Goal: Contribute content: Contribute content

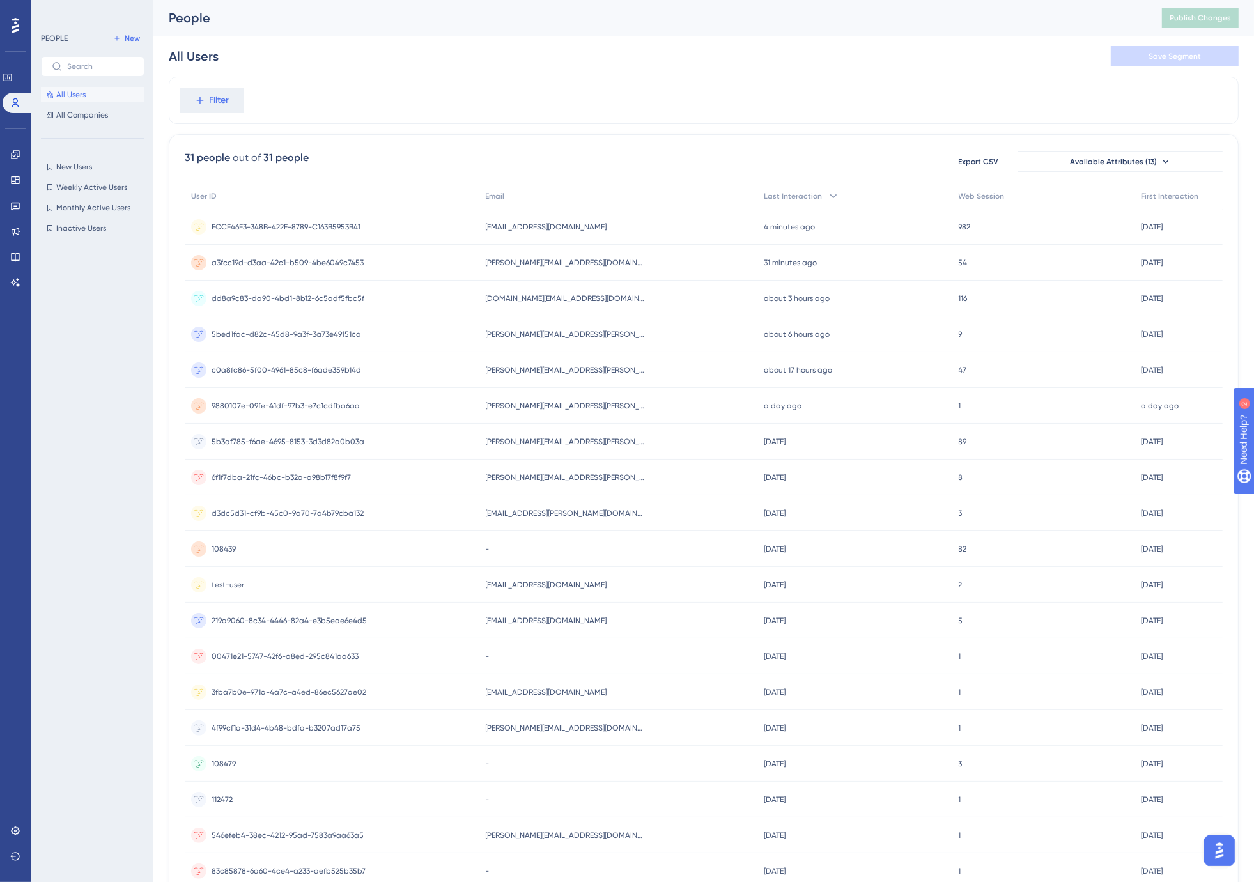
click at [425, 30] on div "People Publish Changes" at bounding box center [703, 18] width 1100 height 36
click at [17, 259] on icon at bounding box center [15, 257] width 8 height 8
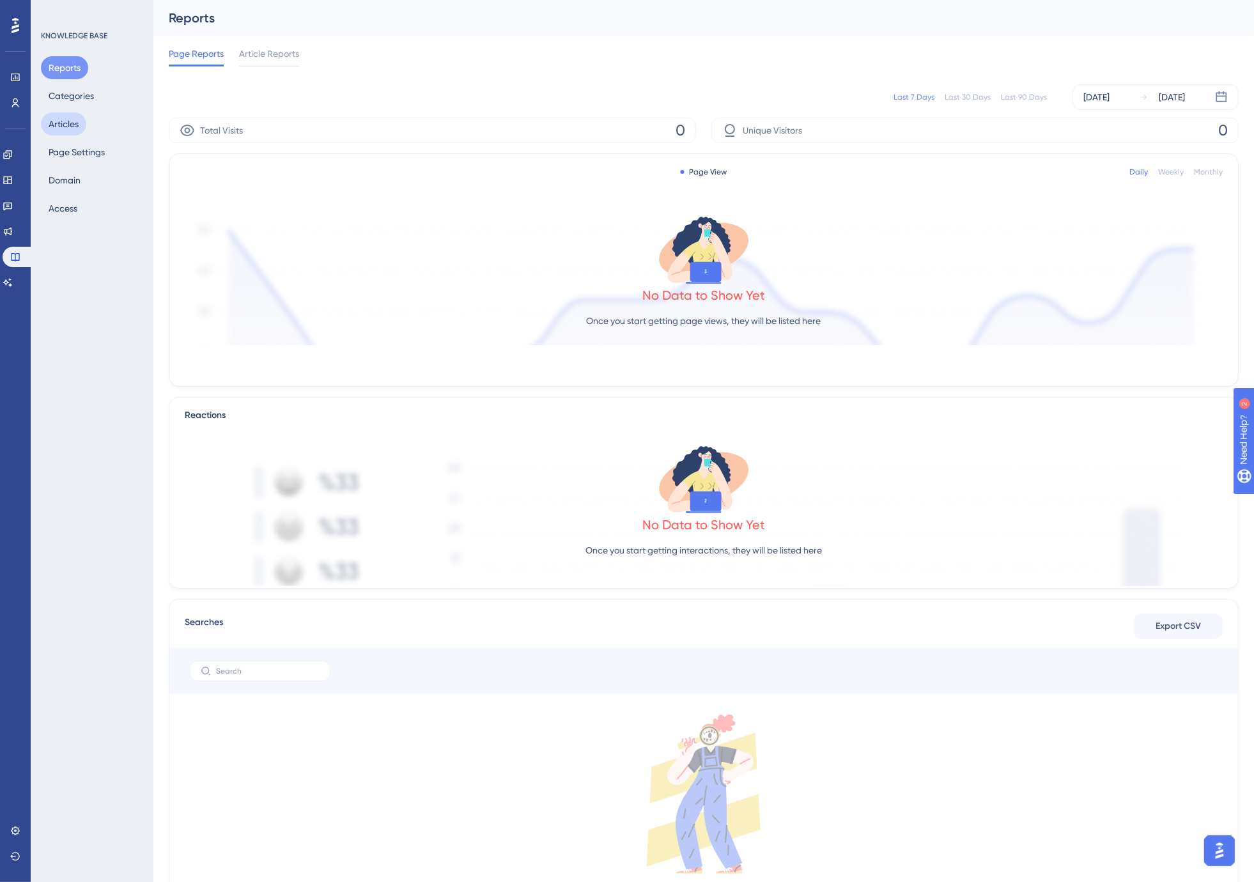
click at [56, 125] on button "Articles" at bounding box center [63, 123] width 45 height 23
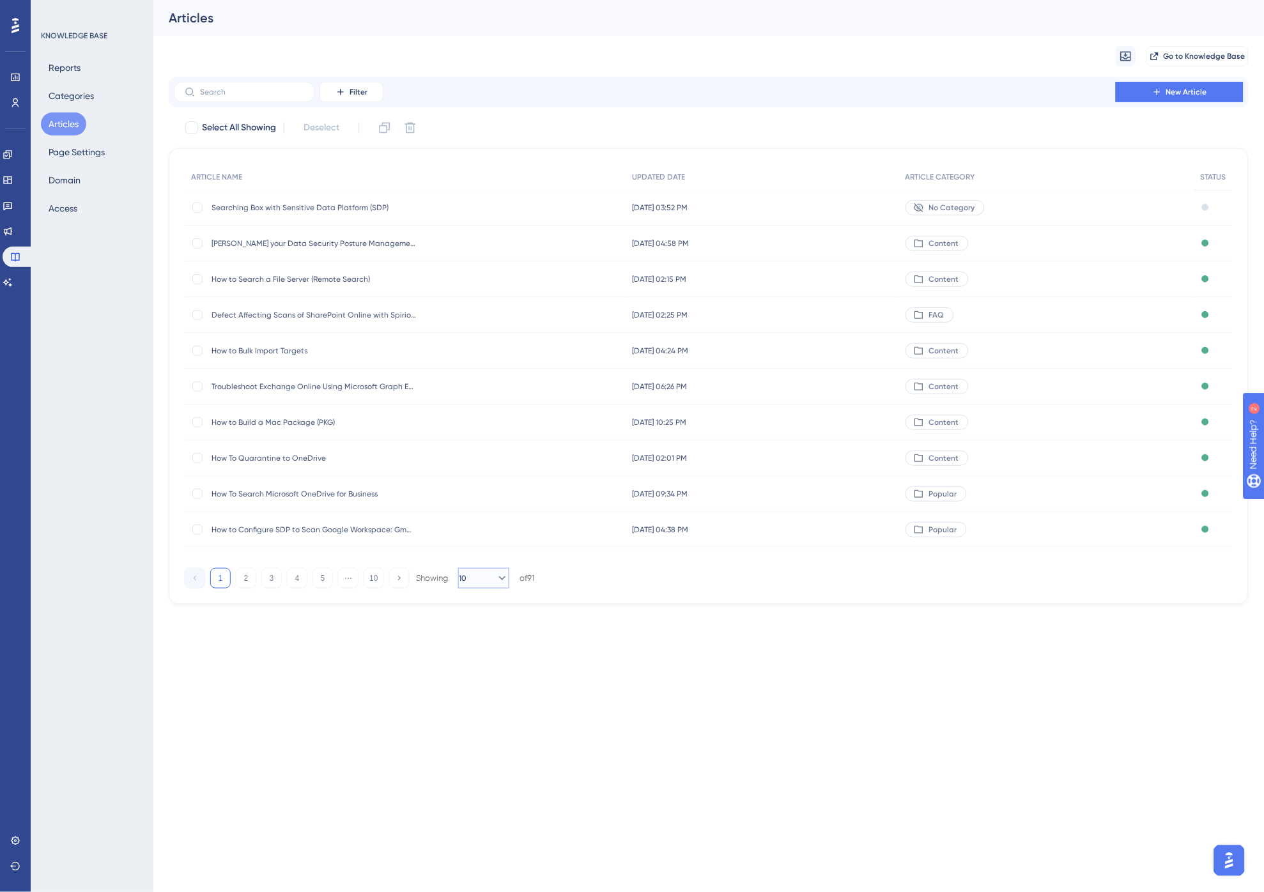
click at [482, 573] on button "10" at bounding box center [483, 578] width 51 height 20
click at [483, 695] on span "100" at bounding box center [479, 691] width 15 height 15
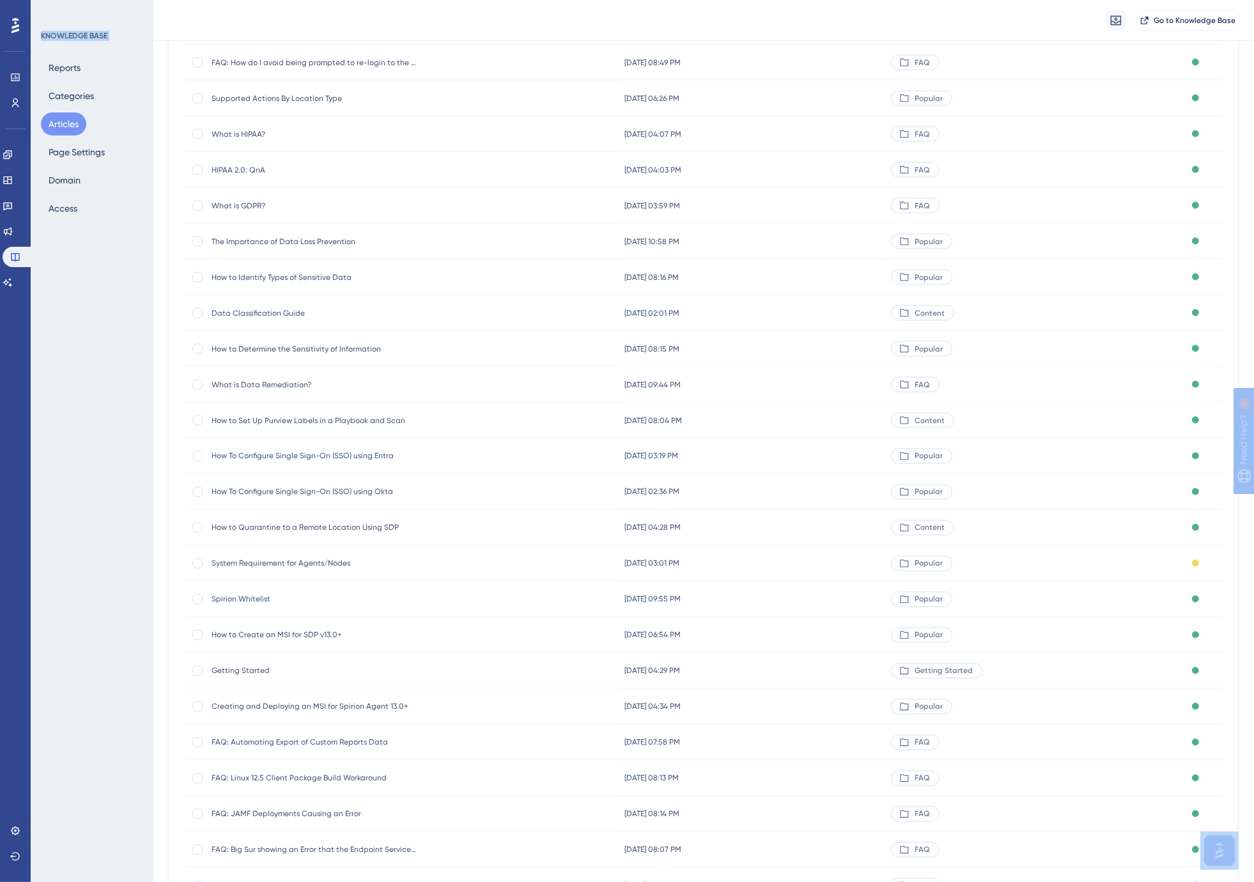
scroll to position [2641, 0]
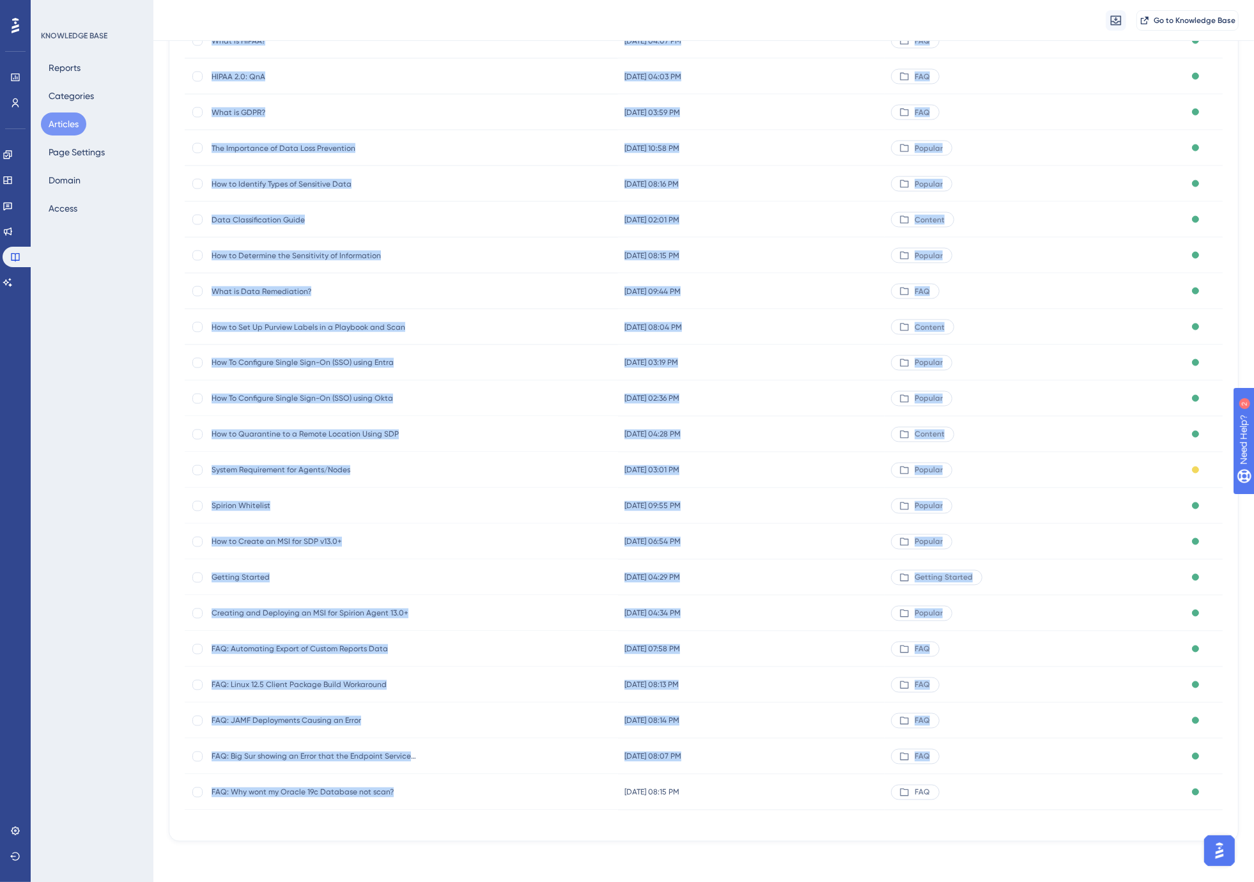
drag, startPoint x: 171, startPoint y: 201, endPoint x: 433, endPoint y: 806, distance: 659.7
copy body "Searching Box with Sensitive Data Platform (SDP) Searching Box with Sensitive D…"
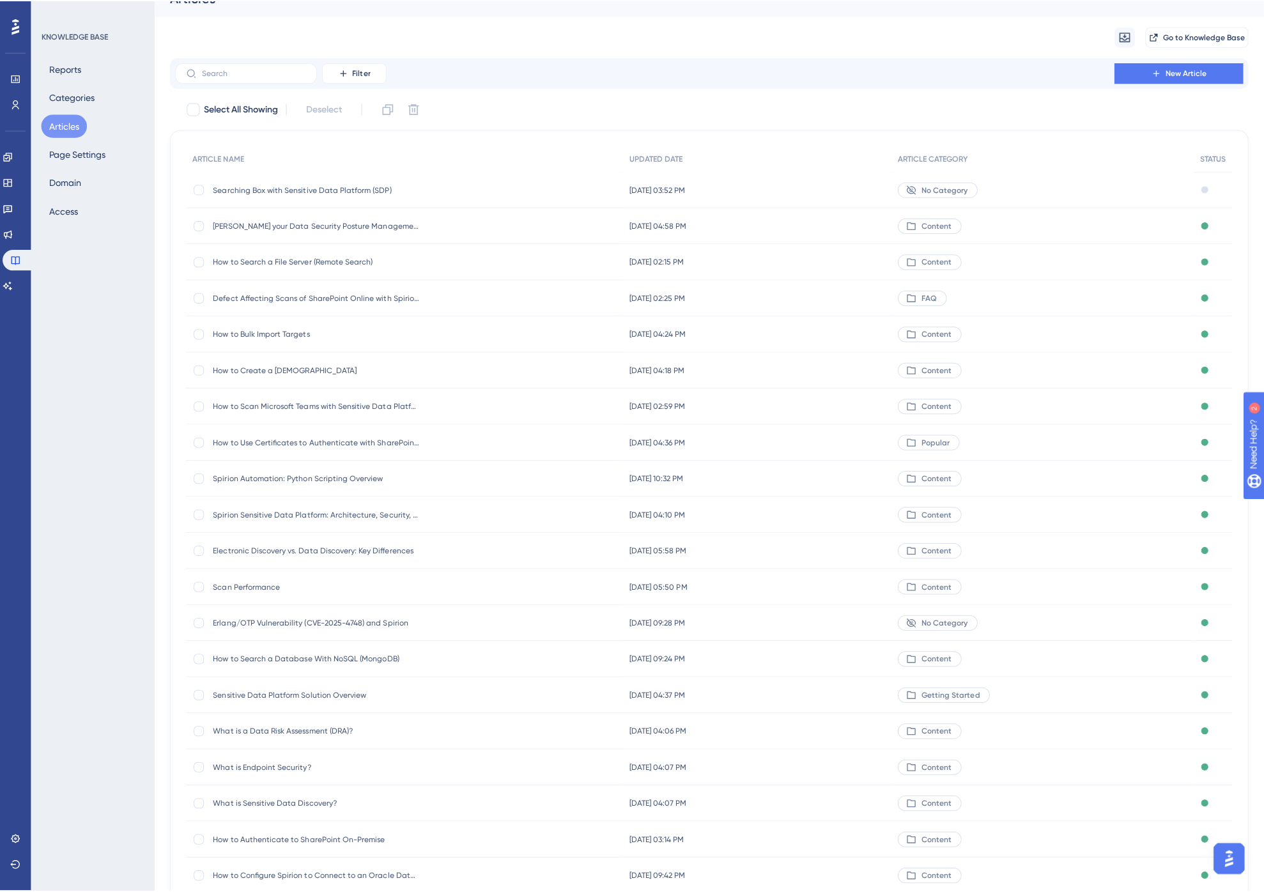
scroll to position [0, 0]
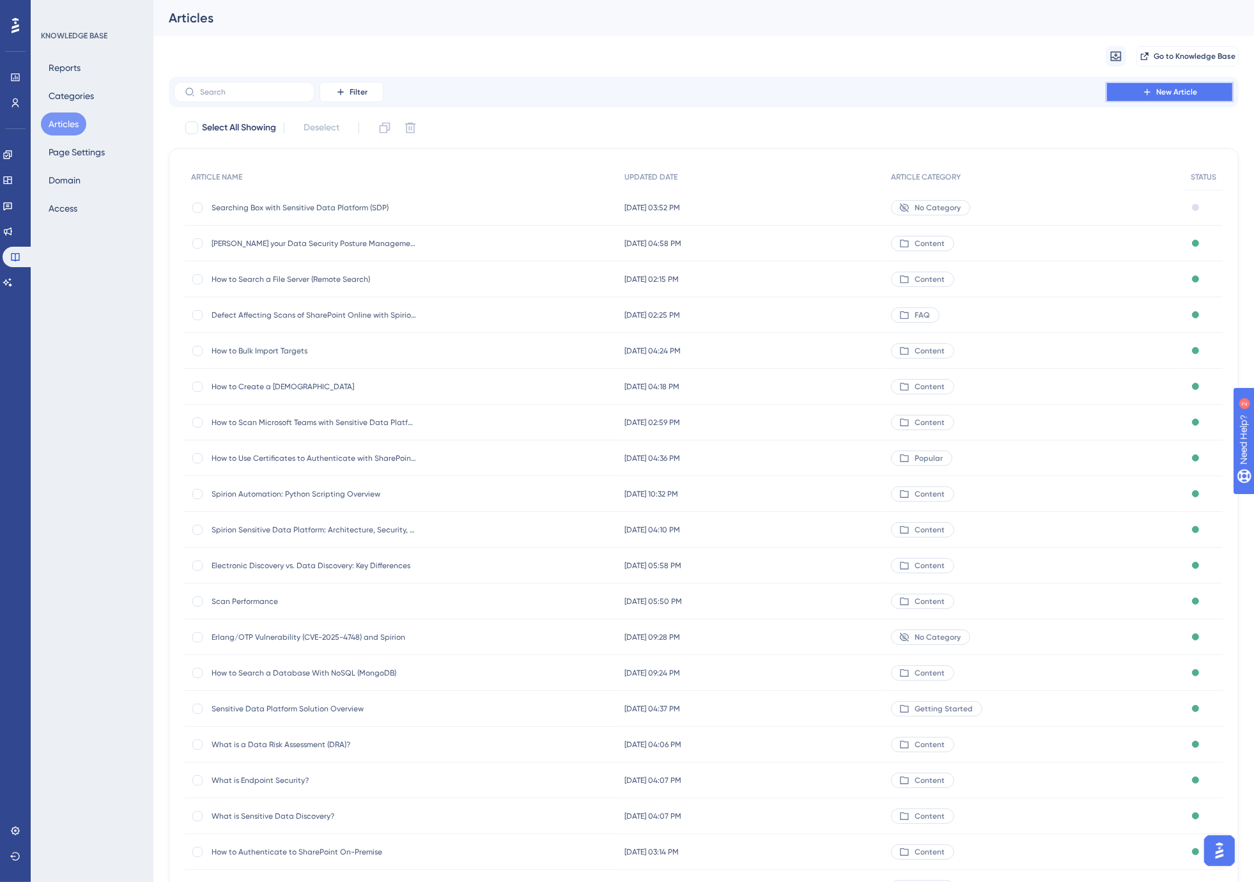
click at [1179, 87] on span "New Article" at bounding box center [1176, 92] width 41 height 10
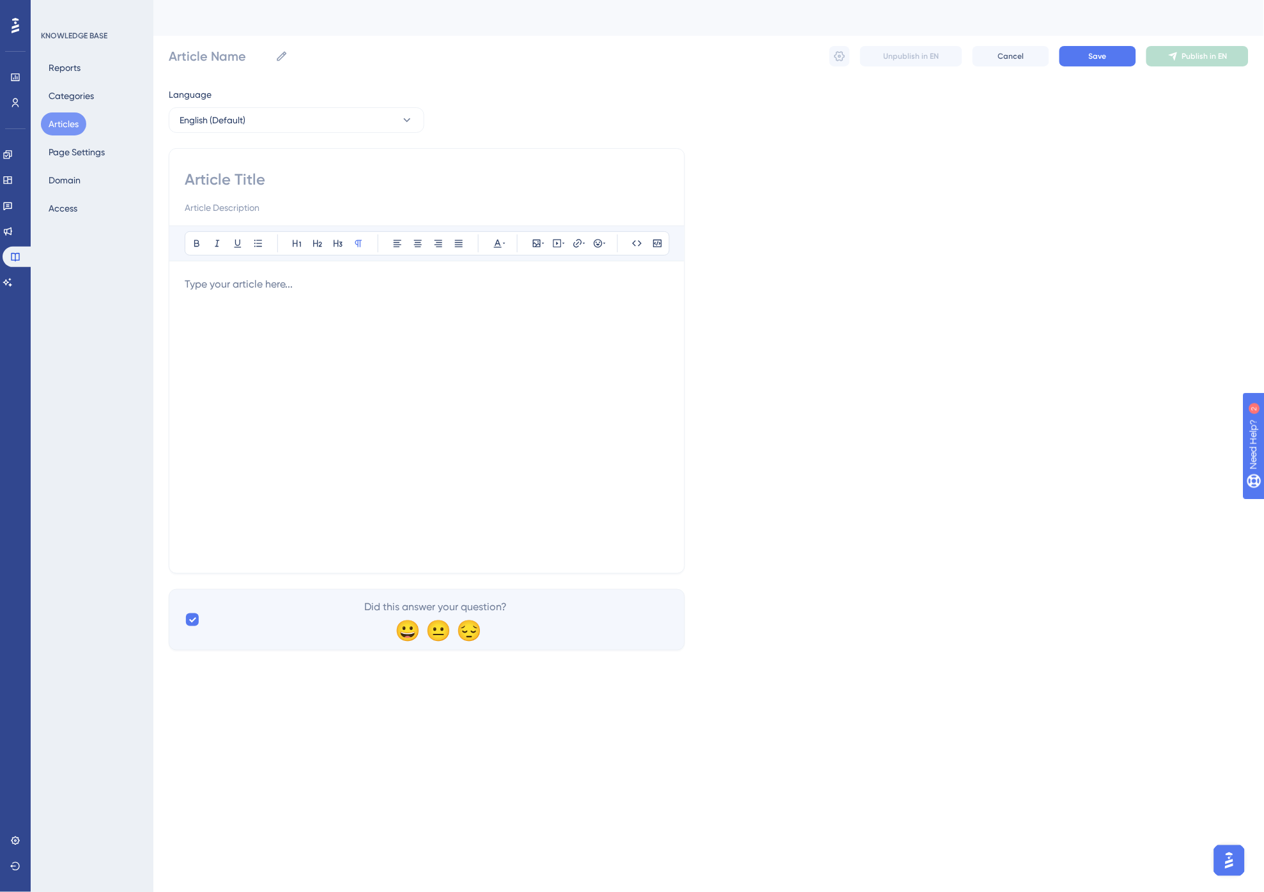
click at [358, 309] on div at bounding box center [427, 417] width 484 height 281
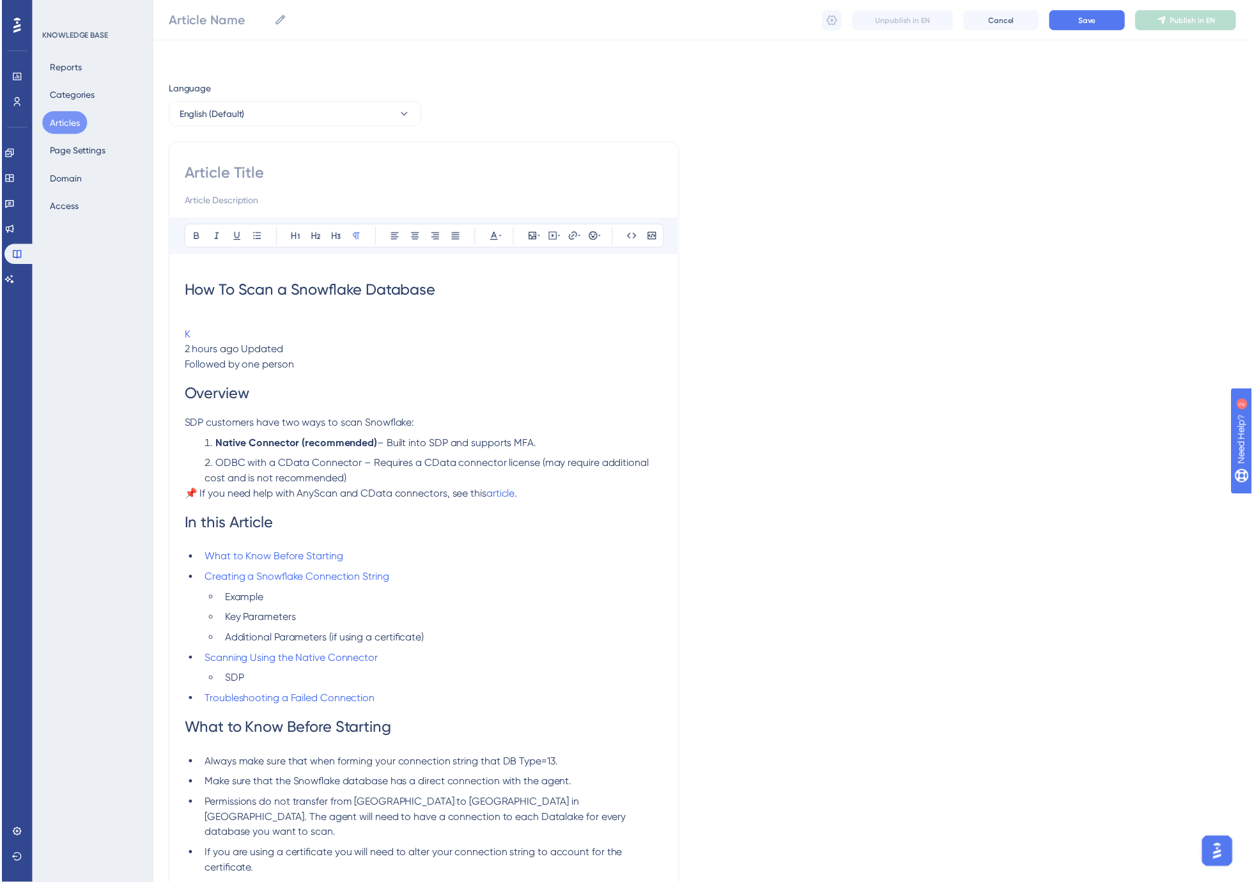
scroll to position [1199, 0]
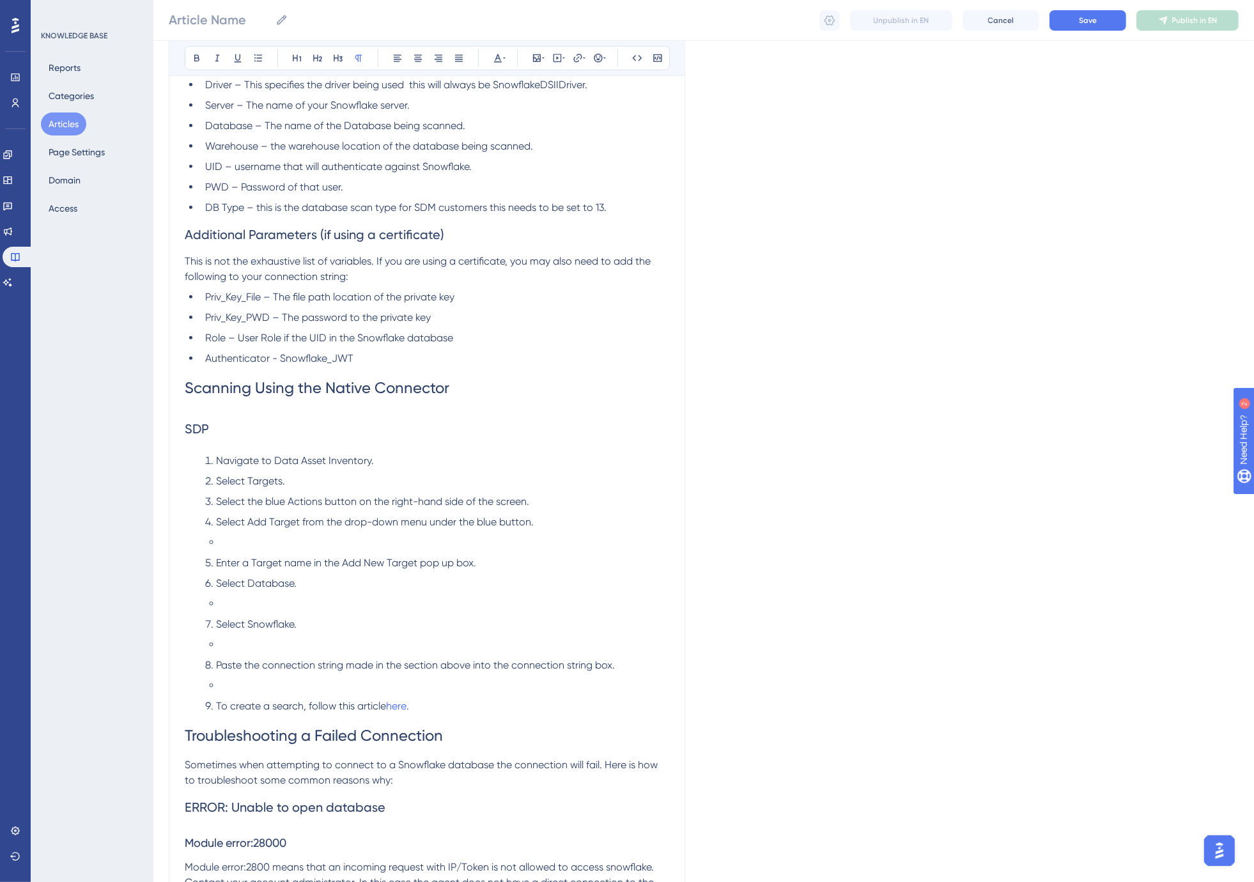
click at [215, 332] on span "Role – User Role if the UID in the Snowflake database" at bounding box center [329, 338] width 248 height 12
click at [242, 352] on span "Authenticator - Snowflake_JWT" at bounding box center [279, 358] width 148 height 12
drag, startPoint x: 269, startPoint y: 300, endPoint x: 206, endPoint y: 307, distance: 63.0
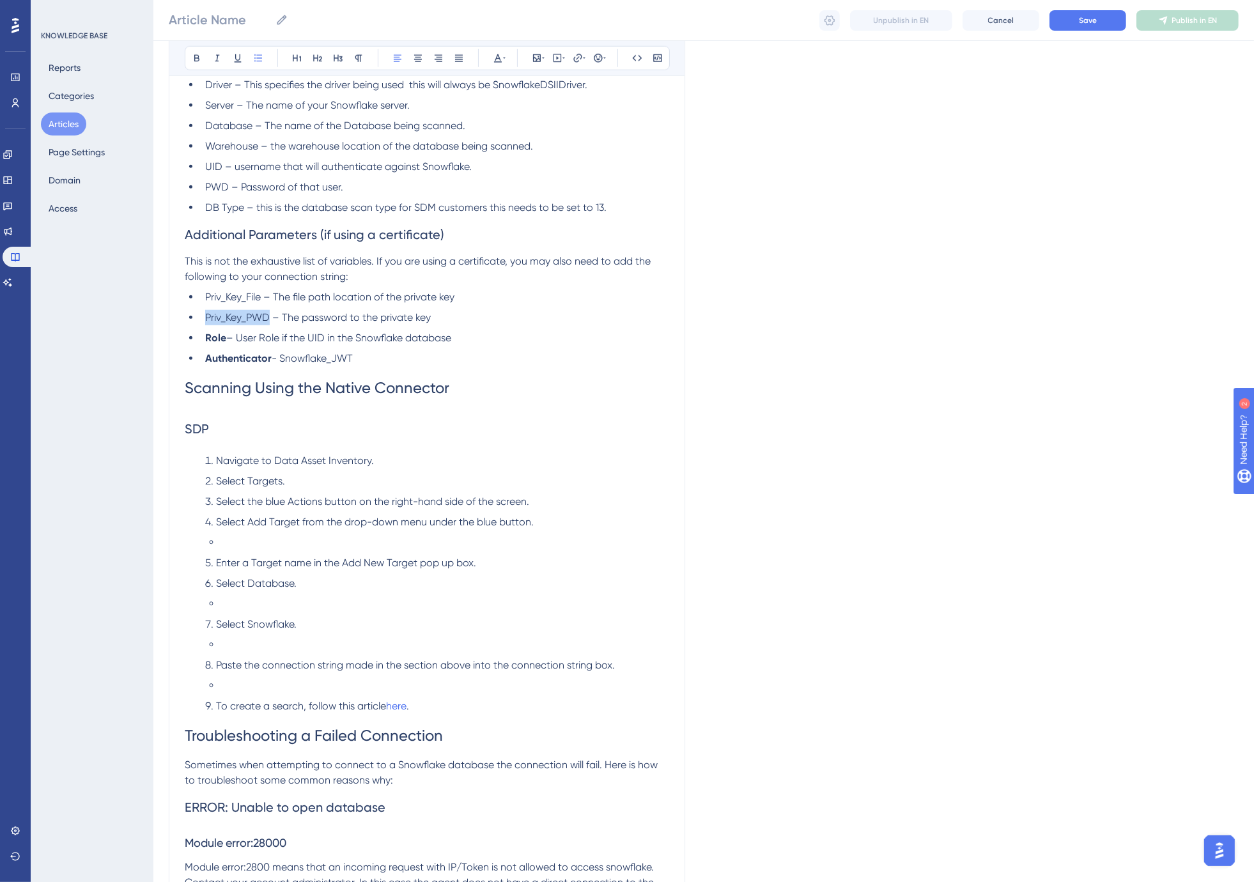
click at [206, 311] on span "Priv_Key_PWD – The password to the private key" at bounding box center [318, 317] width 226 height 12
drag, startPoint x: 260, startPoint y: 282, endPoint x: 206, endPoint y: 283, distance: 54.3
click at [206, 291] on span "Priv_Key_File – The file path location of the private key" at bounding box center [329, 297] width 249 height 12
drag, startPoint x: 206, startPoint y: 284, endPoint x: 274, endPoint y: 251, distance: 74.9
click at [274, 255] on span "This is not the exhaustive list of variables. If you are using a certificate, y…" at bounding box center [419, 268] width 468 height 27
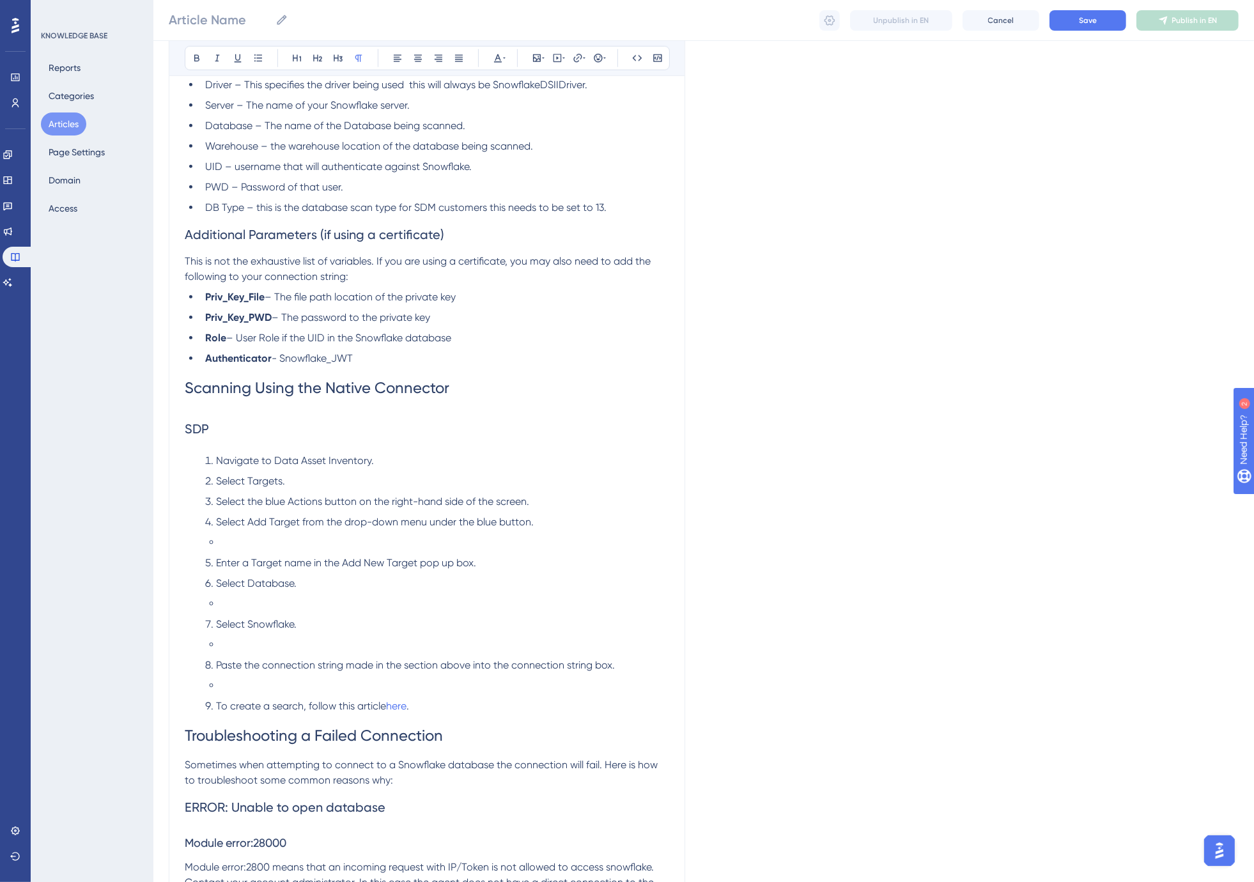
click at [247, 291] on strong "Priv_Key_File" at bounding box center [234, 297] width 59 height 12
click at [238, 311] on strong "Priv_Key_PWD" at bounding box center [238, 317] width 66 height 12
click at [314, 351] on li "Authenticator - Snowflake_JWT" at bounding box center [434, 358] width 469 height 15
click at [329, 311] on span "– The password to the private key" at bounding box center [351, 317] width 158 height 12
click at [222, 410] on h2 "SDP" at bounding box center [427, 429] width 484 height 38
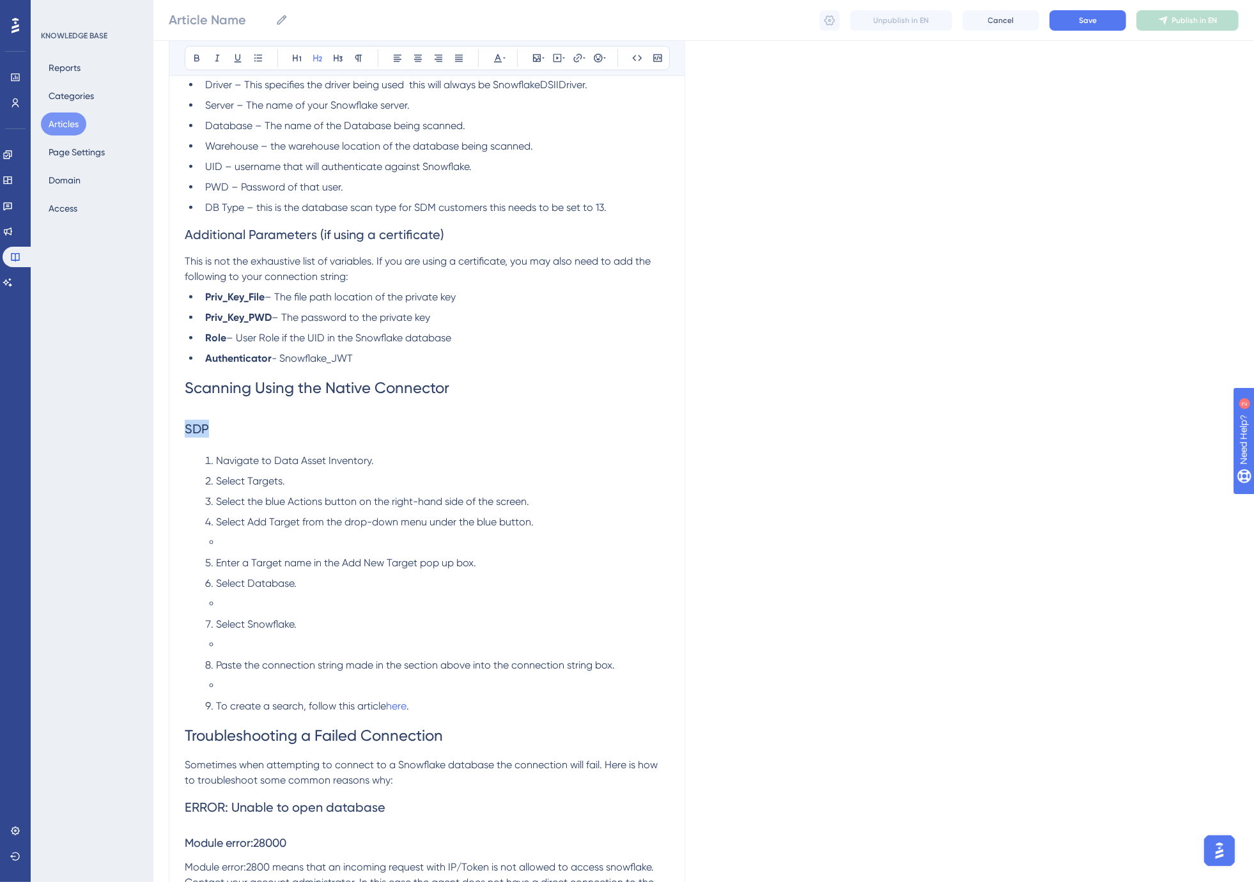
drag, startPoint x: 232, startPoint y: 412, endPoint x: 150, endPoint y: 411, distance: 82.4
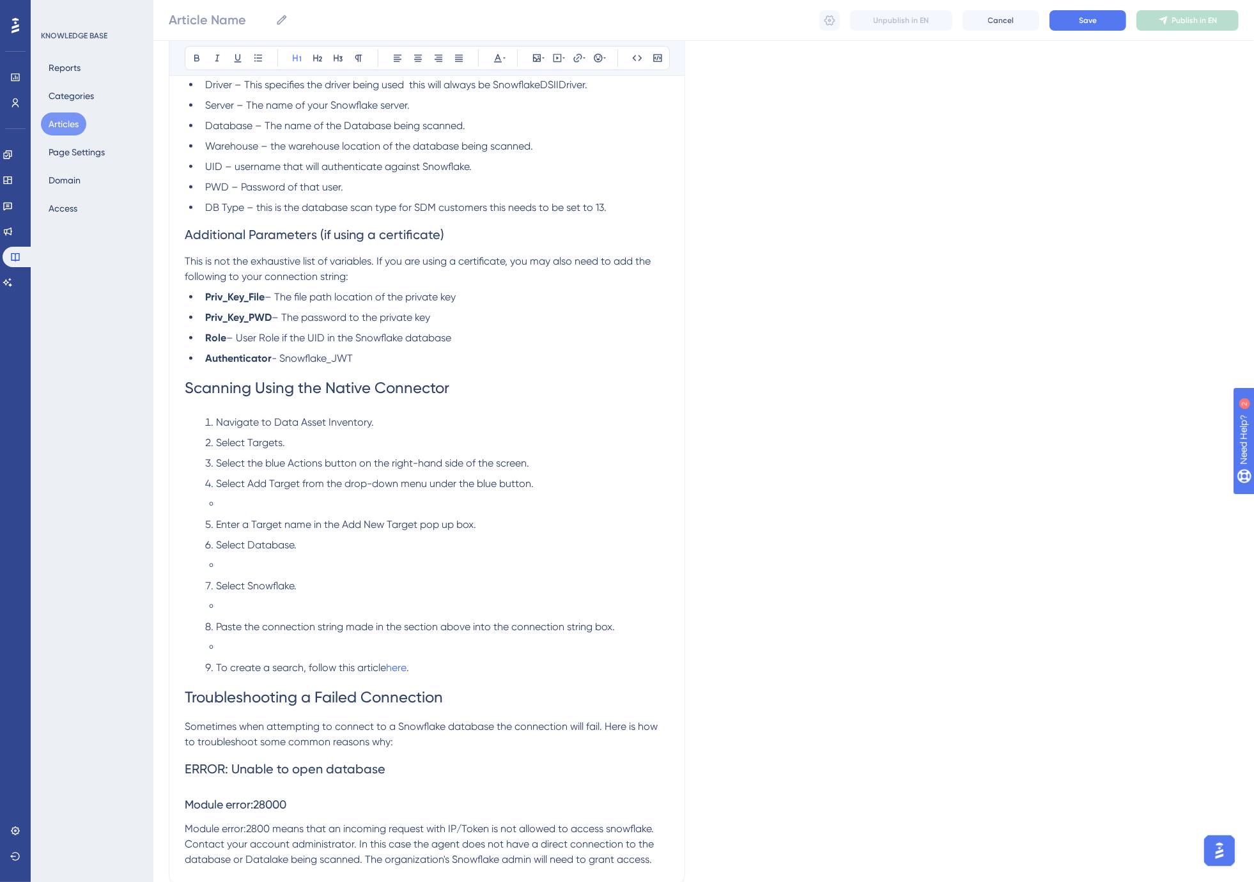
click at [239, 379] on span "Scanning Using the Native Connector" at bounding box center [317, 388] width 265 height 18
click at [218, 416] on span "Navigate to Data Asset Inventory." at bounding box center [295, 422] width 158 height 12
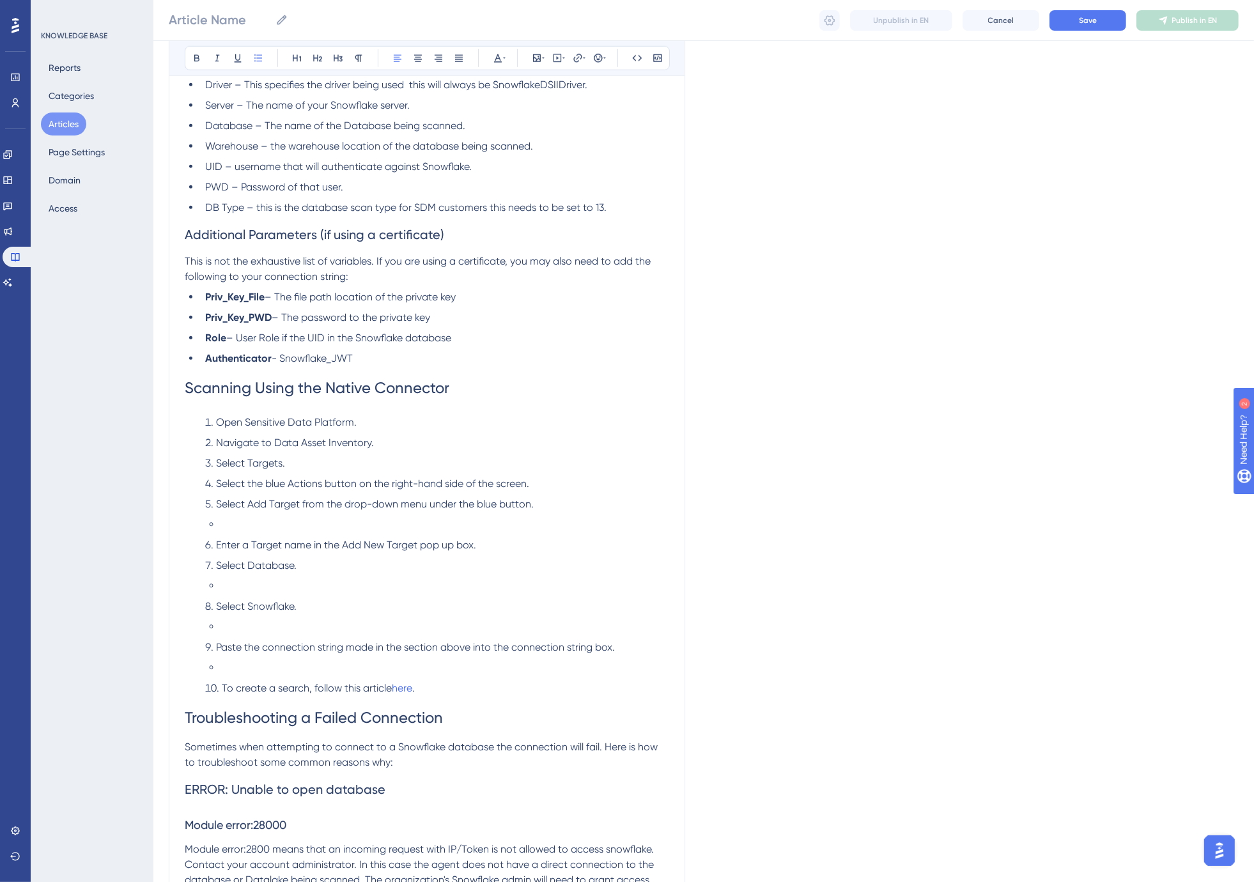
click at [387, 435] on li "Navigate to Data Asset Inventory." at bounding box center [434, 442] width 469 height 15
click at [259, 457] on span "Select Targets." at bounding box center [250, 463] width 69 height 12
click at [260, 457] on span "Select Targets." at bounding box center [250, 463] width 69 height 12
click at [302, 477] on span "Select the blue Actions button on the right-hand side of the screen." at bounding box center [372, 483] width 313 height 12
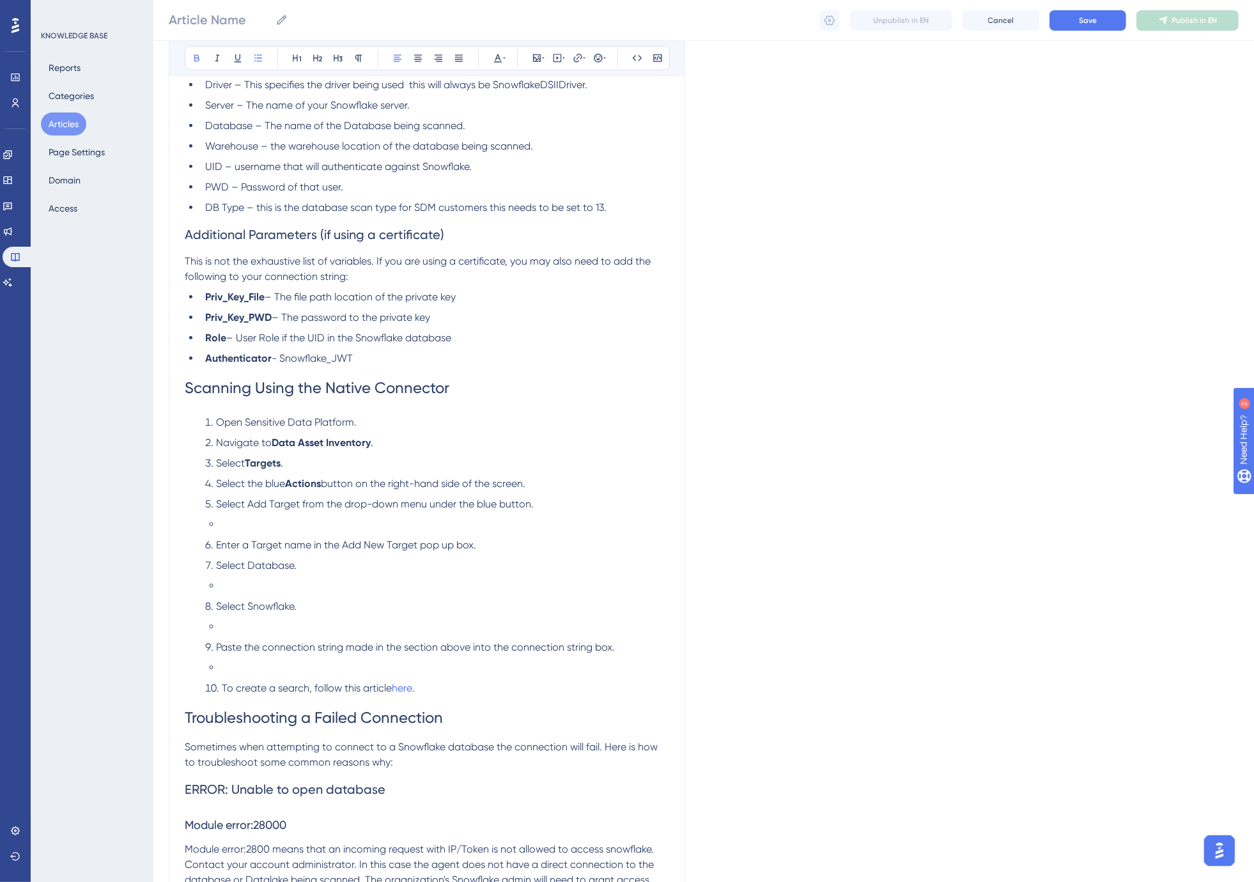
click at [394, 477] on span "button on the right-hand side of the screen." at bounding box center [423, 483] width 204 height 12
click at [431, 477] on span "button on the right-hand side of the screen." at bounding box center [423, 483] width 204 height 12
click at [318, 517] on li at bounding box center [444, 524] width 449 height 15
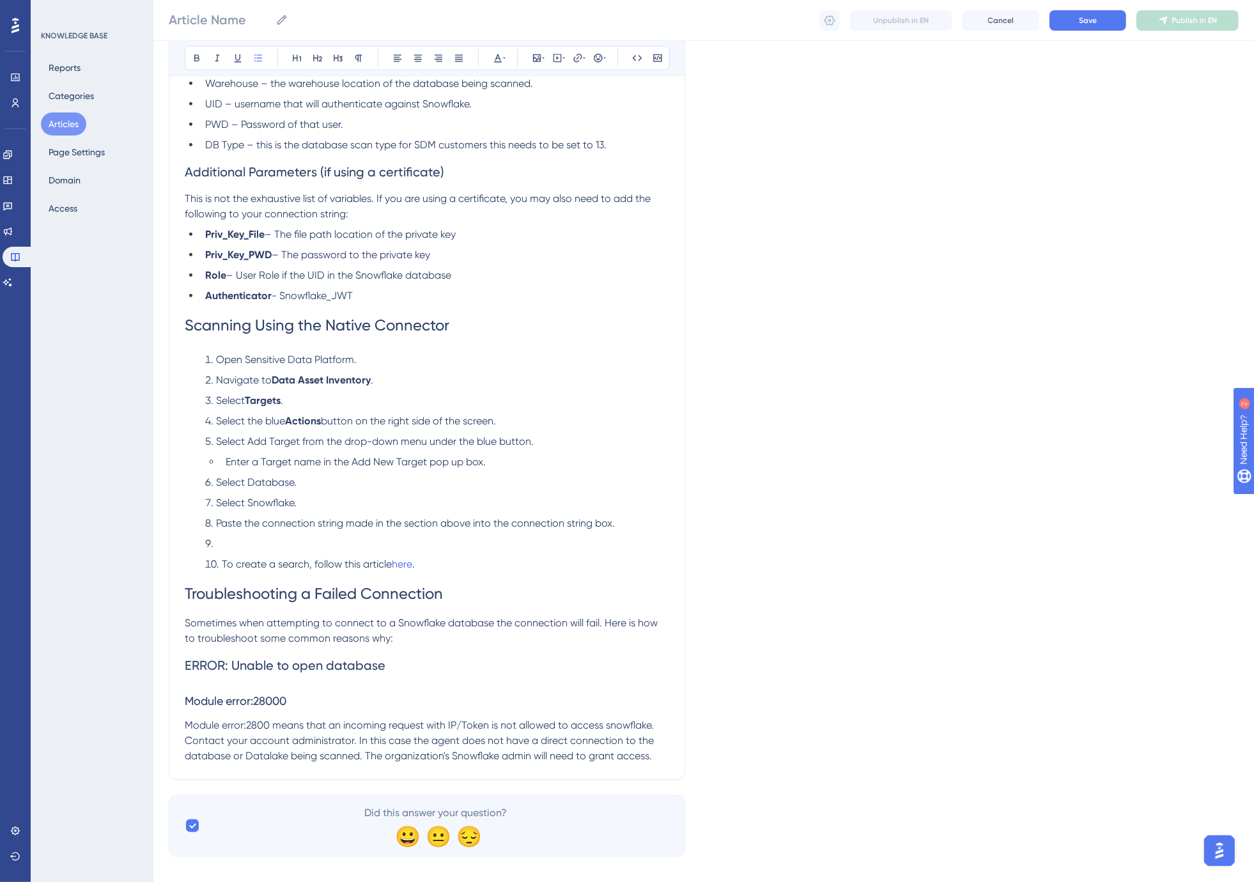
scroll to position [1241, 0]
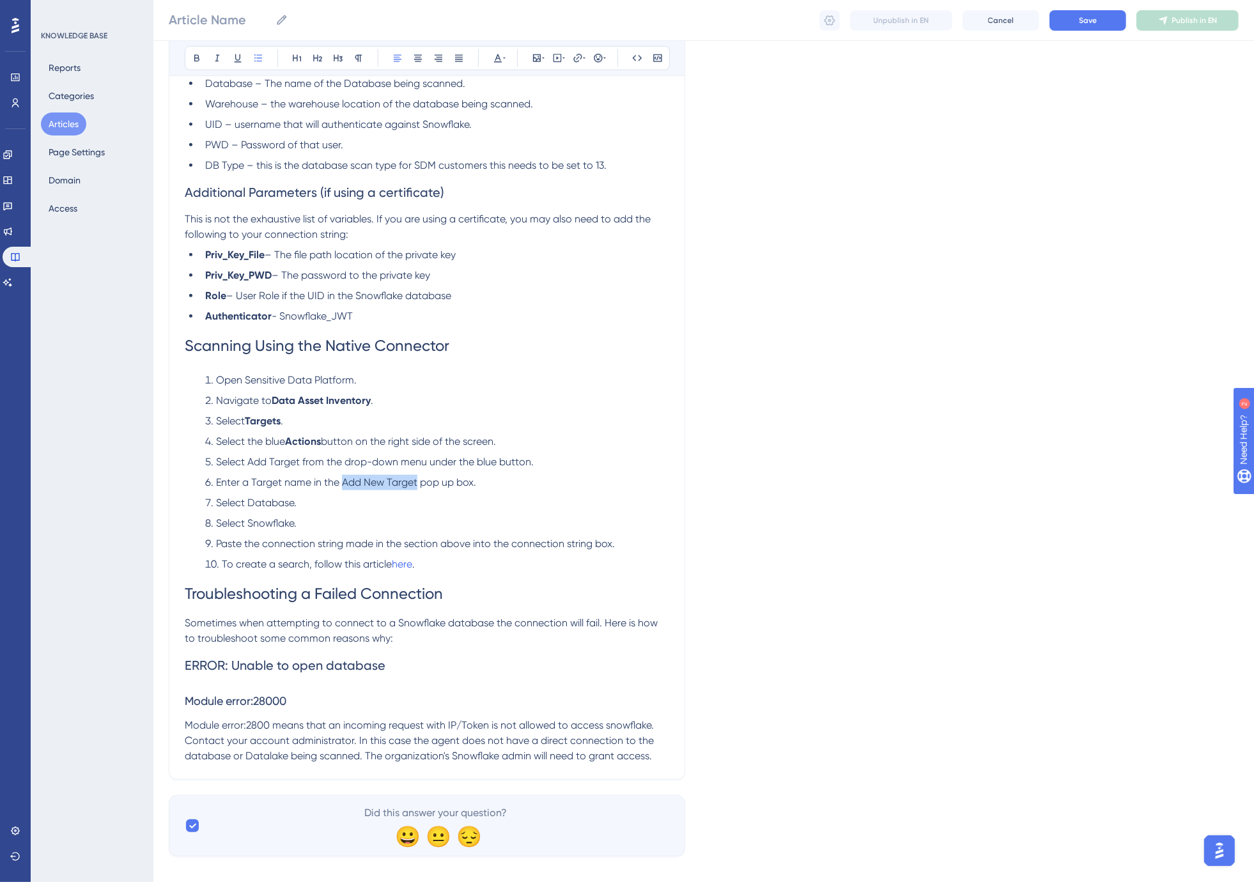
drag, startPoint x: 344, startPoint y: 467, endPoint x: 415, endPoint y: 469, distance: 71.6
click at [415, 476] on span "Enter a Target name in the Add New Target pop up box." at bounding box center [346, 482] width 260 height 12
click at [452, 476] on span "pop up box." at bounding box center [444, 482] width 56 height 12
click at [269, 497] on span "Select Database." at bounding box center [256, 503] width 81 height 12
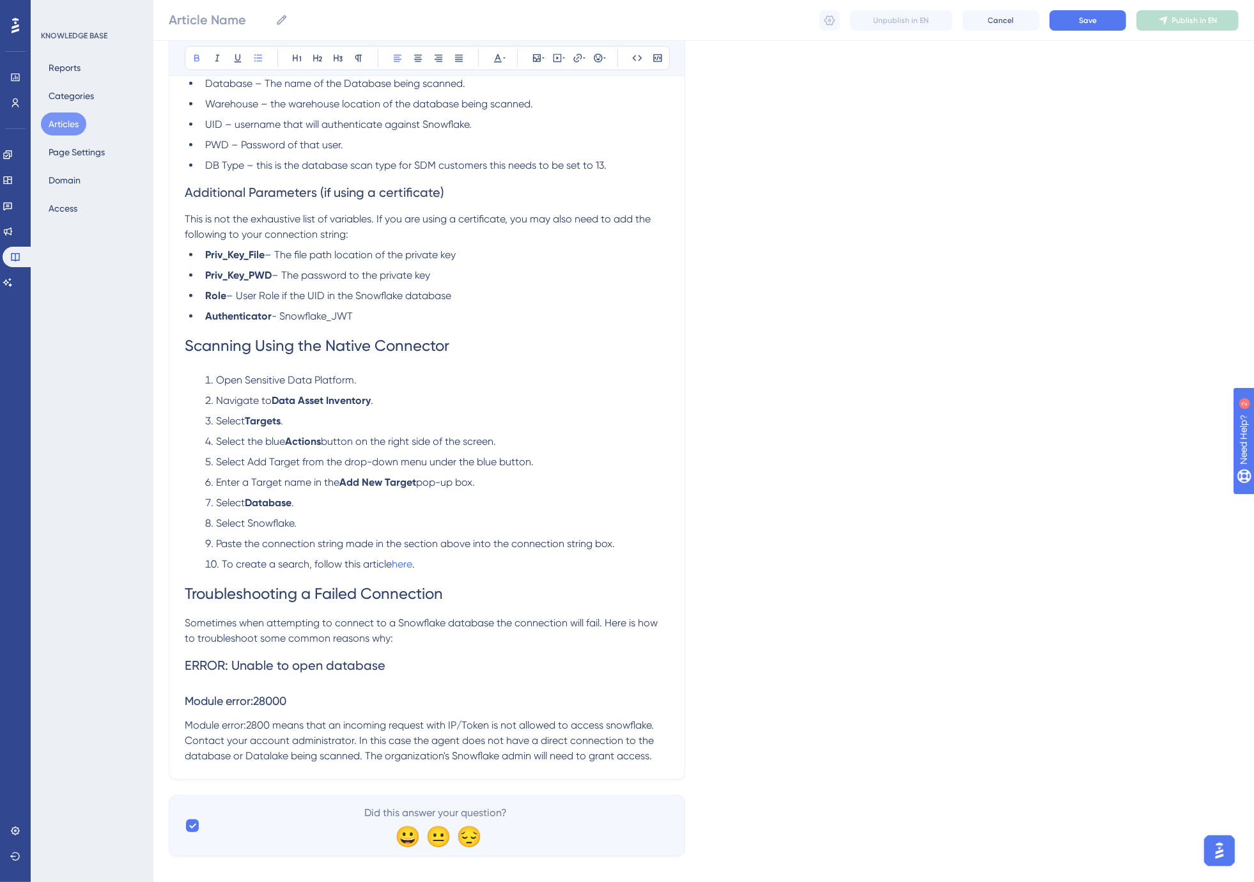
click at [272, 517] on span "Select Snowflake." at bounding box center [256, 523] width 81 height 12
click at [456, 537] on span "Paste the connection string made in the section above into the connection strin…" at bounding box center [415, 543] width 399 height 12
drag, startPoint x: 249, startPoint y: 445, endPoint x: 299, endPoint y: 448, distance: 49.9
click at [299, 456] on span "Select Add Target from the drop-down menu under the blue button." at bounding box center [375, 462] width 318 height 12
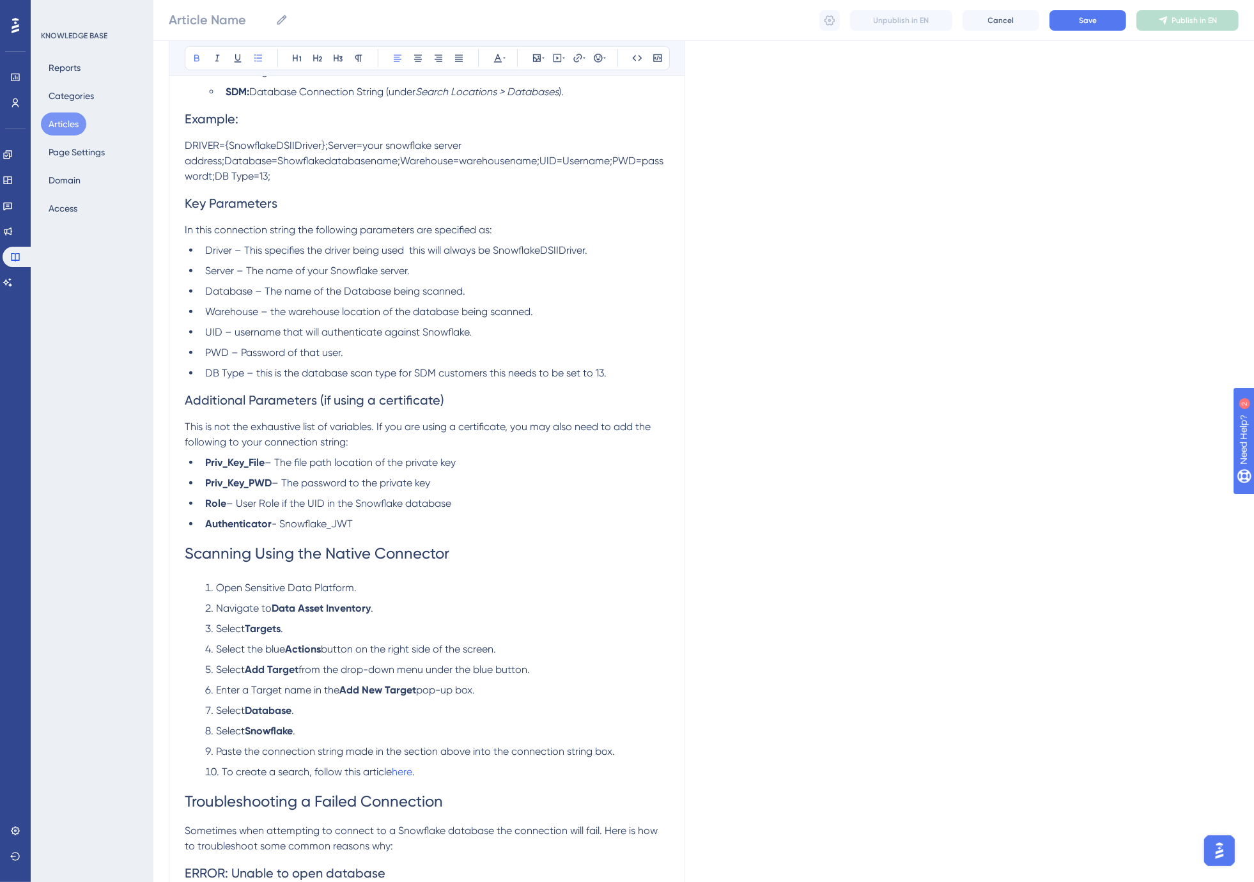
scroll to position [1028, 0]
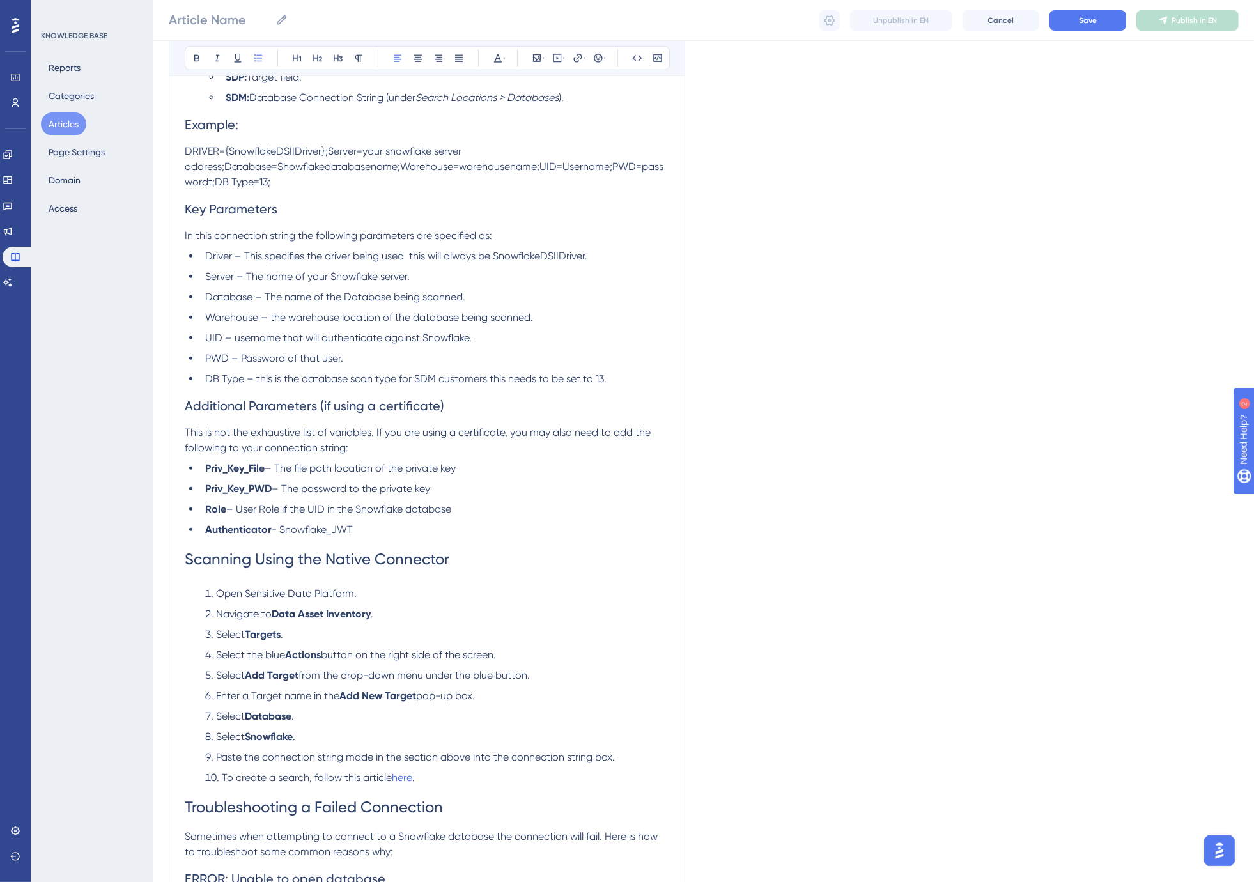
click at [220, 250] on span "Driver – This specifies the driver being used this will always be SnowflakeDSII…" at bounding box center [396, 256] width 382 height 12
click at [220, 270] on span "Server – The name of your Snowflake server." at bounding box center [307, 276] width 204 height 12
click at [224, 291] on span "Database – The name of the Database being scanned." at bounding box center [335, 297] width 260 height 12
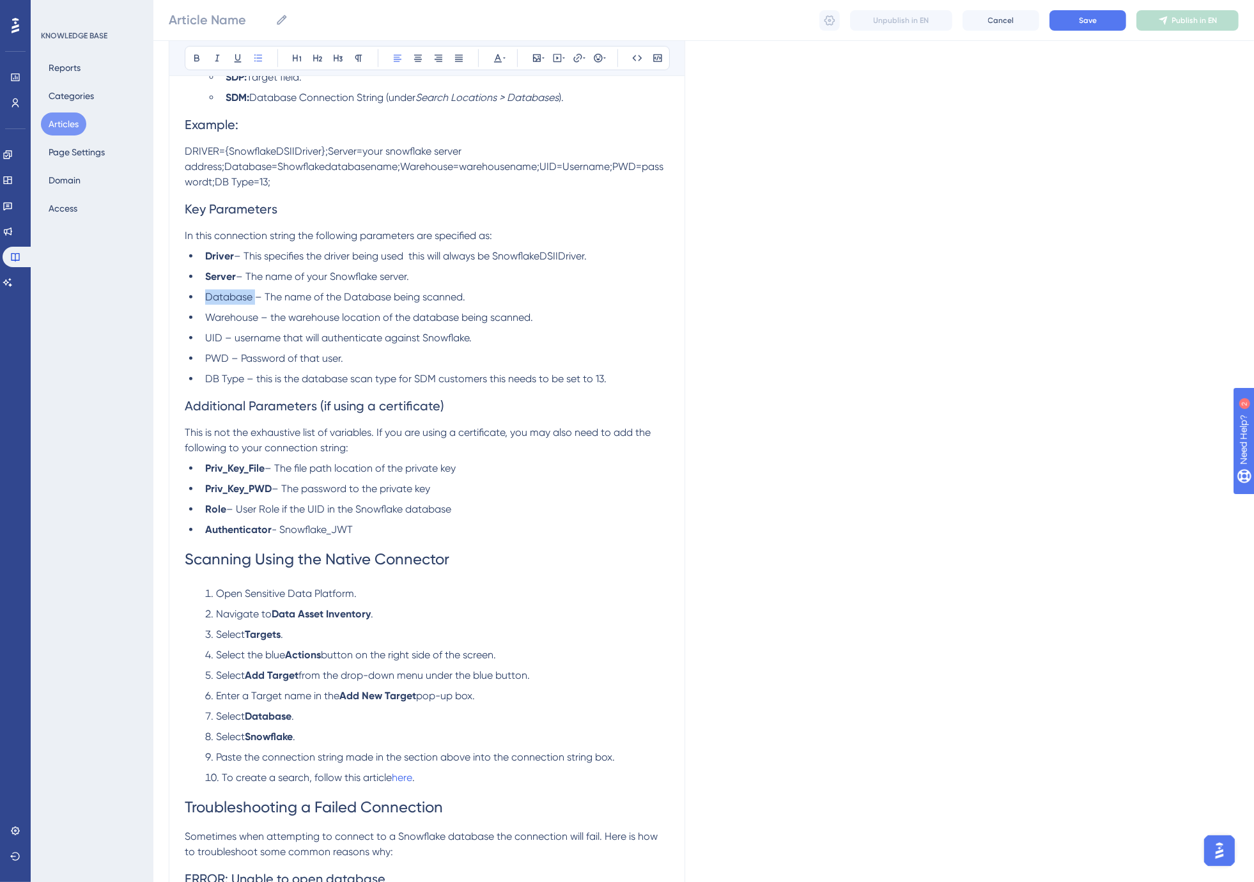
click at [224, 291] on span "Database – The name of the Database being scanned." at bounding box center [335, 297] width 260 height 12
click at [228, 311] on span "Warehouse – the warehouse location of the database being scanned." at bounding box center [369, 317] width 328 height 12
click at [212, 332] on span "UID – username that will authenticate against Snowflake." at bounding box center [338, 338] width 266 height 12
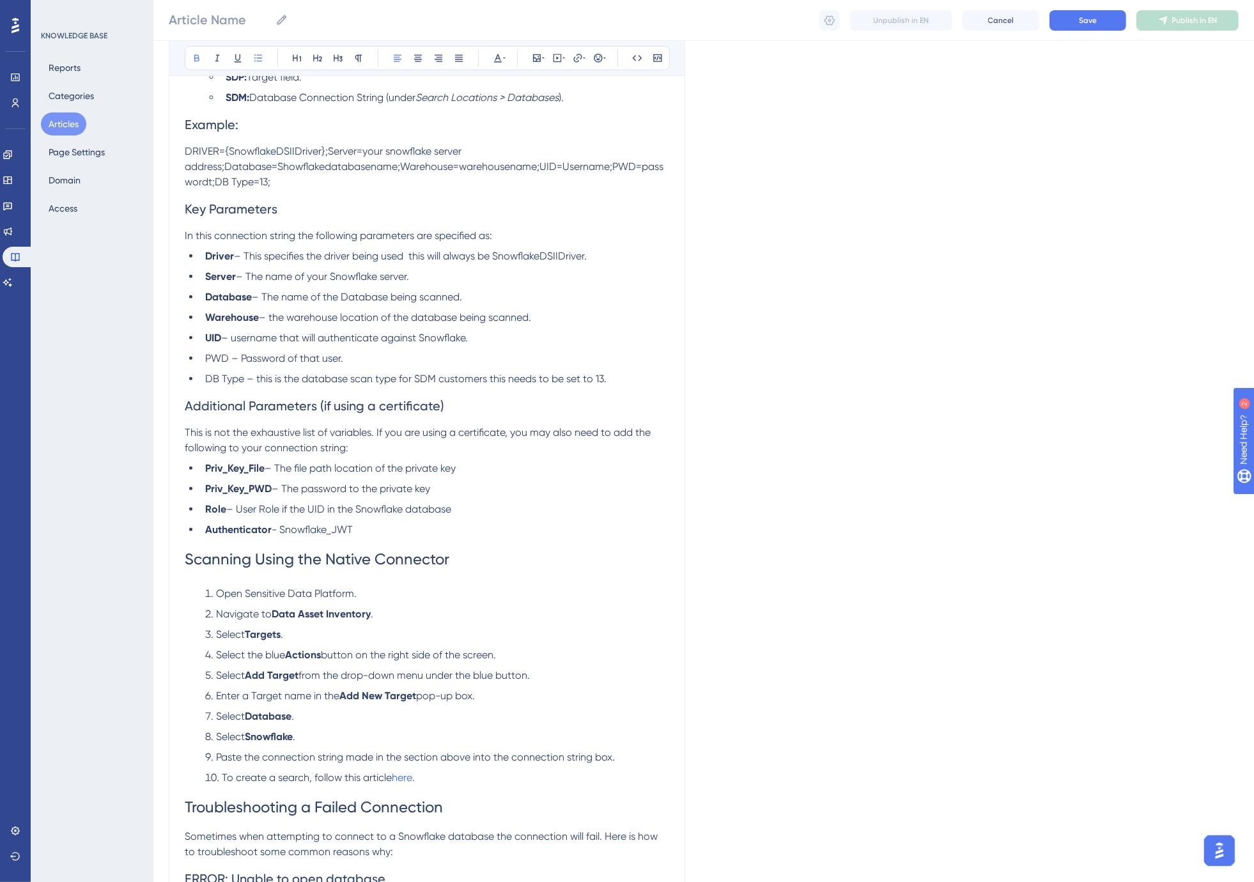
click at [215, 352] on span "PWD – Password of that user." at bounding box center [274, 358] width 138 height 12
click at [221, 373] on span "DB Type – this is the database scan type for SDM customers this needs to be set…" at bounding box center [405, 379] width 401 height 12
click at [212, 373] on span "DB Type – this is the database scan type for SDM customers this needs to be set…" at bounding box center [405, 379] width 401 height 12
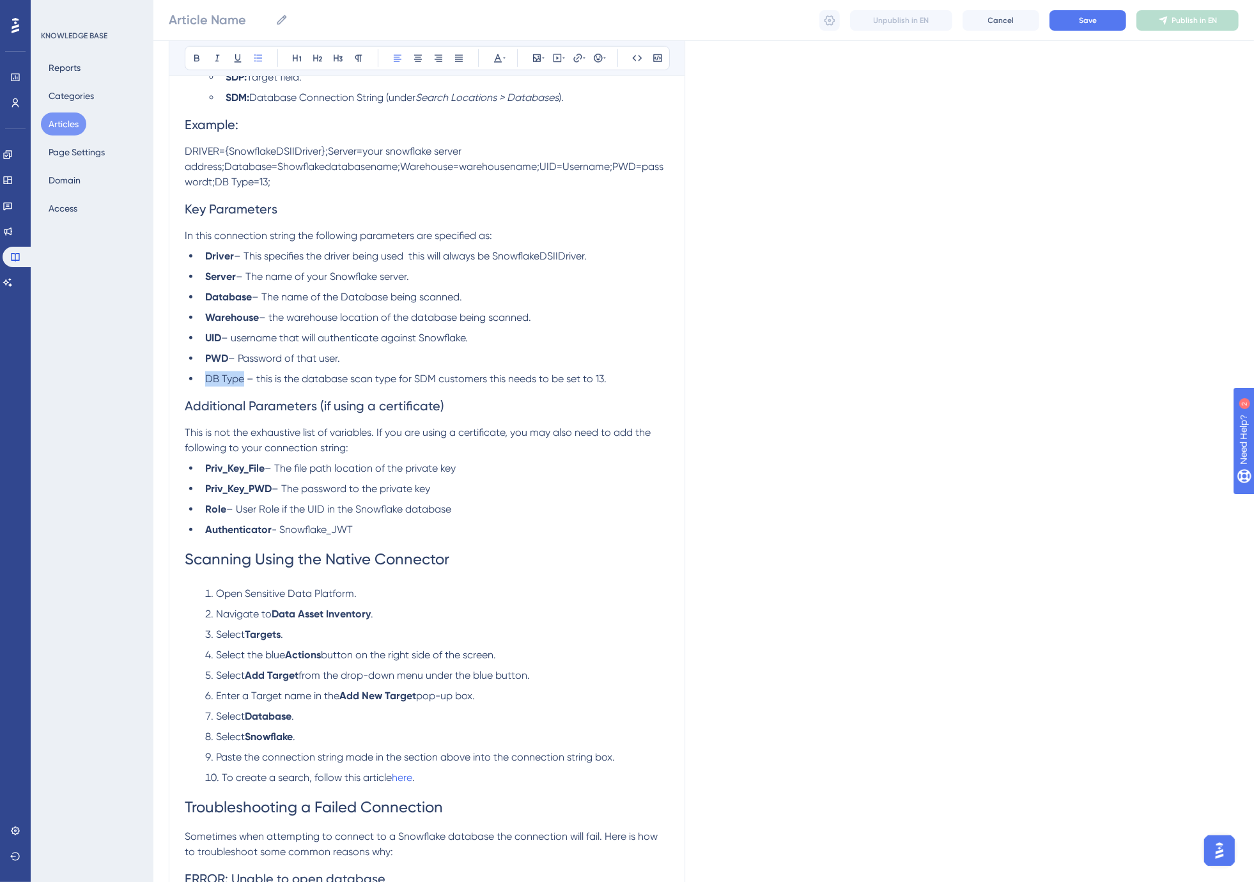
drag, startPoint x: 206, startPoint y: 363, endPoint x: 242, endPoint y: 364, distance: 35.2
click at [242, 373] on span "DB Type – this is the database scan type for SDM customers this needs to be set…" at bounding box center [405, 379] width 401 height 12
click at [327, 352] on ul "Driver – This specifies the driver being used this will always be SnowflakeDSII…" at bounding box center [427, 318] width 484 height 138
click at [257, 373] on span "– this is the database scan type for SDM customers this needs to be set to 13." at bounding box center [423, 379] width 360 height 12
click at [282, 311] on span "– the warehouse location of the database being scanned." at bounding box center [395, 317] width 272 height 12
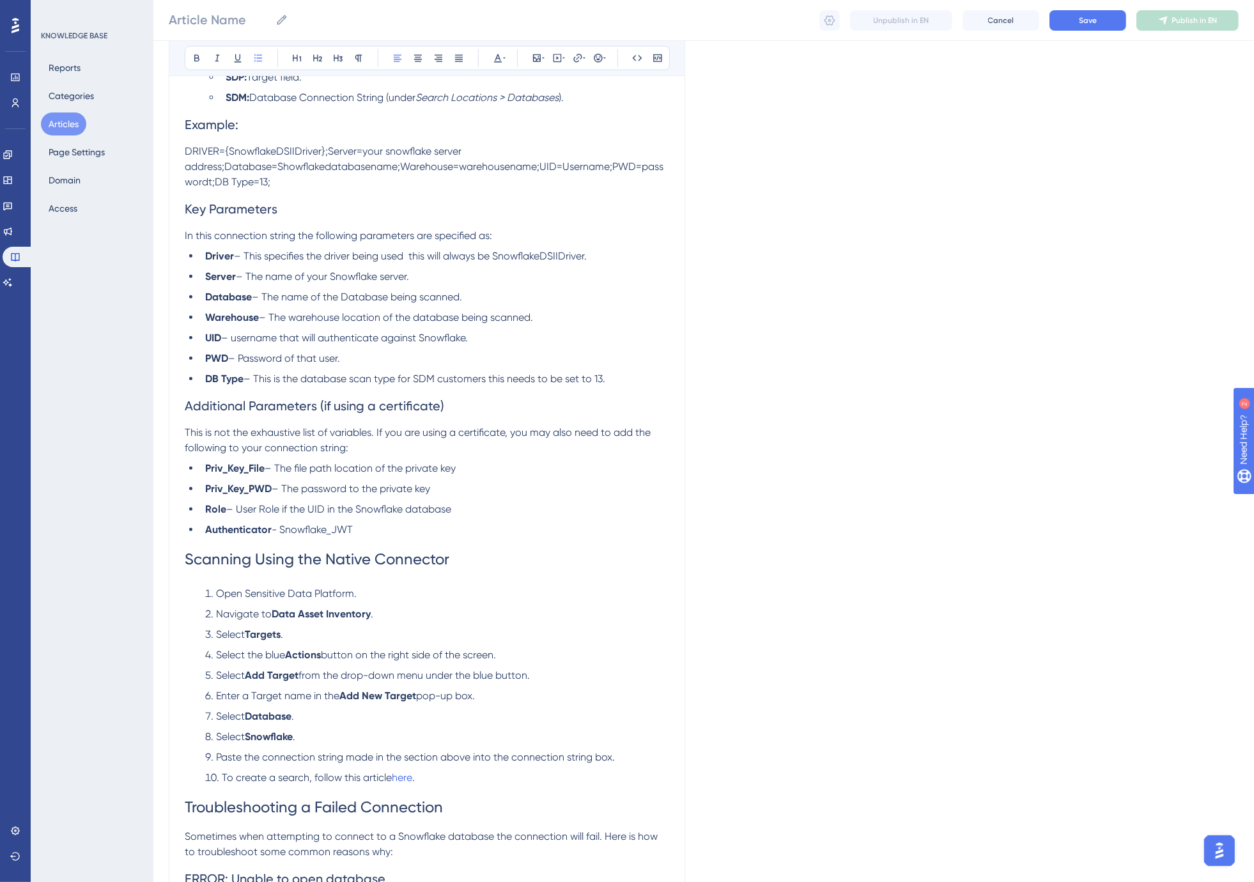
click at [270, 250] on span "– This specifies the driver being used this will always be SnowflakeDSIIDriver." at bounding box center [410, 256] width 353 height 12
click at [610, 249] on li "Driver – This specifies the driver being used this will always be SnowflakeDSII…" at bounding box center [434, 256] width 469 height 15
click at [525, 250] on span "– This specifies the driver being used will always be SnowflakeDSIIDriver" at bounding box center [399, 256] width 330 height 12
click at [238, 332] on span "– username that will authenticate against Snowflake." at bounding box center [344, 338] width 247 height 12
click at [317, 332] on span "– Username that will authenticate against Snowflake." at bounding box center [345, 338] width 248 height 12
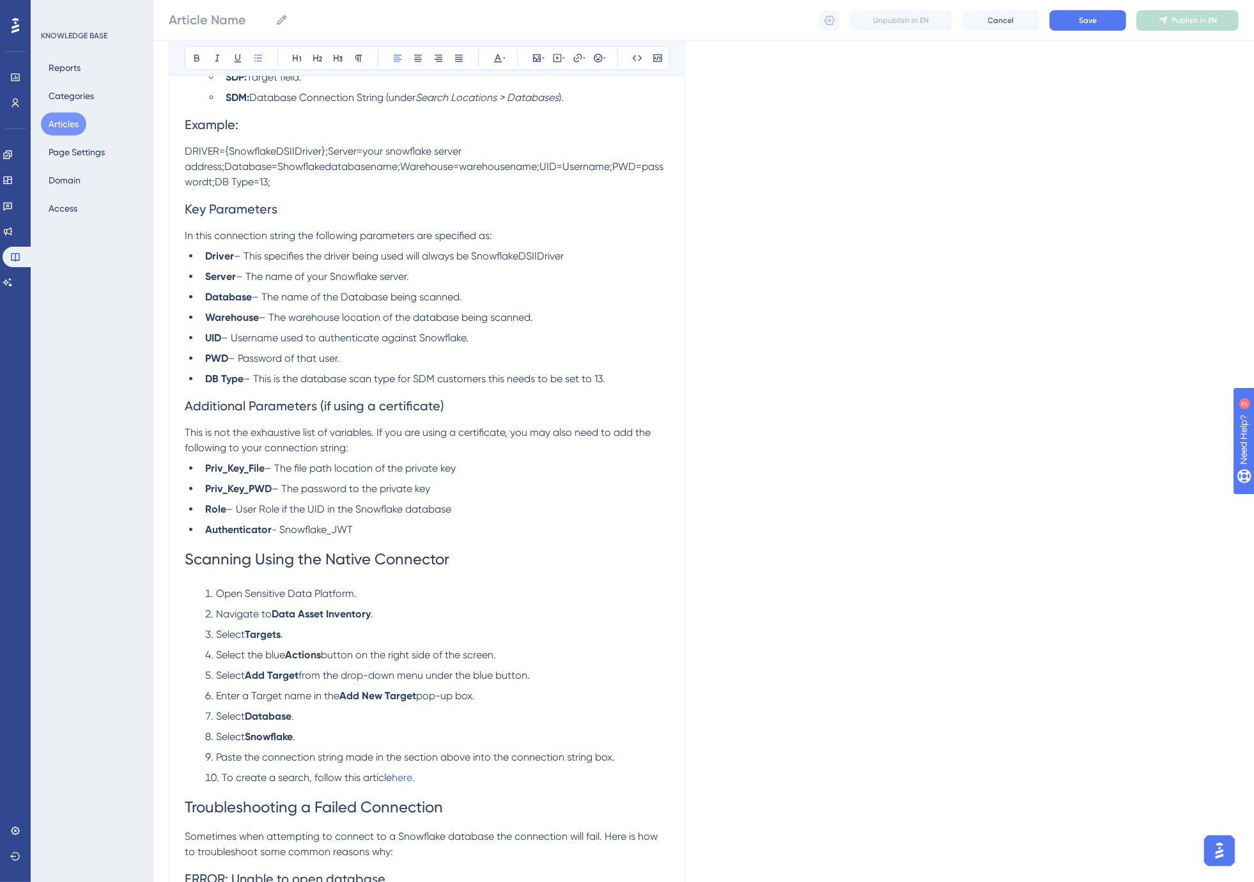
click at [431, 373] on span "– This is the database scan type for SDM customers this needs to be set to 13." at bounding box center [424, 379] width 362 height 12
click at [649, 371] on li "DB Type – This is the database scan type for Spirion SDM customers this needs t…" at bounding box center [434, 378] width 469 height 15
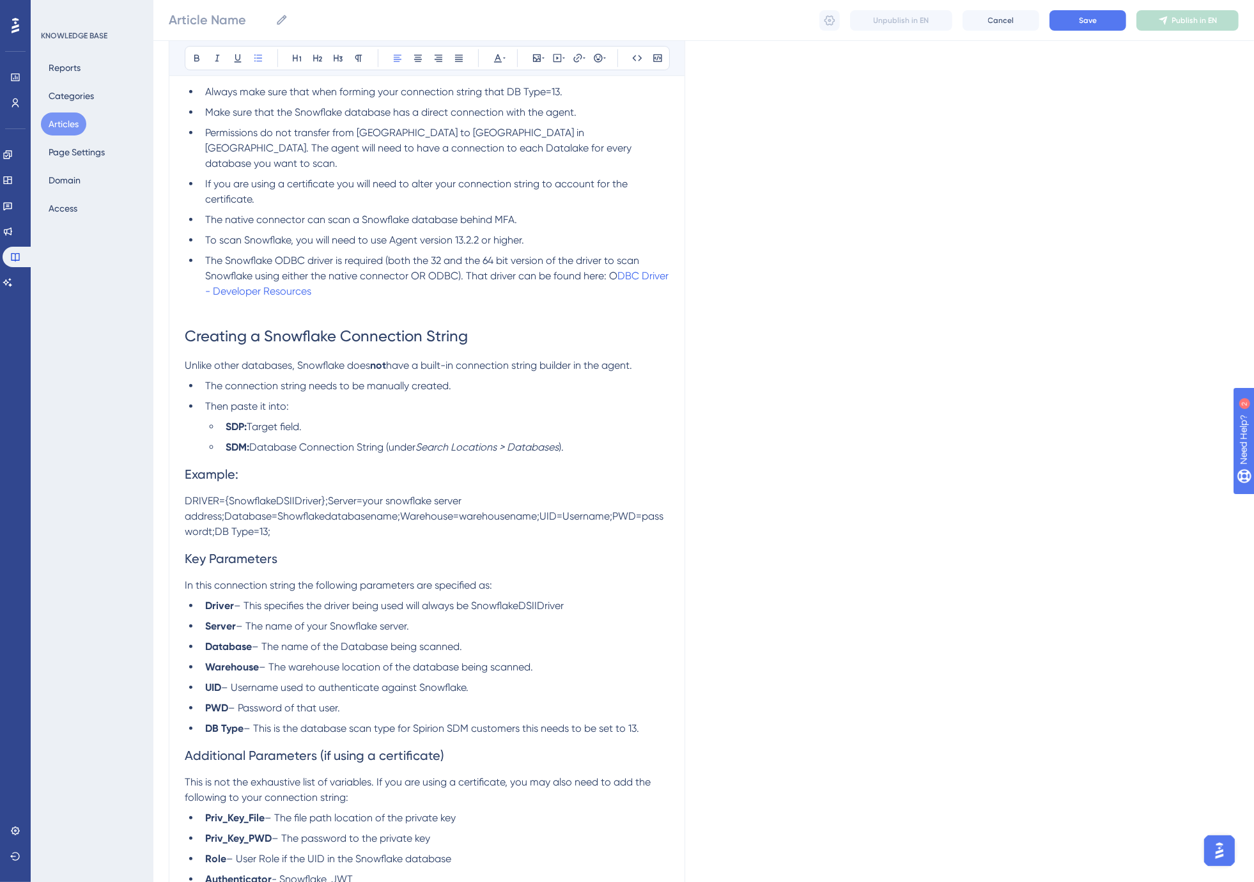
scroll to position [673, 0]
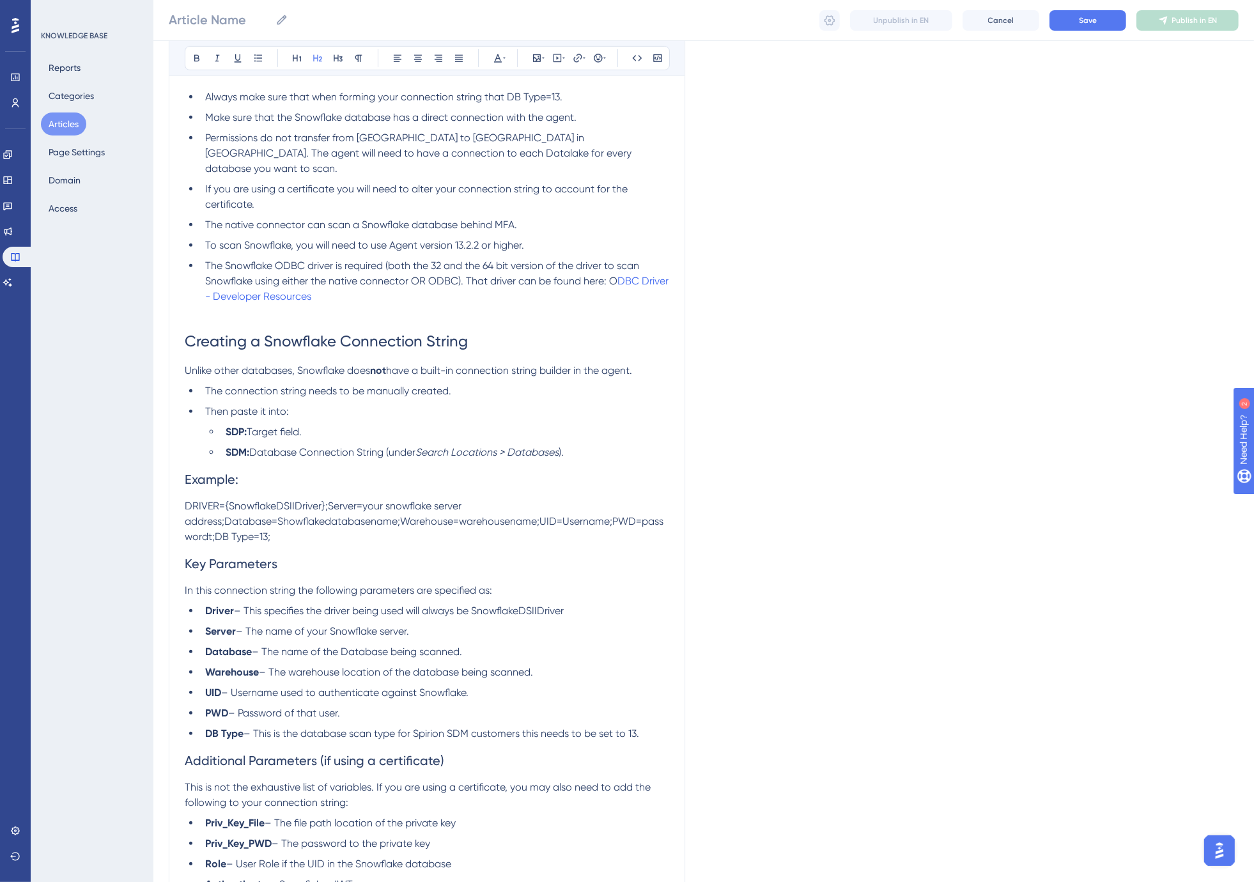
click at [245, 468] on h2 "Example:" at bounding box center [427, 479] width 484 height 38
click at [253, 510] on span "DRIVER={SnowflakeDSIIDriver};Server=your snowflake server address;Database=Show…" at bounding box center [424, 521] width 479 height 43
click at [639, 59] on icon at bounding box center [637, 58] width 10 height 10
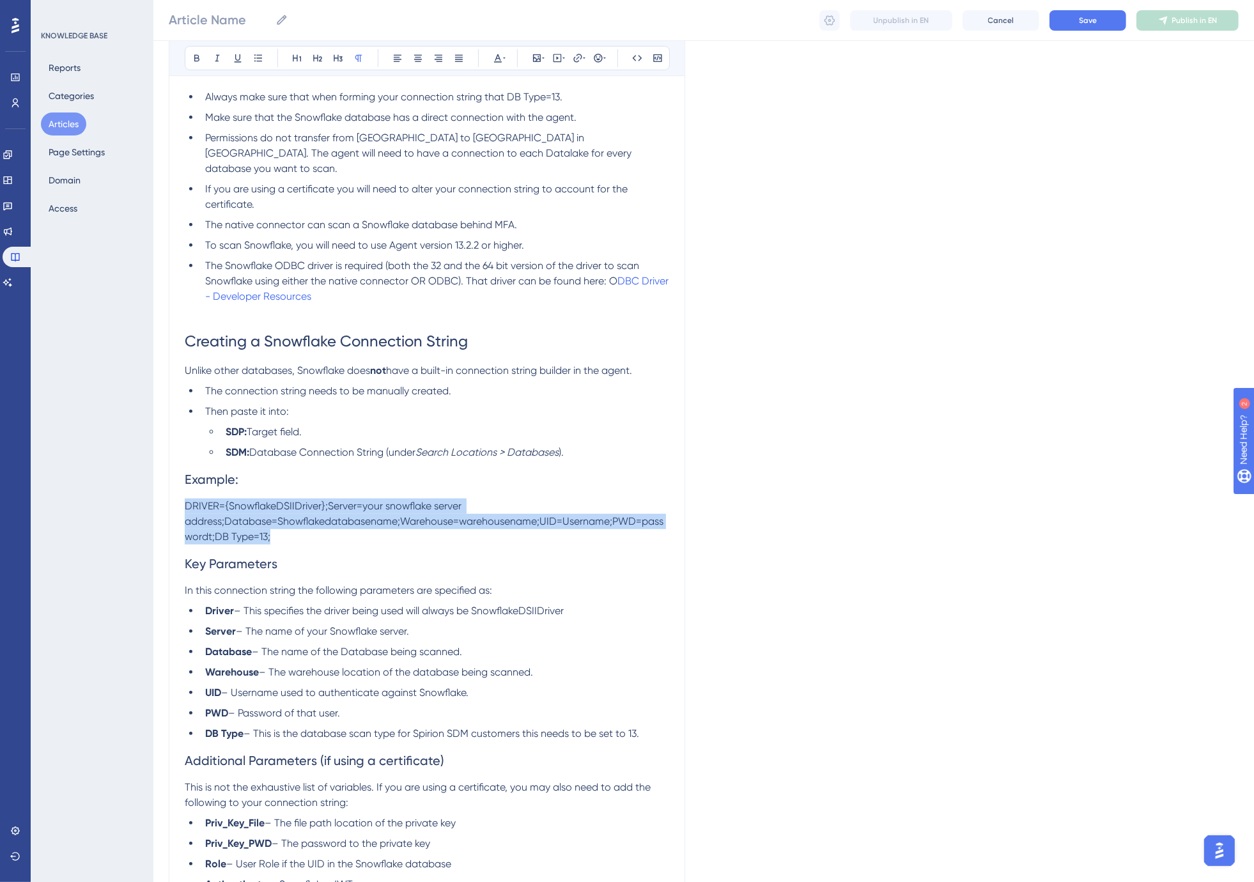
drag, startPoint x: 282, startPoint y: 525, endPoint x: 176, endPoint y: 495, distance: 110.2
click at [176, 495] on div "Bold Italic Underline Bullet Point Heading 1 Heading 2 Heading 3 Normal Align L…" at bounding box center [427, 408] width 516 height 1877
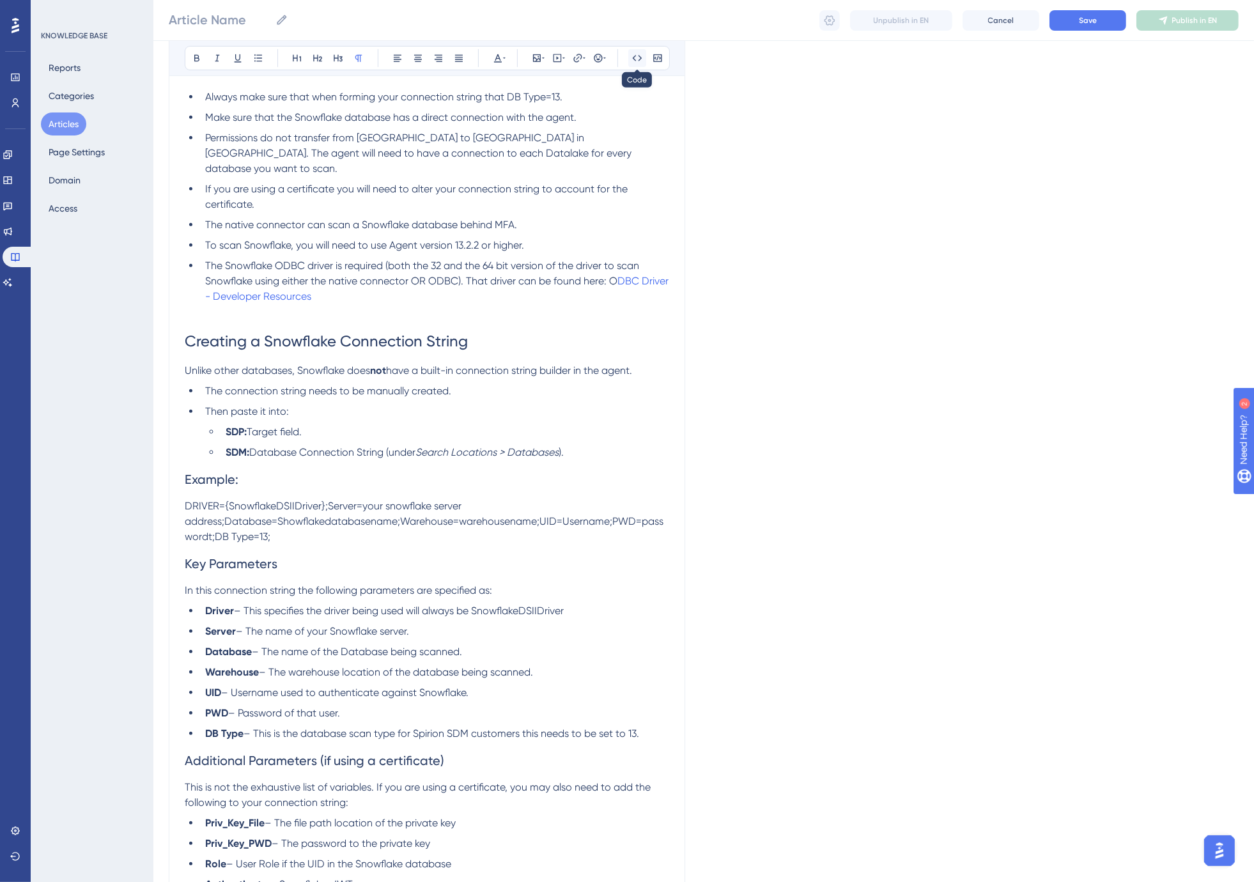
click at [640, 56] on icon at bounding box center [637, 58] width 10 height 10
click at [660, 58] on icon at bounding box center [657, 58] width 10 height 10
click at [637, 54] on icon at bounding box center [637, 58] width 10 height 10
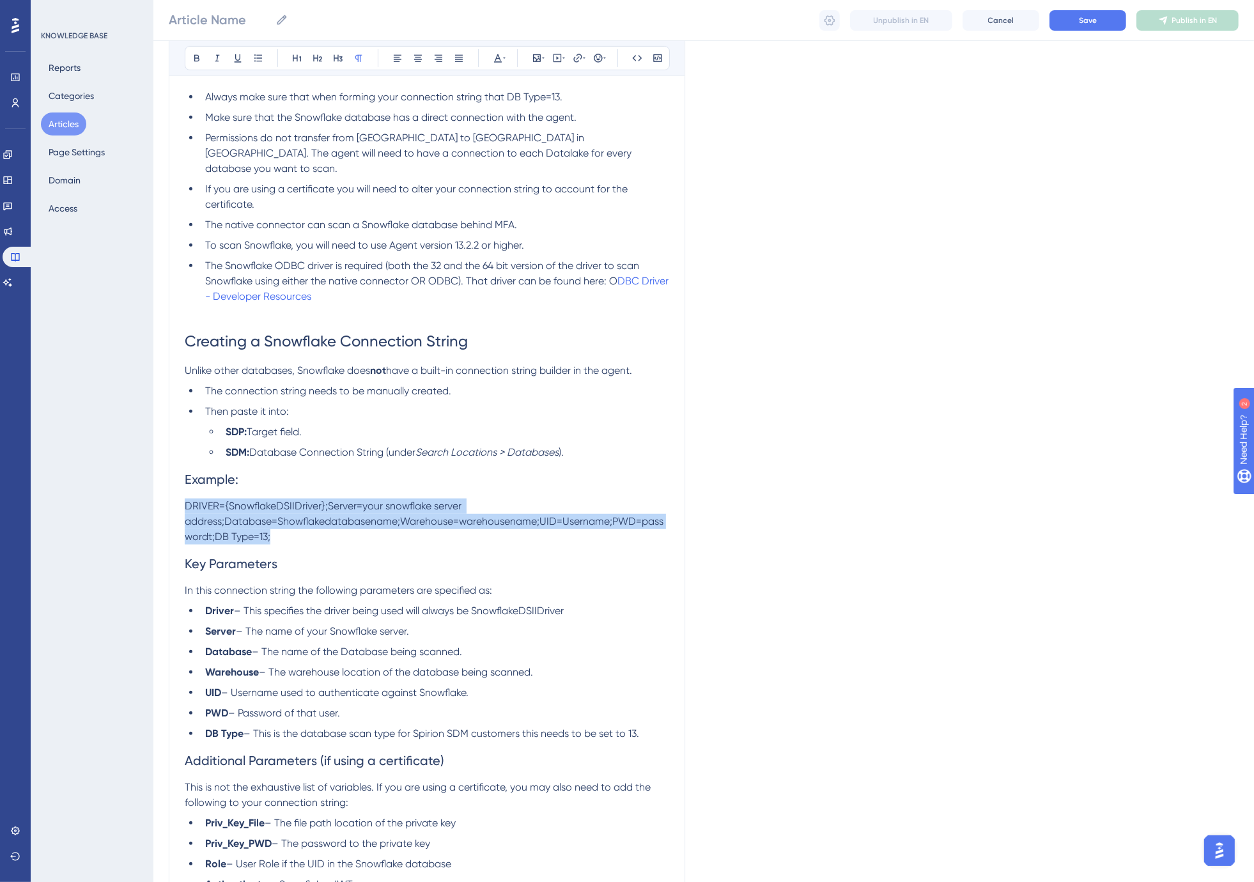
drag, startPoint x: 279, startPoint y: 523, endPoint x: 176, endPoint y: 497, distance: 106.6
click at [176, 497] on div "Bold Italic Underline Bullet Point Heading 1 Heading 2 Heading 3 Normal Align L…" at bounding box center [427, 408] width 516 height 1877
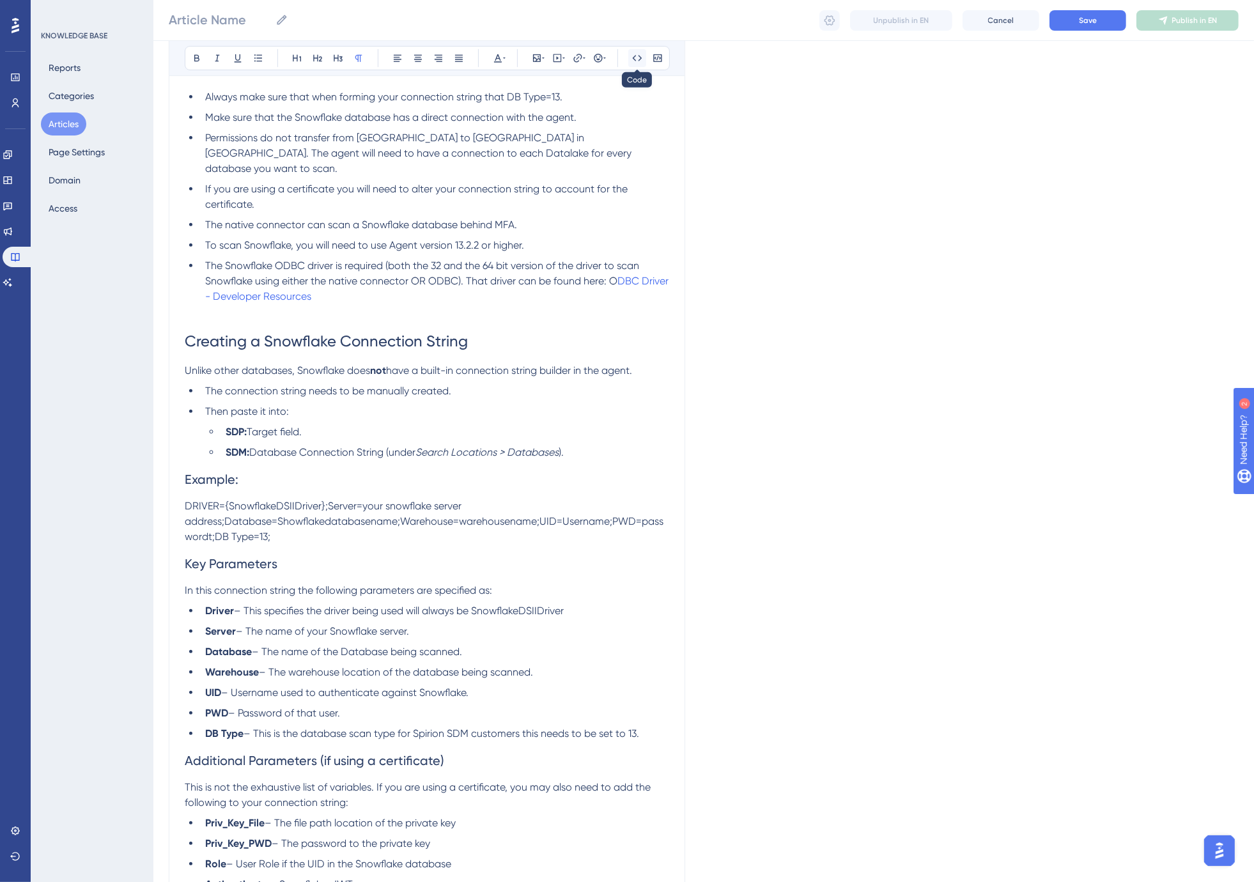
click at [640, 58] on icon at bounding box center [637, 58] width 10 height 10
click at [452, 304] on p at bounding box center [427, 311] width 484 height 15
click at [186, 498] on span "DRIVER={SnowflakeDSIIDriver};Server=your snowflake server address;Database=Show…" at bounding box center [425, 520] width 480 height 45
click at [317, 525] on p "DRIVER={SnowflakeDSIIDriver};Server=your snowflake server address;Database=Show…" at bounding box center [427, 521] width 484 height 46
click at [308, 404] on li "Then paste it into:" at bounding box center [434, 411] width 469 height 15
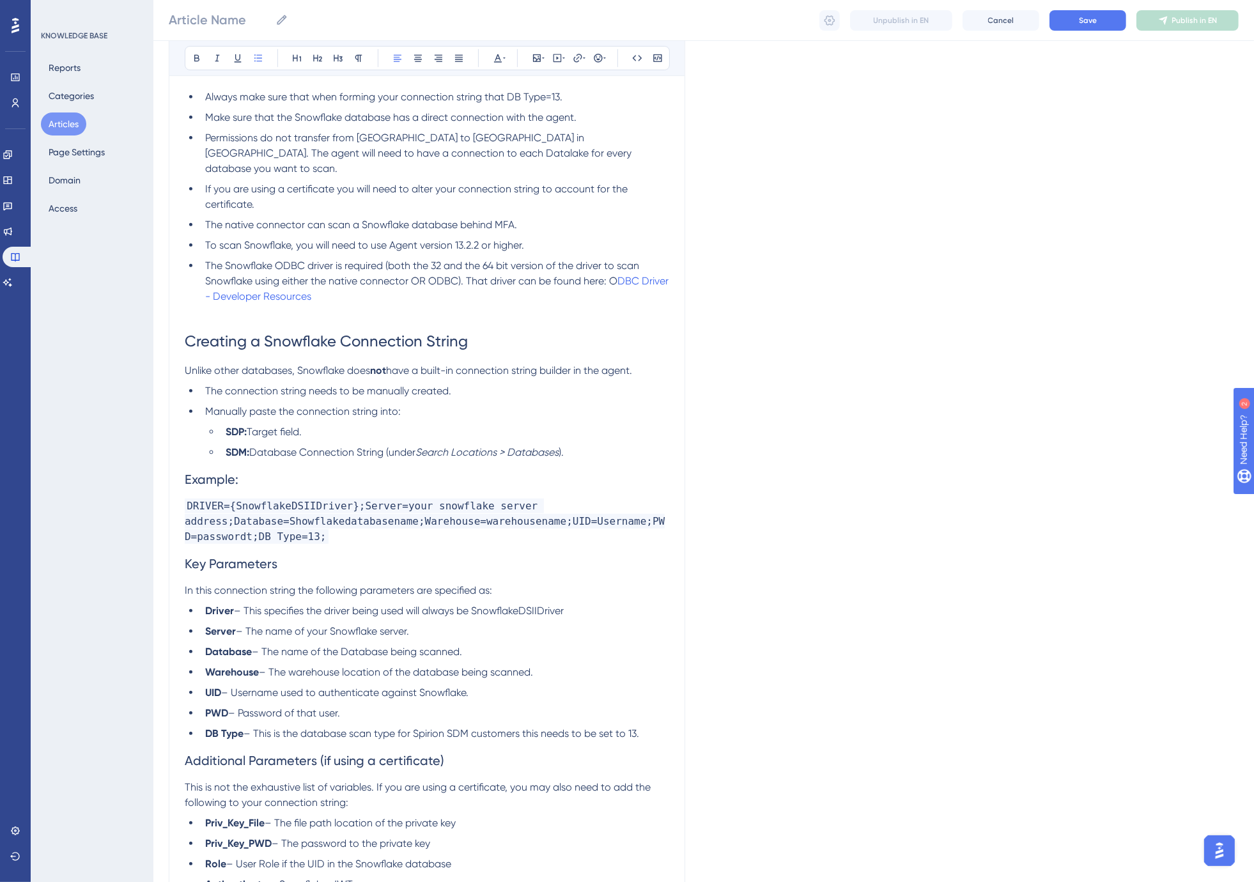
click at [311, 424] on li "SDP: Target field." at bounding box center [444, 431] width 449 height 15
click at [407, 404] on li "Manually paste the connection string into:" at bounding box center [434, 411] width 469 height 15
click at [230, 426] on strong "SDP:" at bounding box center [236, 432] width 21 height 12
click at [230, 446] on strong "SDM:" at bounding box center [238, 452] width 24 height 12
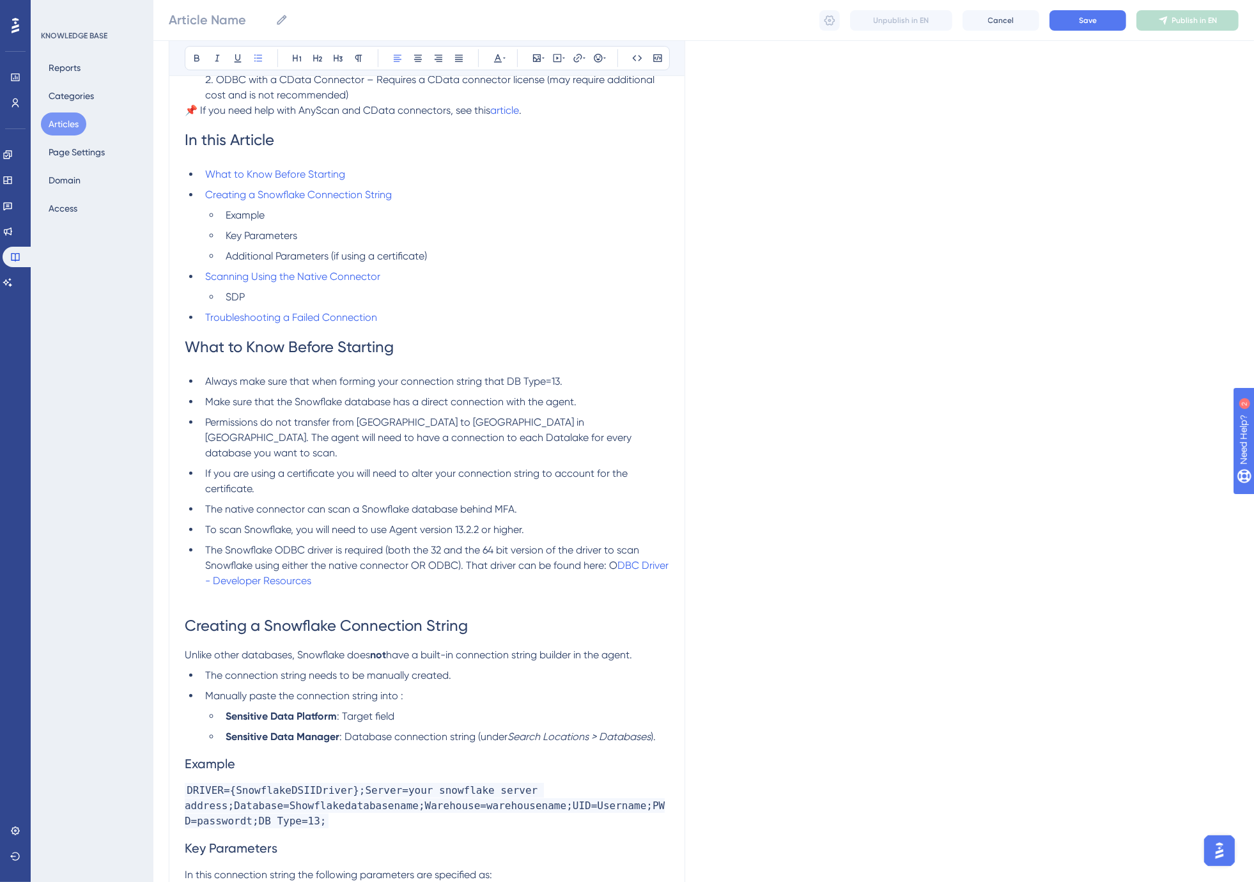
drag, startPoint x: 379, startPoint y: 423, endPoint x: 330, endPoint y: 481, distance: 75.7
click at [330, 481] on ul "Always make sure that when forming your connection string that DB Type=13. Make…" at bounding box center [427, 481] width 484 height 215
click at [526, 420] on span "Permissions do not transfer from [GEOGRAPHIC_DATA] to [GEOGRAPHIC_DATA] in [GEO…" at bounding box center [419, 437] width 429 height 43
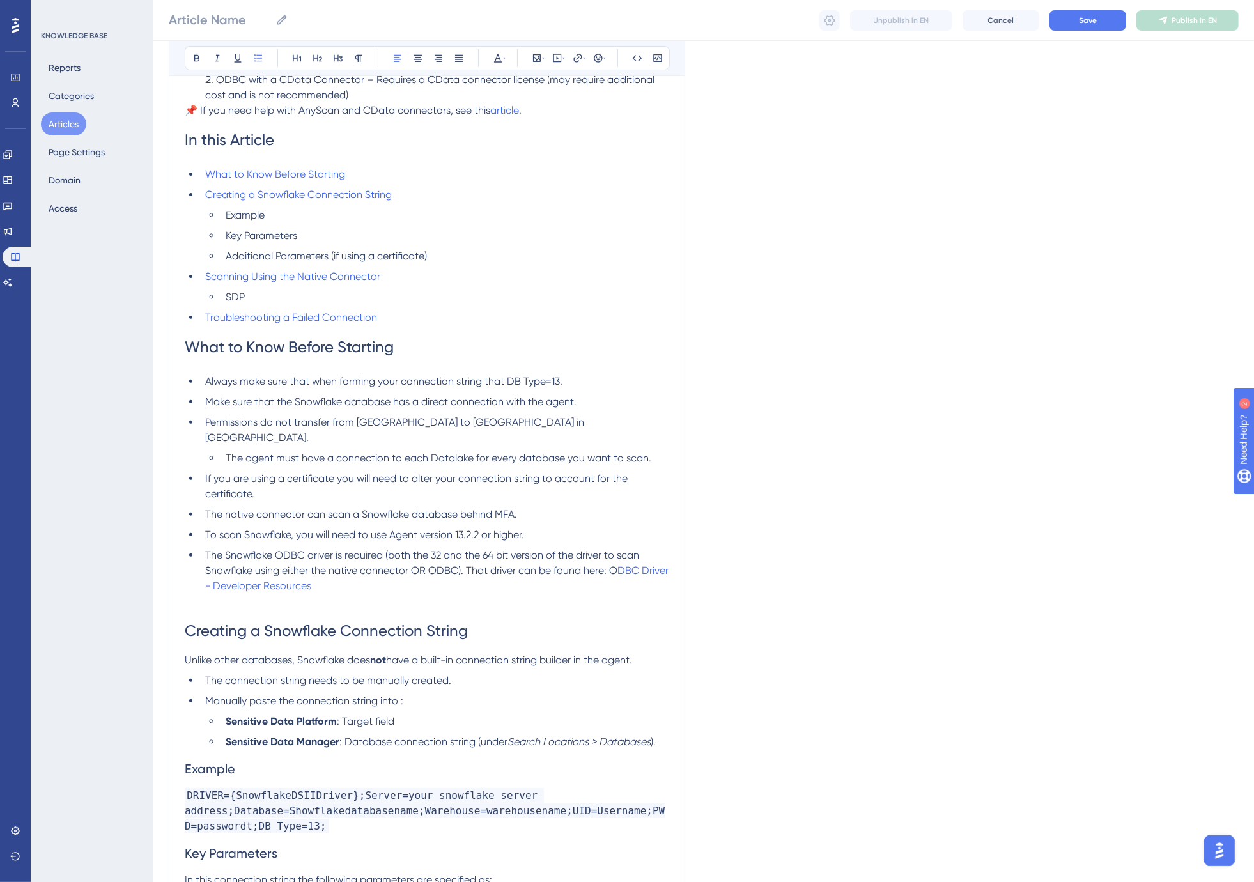
click at [380, 424] on span "Permissions do not transfer from [GEOGRAPHIC_DATA] to [GEOGRAPHIC_DATA] in [GEO…" at bounding box center [396, 429] width 382 height 27
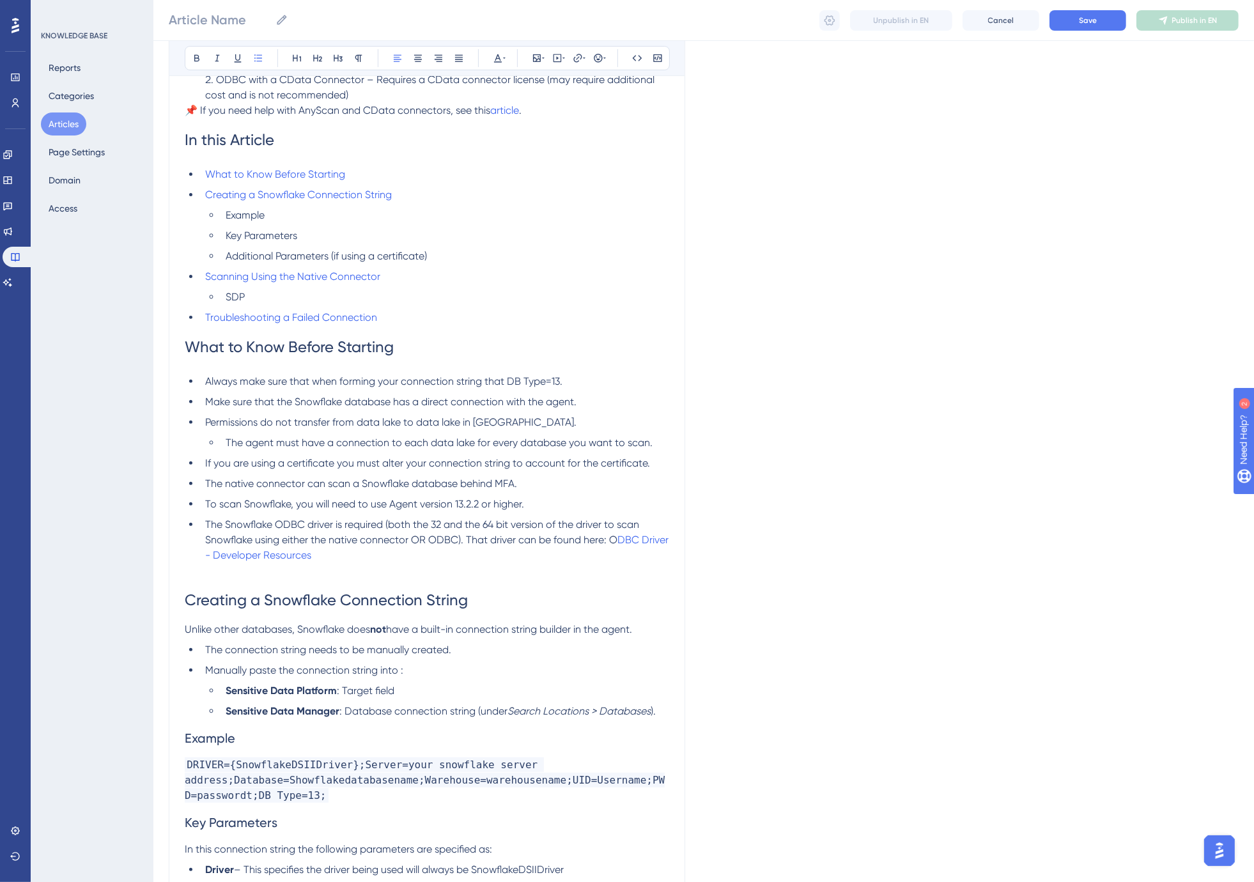
click at [302, 502] on span "To scan Snowflake, you will need to use Agent version 13.2.2 or higher." at bounding box center [364, 504] width 319 height 12
click at [496, 521] on span "The Snowflake ODBC driver is required (both the 32 and the 64 bit version of th…" at bounding box center [423, 531] width 436 height 27
click at [467, 537] on span "The Snowflake ODBC driver is required (both the 32 and the 64-bit version of th…" at bounding box center [424, 531] width 439 height 27
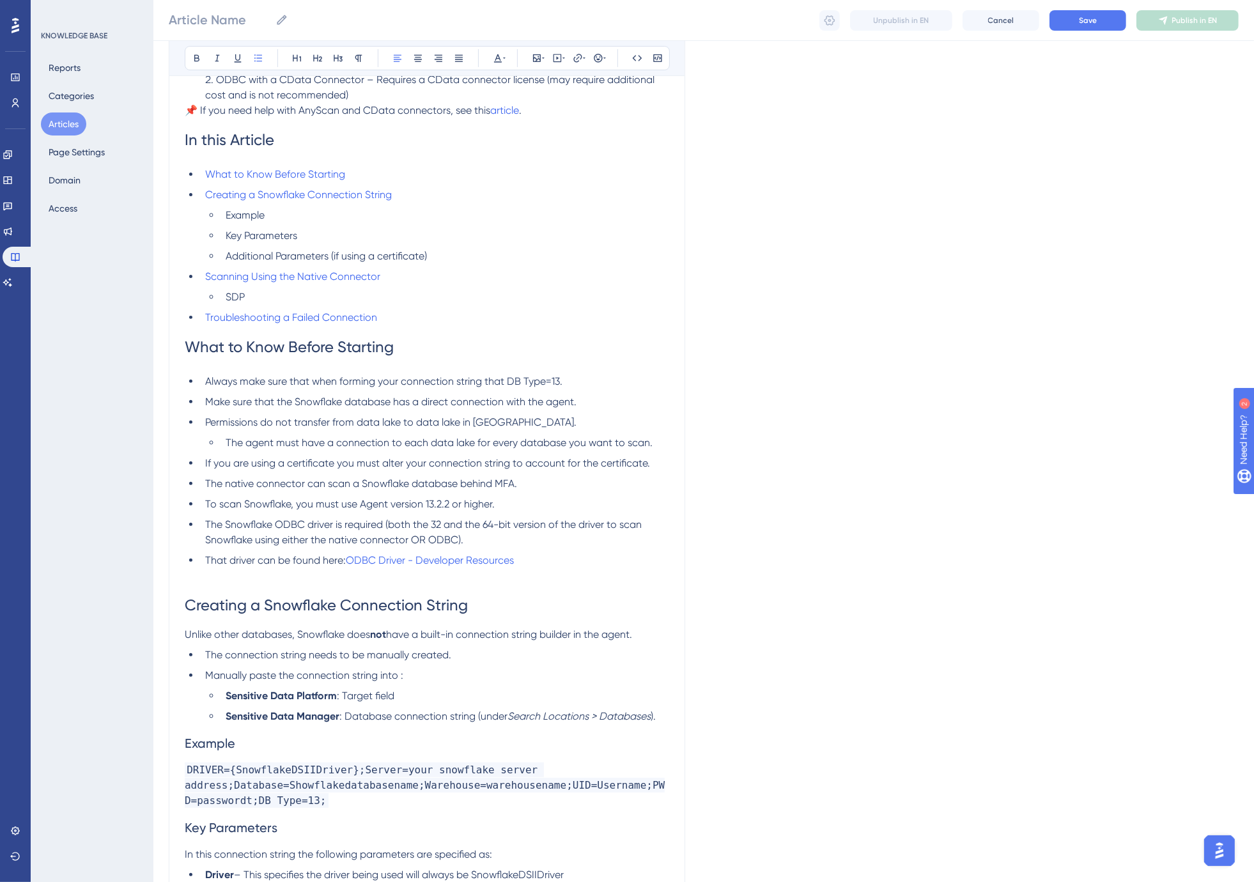
click at [208, 558] on span "That driver can be found here:" at bounding box center [275, 560] width 141 height 12
click at [580, 55] on icon at bounding box center [577, 58] width 8 height 8
click at [548, 201] on span "Confirm" at bounding box center [539, 201] width 28 height 10
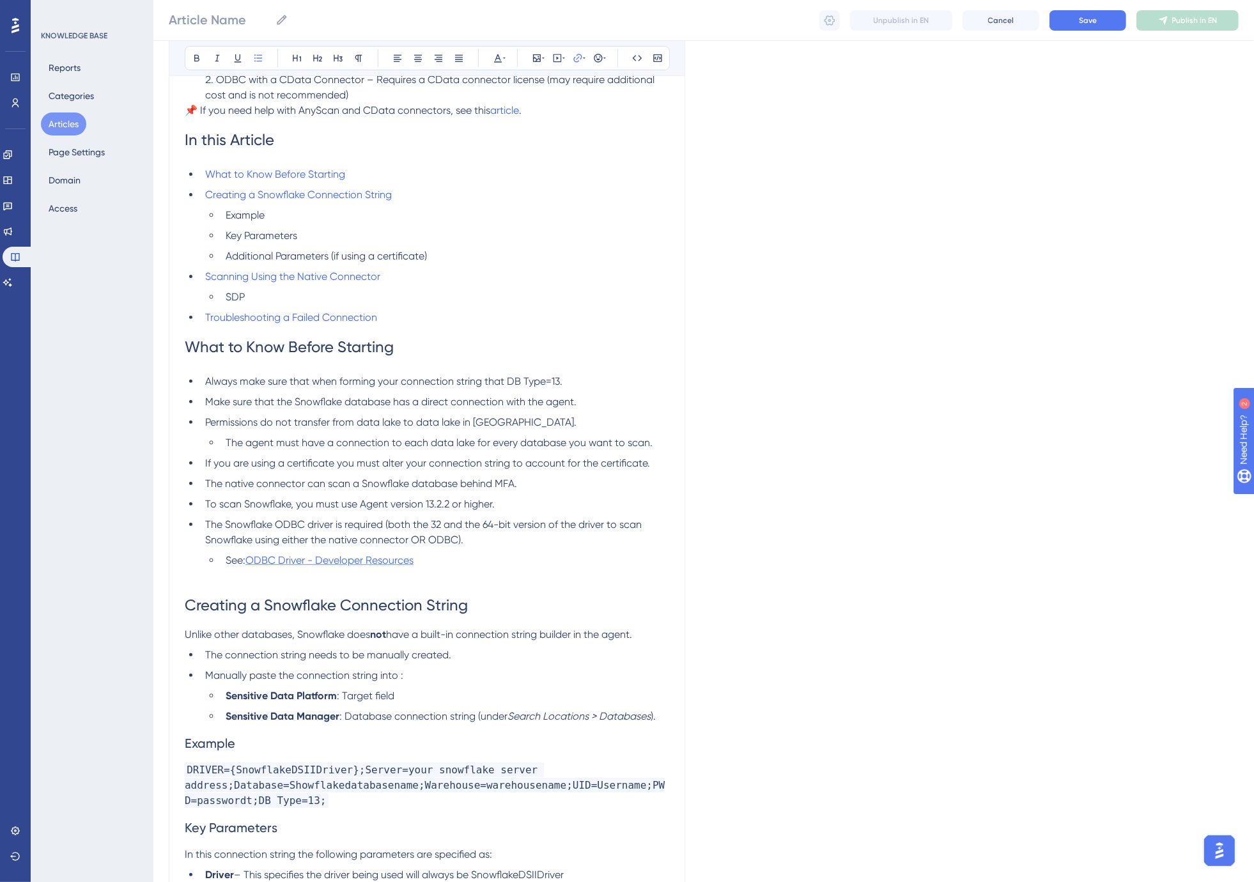
click at [366, 564] on span "ODBC Driver - Developer Resources" at bounding box center [329, 560] width 168 height 12
click at [242, 559] on span "See:" at bounding box center [236, 560] width 20 height 12
click at [475, 522] on span "The Snowflake ODBC driver is required (both the 32 and the 64-bit version of th…" at bounding box center [424, 531] width 439 height 27
click at [390, 476] on li "The native connector can scan a Snowflake database behind MFA." at bounding box center [434, 483] width 469 height 15
click at [454, 469] on li "If you are using a certificate you must alter your connection string to account…" at bounding box center [434, 463] width 469 height 15
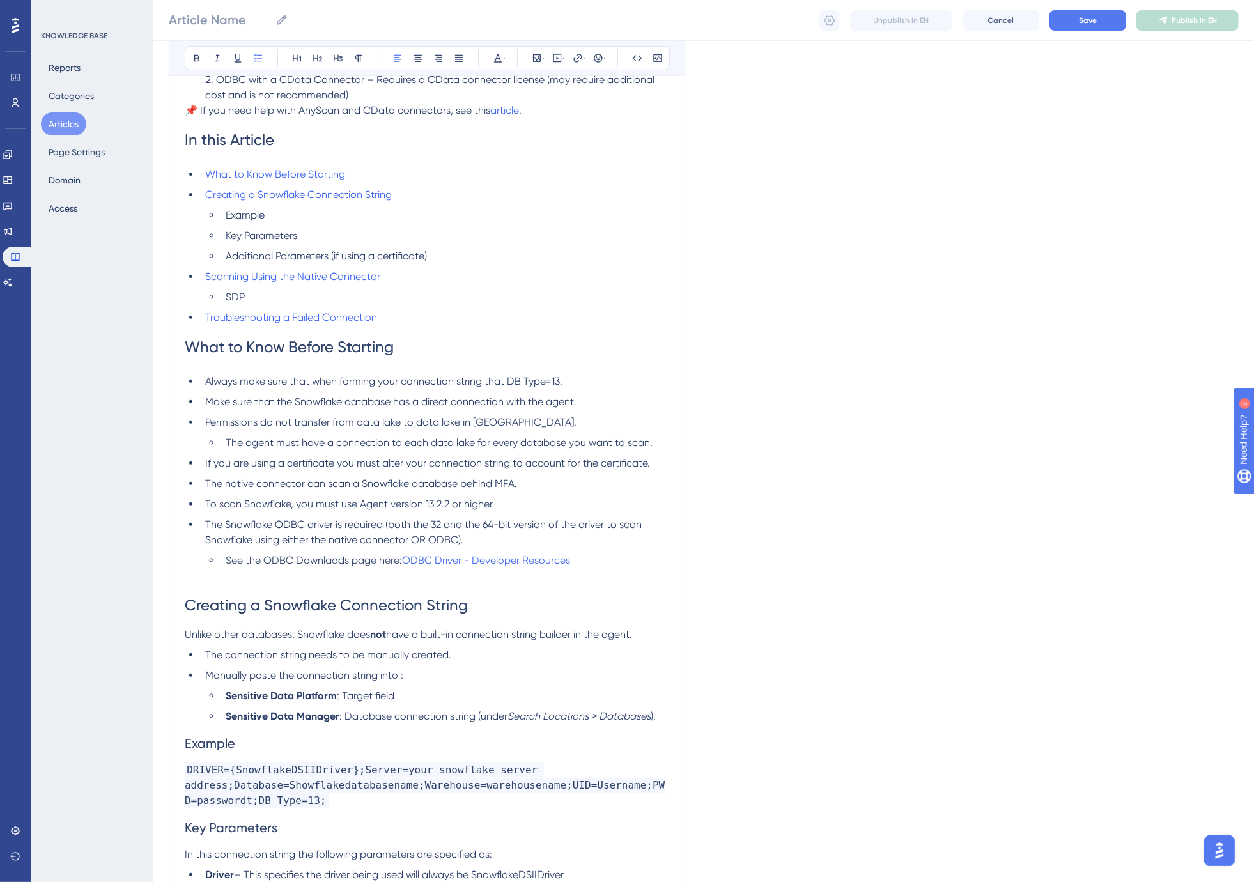
click at [495, 430] on ul "Always make sure that when forming your connection string that DB Type=13. Make…" at bounding box center [427, 471] width 484 height 194
click at [530, 425] on li "Permissions do not transfer from data lake to data lake in [GEOGRAPHIC_DATA]." at bounding box center [434, 422] width 469 height 15
click at [571, 385] on li "Always make sure that when forming your connection string that DB Type=13." at bounding box center [434, 381] width 469 height 15
drag, startPoint x: 637, startPoint y: 55, endPoint x: 614, endPoint y: 115, distance: 64.3
click at [637, 56] on icon at bounding box center [637, 58] width 10 height 10
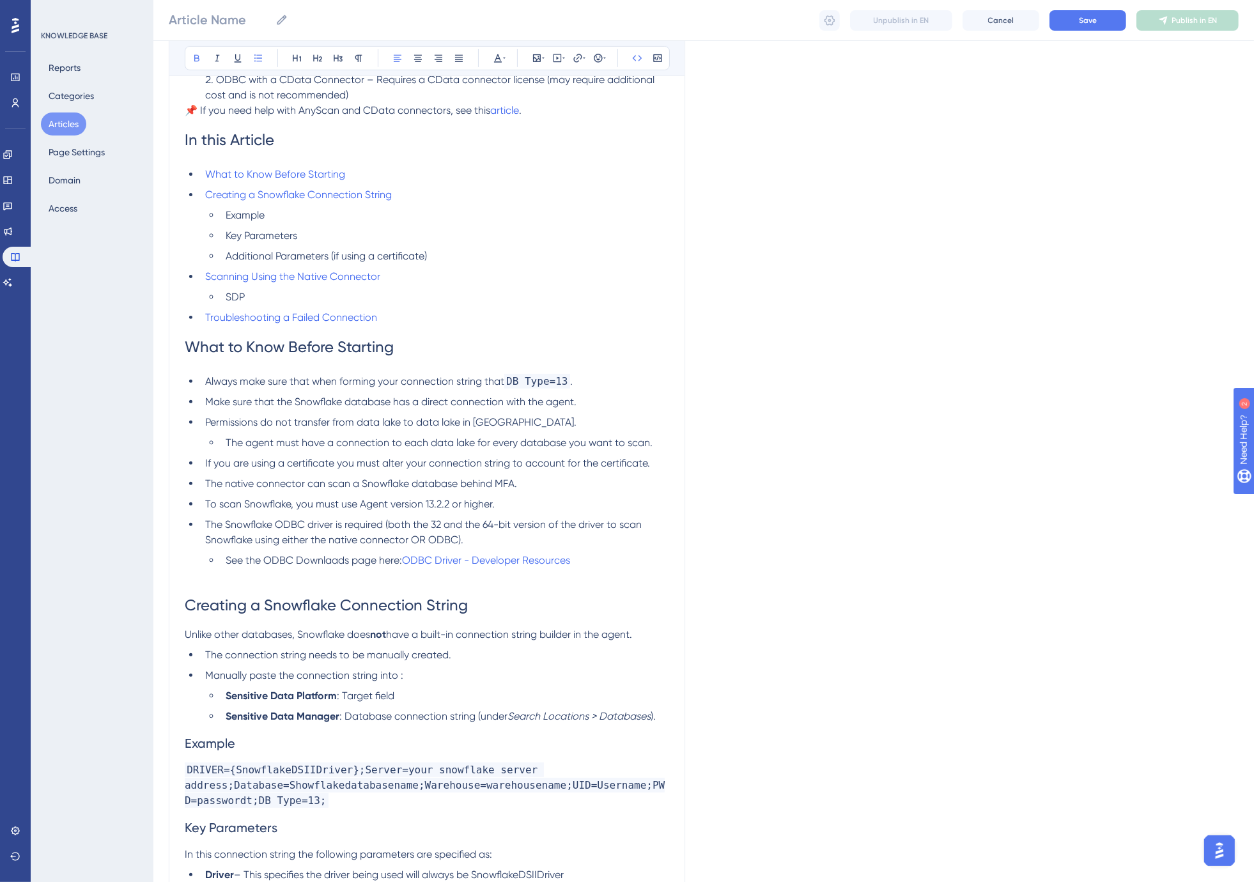
click at [426, 450] on li "The agent must have a connection to each data lake for every database you want …" at bounding box center [444, 442] width 449 height 15
drag, startPoint x: 508, startPoint y: 377, endPoint x: 566, endPoint y: 378, distance: 58.2
click at [566, 378] on li "Always make sure that when forming your connection string that DB Type=13 ." at bounding box center [434, 381] width 469 height 15
click at [437, 435] on li "The agent must have a connection to each data lake for every database you want …" at bounding box center [444, 442] width 449 height 15
drag, startPoint x: 252, startPoint y: 381, endPoint x: 308, endPoint y: 403, distance: 59.9
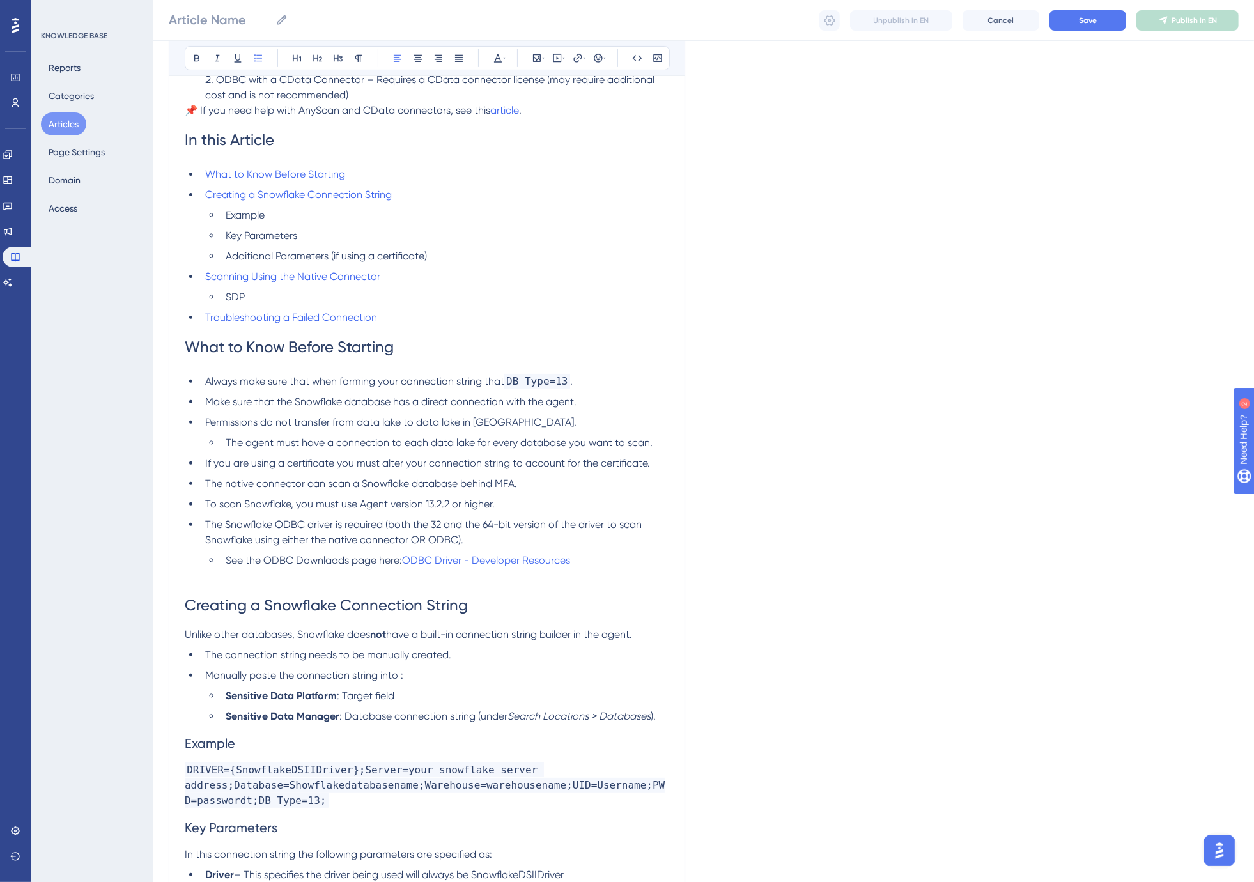
click at [252, 381] on span "Always make sure that when forming your connection string that" at bounding box center [354, 381] width 299 height 12
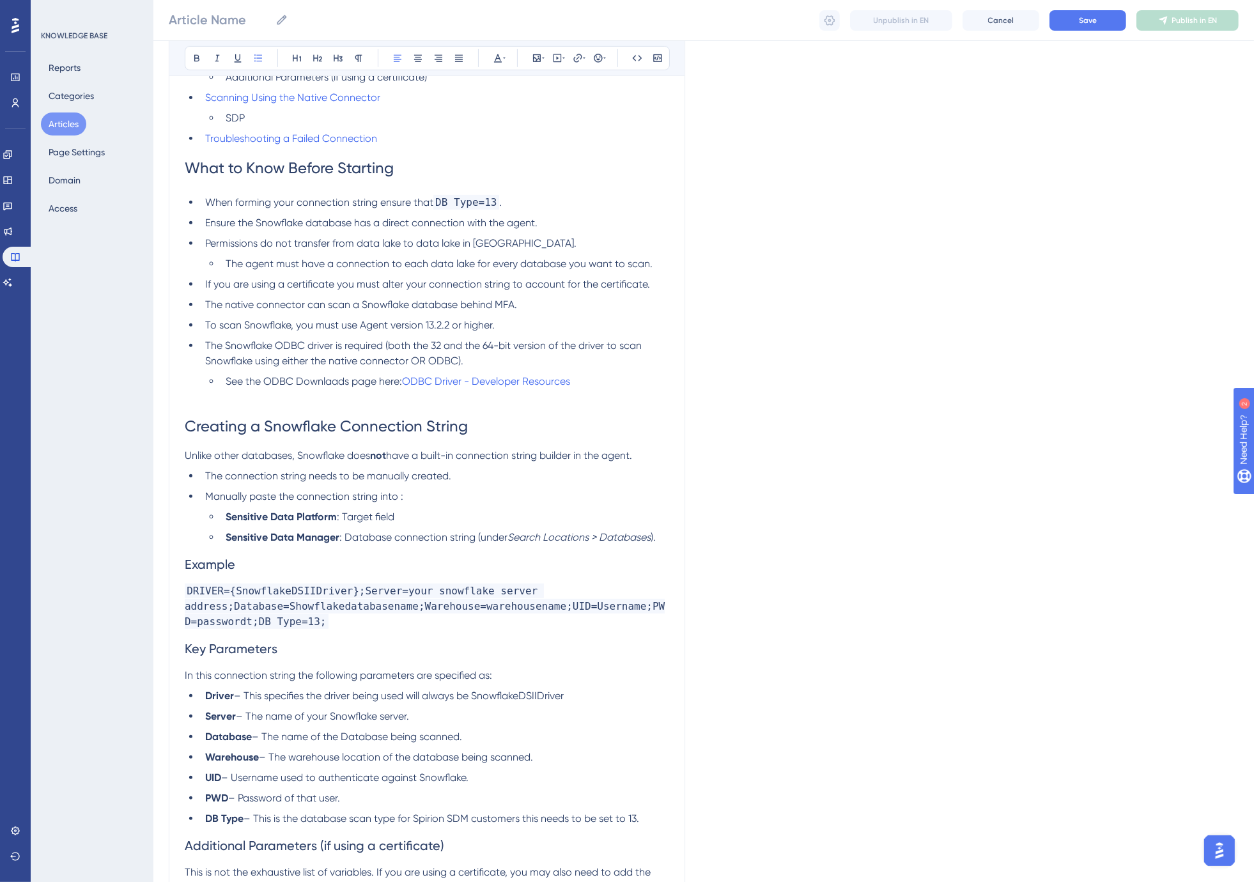
scroll to position [602, 0]
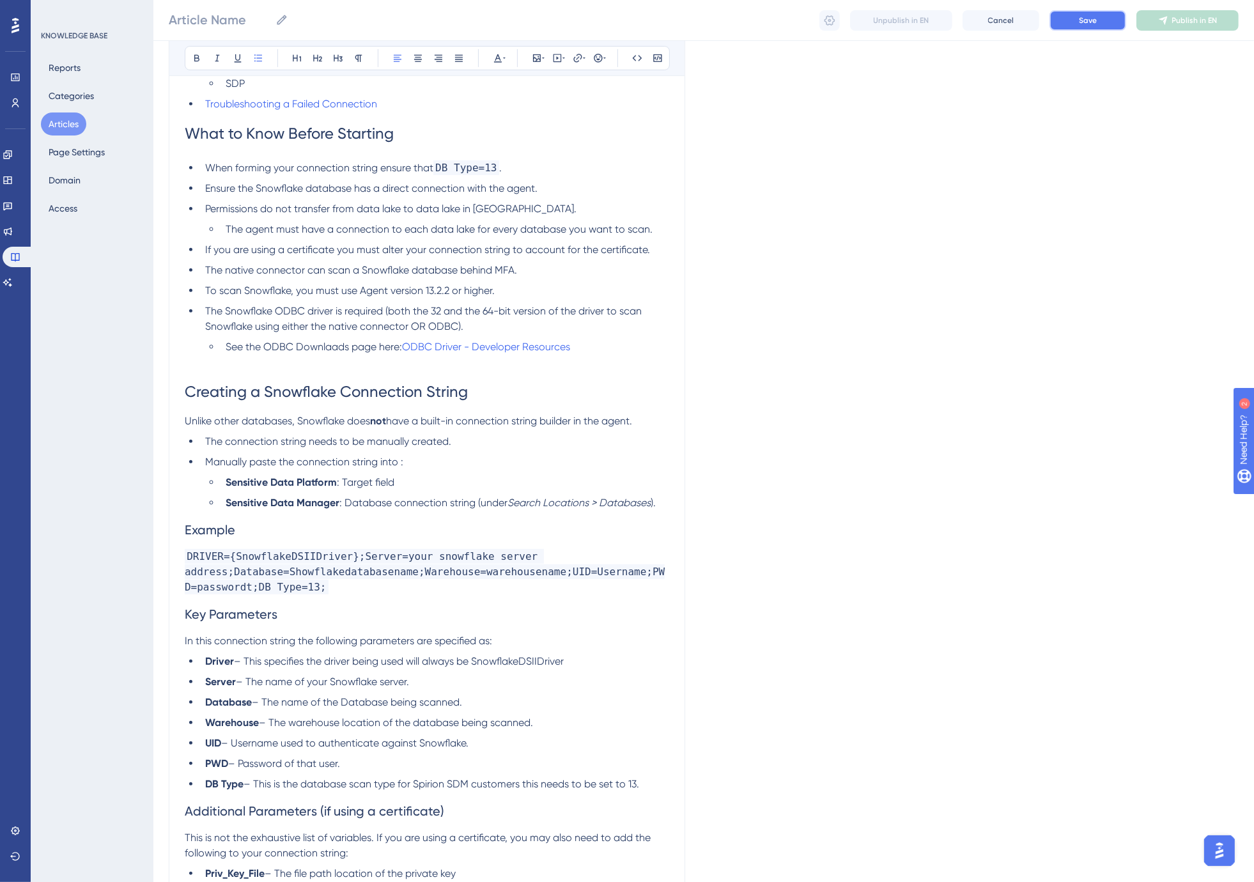
click at [1081, 19] on span "Save" at bounding box center [1088, 20] width 18 height 10
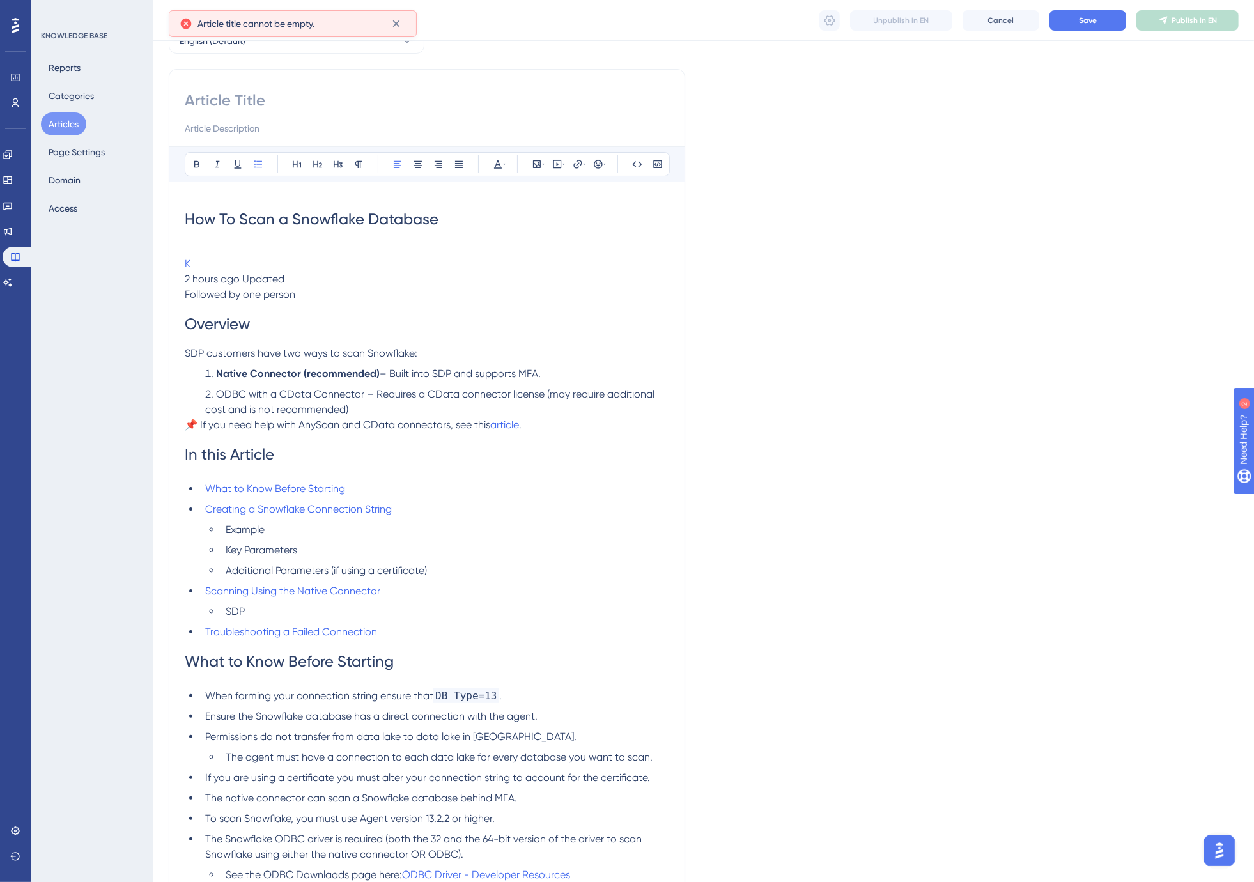
scroll to position [0, 0]
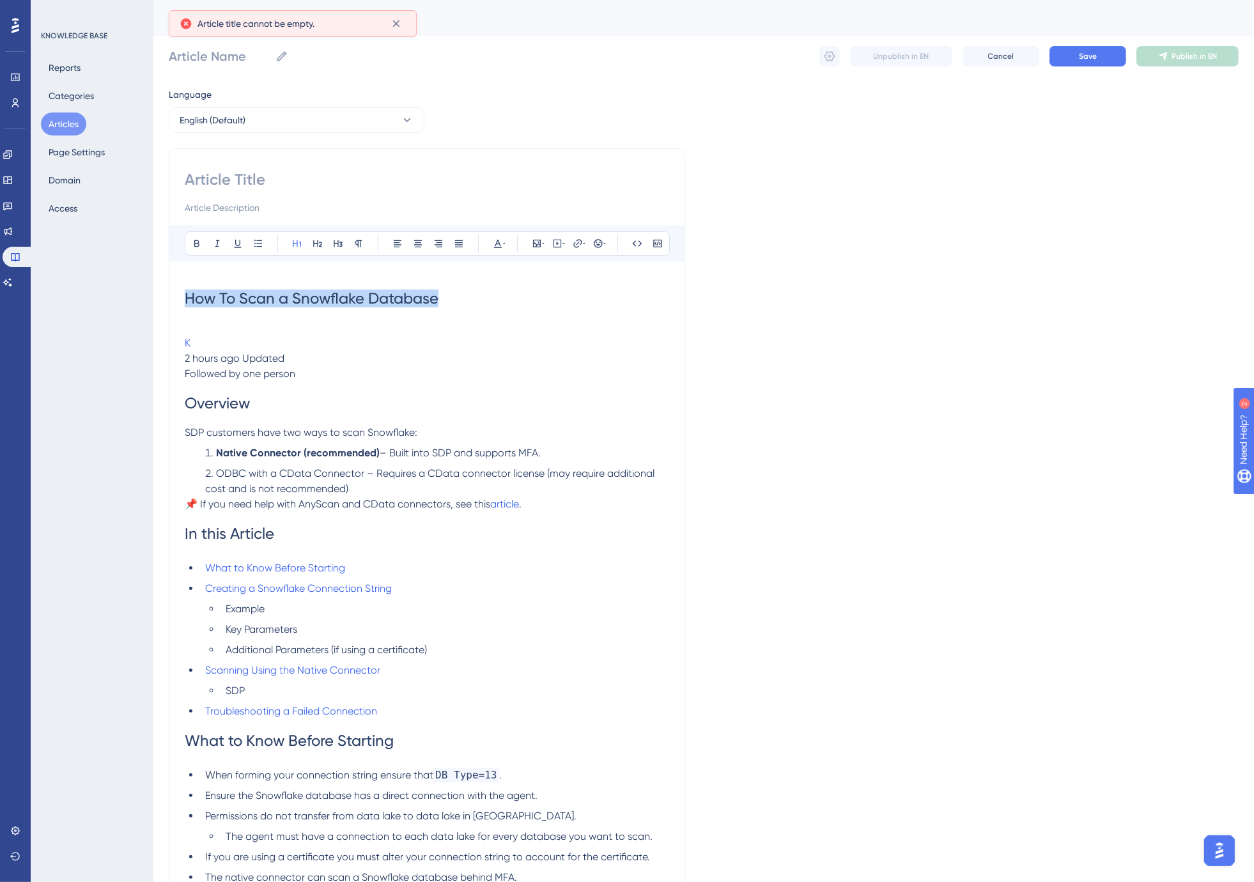
drag, startPoint x: 445, startPoint y: 298, endPoint x: 158, endPoint y: 288, distance: 287.1
click at [204, 54] on input "Article Name" at bounding box center [220, 56] width 102 height 18
paste input "How To Scan a Snowflake Database"
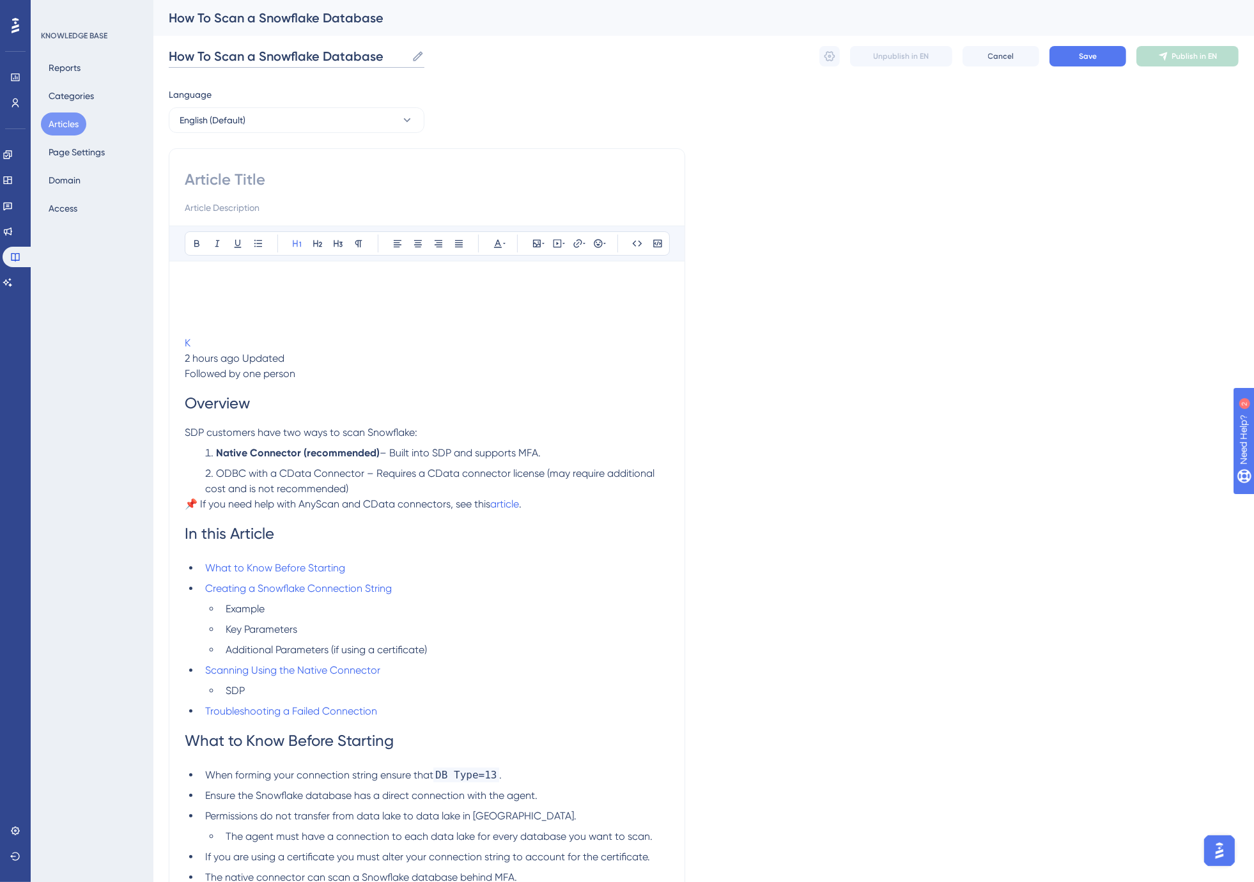
type input "How To Scan a Snowflake Database"
click at [217, 174] on input at bounding box center [427, 179] width 484 height 20
paste input "How To Scan a Snowflake Database"
type input "How To Scan a Snowflake Database"
drag, startPoint x: 309, startPoint y: 376, endPoint x: 148, endPoint y: 281, distance: 186.2
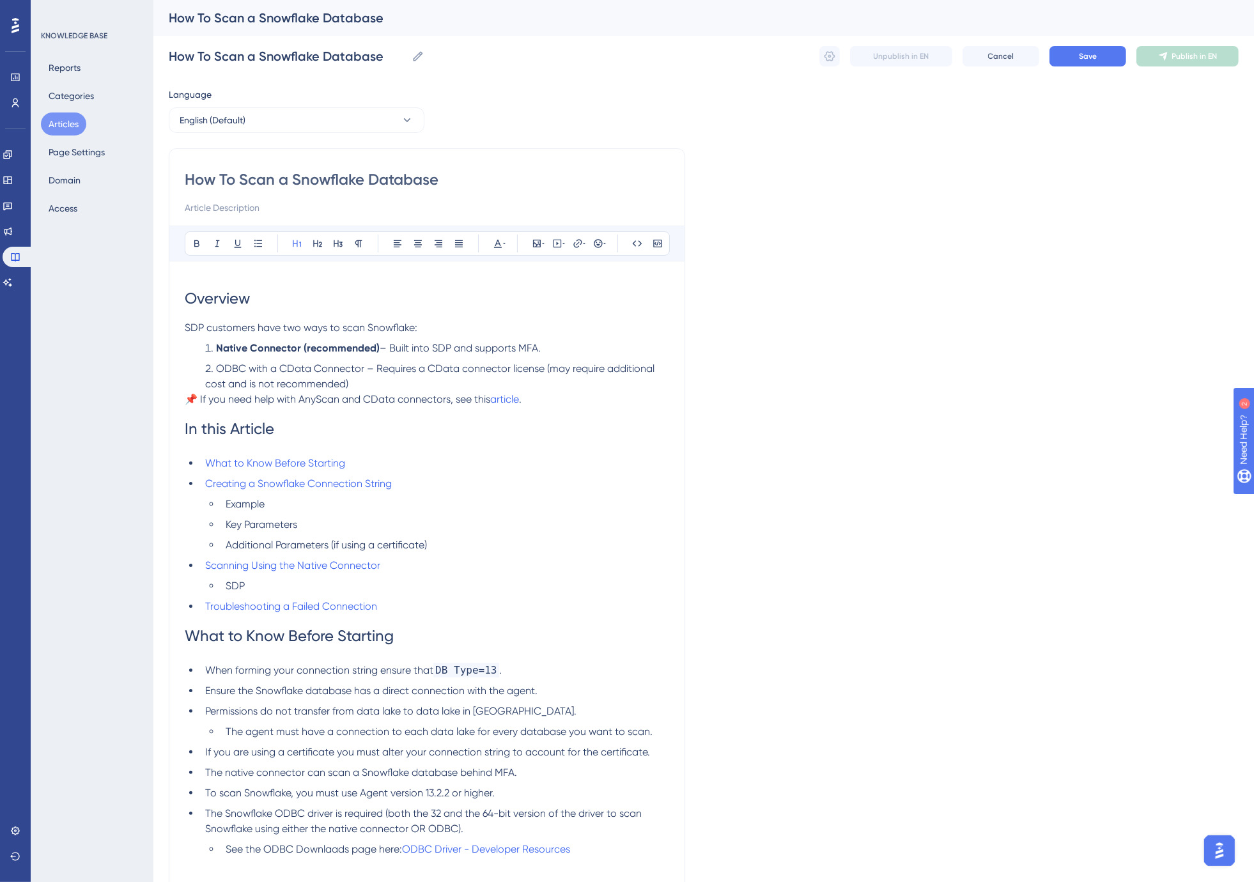
click at [213, 327] on span "SDP customers have two ways to scan Snowflake:" at bounding box center [301, 327] width 233 height 12
click at [525, 327] on p "Sensitive Data Platform customers have two ways to scan Snowflake:" at bounding box center [427, 327] width 484 height 15
click at [235, 401] on span "📌 If you need help with AnyScan and CData connectors, see this" at bounding box center [337, 399] width 305 height 12
drag, startPoint x: 362, startPoint y: 368, endPoint x: 216, endPoint y: 374, distance: 146.5
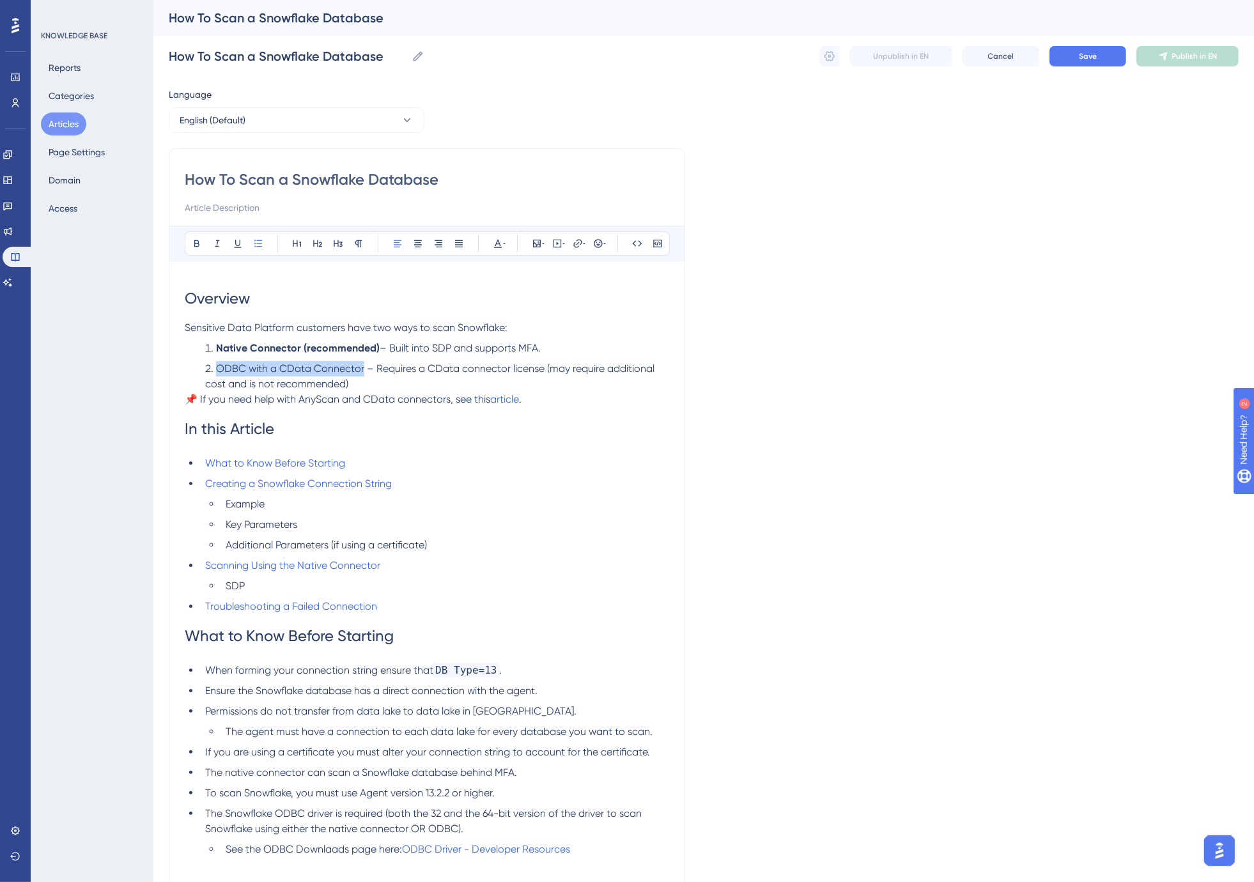
click at [216, 374] on li "ODBC with a CData Connector – Requires a CData connector license (may require a…" at bounding box center [434, 376] width 469 height 31
click at [532, 401] on p "📌 If you need help with AnyScan and CData connectors, see this article ." at bounding box center [427, 399] width 484 height 15
click at [579, 242] on icon at bounding box center [578, 243] width 10 height 10
click at [551, 359] on span "Open in a new tab" at bounding box center [562, 357] width 75 height 15
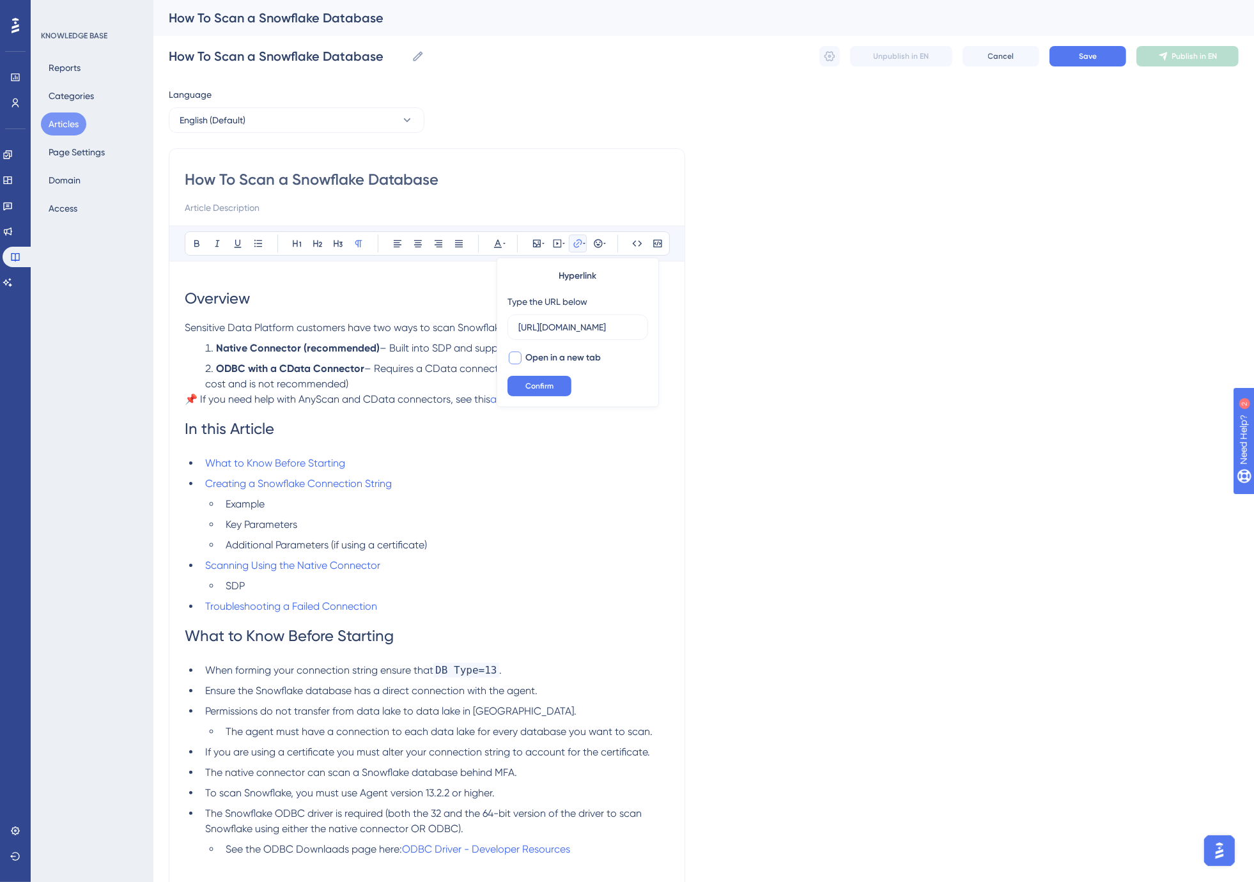
checkbox input "true"
click at [548, 377] on button "Confirm" at bounding box center [539, 386] width 64 height 20
click at [318, 438] on h1 "In this Article" at bounding box center [427, 428] width 484 height 43
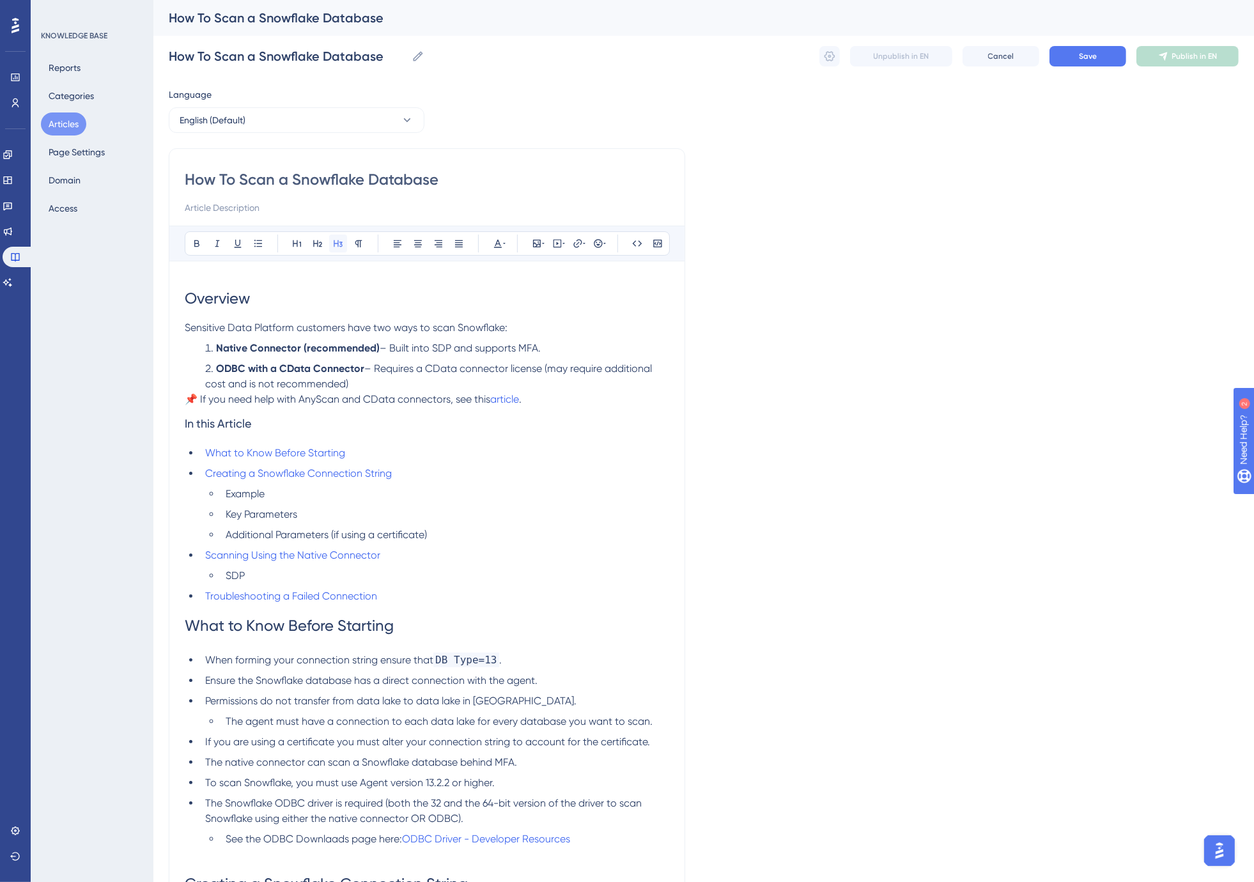
click at [340, 241] on icon at bounding box center [338, 243] width 10 height 10
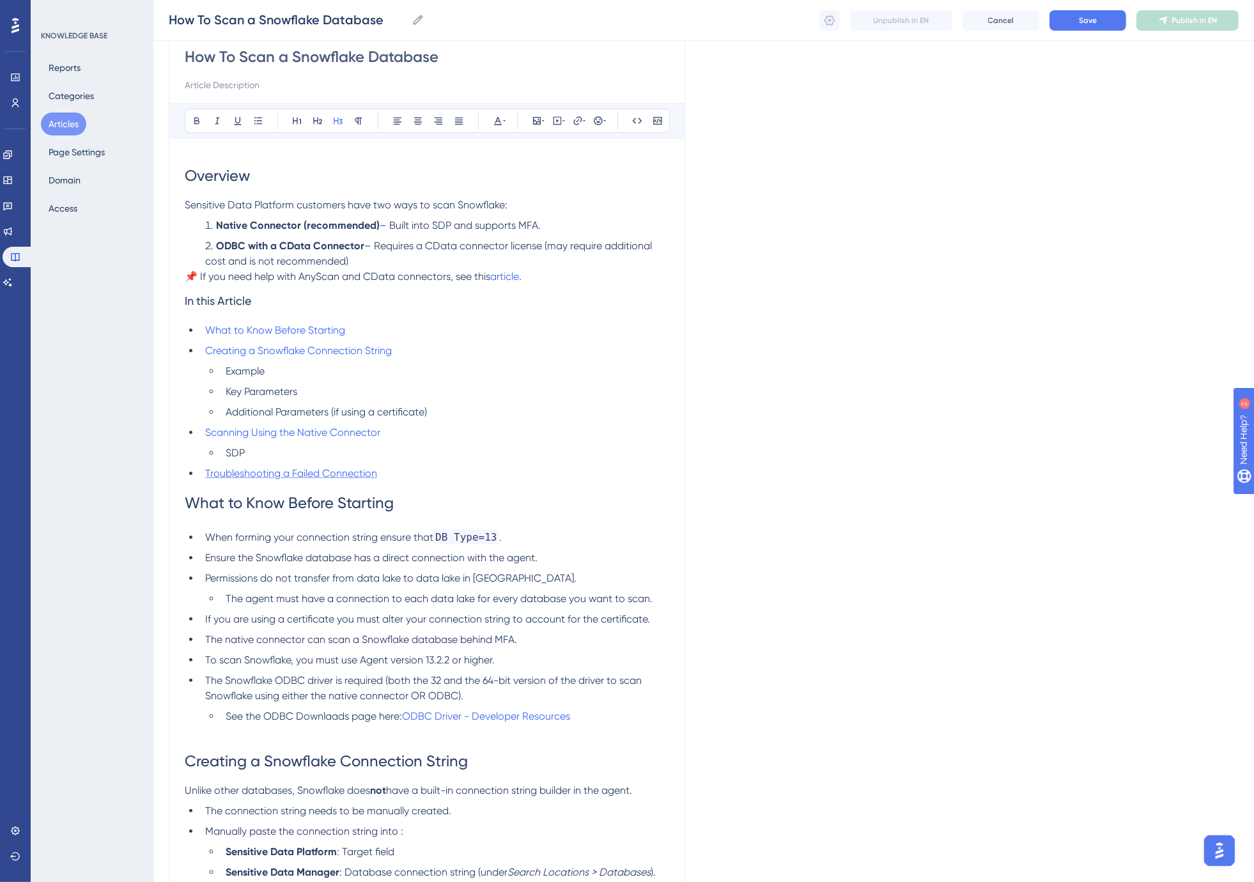
scroll to position [142, 0]
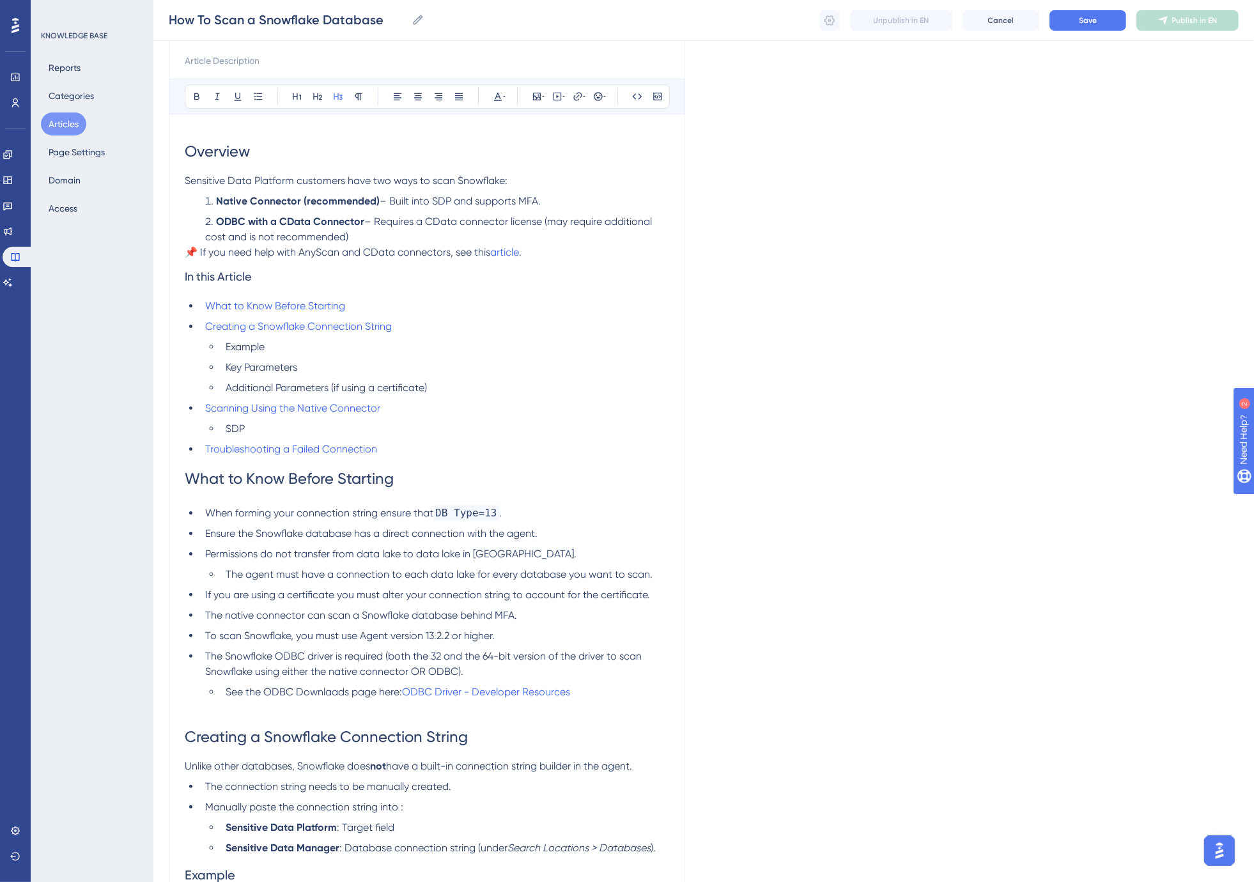
click at [309, 482] on span "What to Know Before Starting" at bounding box center [289, 479] width 209 height 18
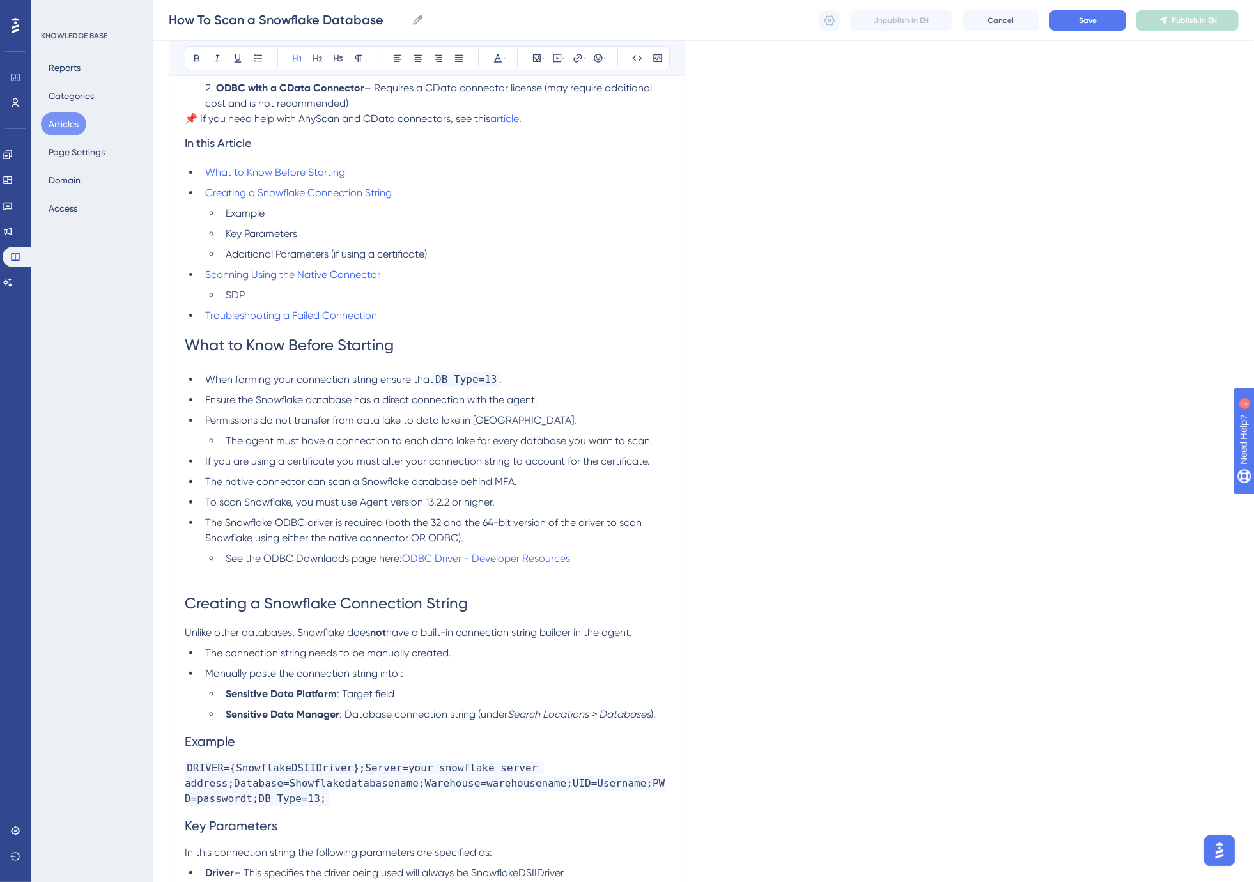
scroll to position [284, 0]
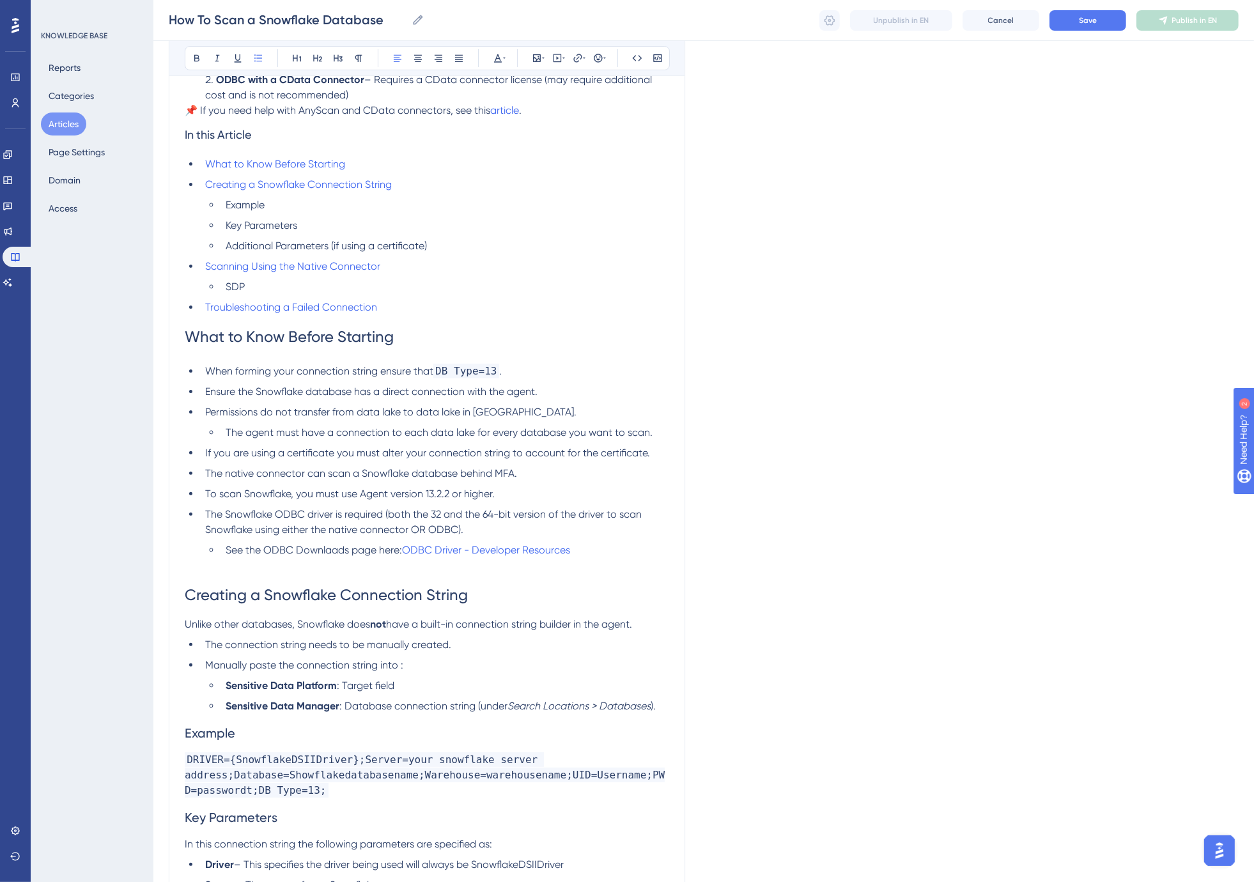
click at [241, 491] on span "To scan Snowflake, you must use Agent version 13.2.2 or higher." at bounding box center [349, 494] width 289 height 12
click at [305, 475] on span "The native connector can scan a Snowflake database behind MFA." at bounding box center [361, 473] width 312 height 12
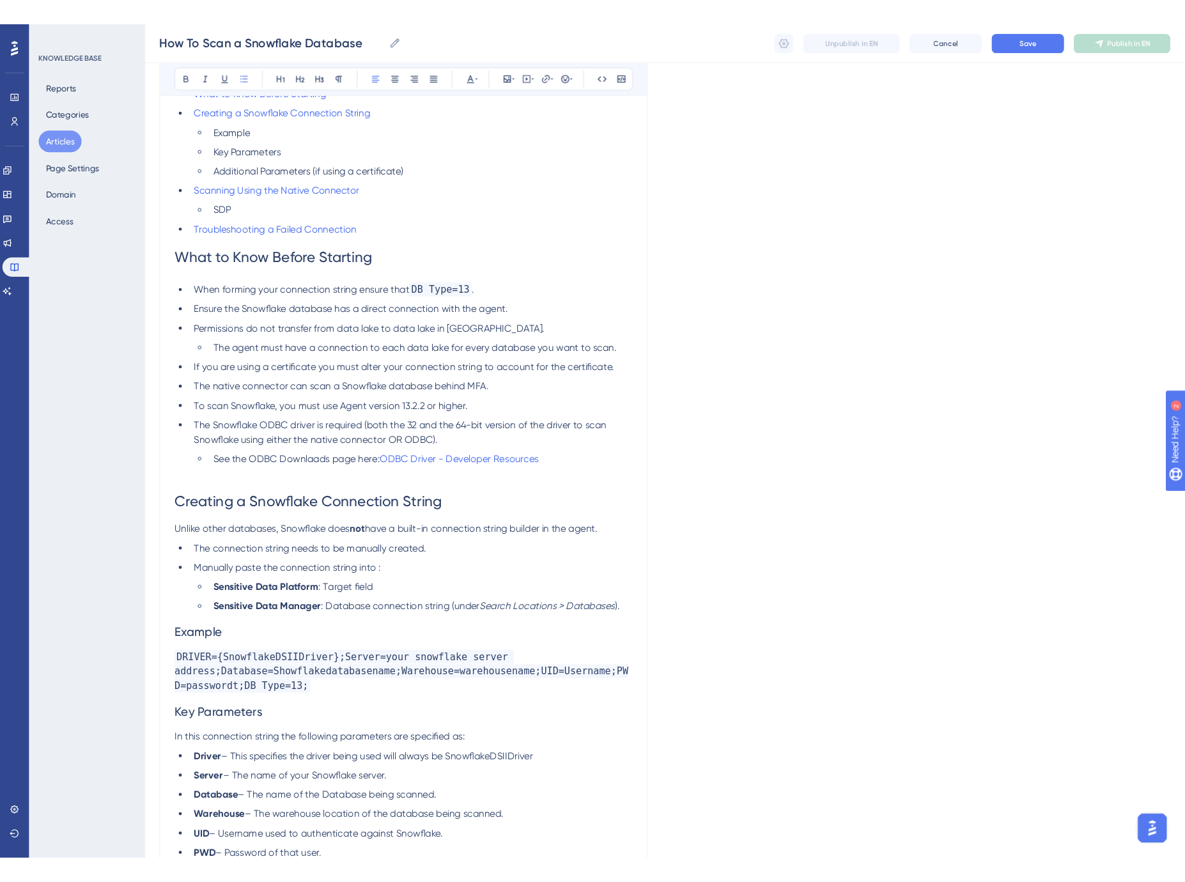
scroll to position [426, 0]
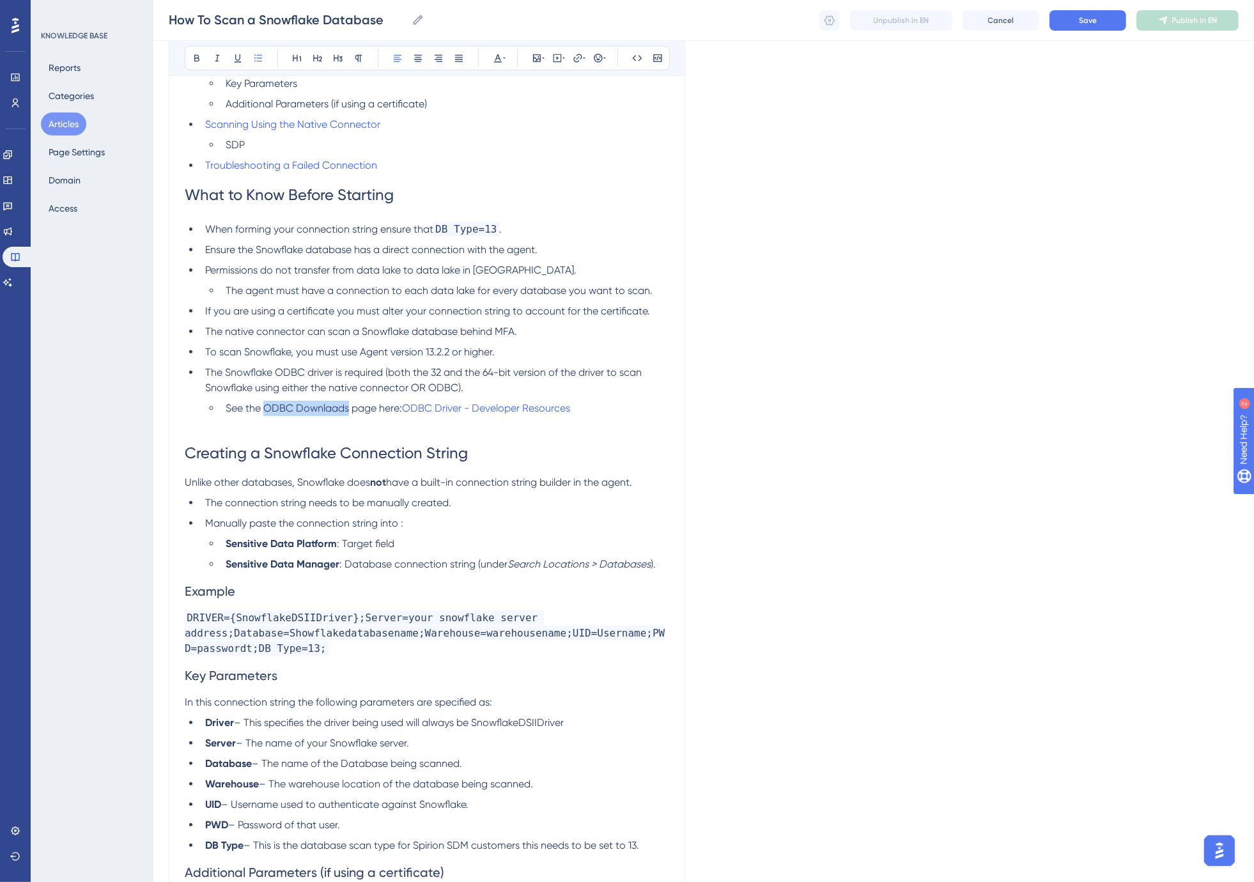
drag, startPoint x: 263, startPoint y: 405, endPoint x: 350, endPoint y: 410, distance: 86.4
click at [350, 410] on span "See the ODBC Downlaads page here:" at bounding box center [314, 408] width 176 height 12
click at [367, 441] on h1 "Creating a Snowflake Connection String" at bounding box center [427, 452] width 484 height 43
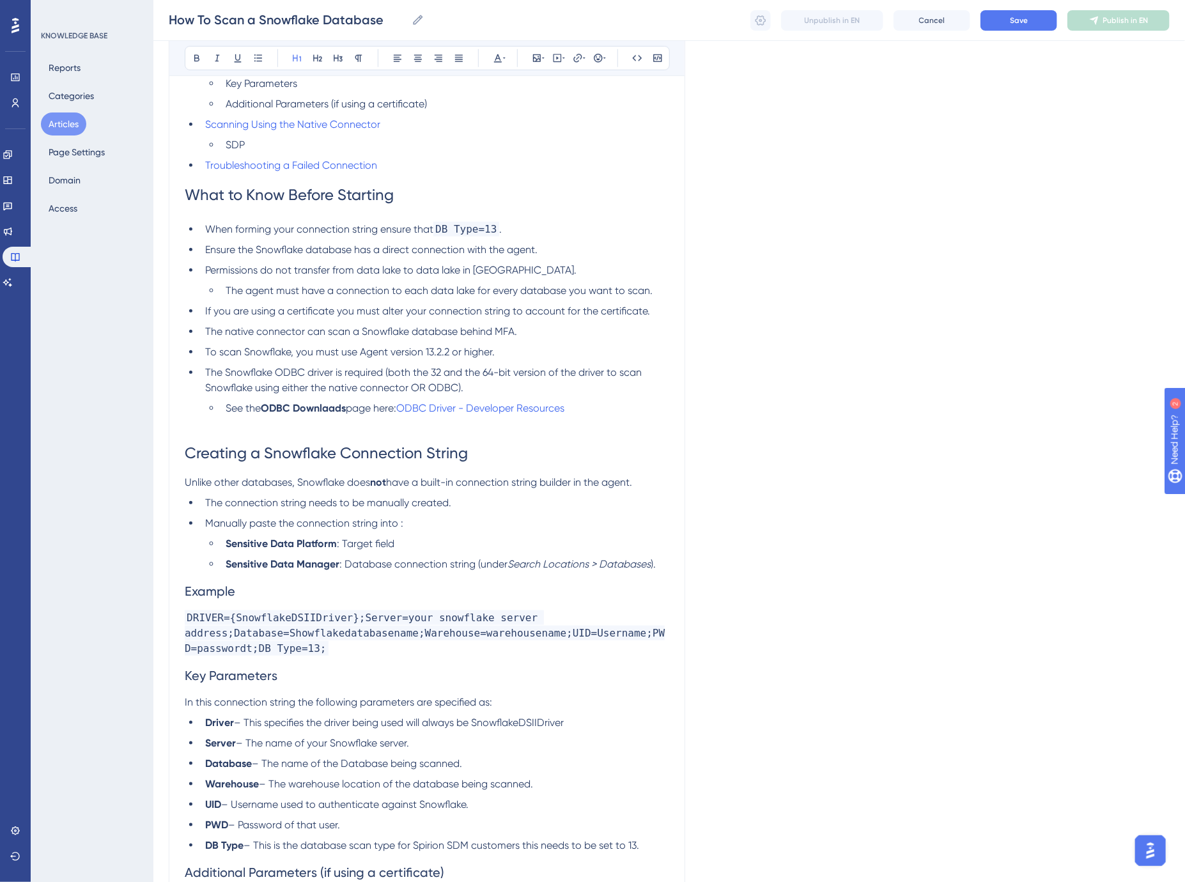
click at [241, 422] on p at bounding box center [427, 423] width 484 height 15
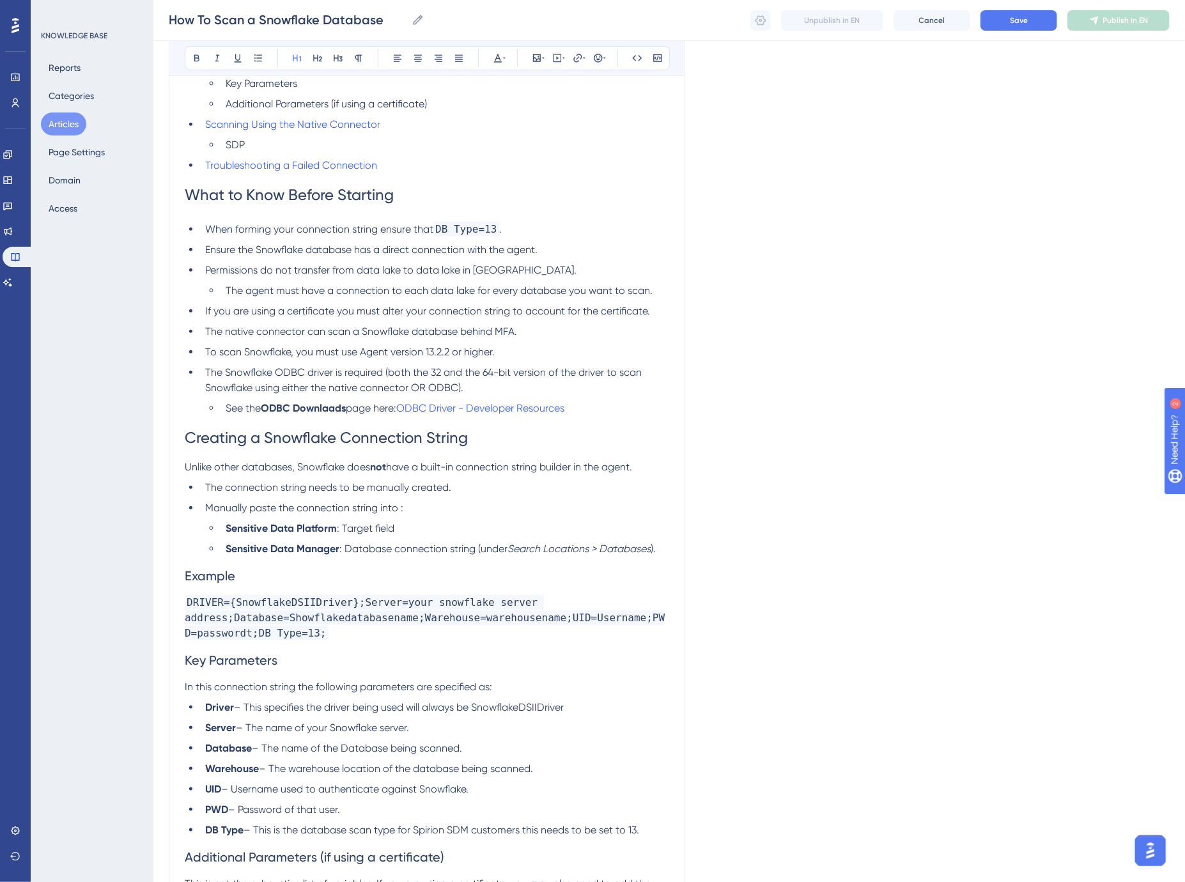
click at [322, 202] on span "What to Know Before Starting" at bounding box center [289, 195] width 209 height 18
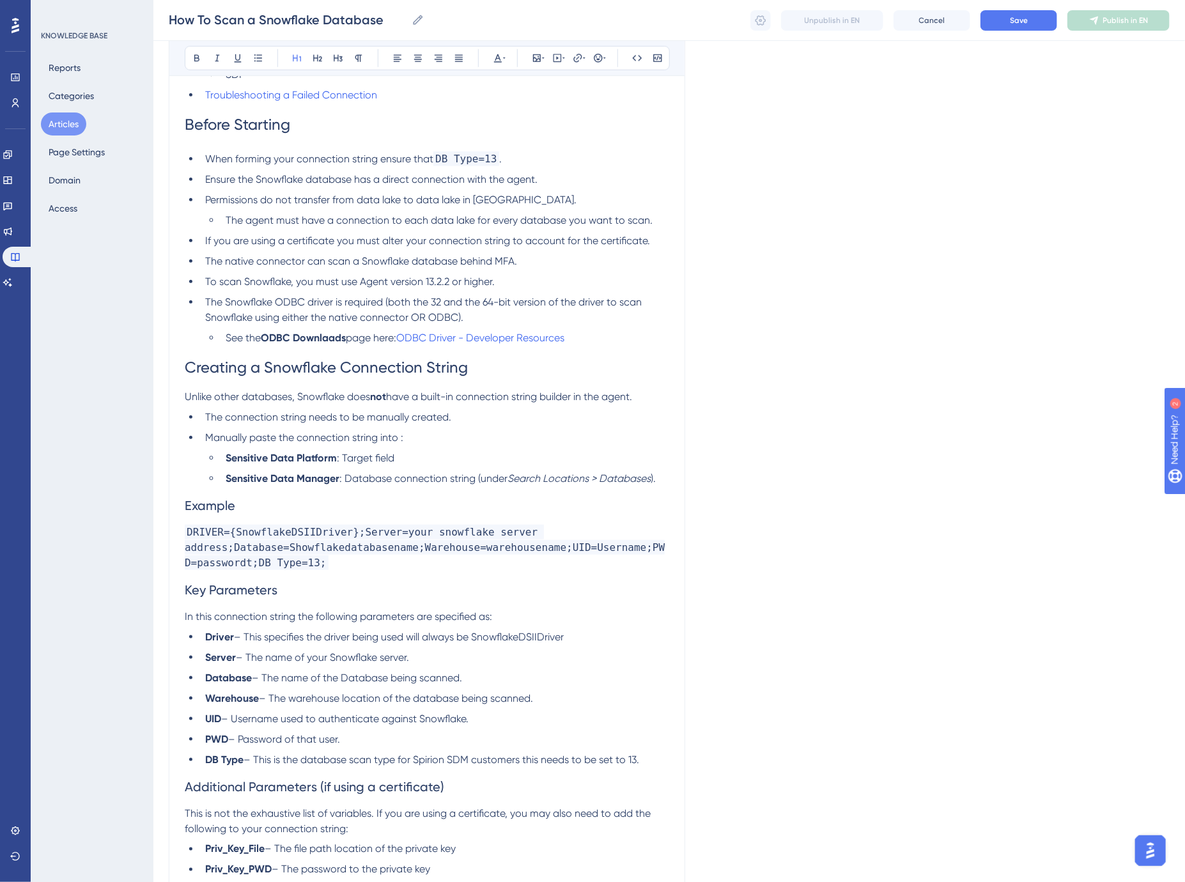
scroll to position [497, 0]
click at [323, 417] on span "The connection string needs to be manually created." at bounding box center [328, 416] width 246 height 12
click at [608, 396] on span "have a built-in connection string builder in the agent." at bounding box center [509, 396] width 246 height 12
click at [382, 435] on span "Manually paste the connection string into :" at bounding box center [304, 437] width 198 height 12
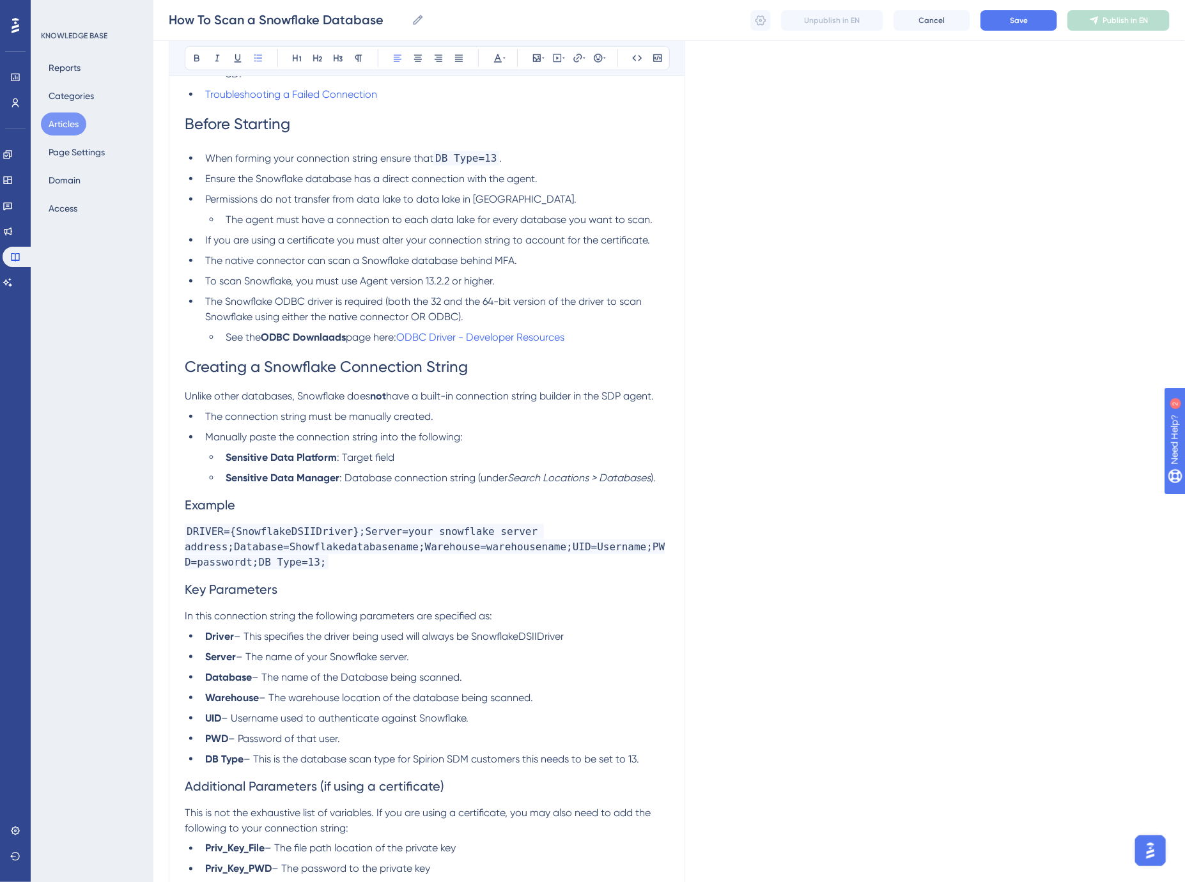
click at [364, 458] on span ": Target field" at bounding box center [366, 457] width 58 height 12
drag, startPoint x: 342, startPoint y: 456, endPoint x: 226, endPoint y: 458, distance: 115.7
click at [226, 458] on li "Sensitive Data Platform : Target field" at bounding box center [444, 457] width 449 height 15
click at [272, 459] on strong "Sensitive Data Platform" at bounding box center [281, 457] width 111 height 12
click at [460, 435] on span "Manually paste the connection string into the following:" at bounding box center [334, 437] width 258 height 12
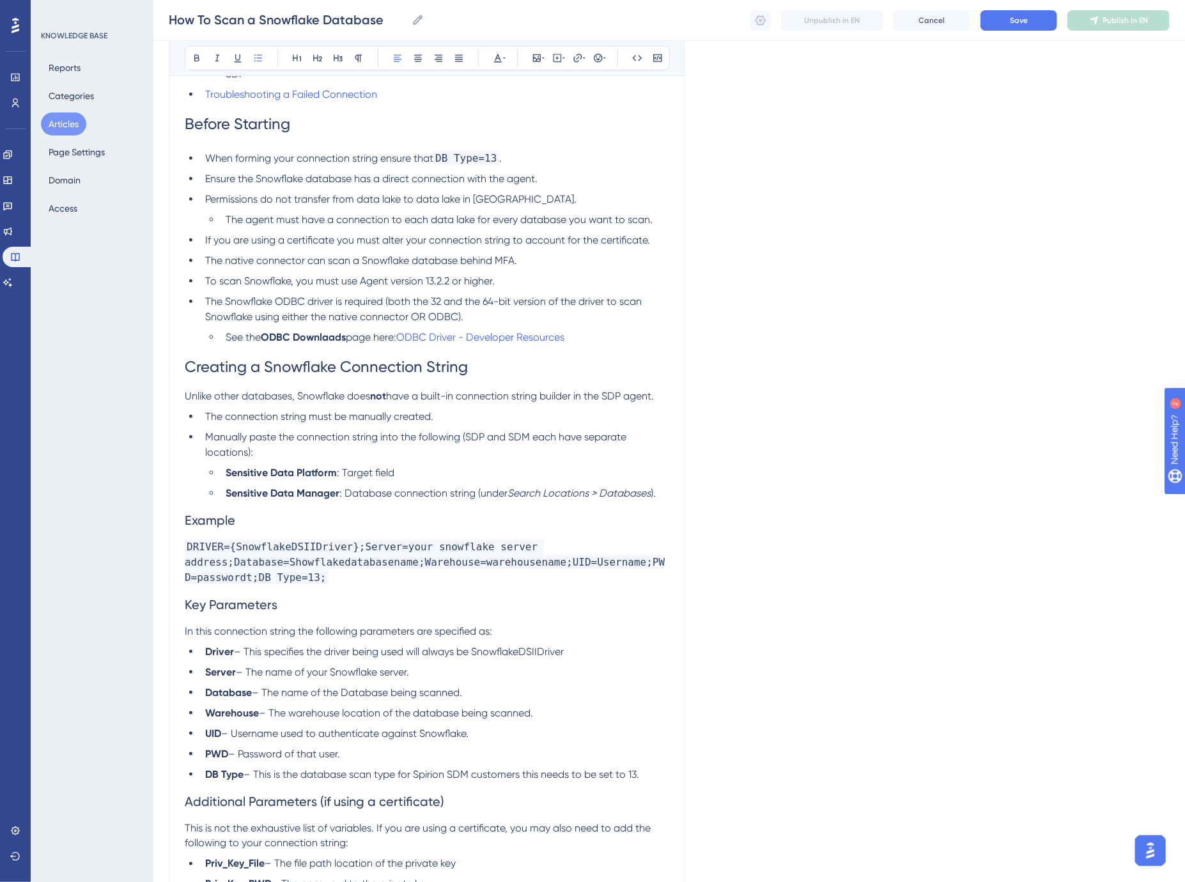
click at [406, 475] on li "Sensitive Data Platform : Target field" at bounding box center [444, 472] width 449 height 15
click at [486, 493] on span ": Database connection string (under" at bounding box center [423, 493] width 168 height 12
click at [385, 518] on h2 "Example" at bounding box center [427, 520] width 484 height 38
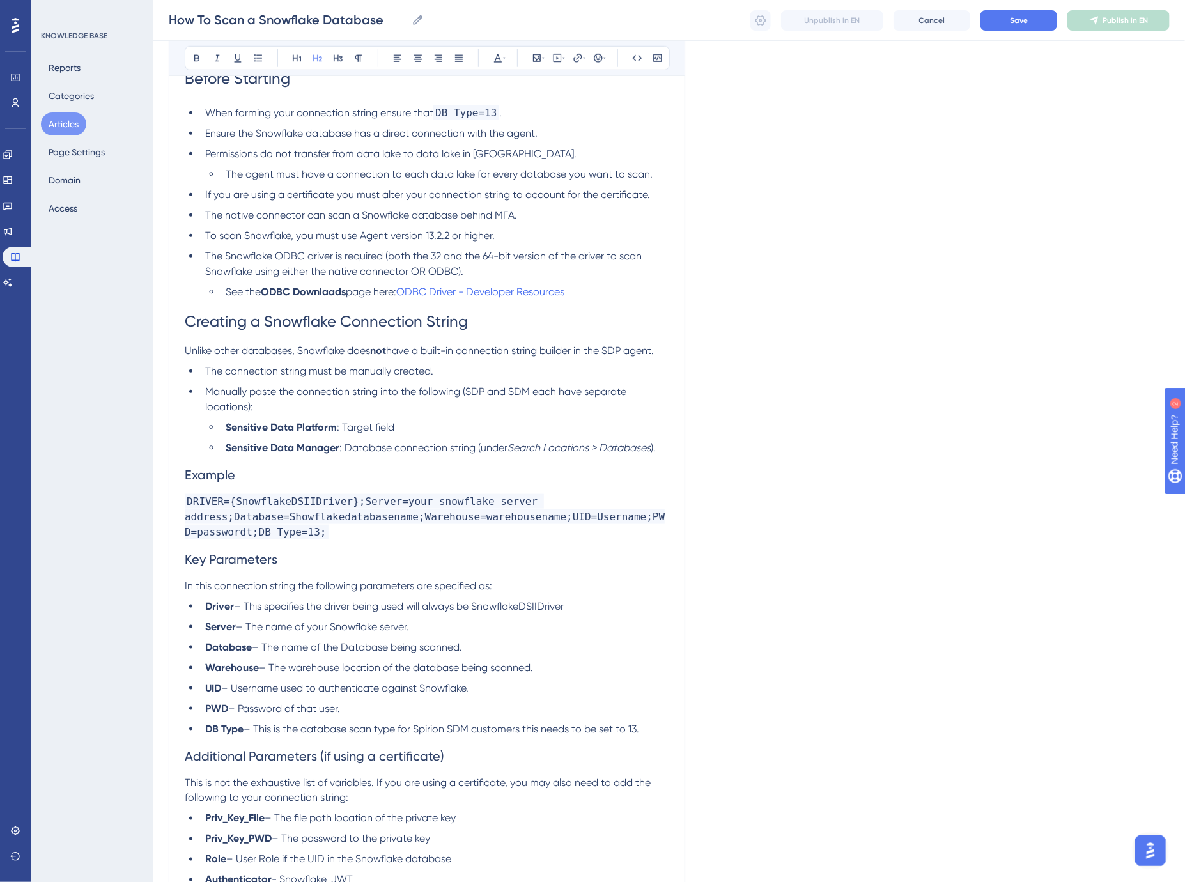
scroll to position [567, 0]
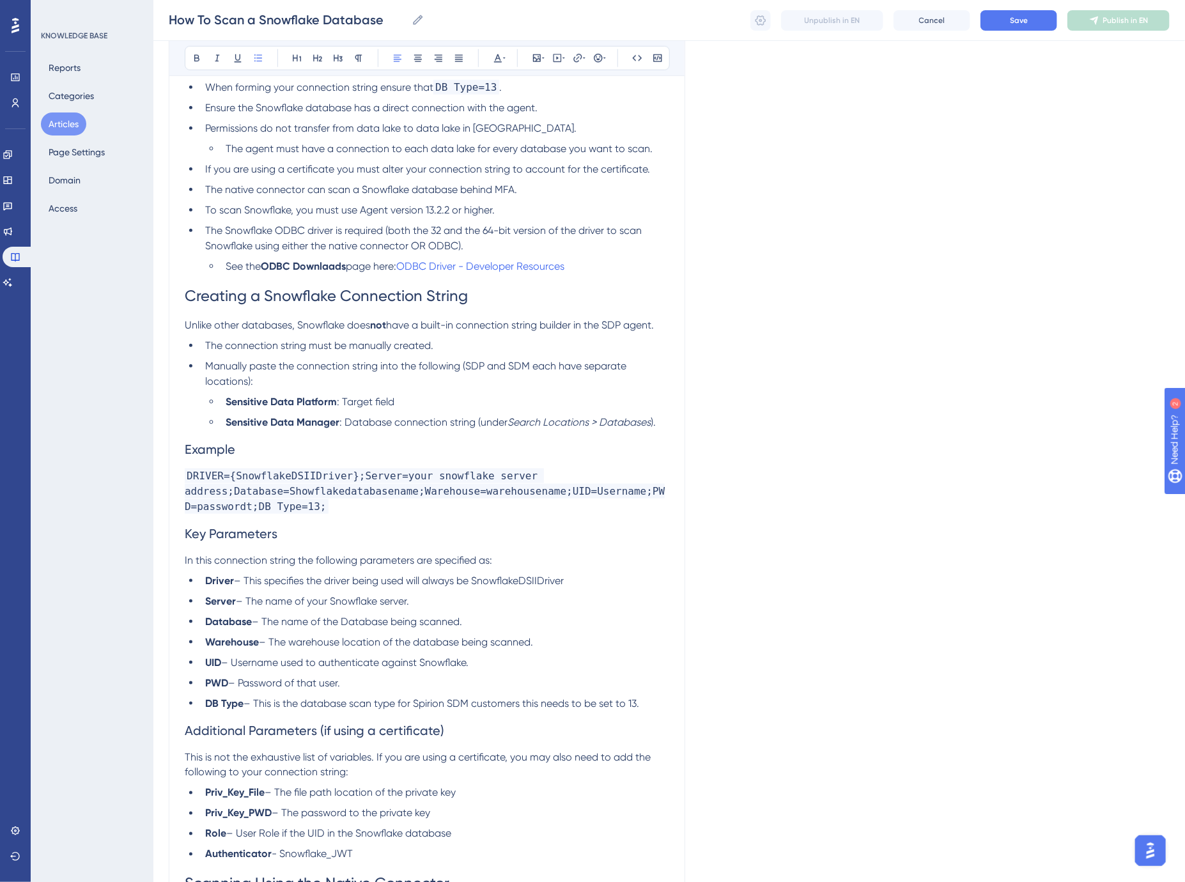
click at [383, 696] on li "DB Type – This is the database scan type for Spirion SDM customers this needs t…" at bounding box center [434, 703] width 469 height 15
click at [640, 620] on li "Database – The name of the Database being scanned." at bounding box center [434, 621] width 469 height 15
click at [528, 701] on span "– This is the database scan type for Spirion SDM customers. Set to" at bounding box center [397, 703] width 309 height 12
click at [403, 665] on span "– Username used to authenticate against Snowflake." at bounding box center [344, 662] width 247 height 12
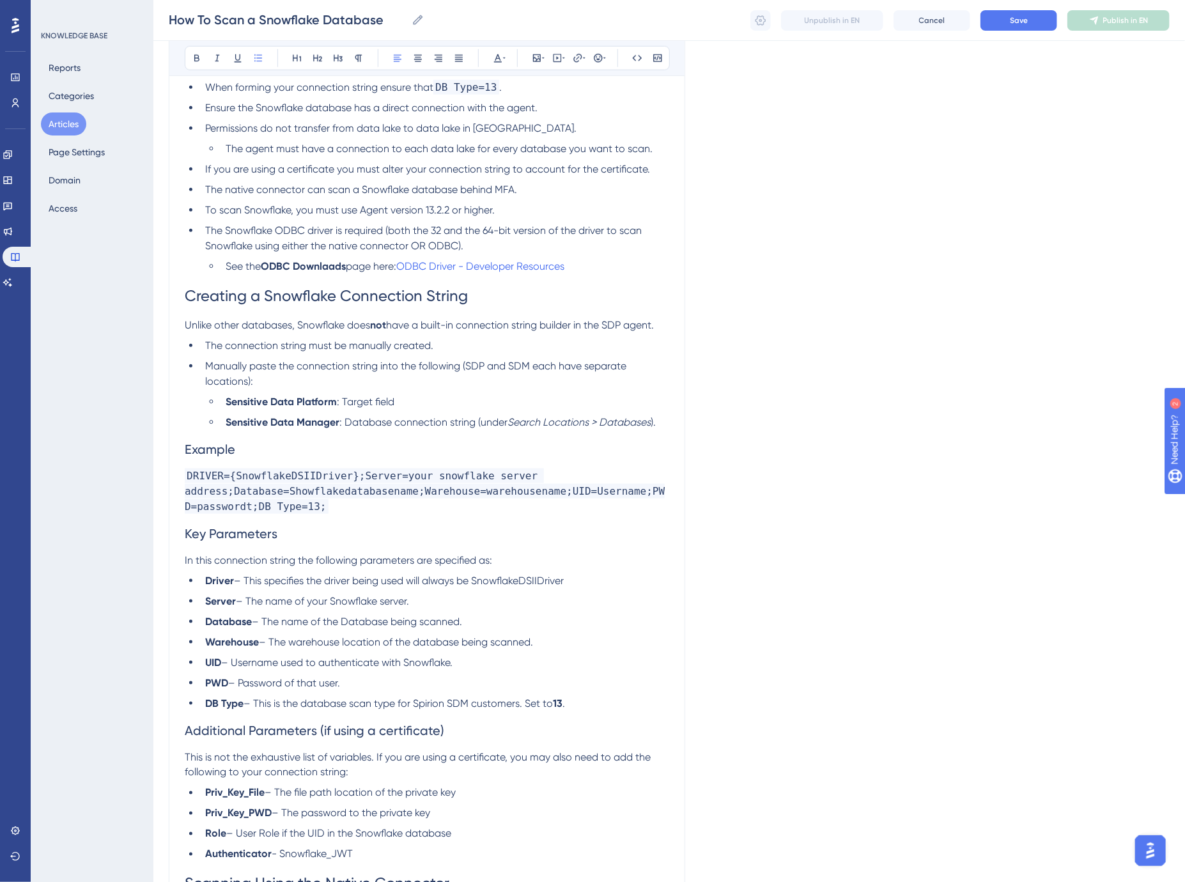
click at [483, 665] on li "UID – Username used to authenticate with Snowflake." at bounding box center [434, 662] width 469 height 15
click at [404, 661] on span "– Username used to authenticate with Snowflake." at bounding box center [336, 662] width 231 height 12
click at [403, 661] on span "– Username used to authenticate with Snowflake." at bounding box center [336, 662] width 231 height 12
click at [346, 649] on ul "Driver – This specifies the driver being used will always be SnowflakeDSIIDrive…" at bounding box center [427, 642] width 484 height 138
drag, startPoint x: 353, startPoint y: 620, endPoint x: 414, endPoint y: 624, distance: 61.5
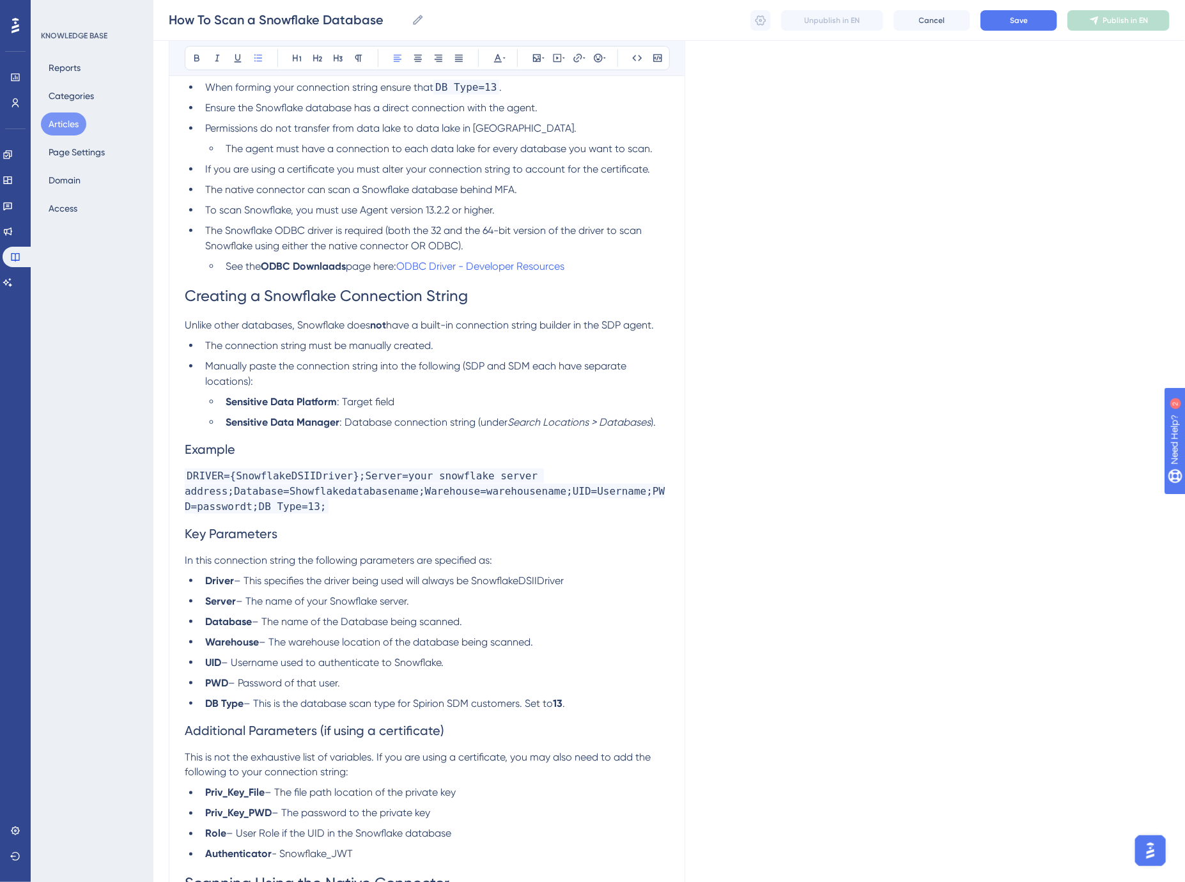
click at [353, 619] on span "– The name of the Database being scanned." at bounding box center [357, 621] width 210 height 12
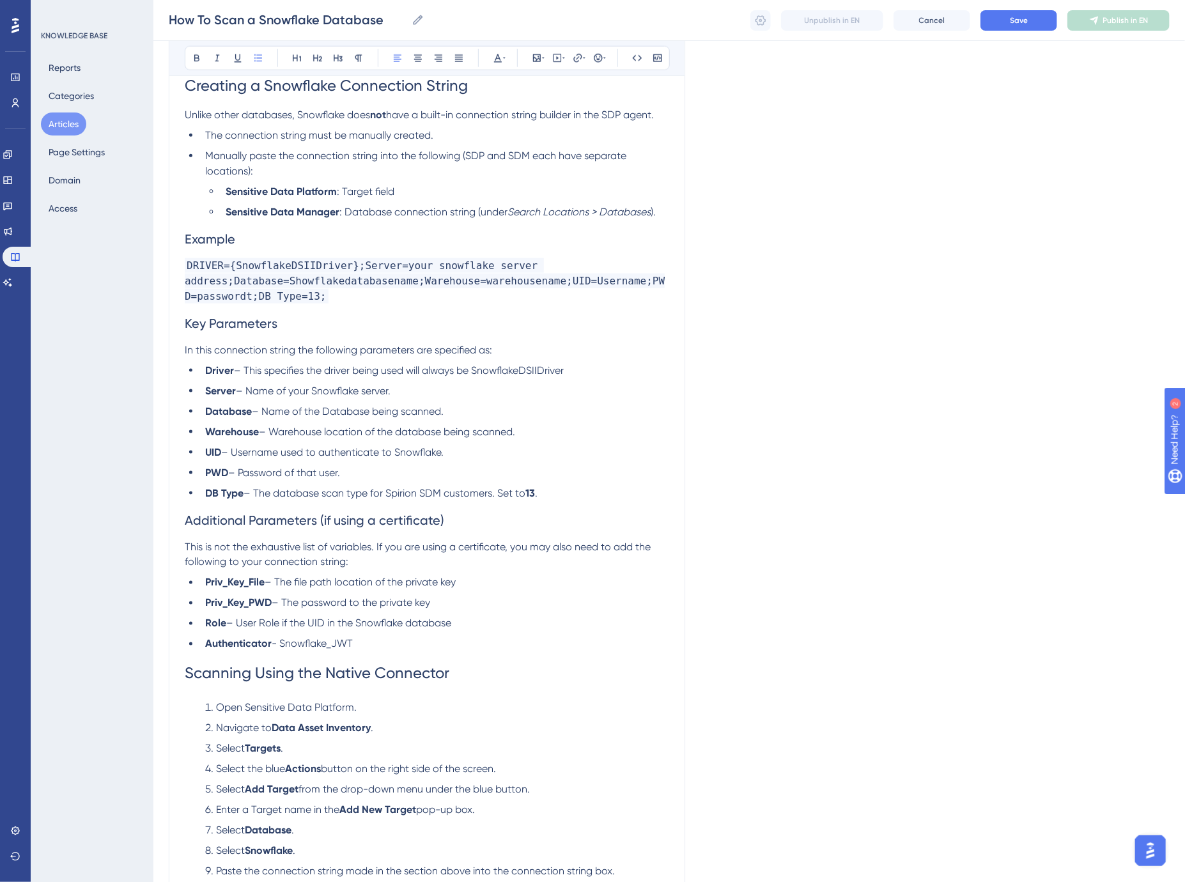
scroll to position [781, 0]
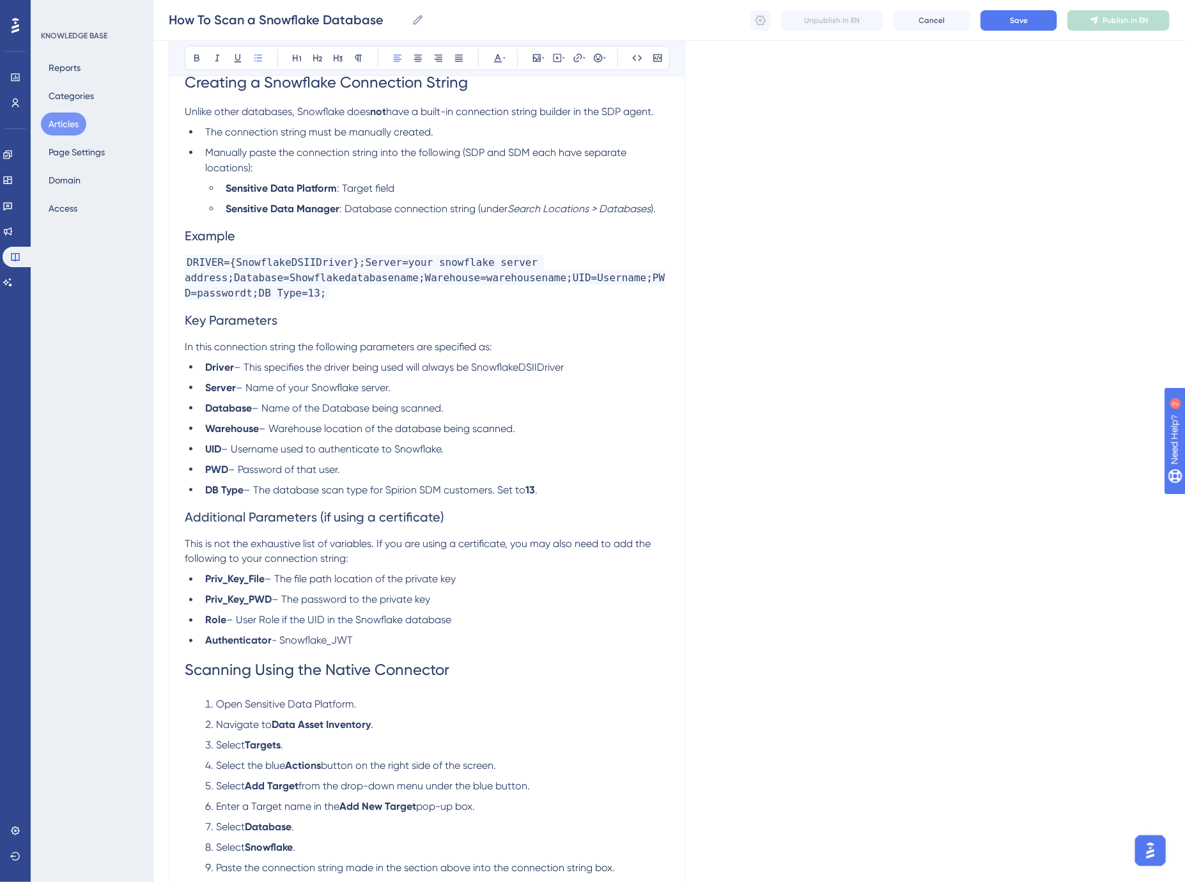
click at [239, 546] on span "This is not the exhaustive list of variables. If you are using a certificate, y…" at bounding box center [419, 550] width 468 height 27
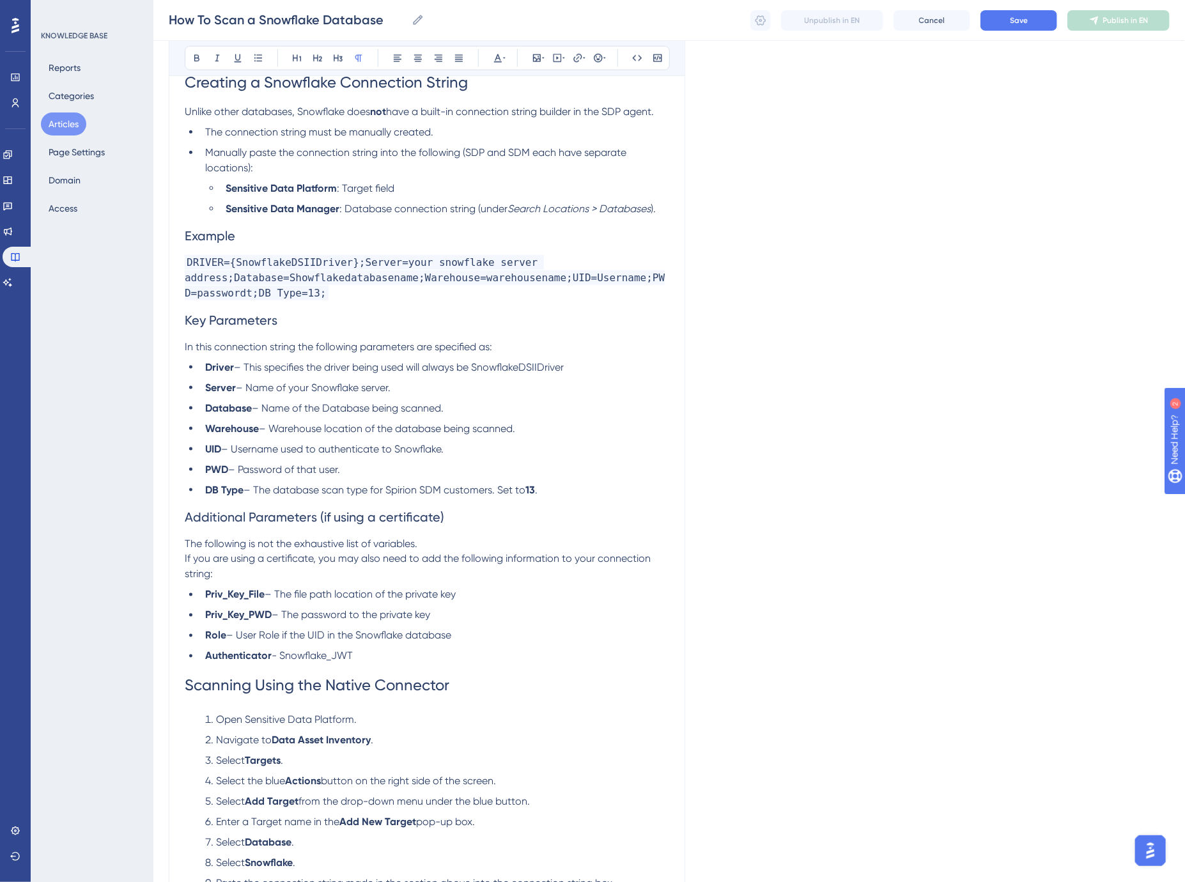
click at [192, 538] on span "The following is not the exhaustive list of variables." at bounding box center [301, 543] width 233 height 12
click at [194, 541] on span "Note: The following is not the exhaustive list of variables." at bounding box center [315, 543] width 261 height 12
click at [203, 551] on p "If you are using a certificate, you may also need to add the following informat…" at bounding box center [427, 566] width 484 height 31
drag, startPoint x: 452, startPoint y: 541, endPoint x: 158, endPoint y: 545, distance: 294.0
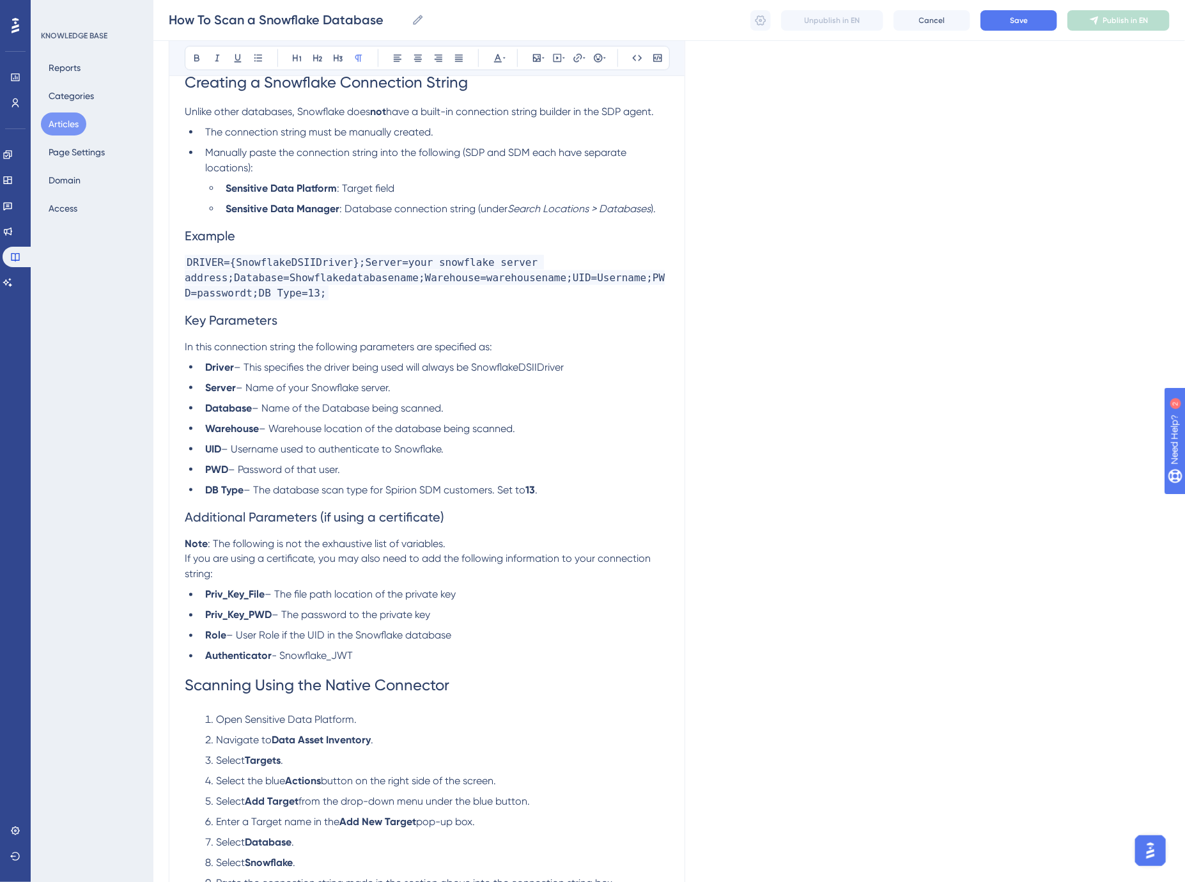
click at [158, 545] on div "Performance Users Engagement Widgets Feedback Product Updates Knowledge Base AI…" at bounding box center [668, 218] width 1031 height 1998
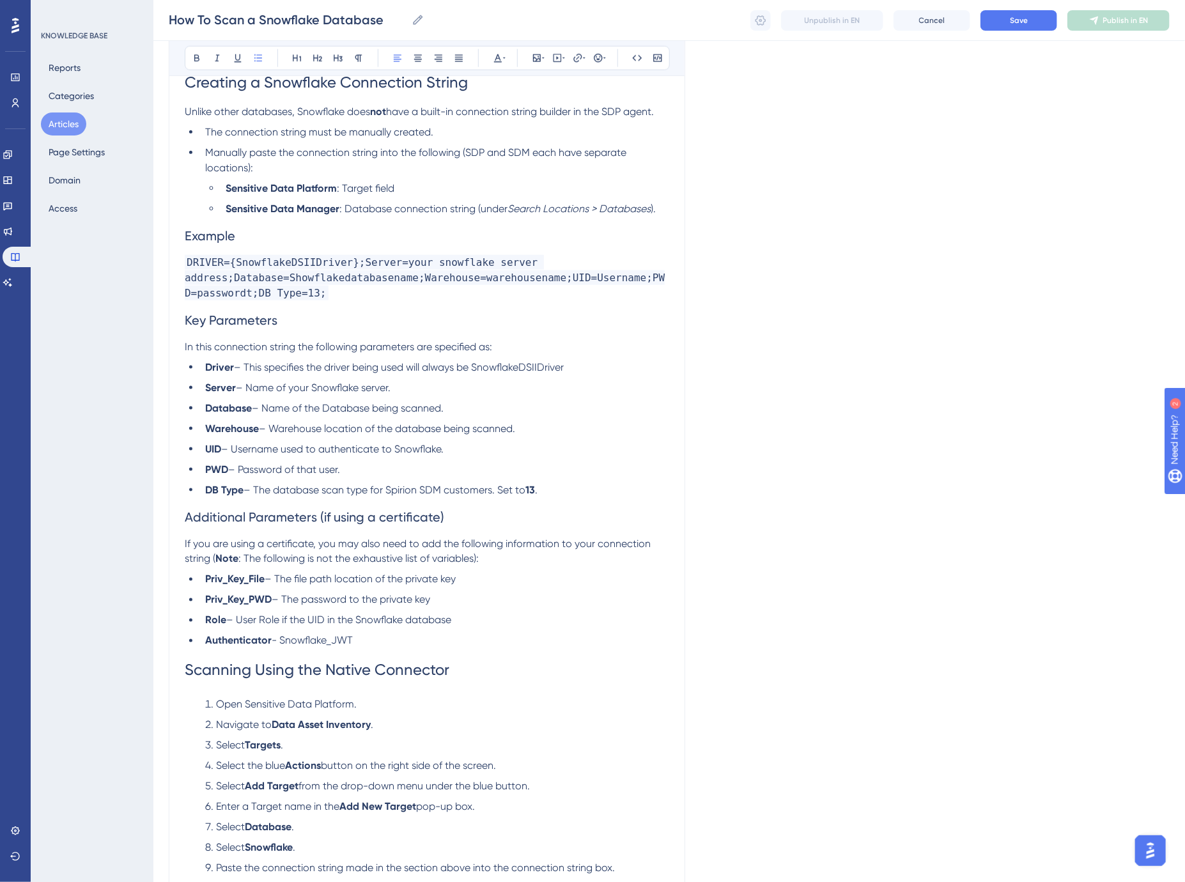
click at [494, 626] on li "Role – User Role if the UID in the Snowflake database" at bounding box center [434, 620] width 469 height 15
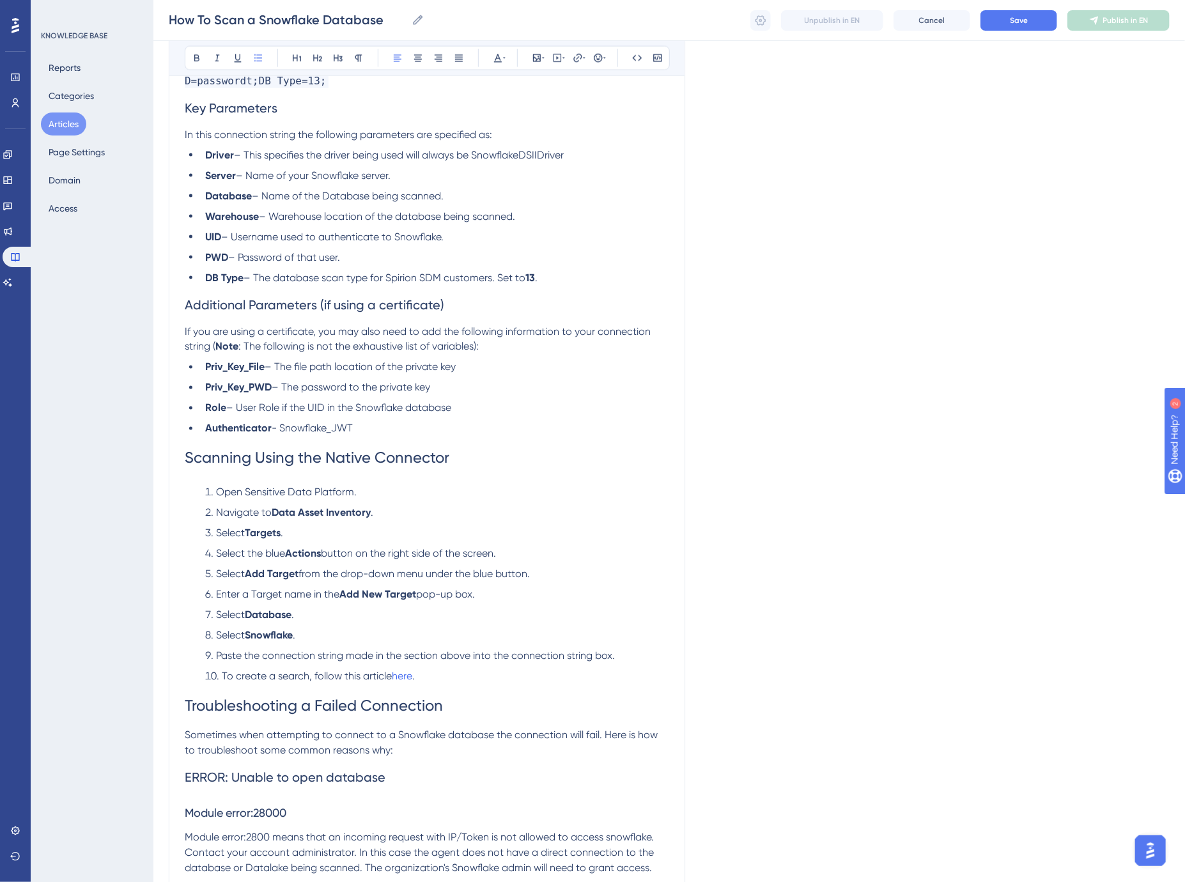
scroll to position [994, 0]
click at [499, 467] on h1 "Scanning Using the Native Connector" at bounding box center [427, 457] width 484 height 43
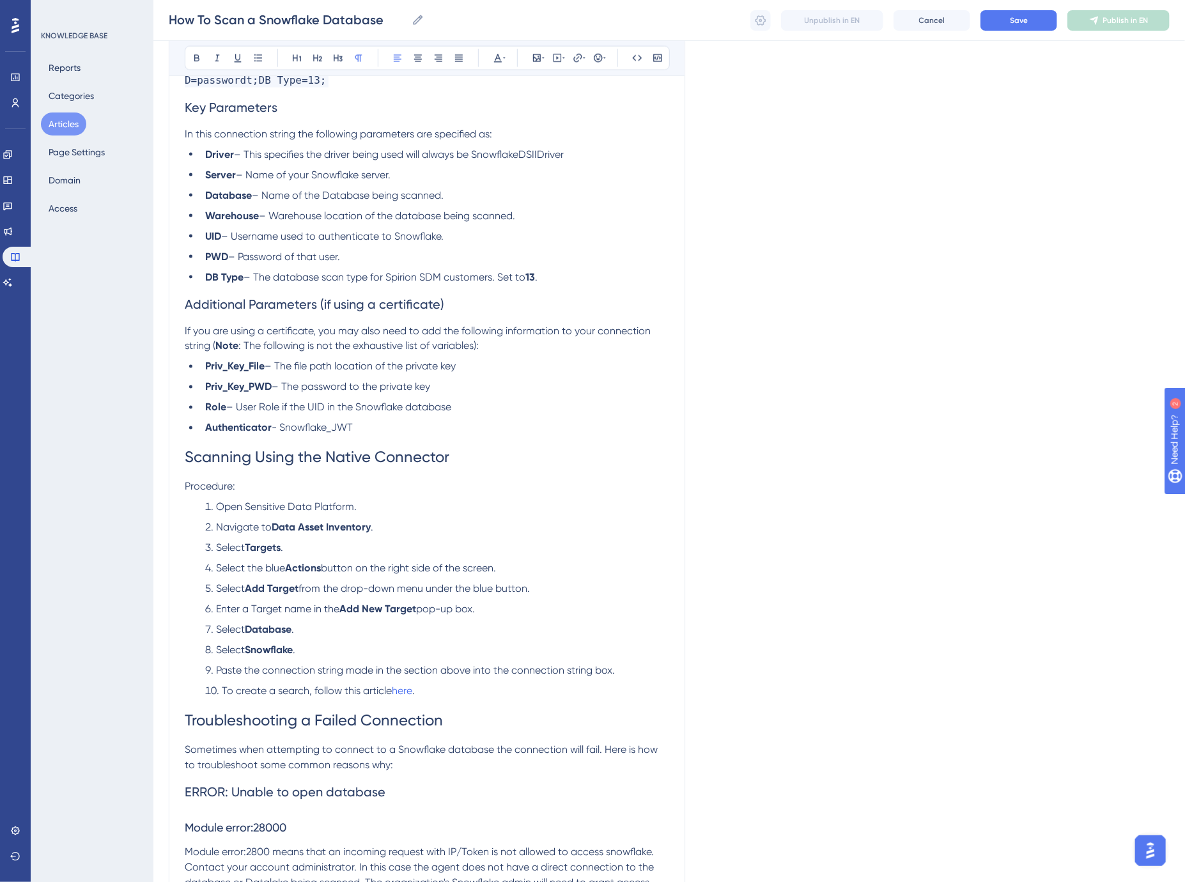
click at [371, 511] on li "Open Sensitive Data Platform." at bounding box center [434, 507] width 469 height 15
click at [1012, 17] on span "Save" at bounding box center [1019, 20] width 18 height 10
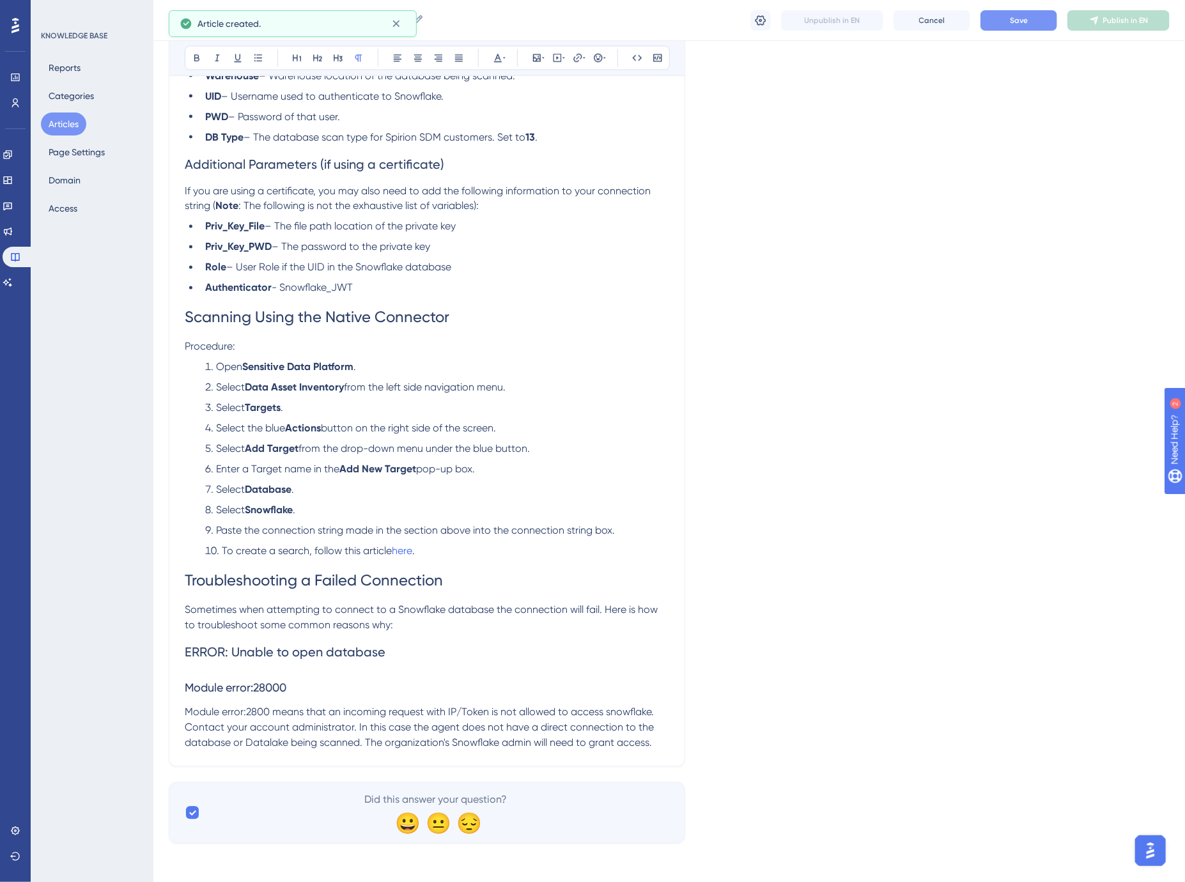
scroll to position [1136, 0]
click at [605, 606] on span "Sometimes when attempting to connect to a Snowflake database the connection wil…" at bounding box center [422, 615] width 475 height 27
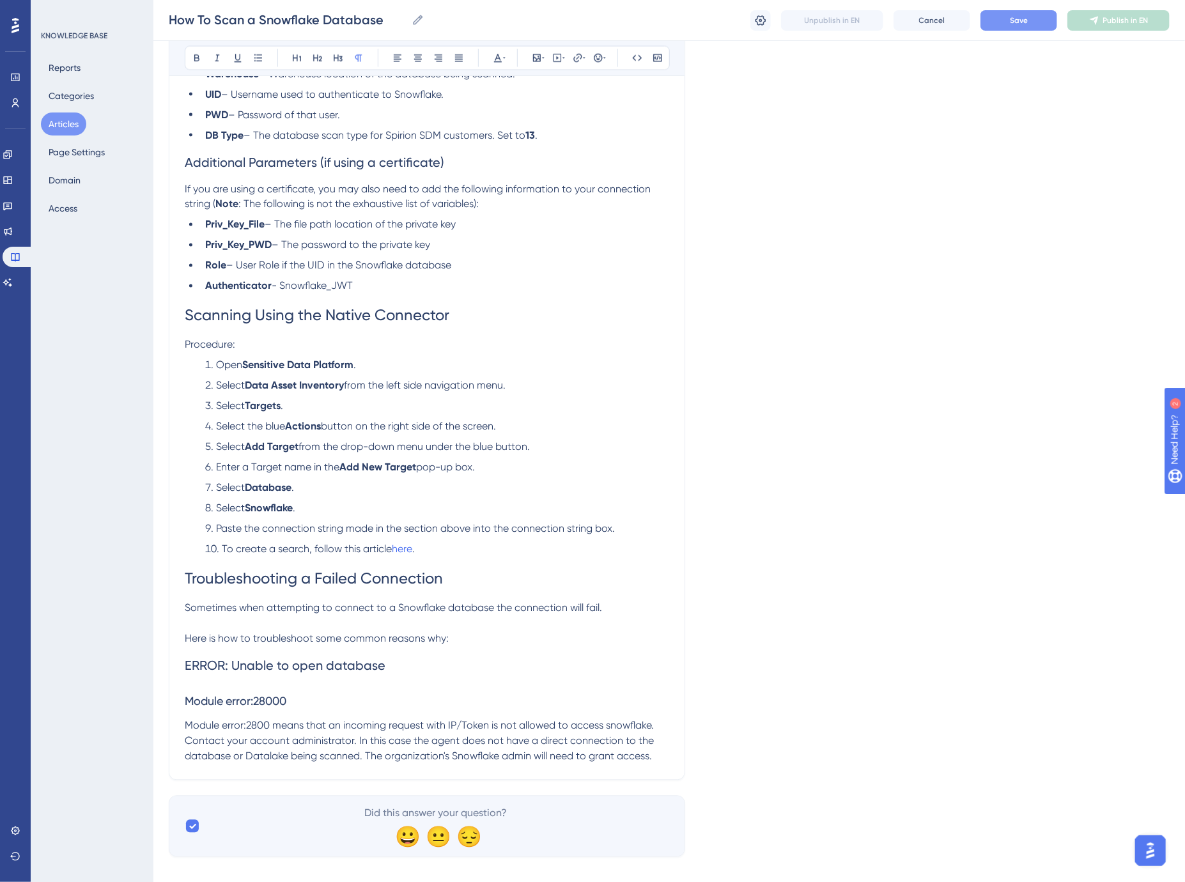
click at [373, 616] on p at bounding box center [427, 623] width 484 height 15
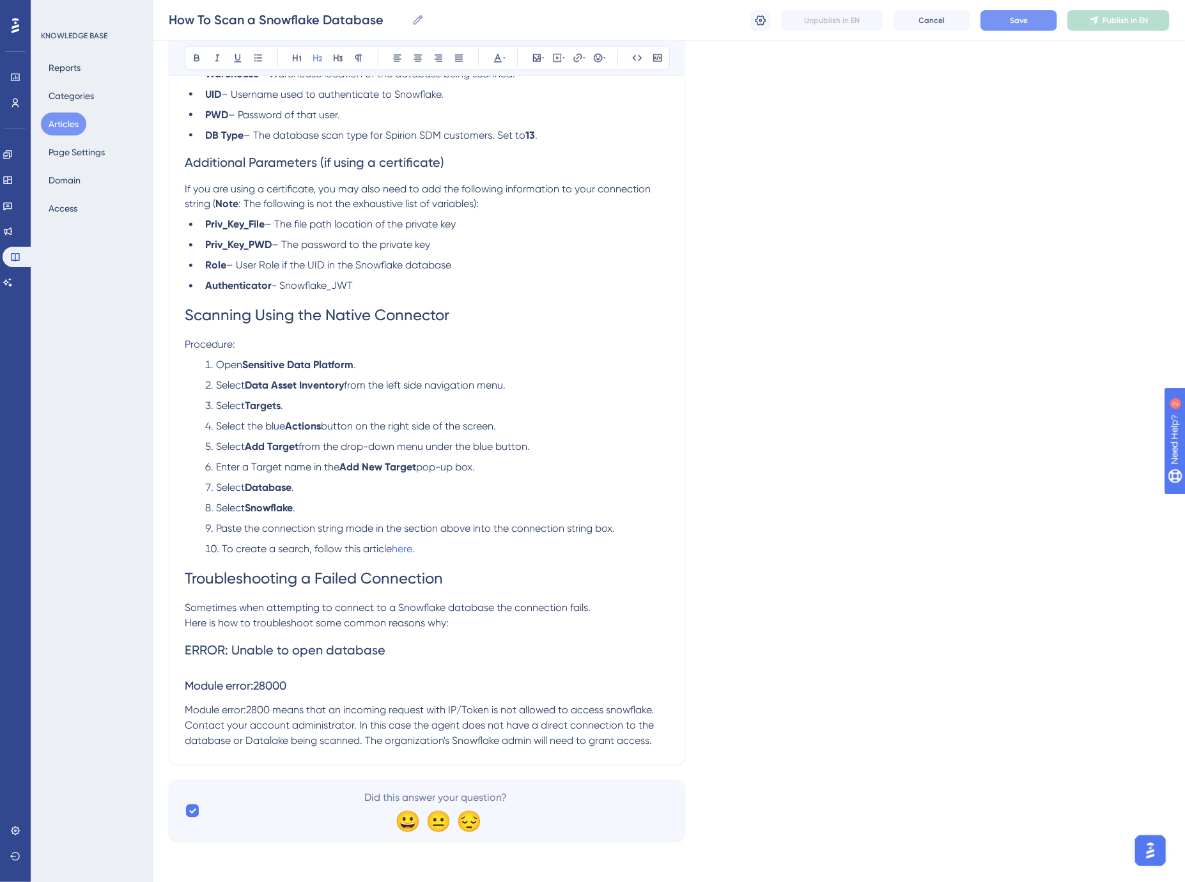
click at [524, 428] on li "Select the blue Actions button on the right side of the screen." at bounding box center [434, 426] width 469 height 15
click at [539, 448] on li "Select Add Target from the drop-down menu under the blue button." at bounding box center [434, 447] width 469 height 15
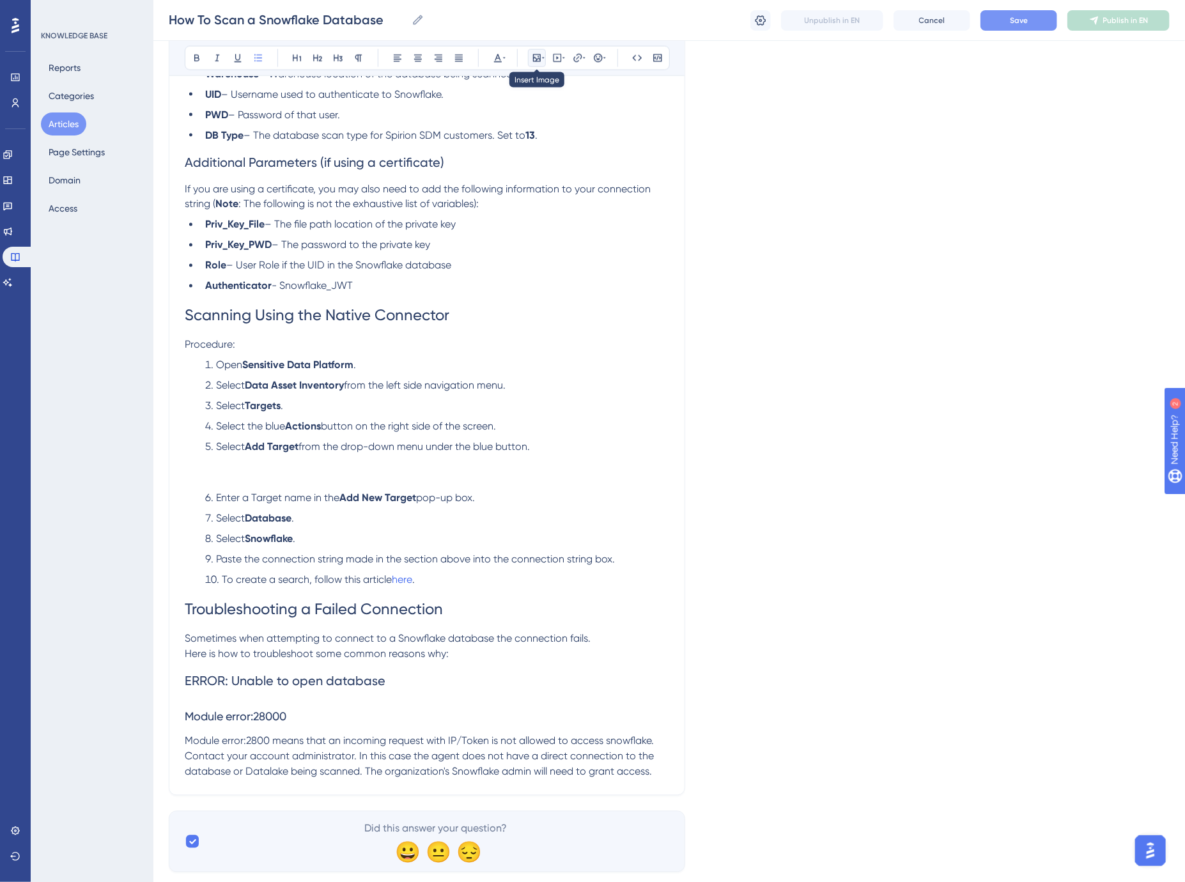
click at [539, 60] on icon at bounding box center [537, 58] width 10 height 10
click at [540, 114] on span "Upload Image" at bounding box center [544, 119] width 52 height 10
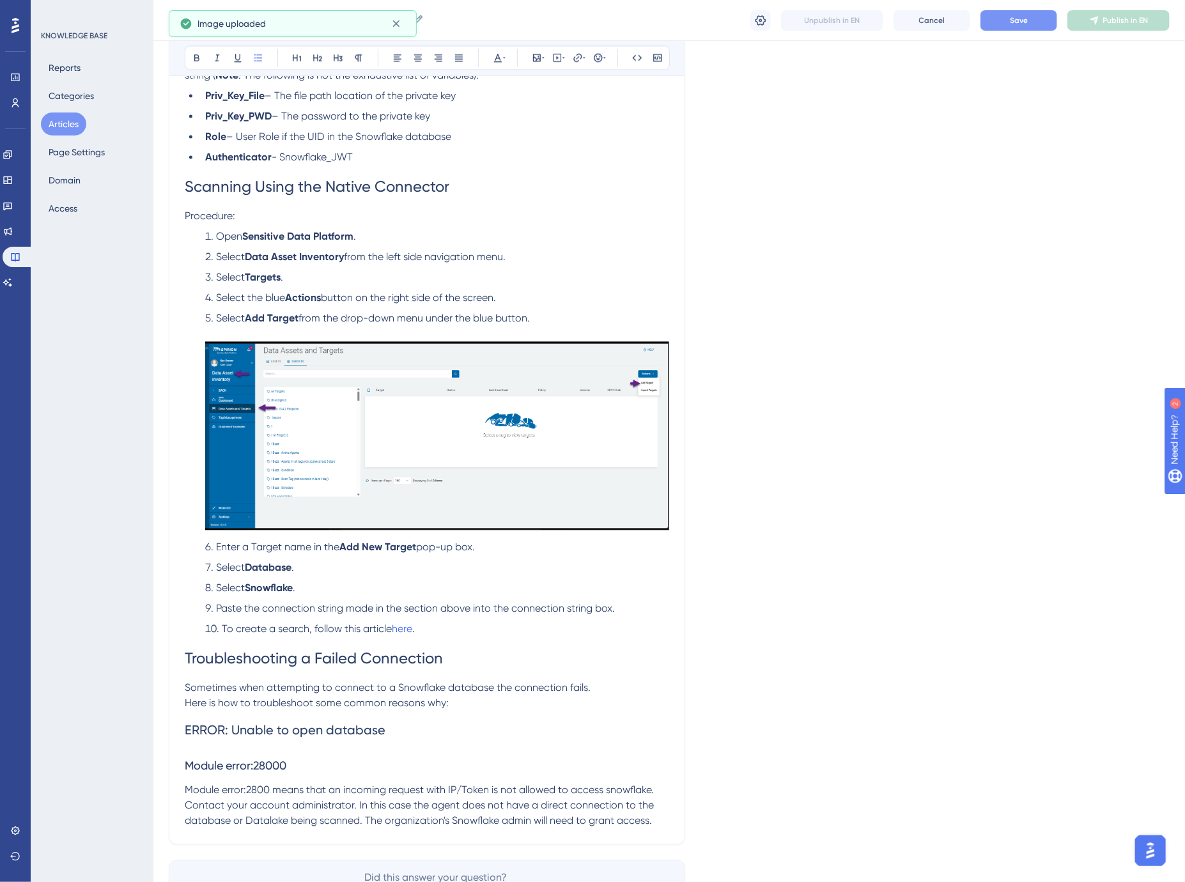
scroll to position [1345, 0]
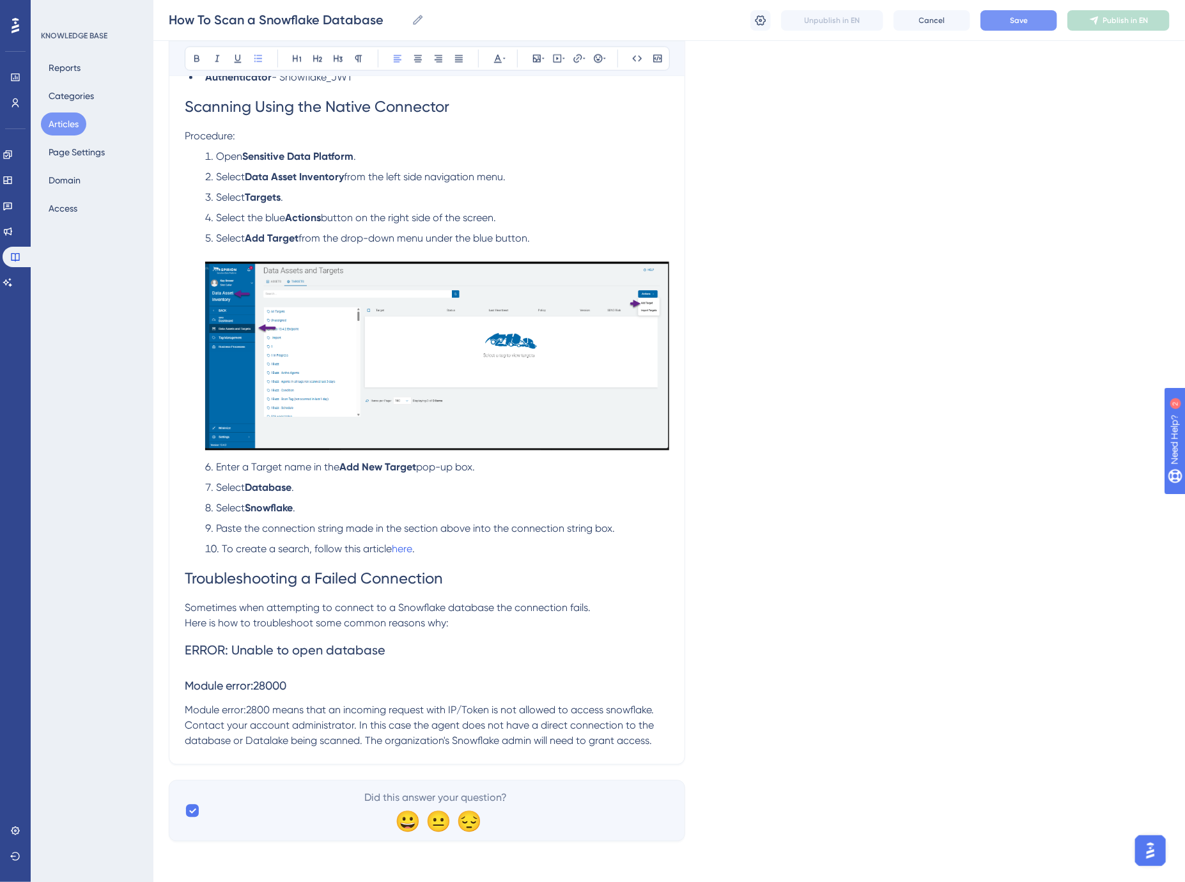
drag, startPoint x: 312, startPoint y: 486, endPoint x: 376, endPoint y: 491, distance: 64.1
click at [313, 486] on li "Select Database ." at bounding box center [434, 487] width 469 height 15
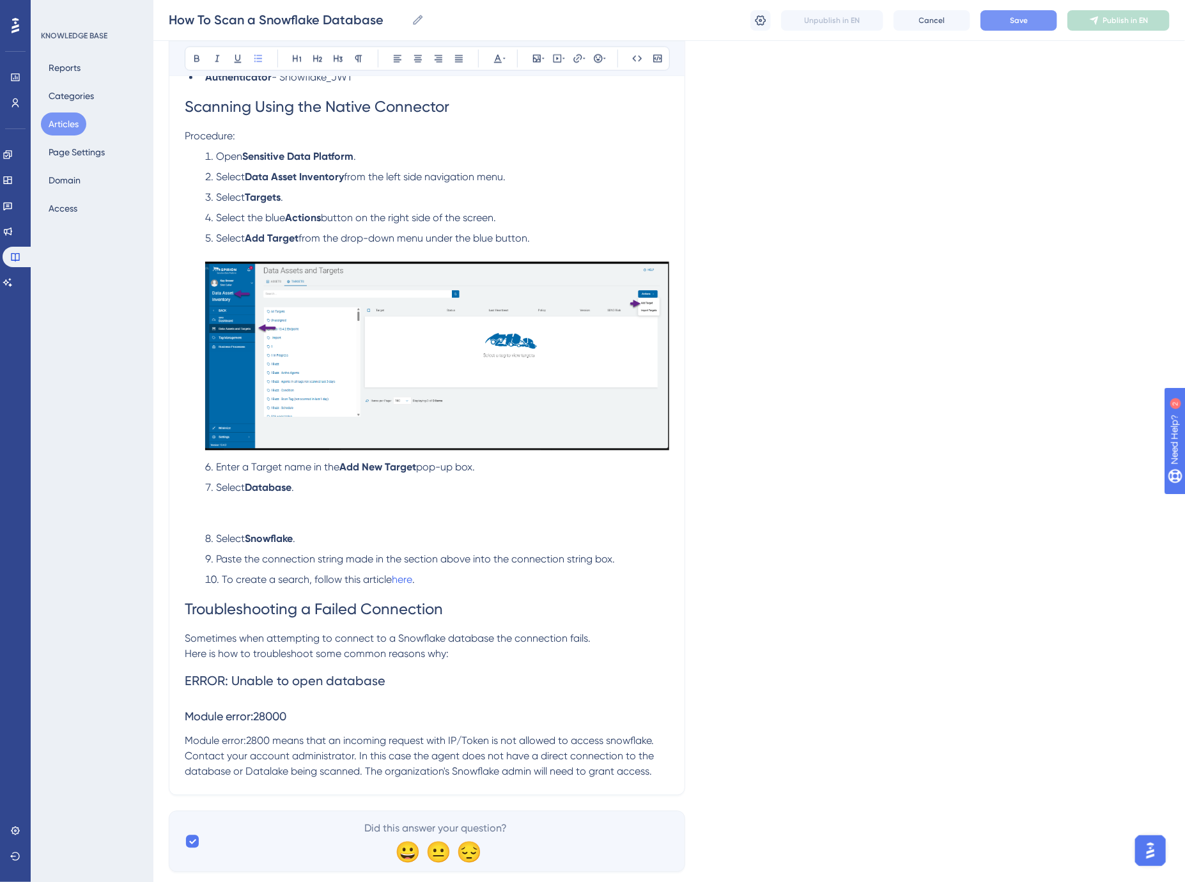
scroll to position [1376, 0]
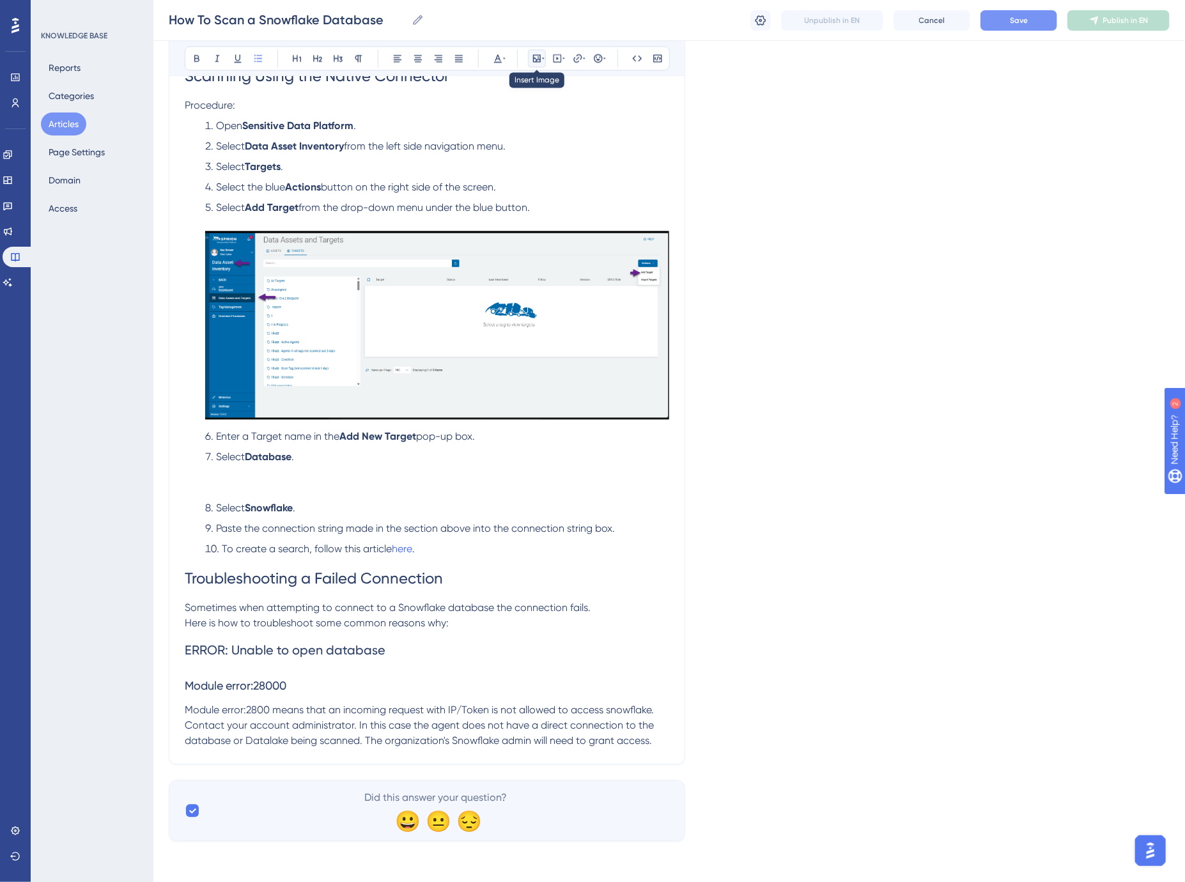
click at [539, 56] on icon at bounding box center [537, 58] width 10 height 10
click at [545, 114] on span "Upload Image" at bounding box center [544, 119] width 52 height 10
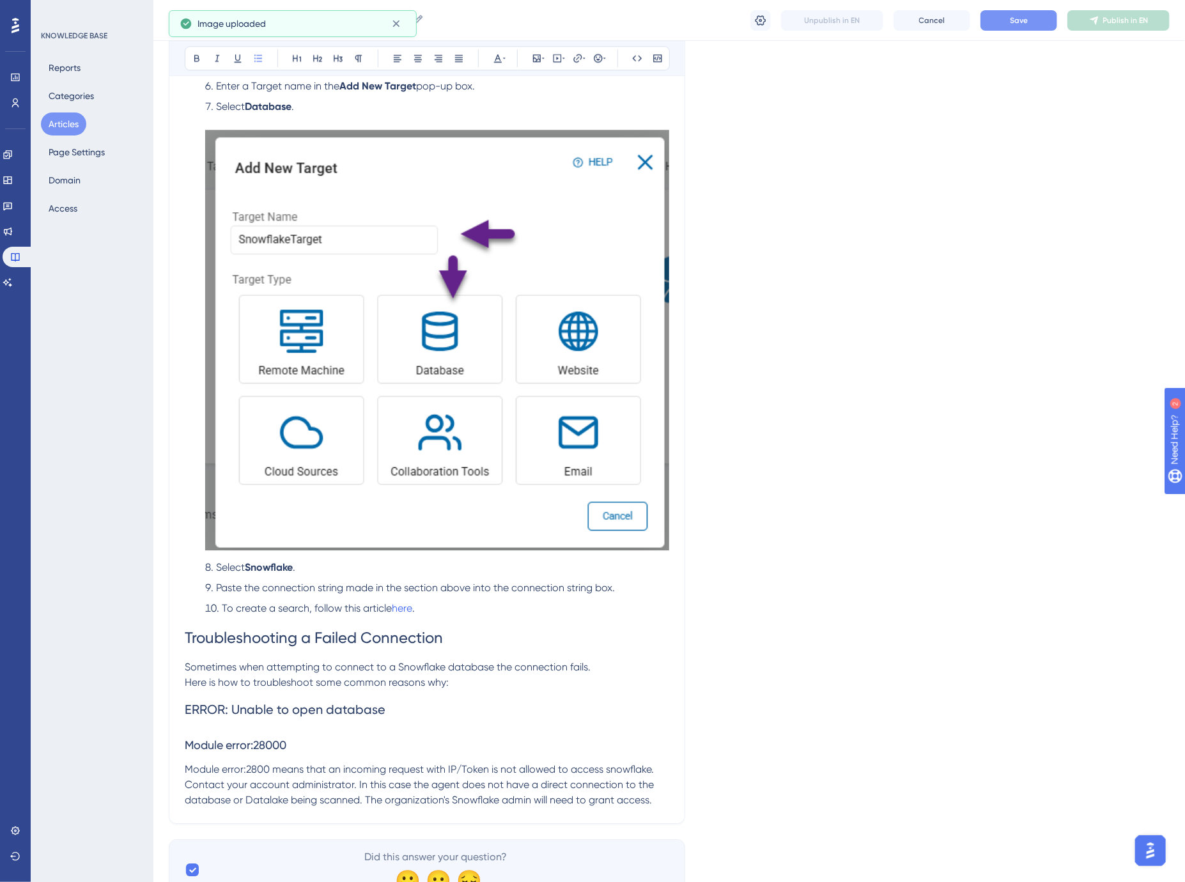
scroll to position [1731, 0]
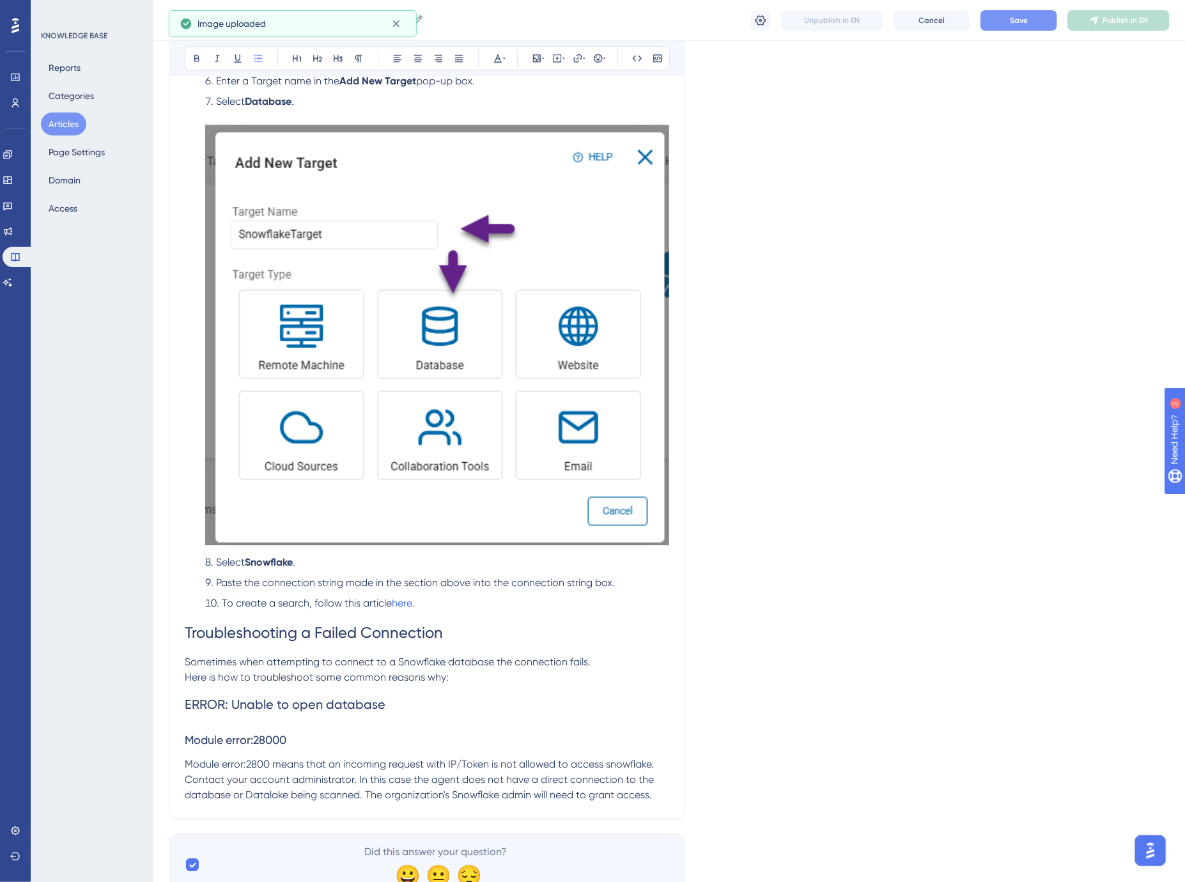
click at [413, 414] on img at bounding box center [437, 335] width 464 height 420
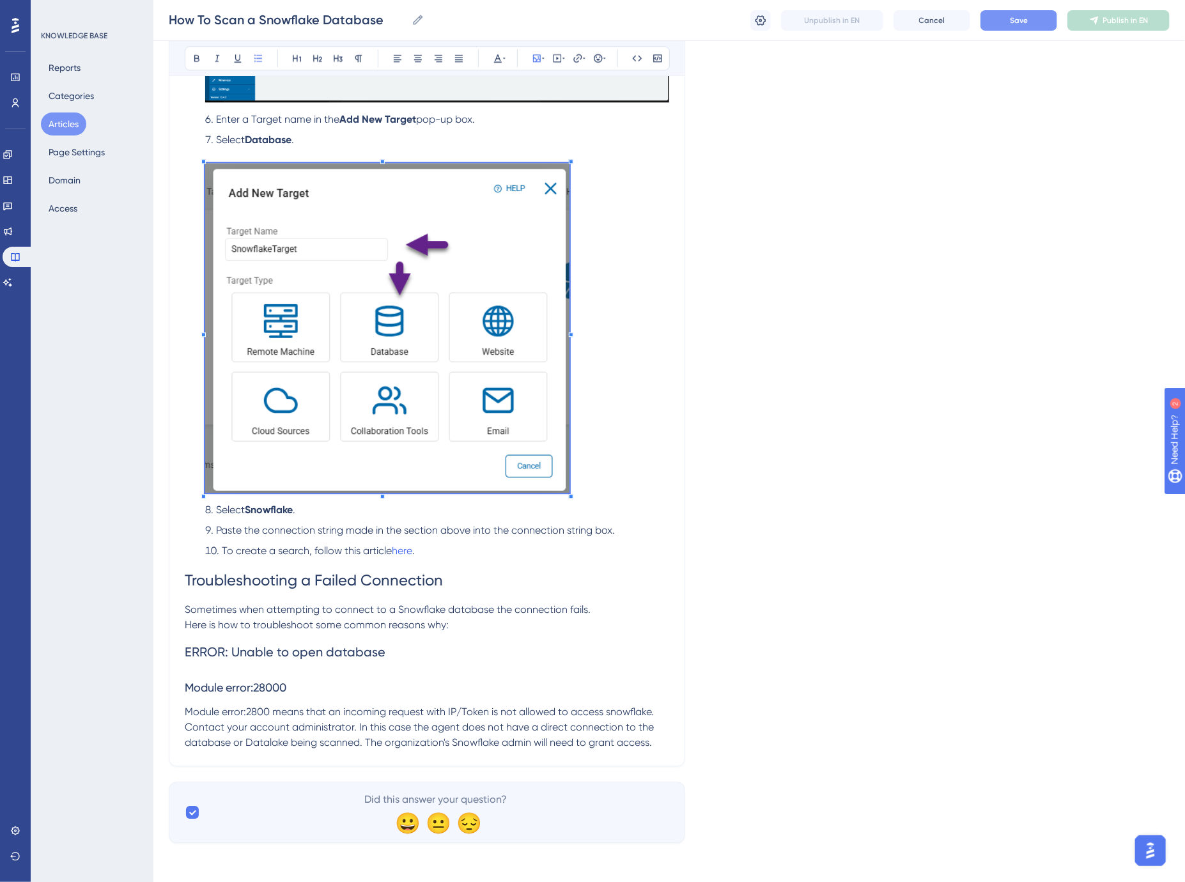
scroll to position [1682, 0]
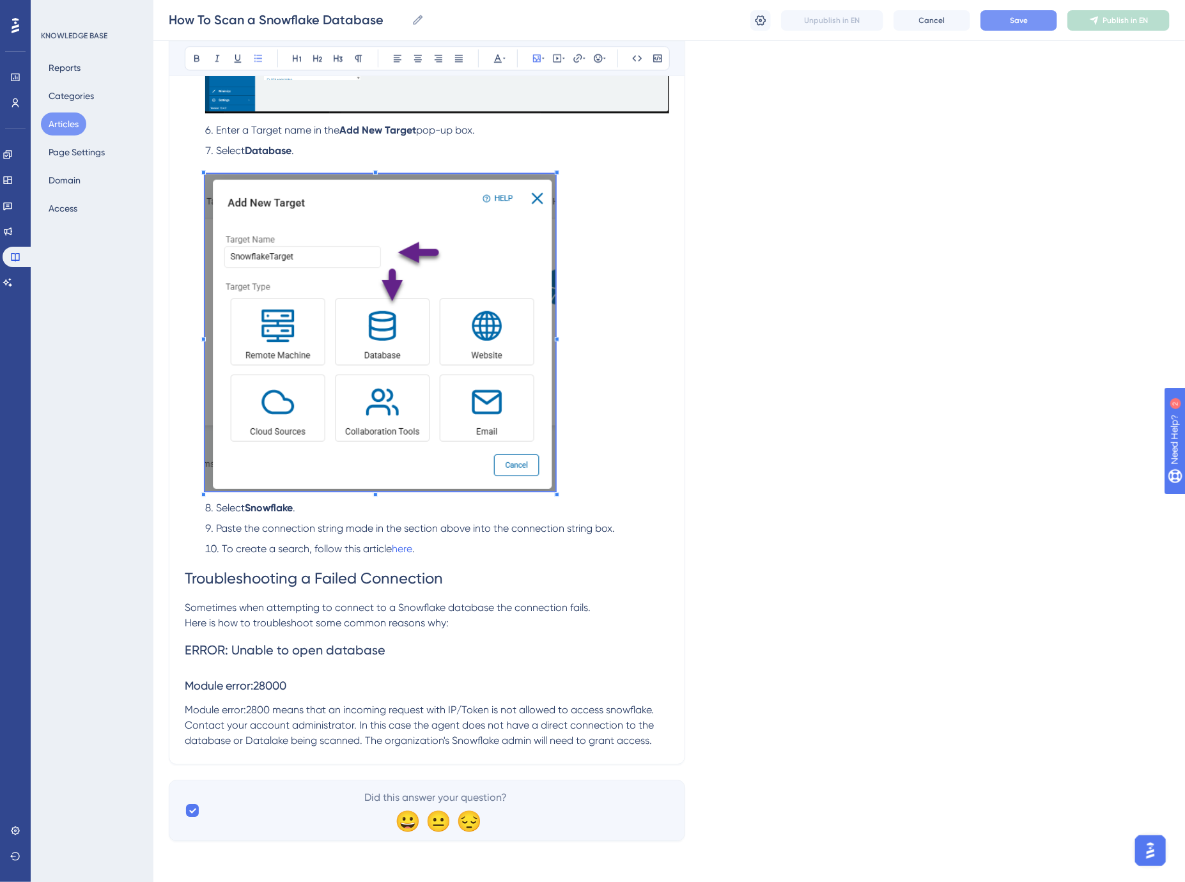
click at [556, 448] on li "Select Database ." at bounding box center [434, 319] width 469 height 352
click at [463, 528] on span "Paste the connection string made in the section above into the connection strin…" at bounding box center [415, 528] width 399 height 12
click at [332, 509] on li "Select Snowflake ." at bounding box center [434, 507] width 469 height 15
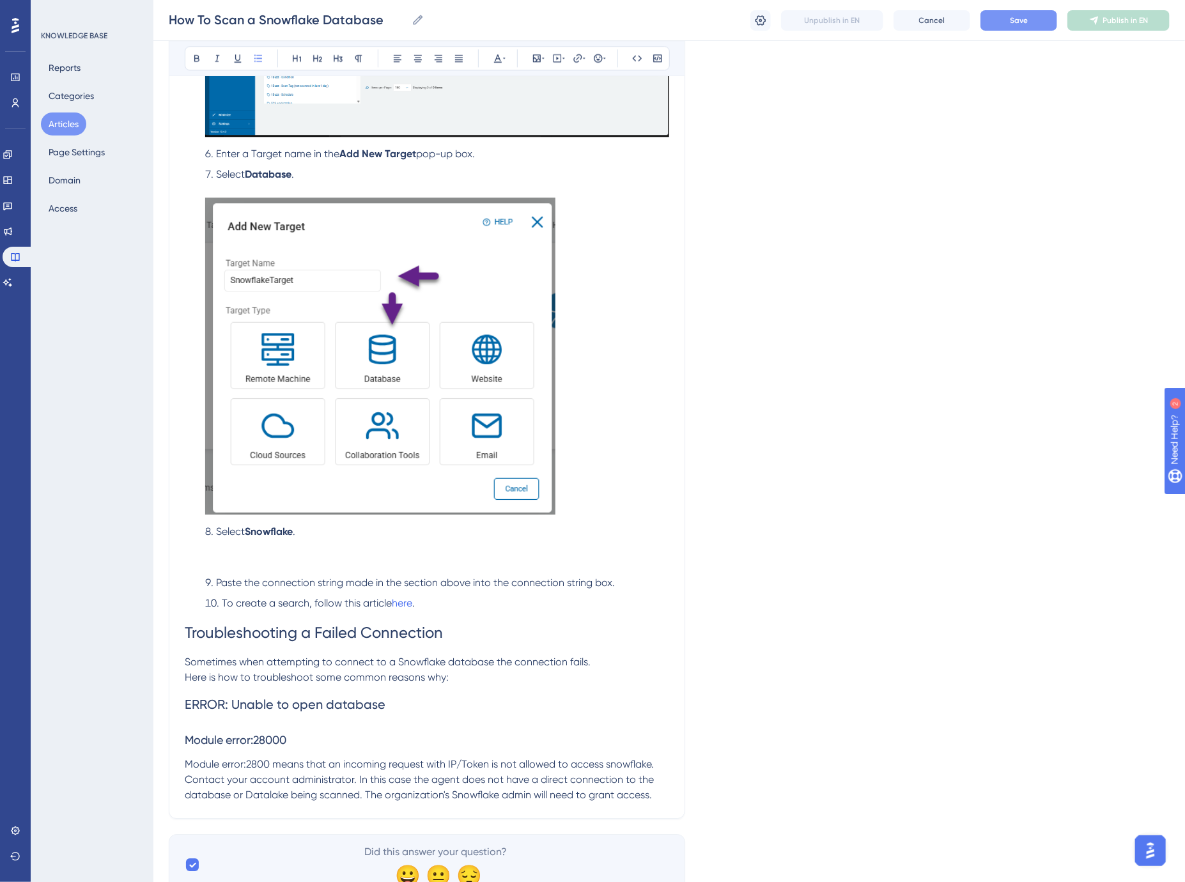
scroll to position [1641, 0]
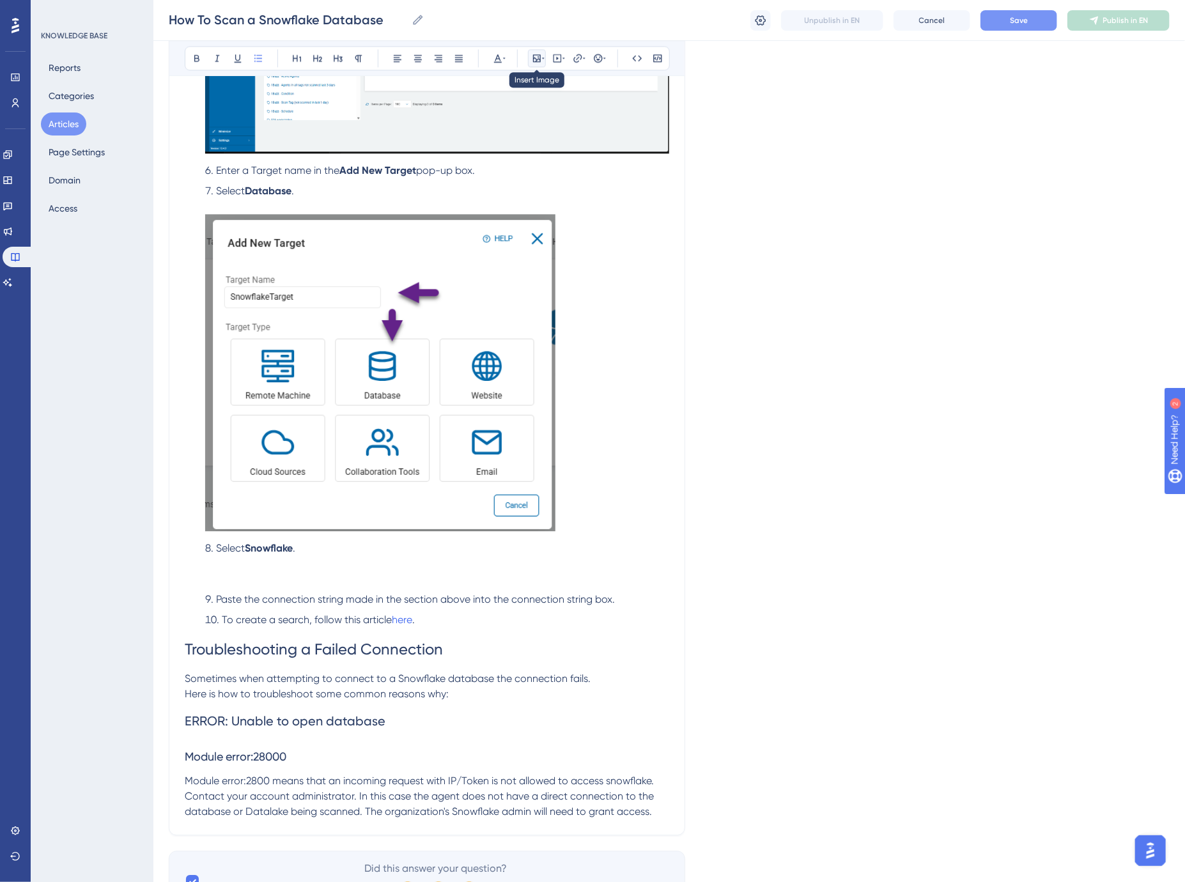
click at [544, 56] on icon at bounding box center [543, 58] width 3 height 10
click at [539, 112] on button "Upload Image" at bounding box center [536, 119] width 141 height 20
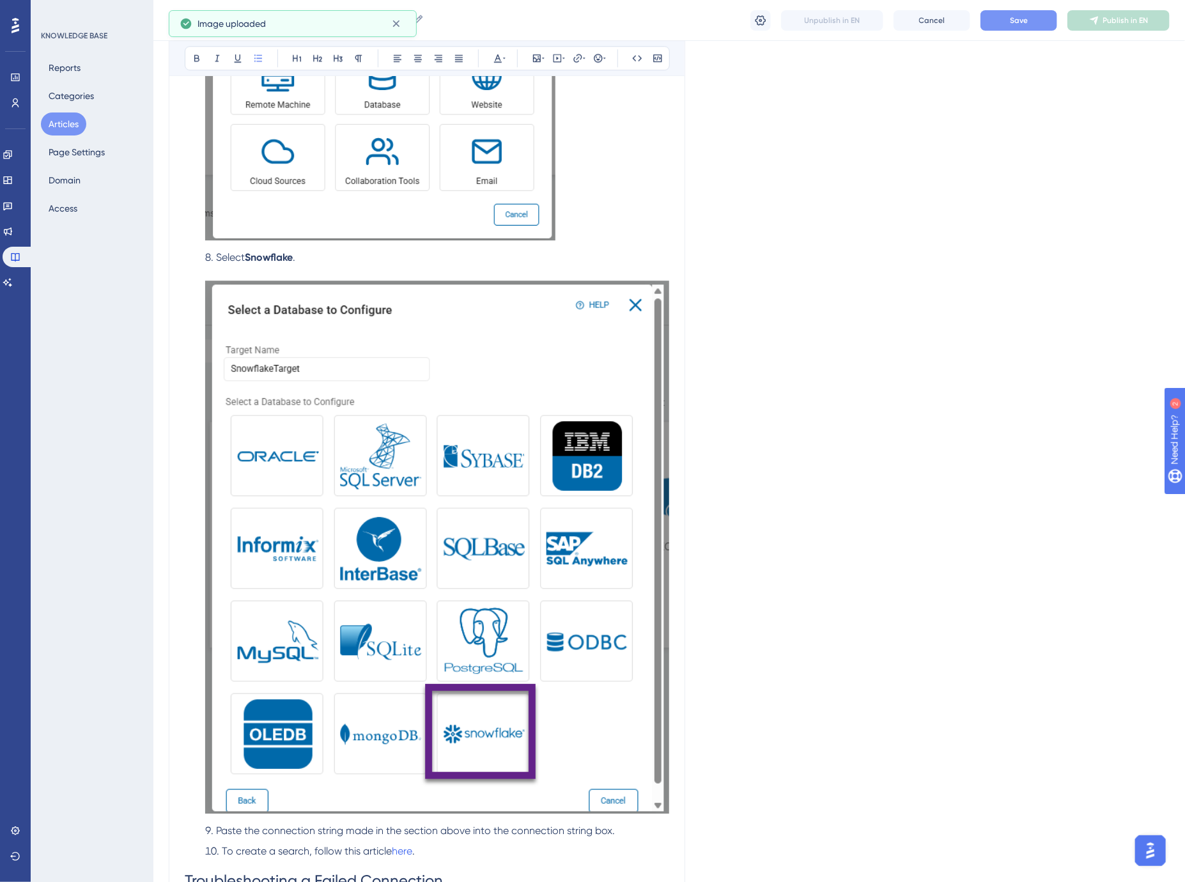
scroll to position [2067, 0]
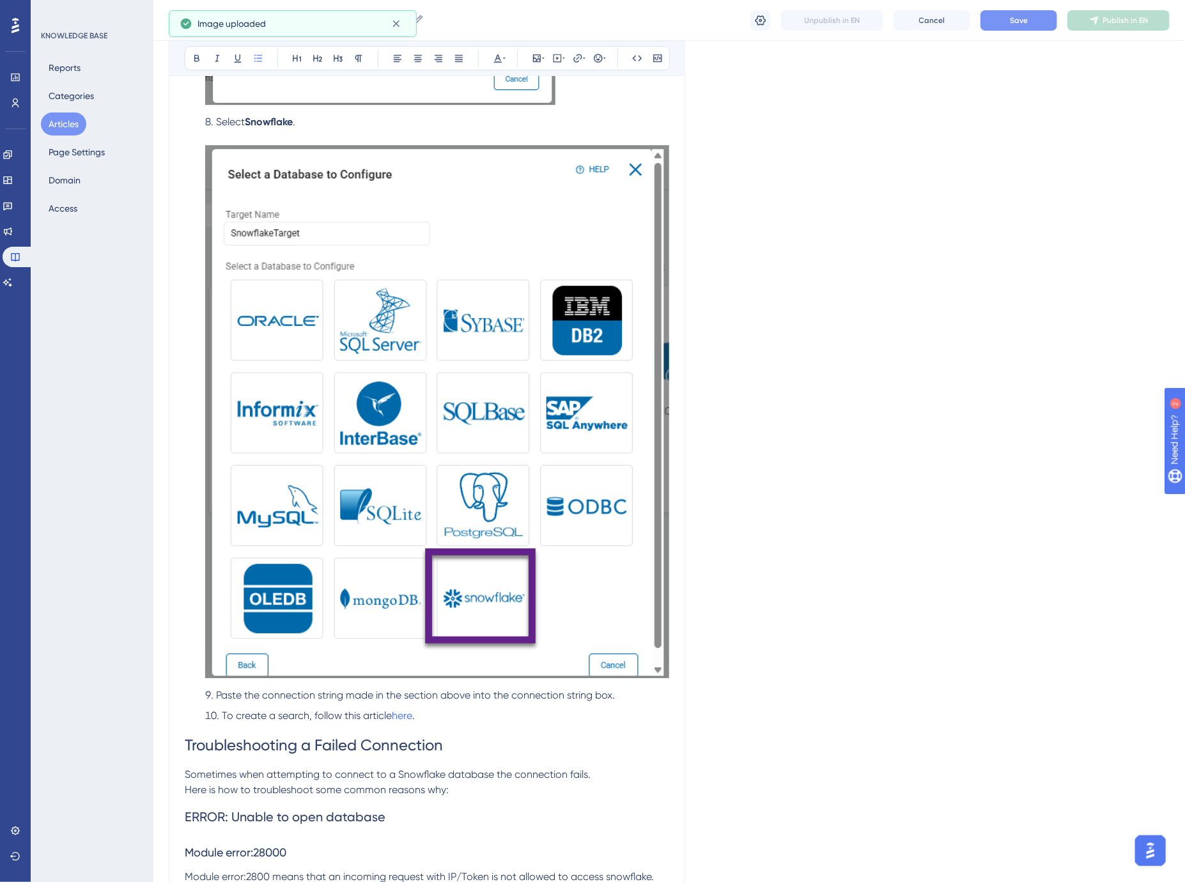
click at [454, 466] on img at bounding box center [437, 411] width 464 height 533
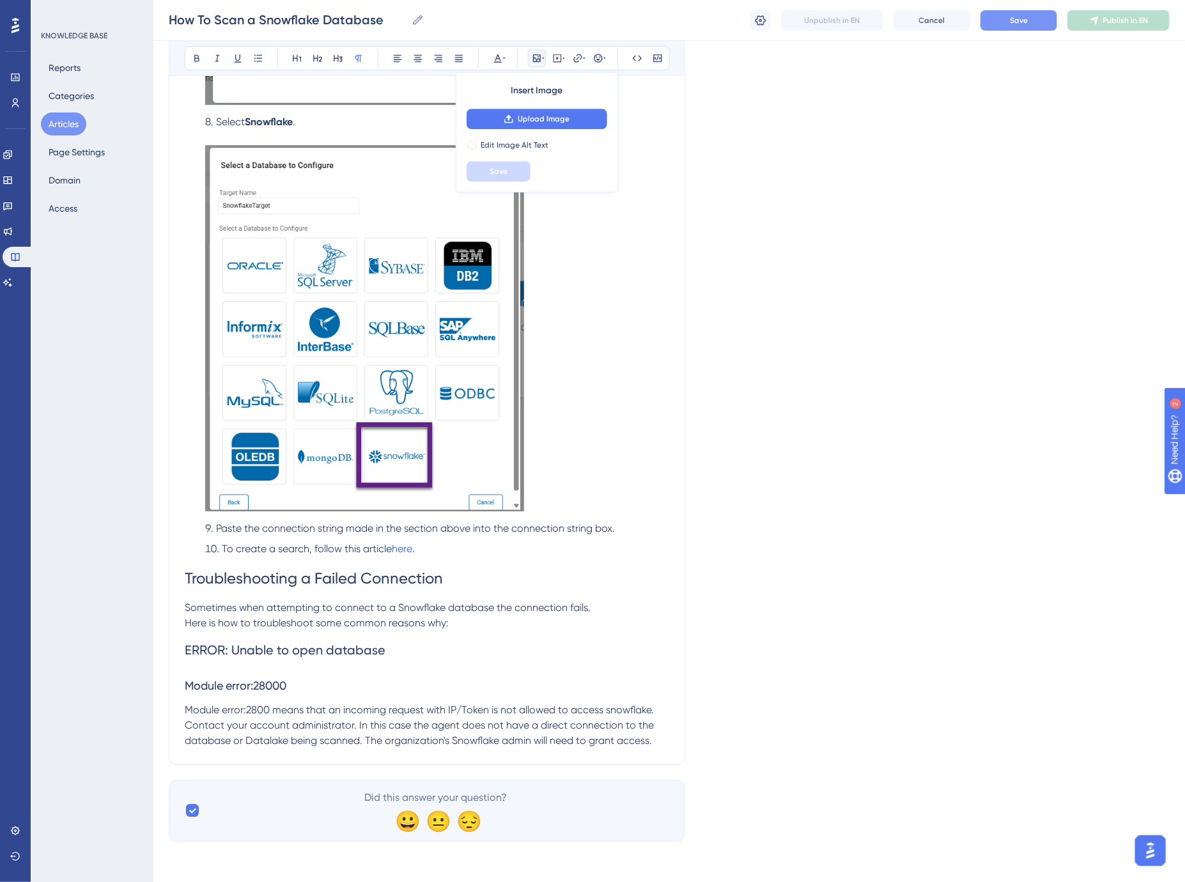
click at [490, 618] on p "Here is how to troubleshoot some common reasons why:" at bounding box center [427, 622] width 484 height 15
click at [651, 529] on li "Paste the connection string made in the section above into the connection strin…" at bounding box center [434, 528] width 469 height 15
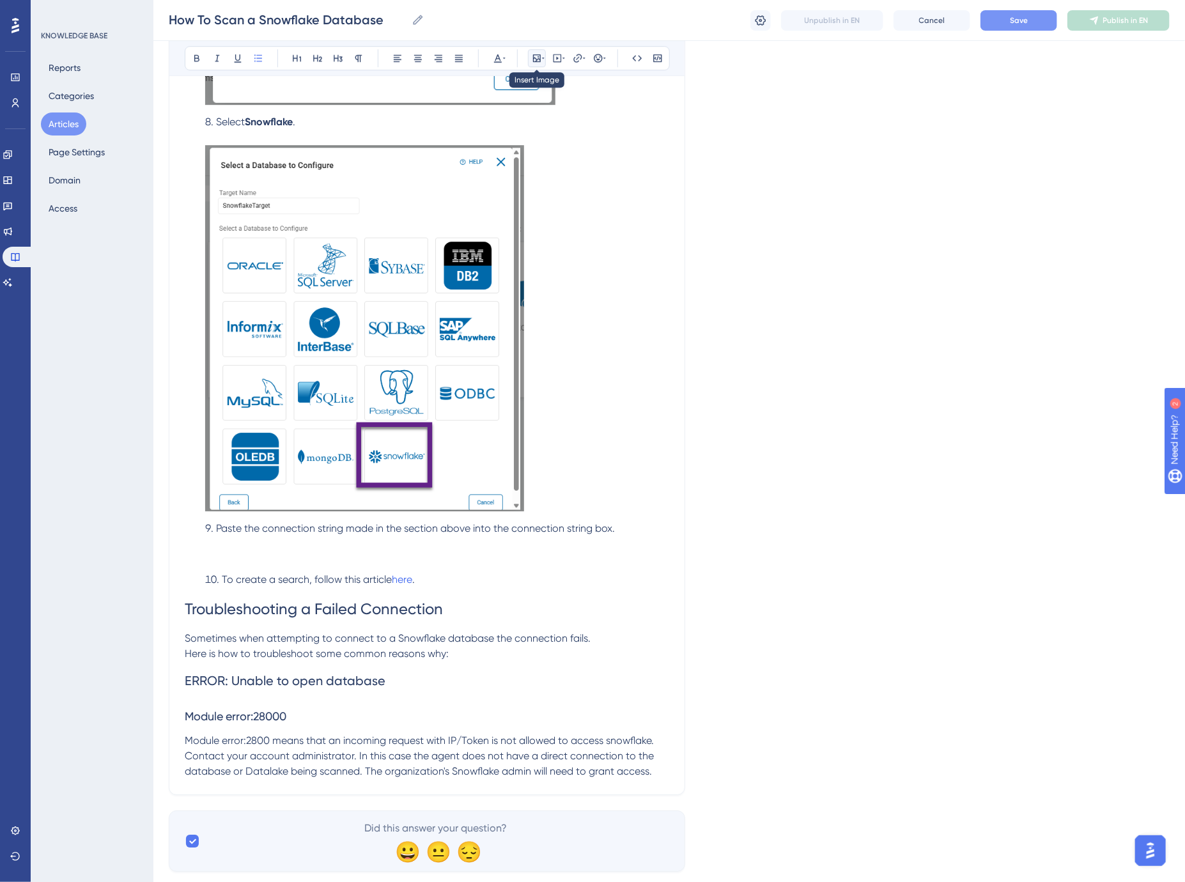
click at [537, 52] on button at bounding box center [537, 58] width 18 height 18
click at [541, 122] on span "Upload Image" at bounding box center [544, 119] width 52 height 10
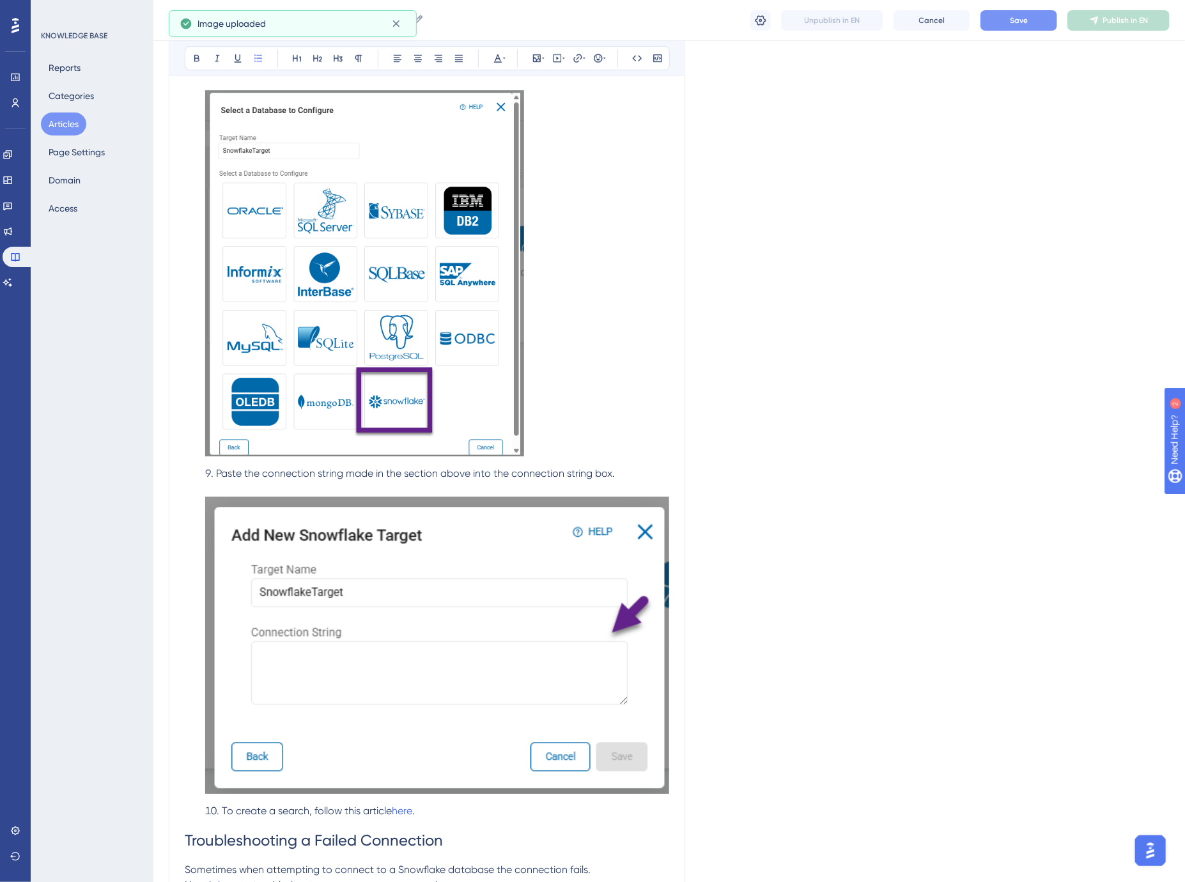
scroll to position [2138, 0]
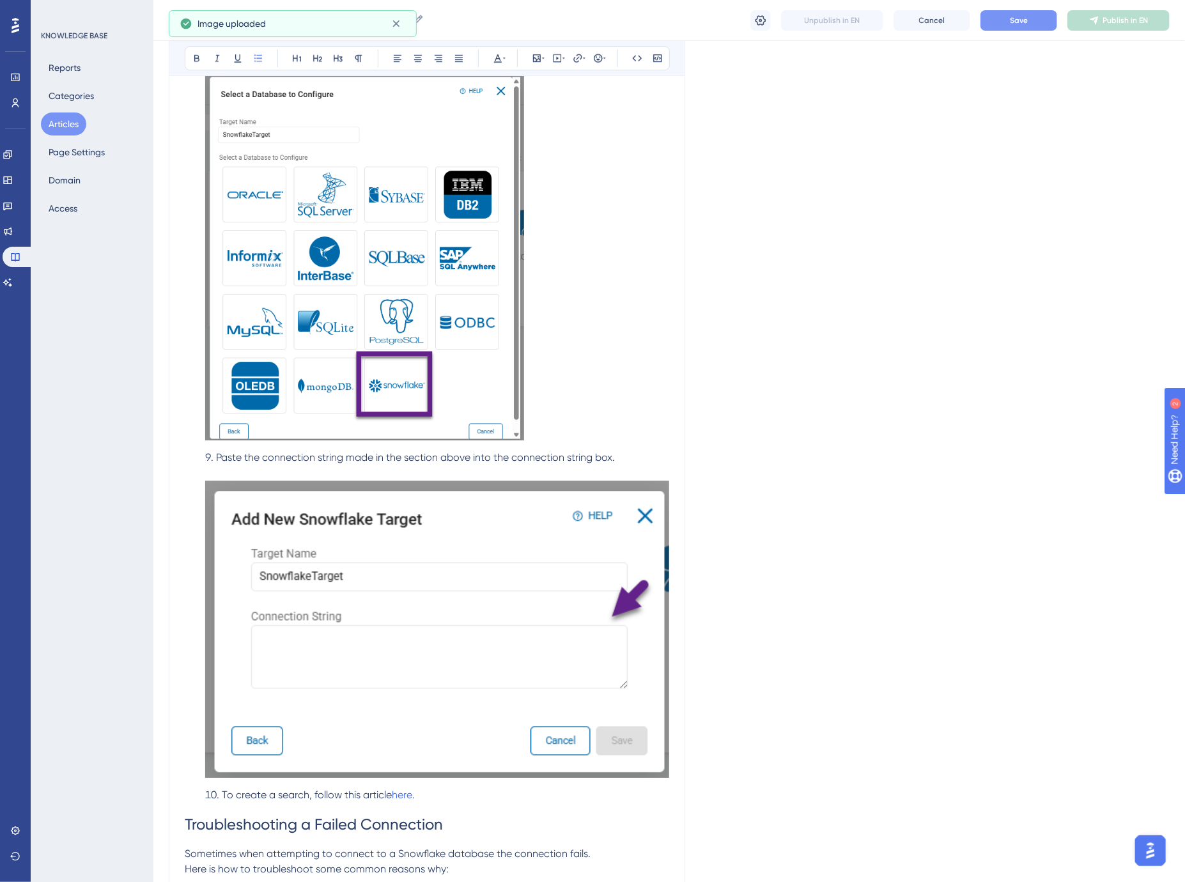
click at [477, 557] on img at bounding box center [437, 629] width 464 height 297
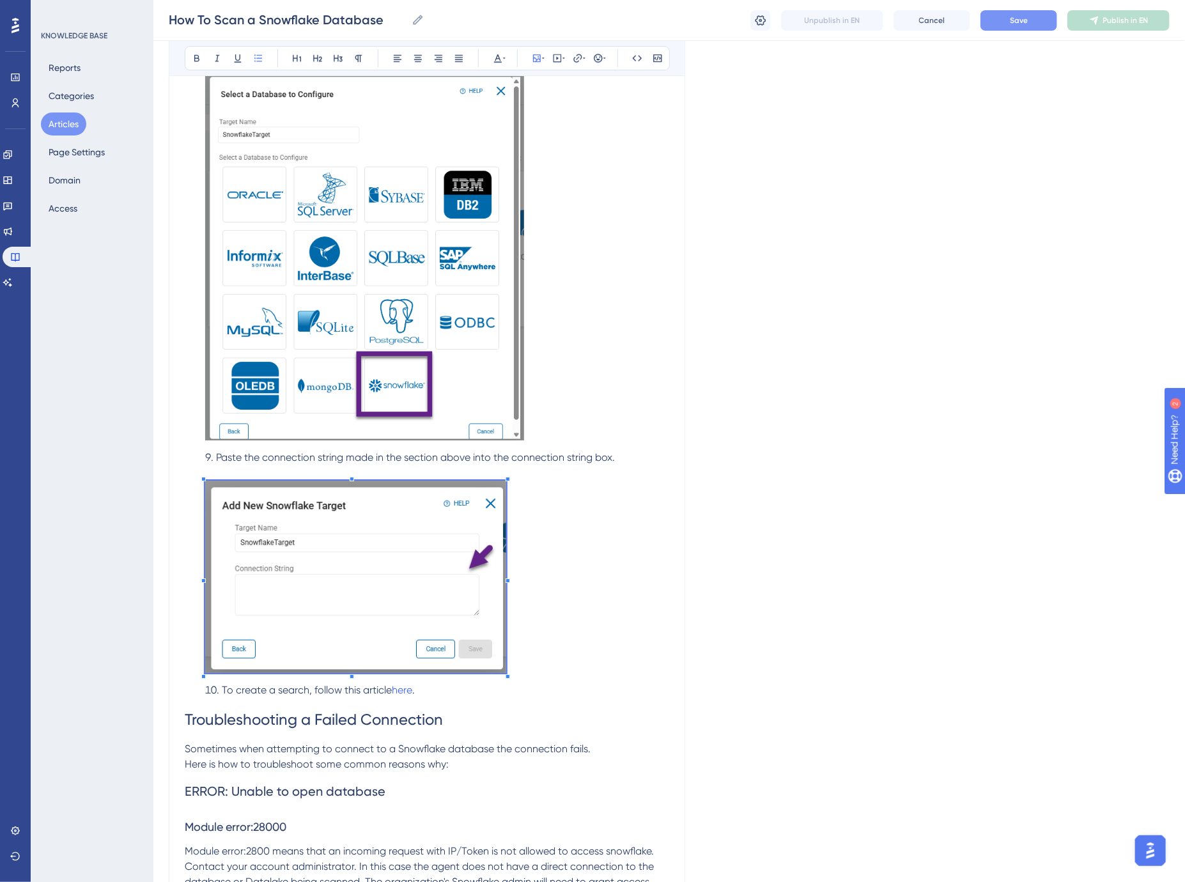
click at [507, 677] on div at bounding box center [507, 676] width 4 height 4
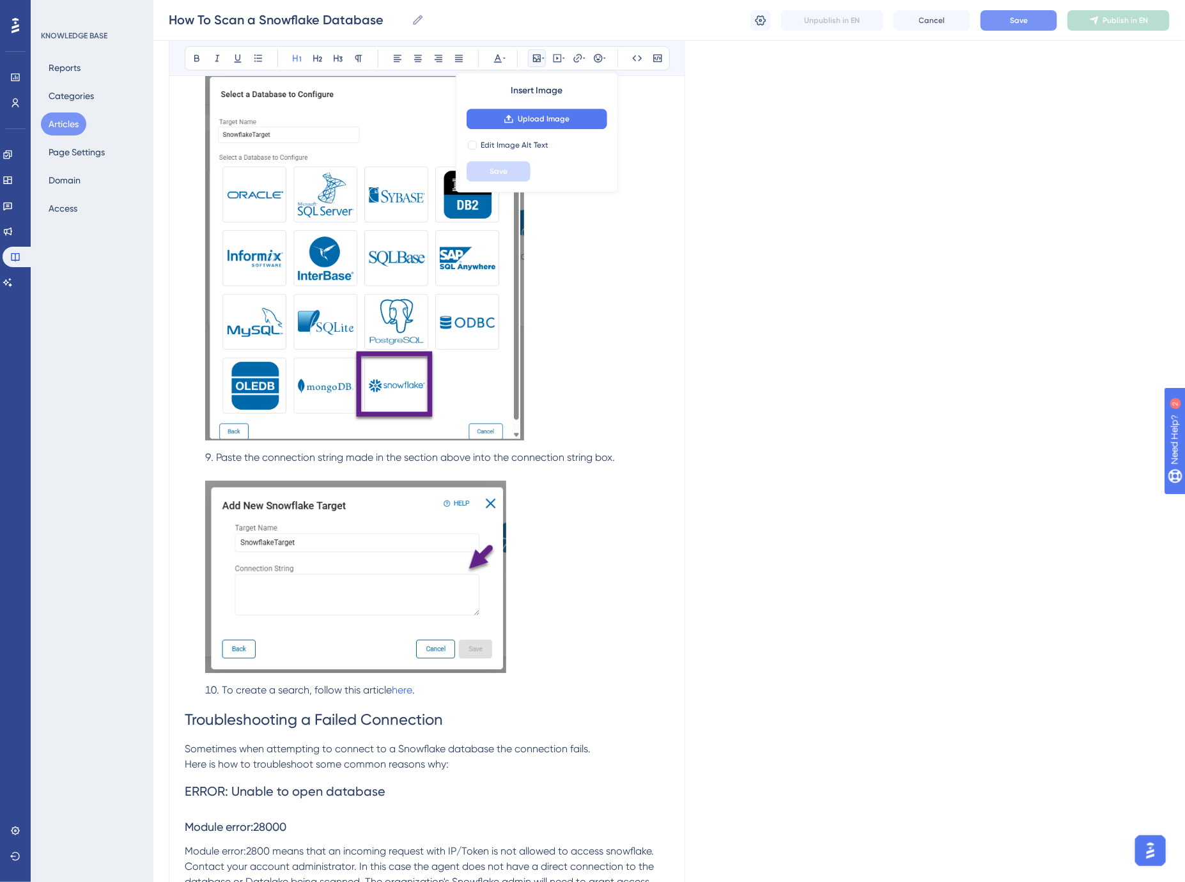
click at [424, 726] on span "Troubleshooting a Failed Connection" at bounding box center [314, 720] width 258 height 18
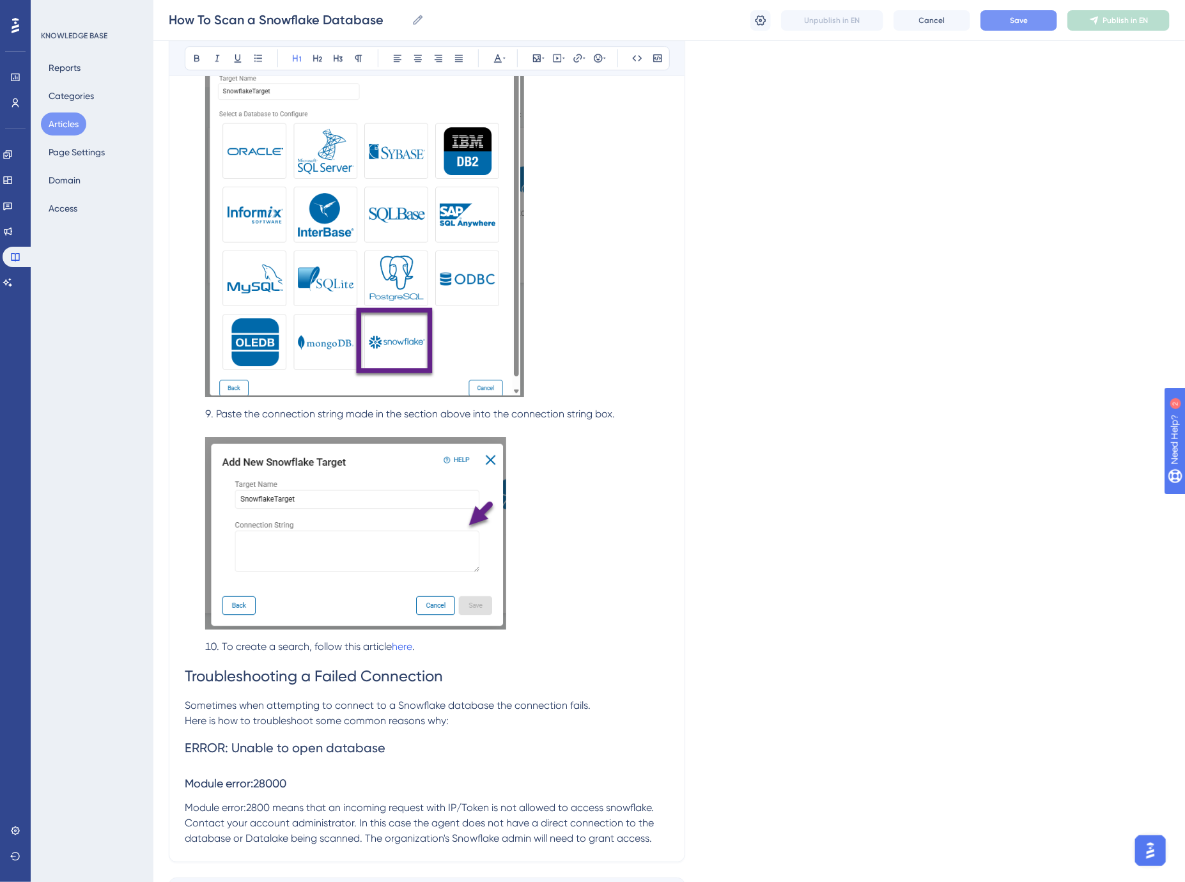
scroll to position [2280, 0]
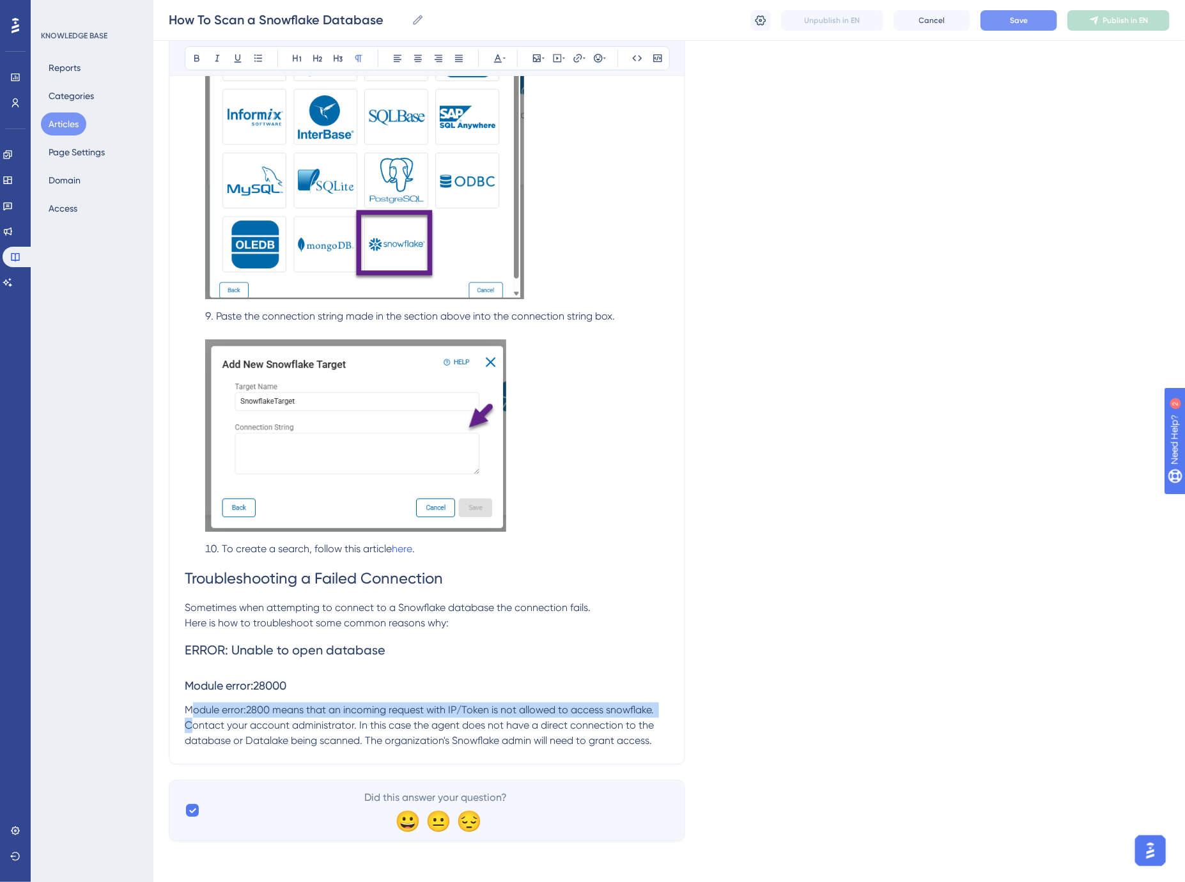
drag, startPoint x: 192, startPoint y: 712, endPoint x: 194, endPoint y: 718, distance: 6.7
click at [194, 718] on span "Module error:2800 means that an incoming request with IP/Token is not allowed t…" at bounding box center [421, 725] width 472 height 43
click at [254, 56] on icon at bounding box center [258, 58] width 10 height 10
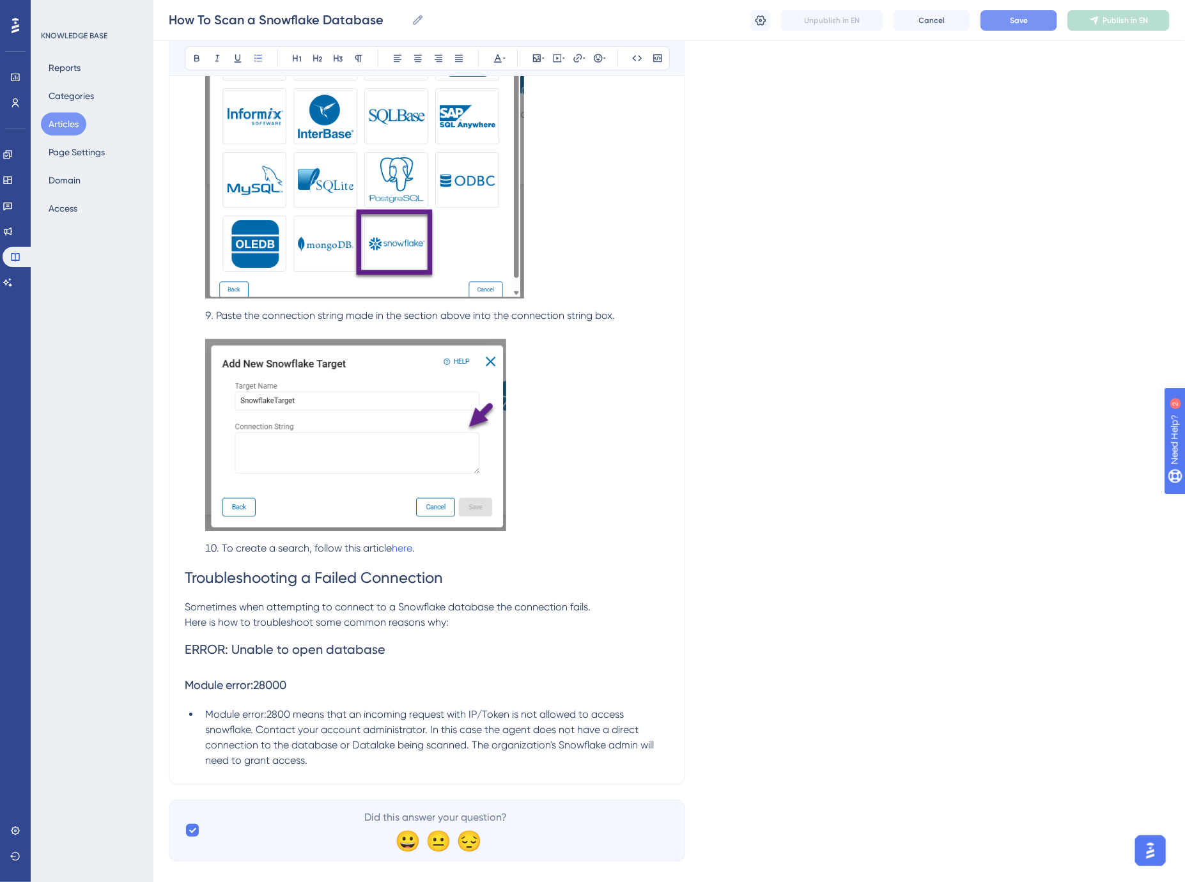
click at [275, 734] on span "Module error:2800 means that an incoming request with IP/Token is not allowed t…" at bounding box center [430, 737] width 451 height 58
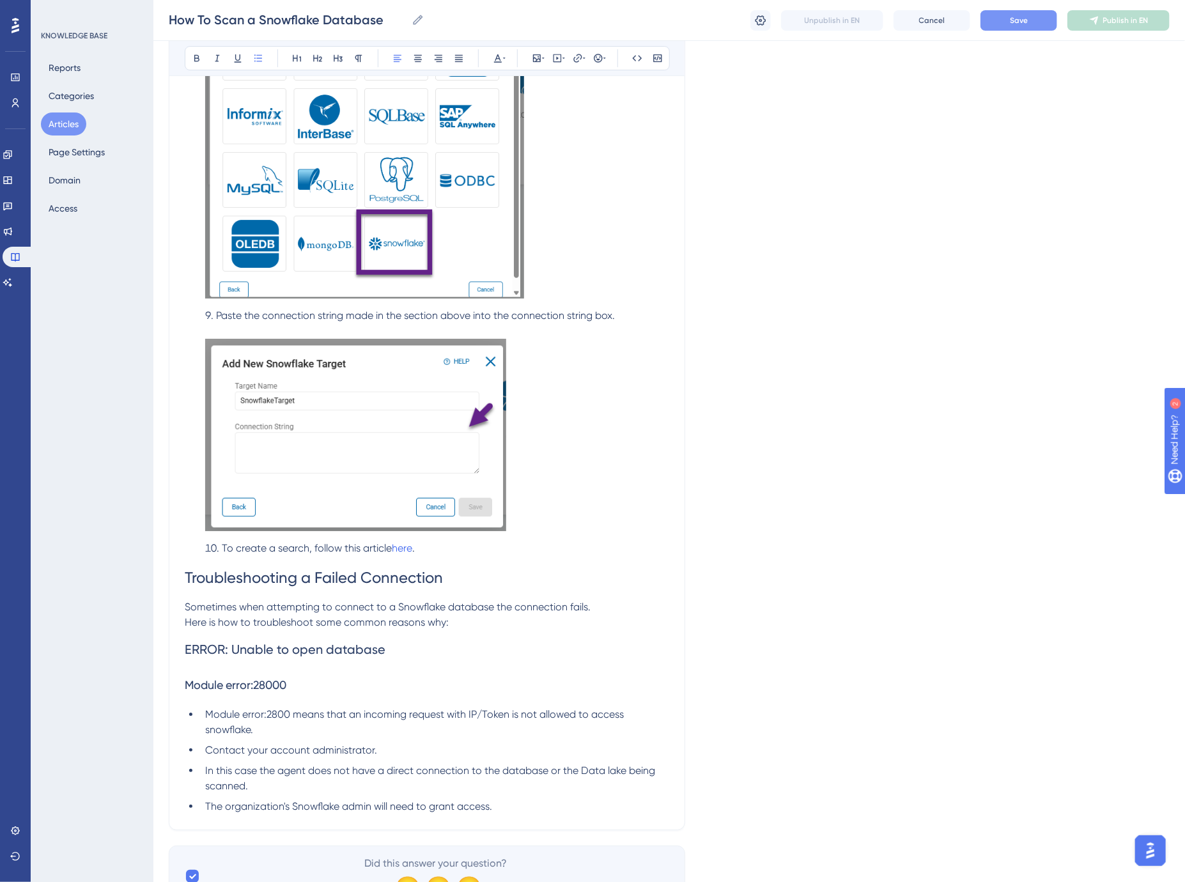
click at [378, 806] on span "The organization's Snowflake admin will need to grant access." at bounding box center [348, 806] width 287 height 12
click at [263, 623] on span "Here is how to troubleshoot some common reasons why:" at bounding box center [317, 622] width 264 height 12
click at [361, 624] on span "Here is how to troubleshoot some common reasons why:" at bounding box center [317, 622] width 264 height 12
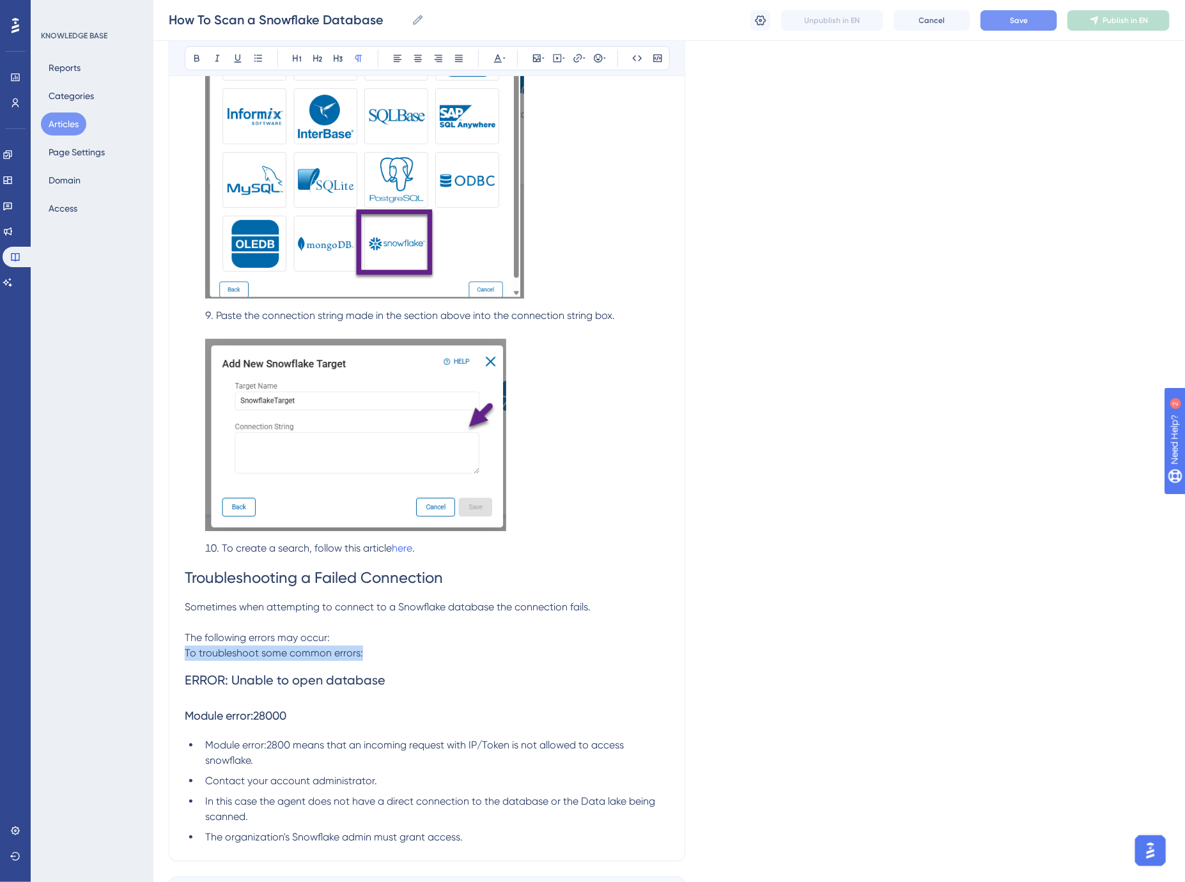
drag, startPoint x: 380, startPoint y: 655, endPoint x: 184, endPoint y: 654, distance: 195.5
click at [185, 654] on p "To troubleshoot some common errors:" at bounding box center [427, 652] width 484 height 15
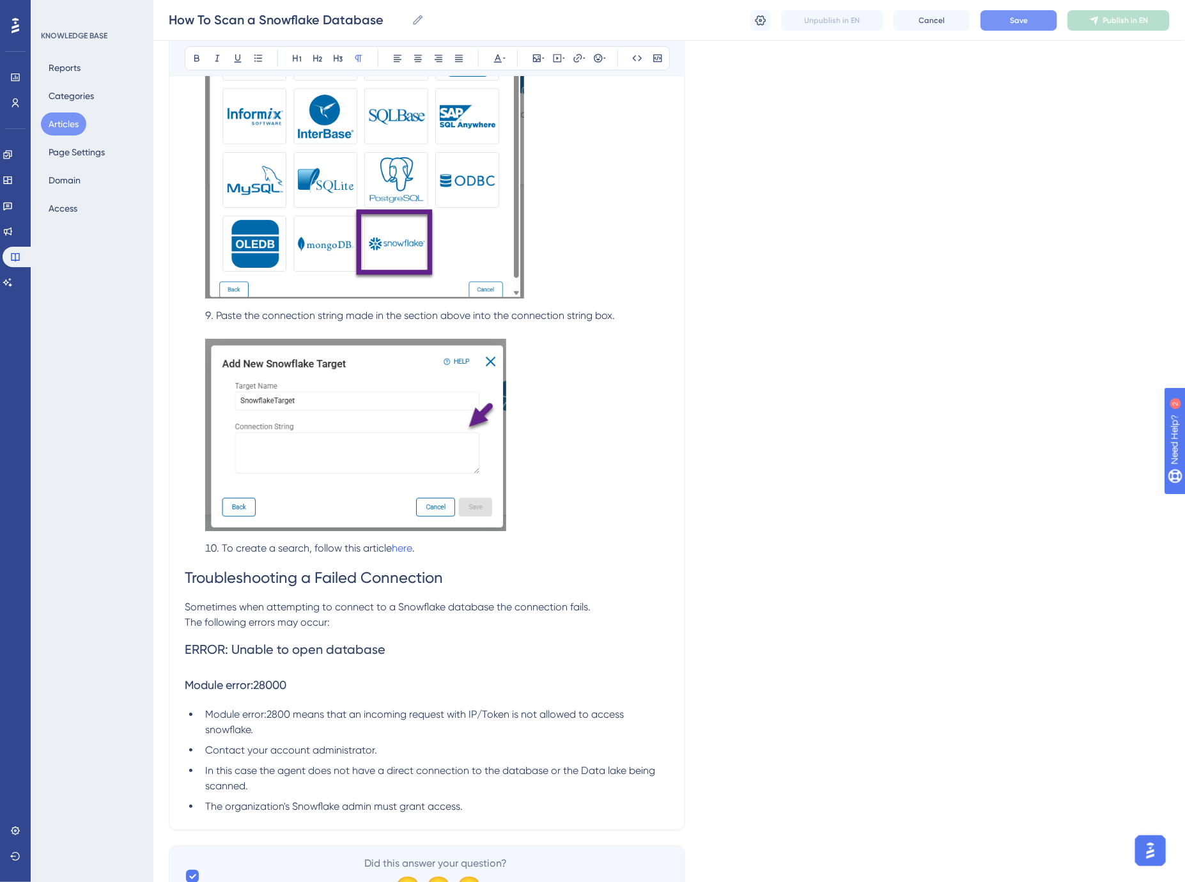
click at [339, 700] on h3 "Module error:28000" at bounding box center [427, 684] width 484 height 33
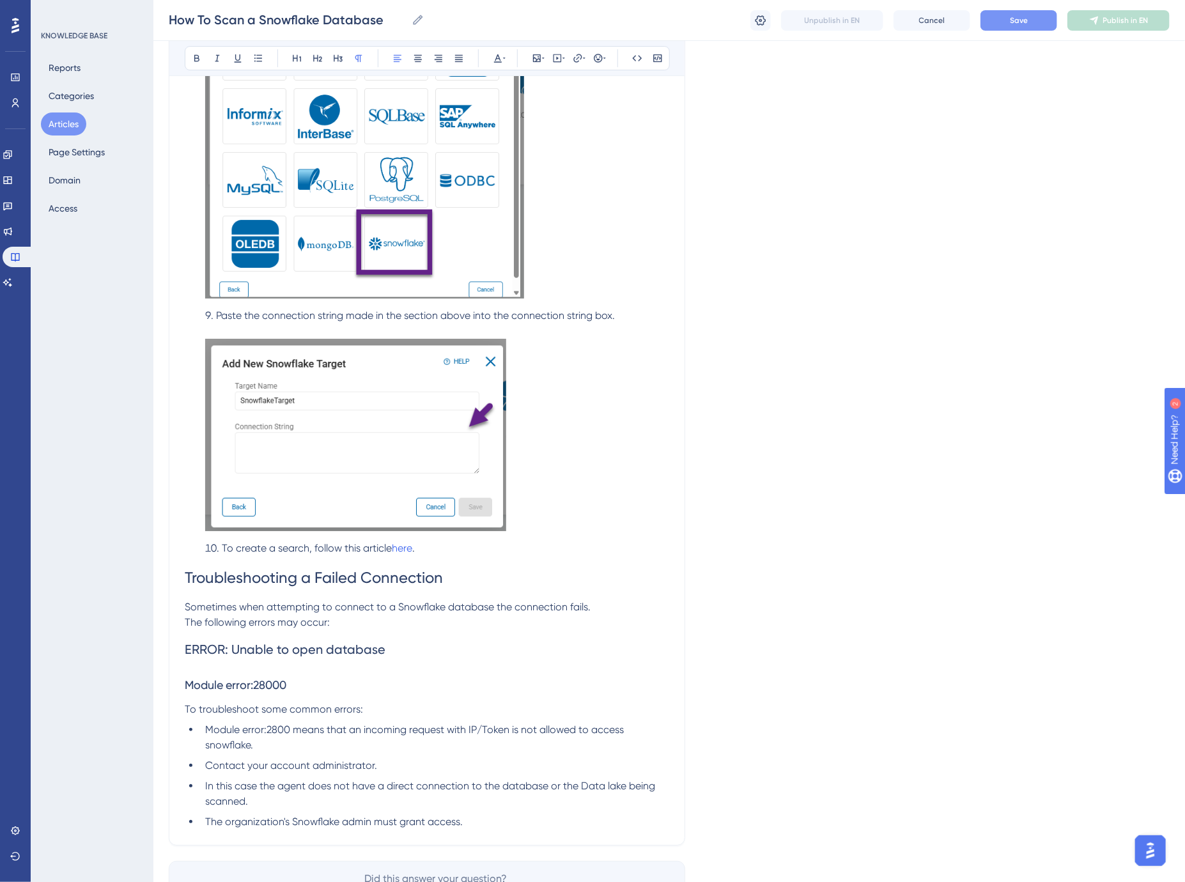
click at [278, 709] on span "To troubleshoot some common errors:" at bounding box center [274, 709] width 178 height 12
drag, startPoint x: 278, startPoint y: 709, endPoint x: 640, endPoint y: 741, distance: 363.7
click at [279, 709] on span "To troubleshoot some common errors:" at bounding box center [274, 709] width 178 height 12
click at [1013, 20] on span "Save" at bounding box center [1019, 20] width 18 height 10
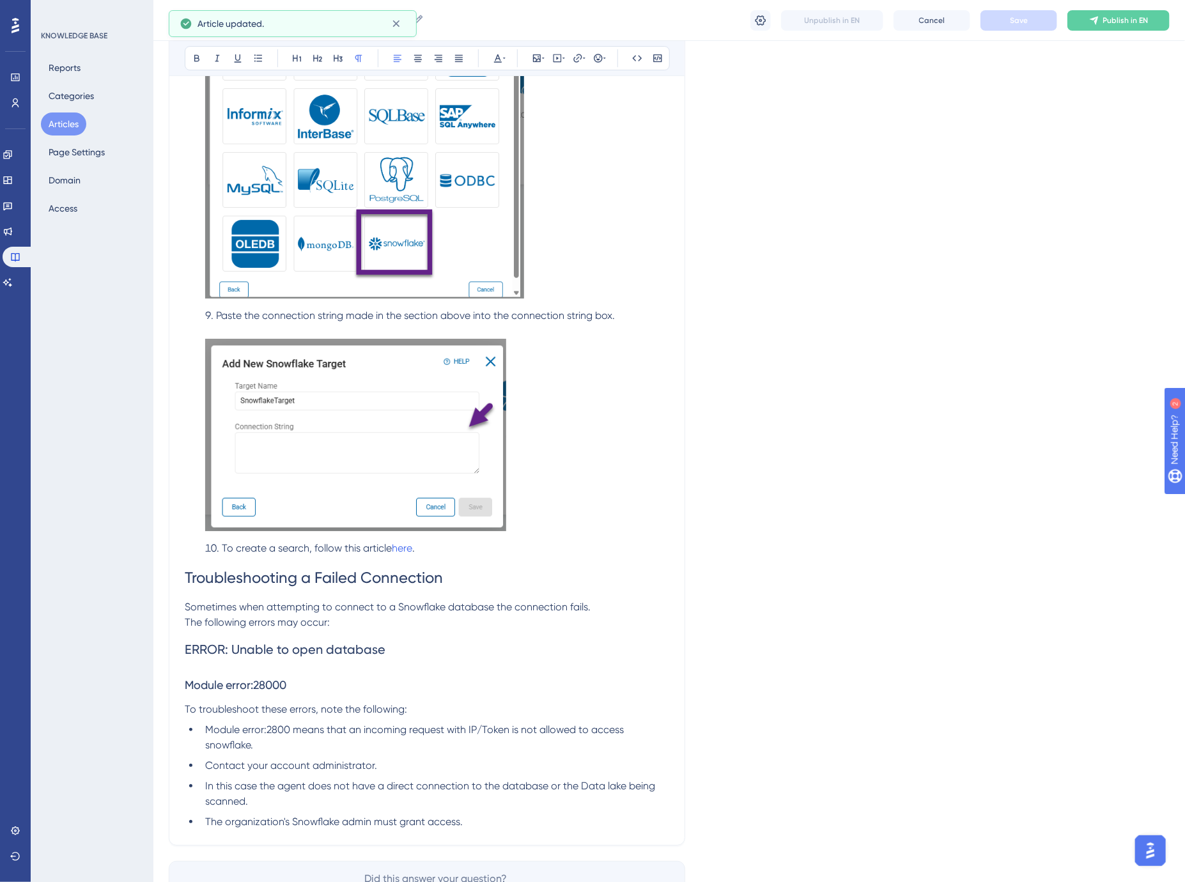
click at [409, 396] on img at bounding box center [355, 435] width 301 height 193
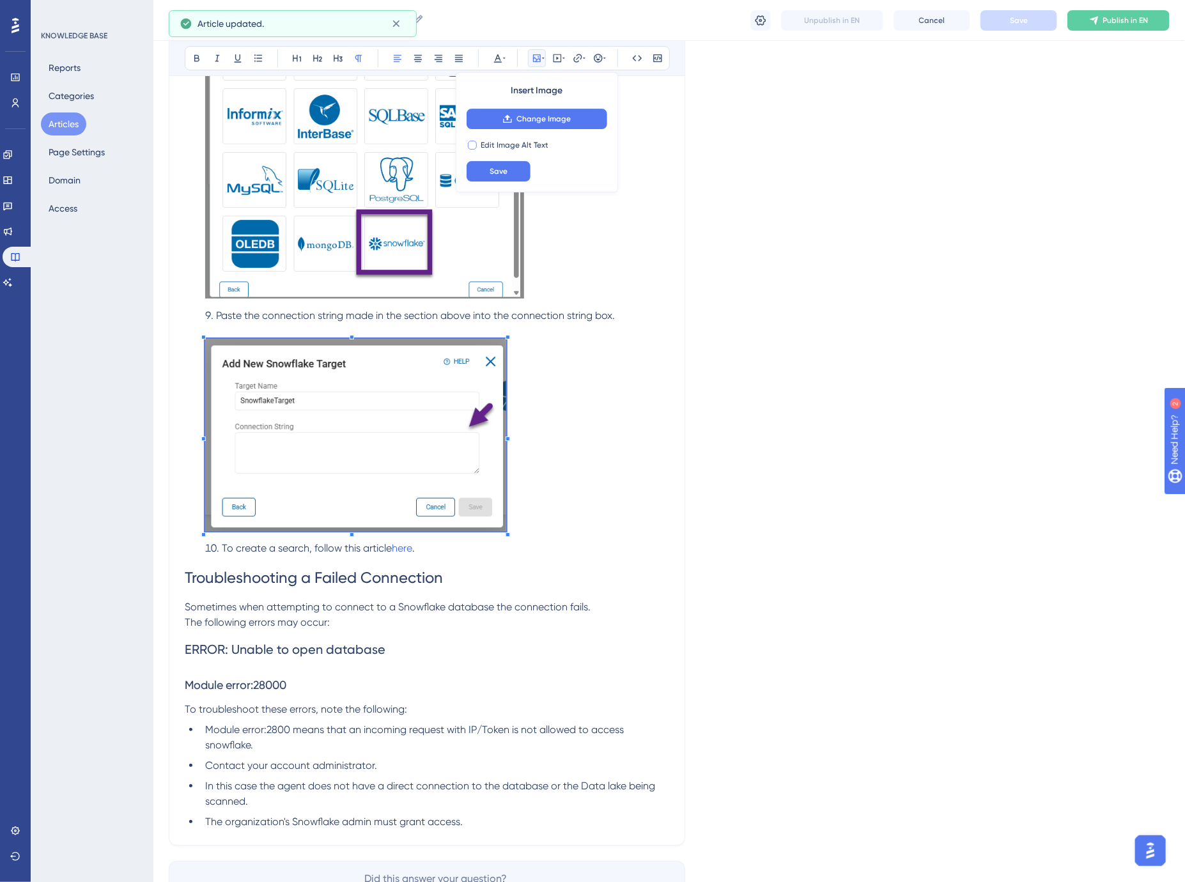
click at [529, 143] on span "Edit Image Alt Text" at bounding box center [515, 145] width 68 height 10
checkbox input "true"
click at [528, 173] on input "text" at bounding box center [536, 171] width 119 height 9
type input "Add New Snowflake Target"
click at [507, 194] on button "Save" at bounding box center [498, 202] width 64 height 20
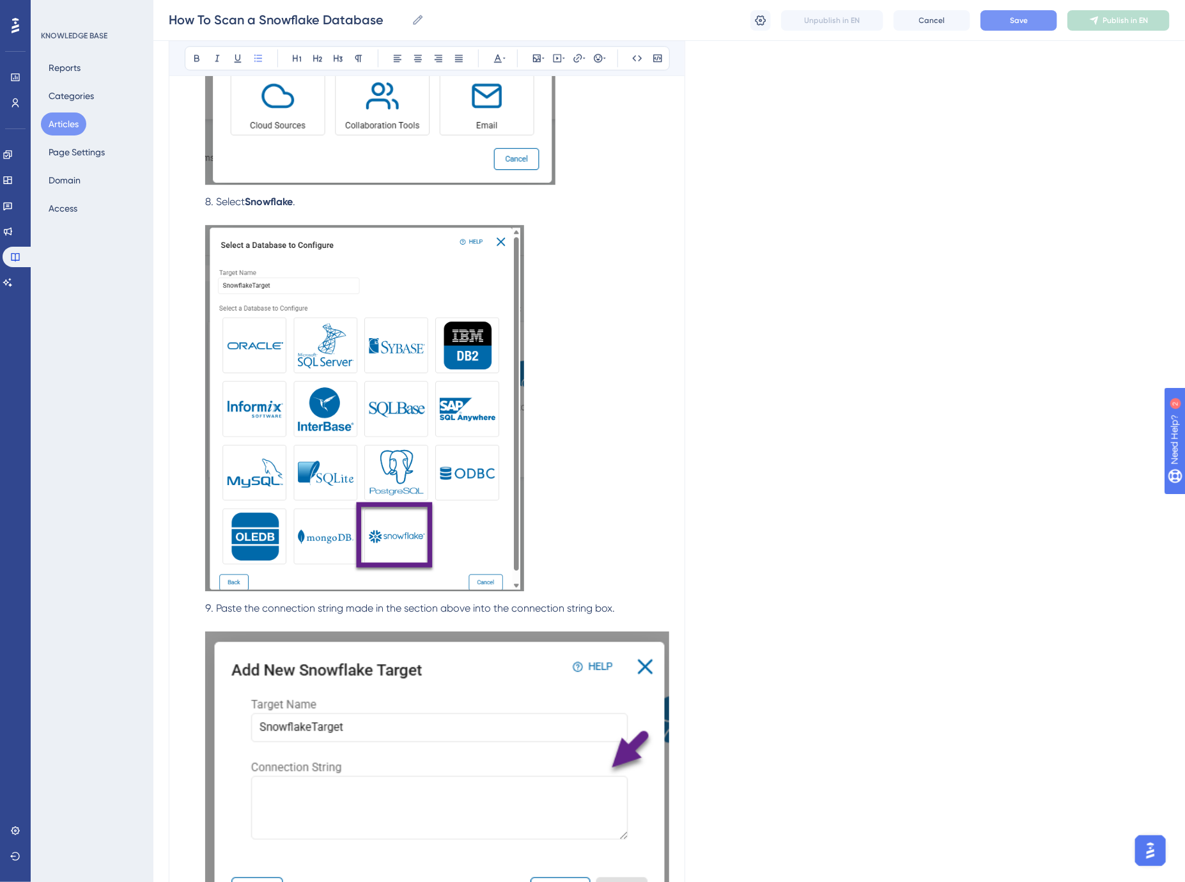
scroll to position [1967, 0]
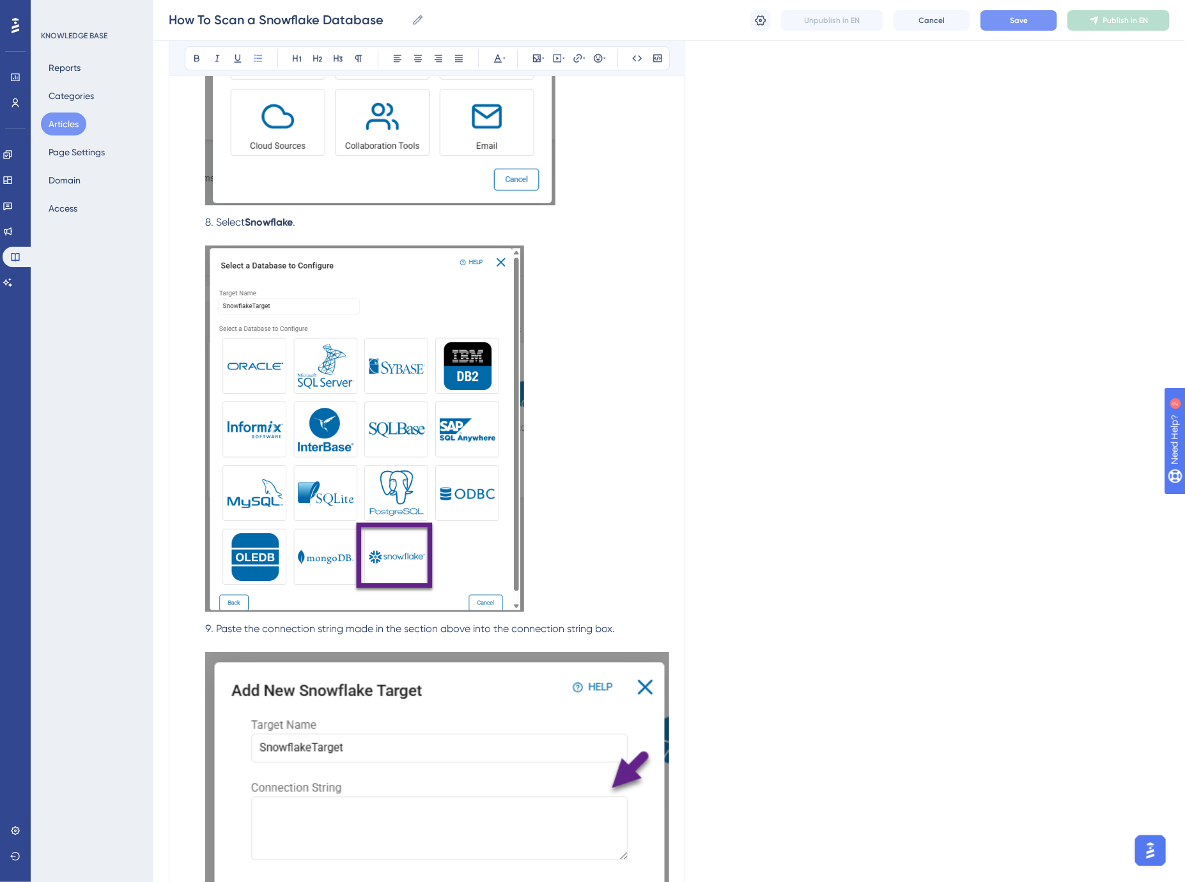
drag, startPoint x: 385, startPoint y: 326, endPoint x: 776, endPoint y: 335, distance: 390.6
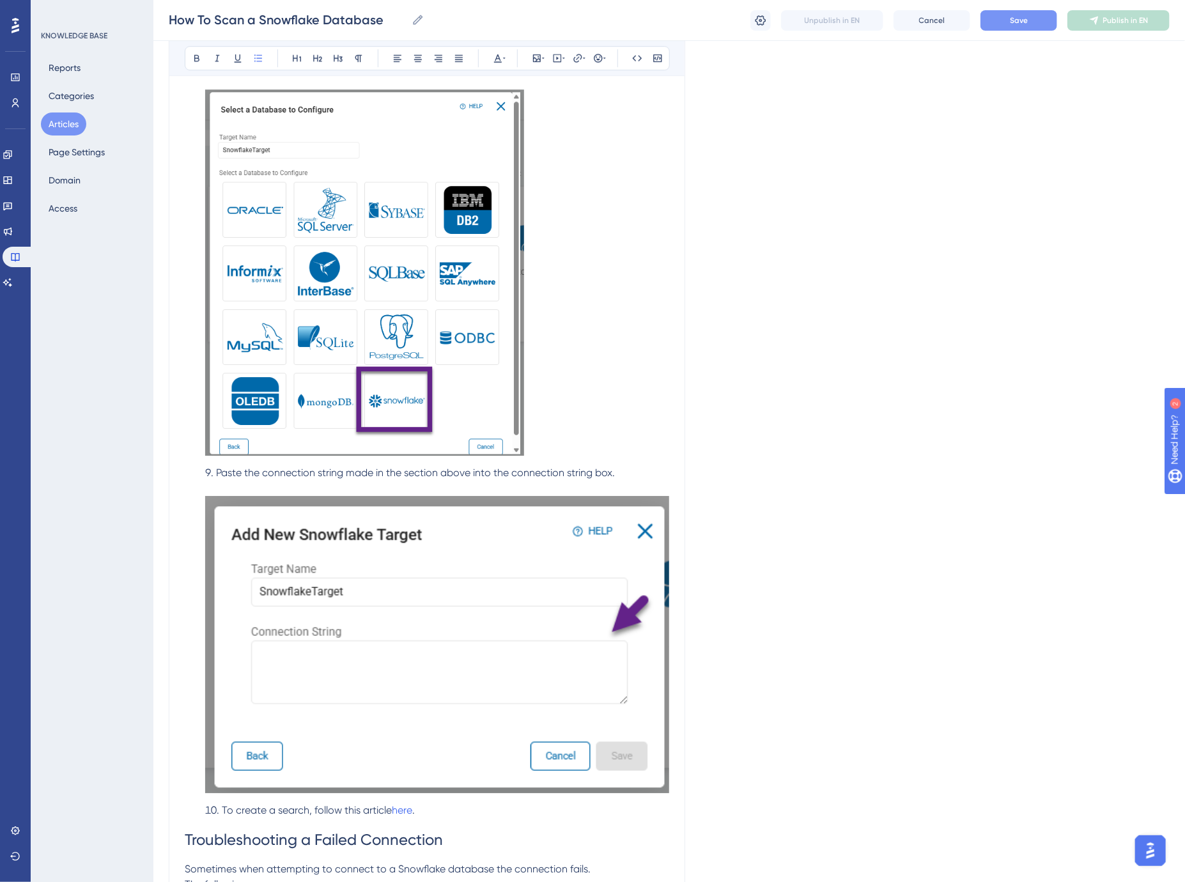
scroll to position [2322, 0]
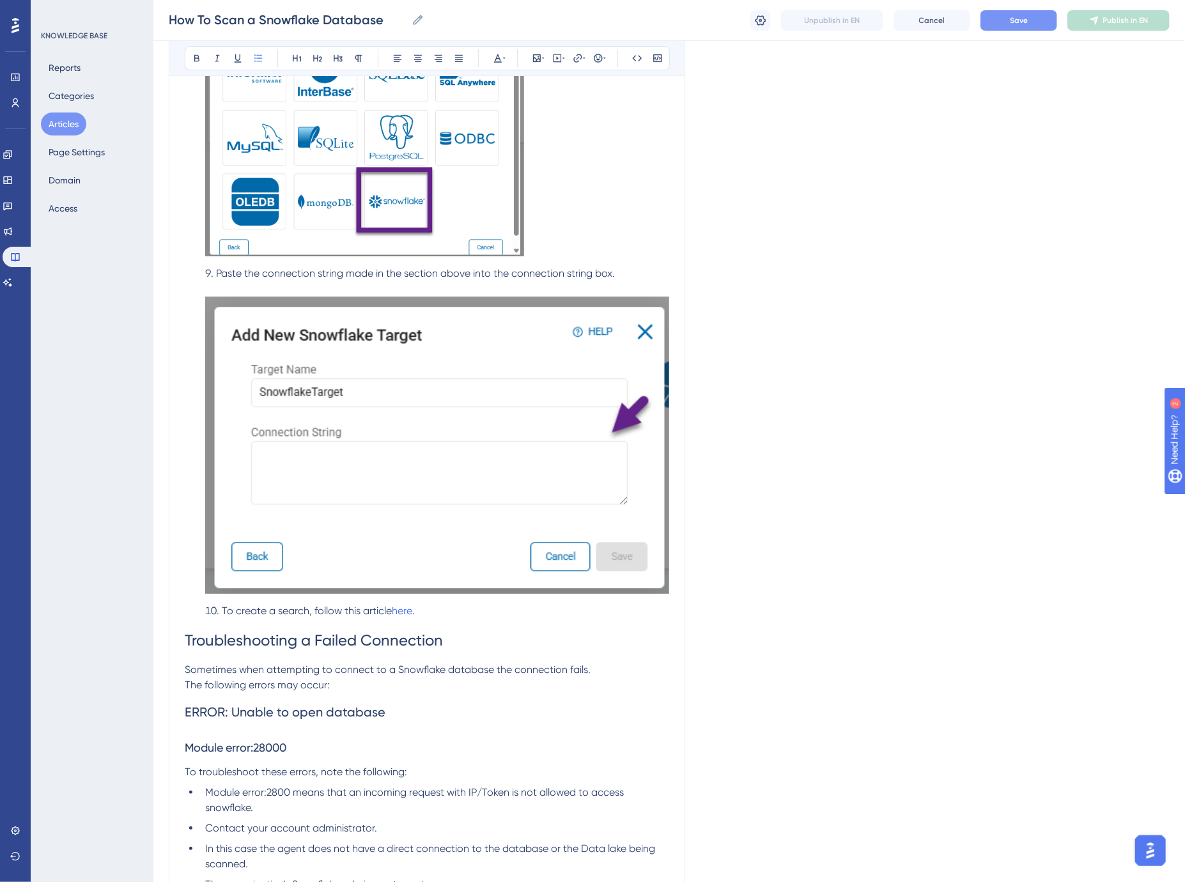
click at [420, 427] on img at bounding box center [437, 445] width 464 height 297
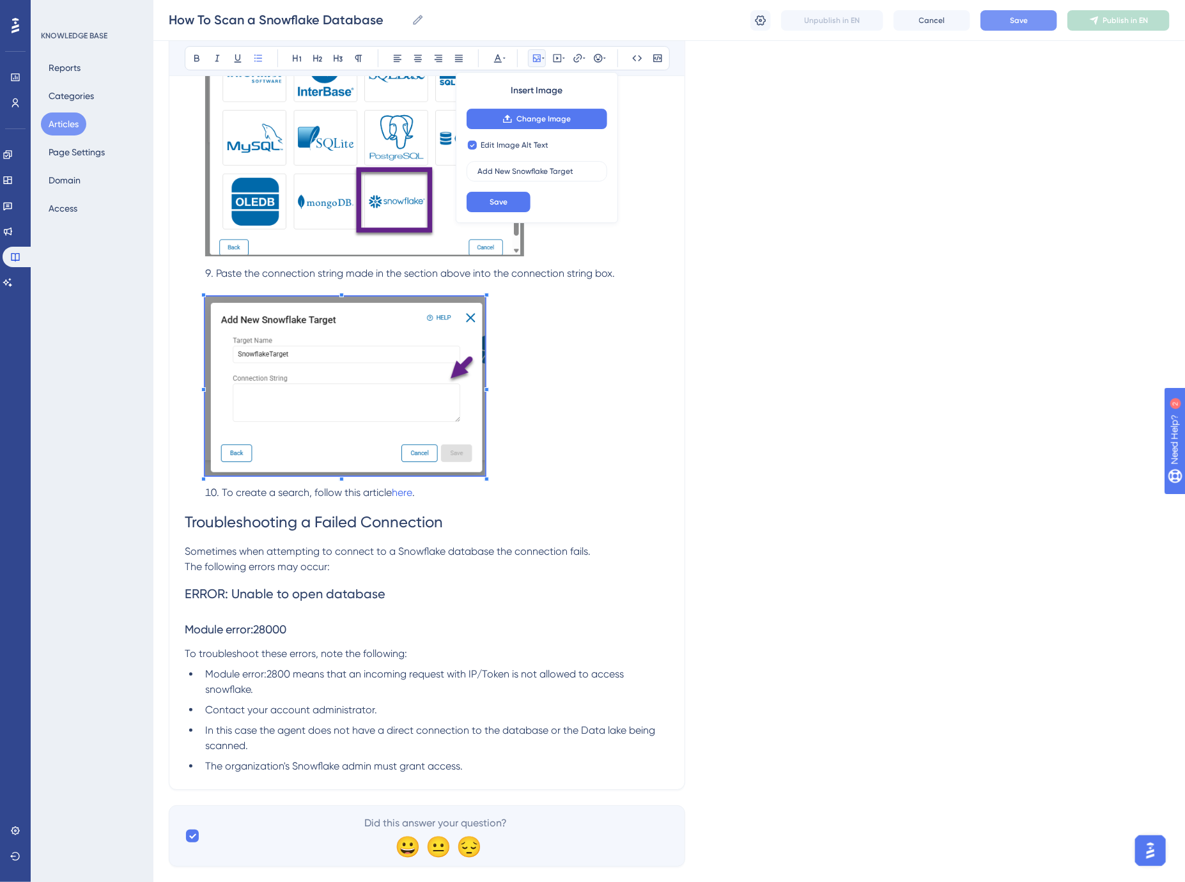
click at [387, 392] on span at bounding box center [345, 388] width 280 height 183
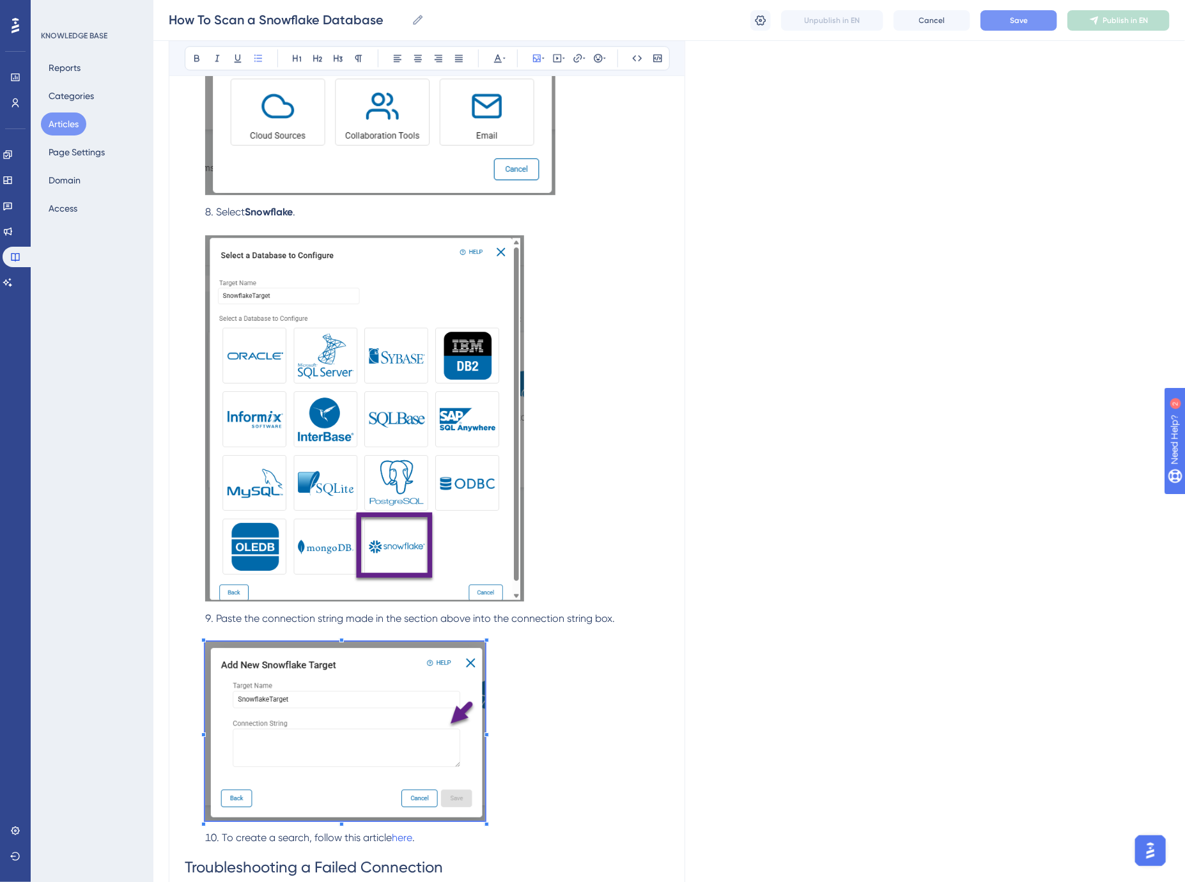
scroll to position [1967, 0]
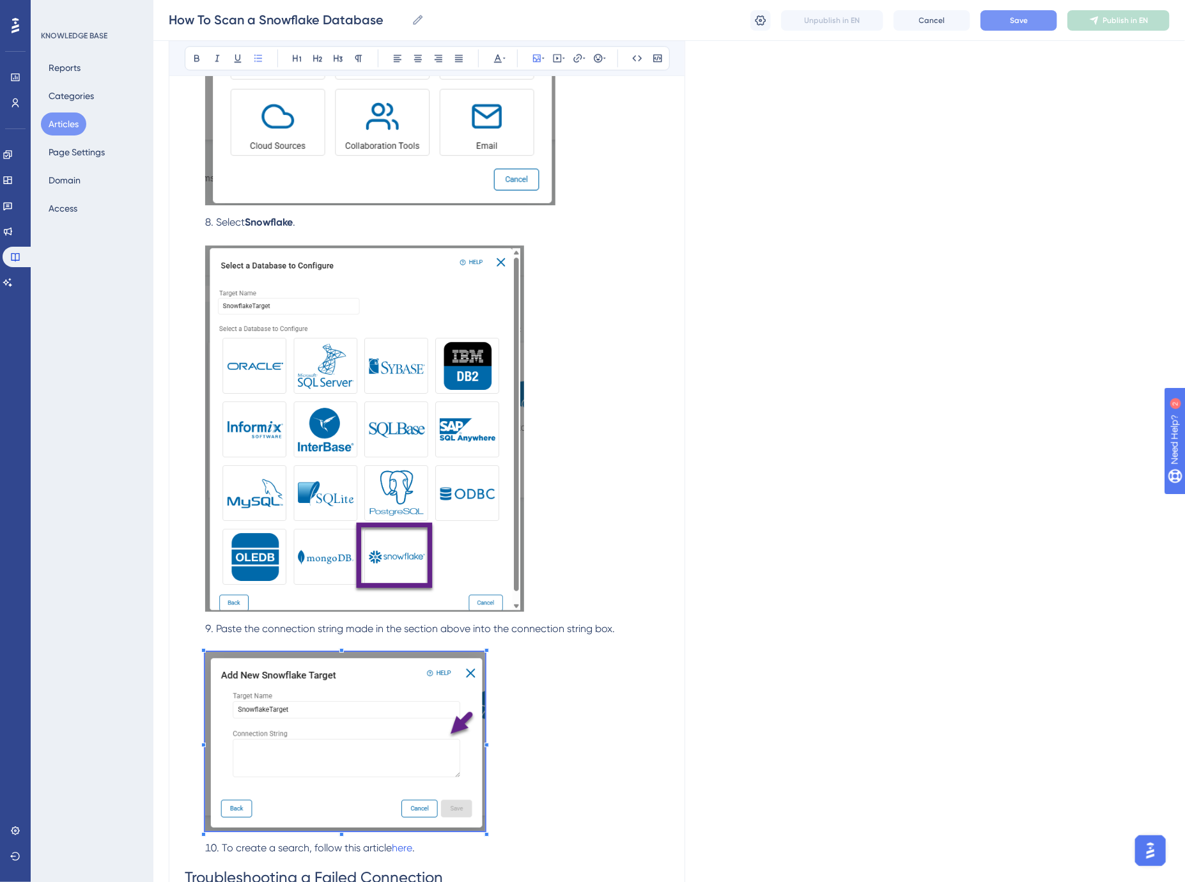
click at [336, 361] on img at bounding box center [364, 428] width 319 height 366
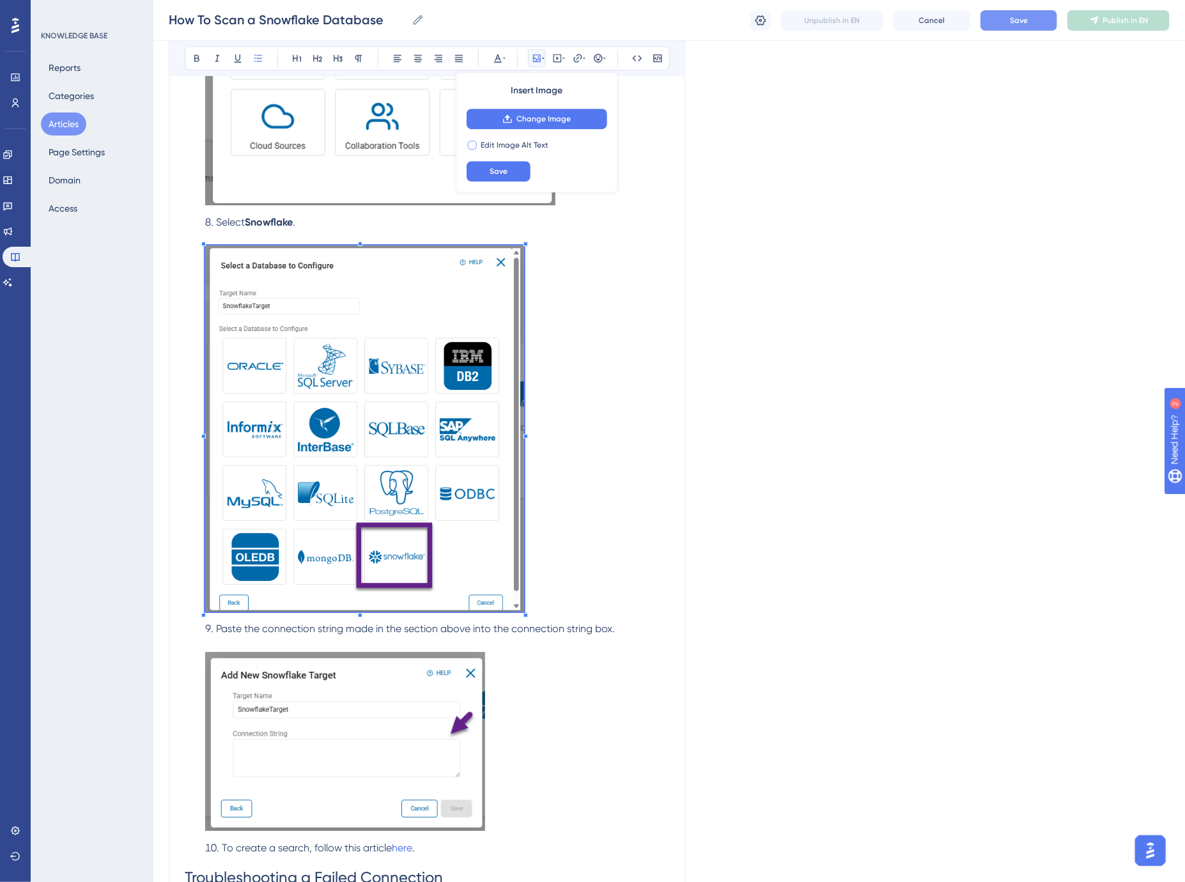
click at [522, 147] on span "Edit Image Alt Text" at bounding box center [515, 145] width 68 height 10
checkbox input "true"
click at [525, 169] on input "text" at bounding box center [536, 171] width 119 height 9
type input "Select the Snowflake Database"
click at [508, 201] on button "Save" at bounding box center [498, 202] width 64 height 20
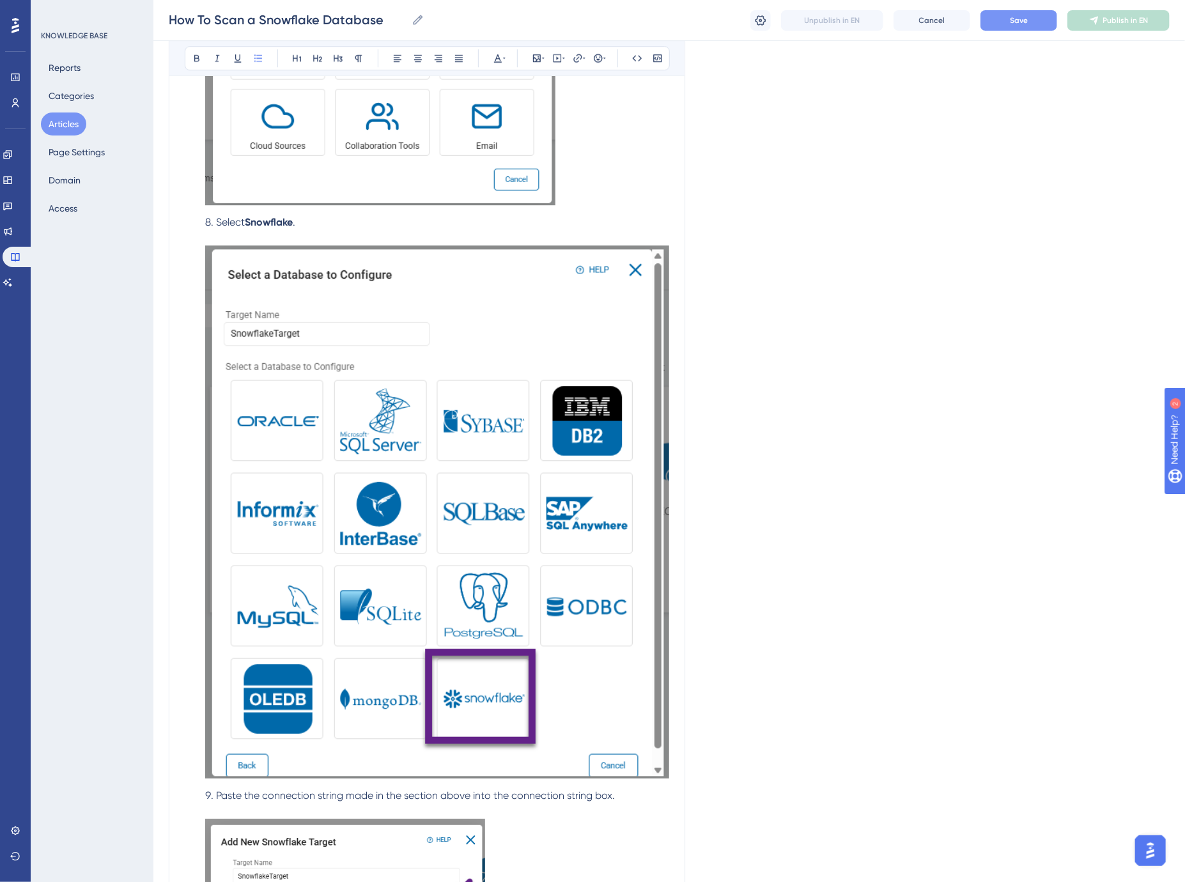
click at [241, 261] on img at bounding box center [437, 511] width 464 height 533
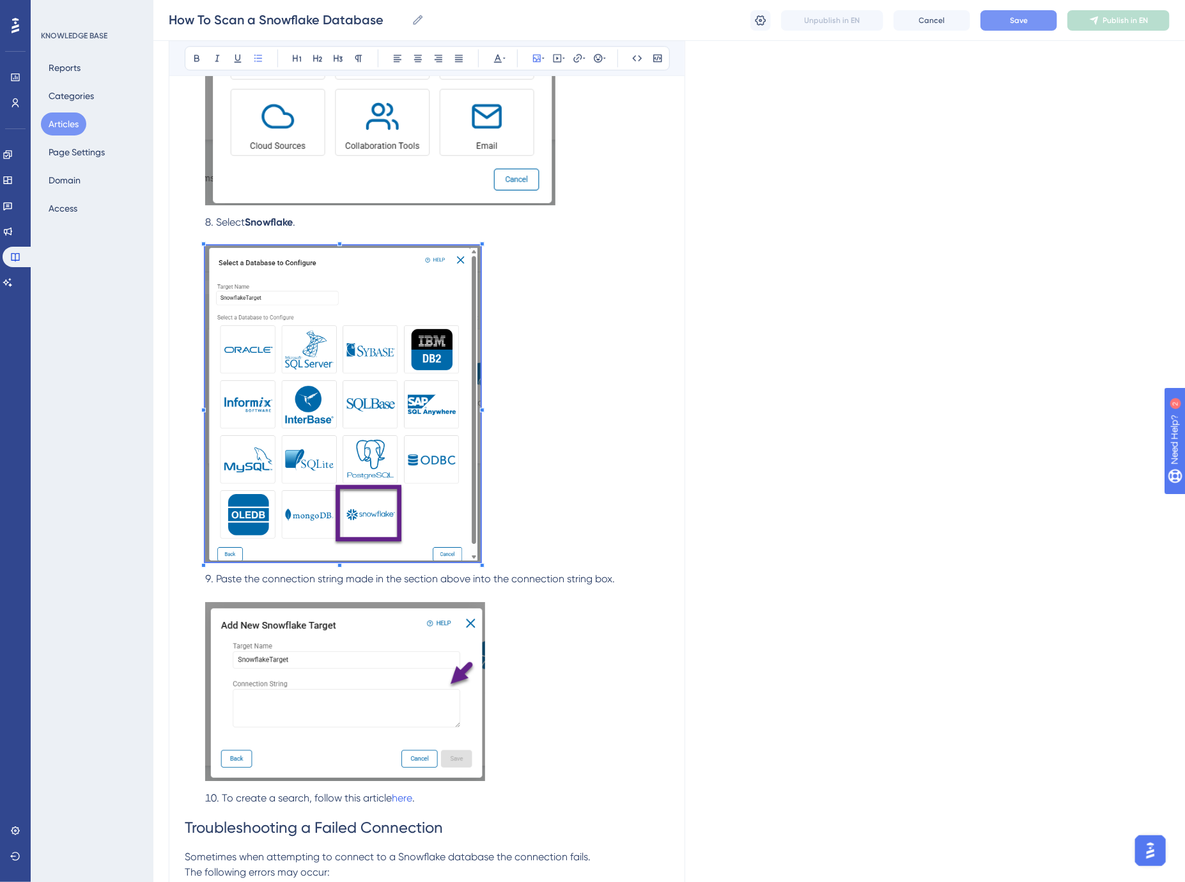
click at [390, 351] on span at bounding box center [342, 405] width 275 height 321
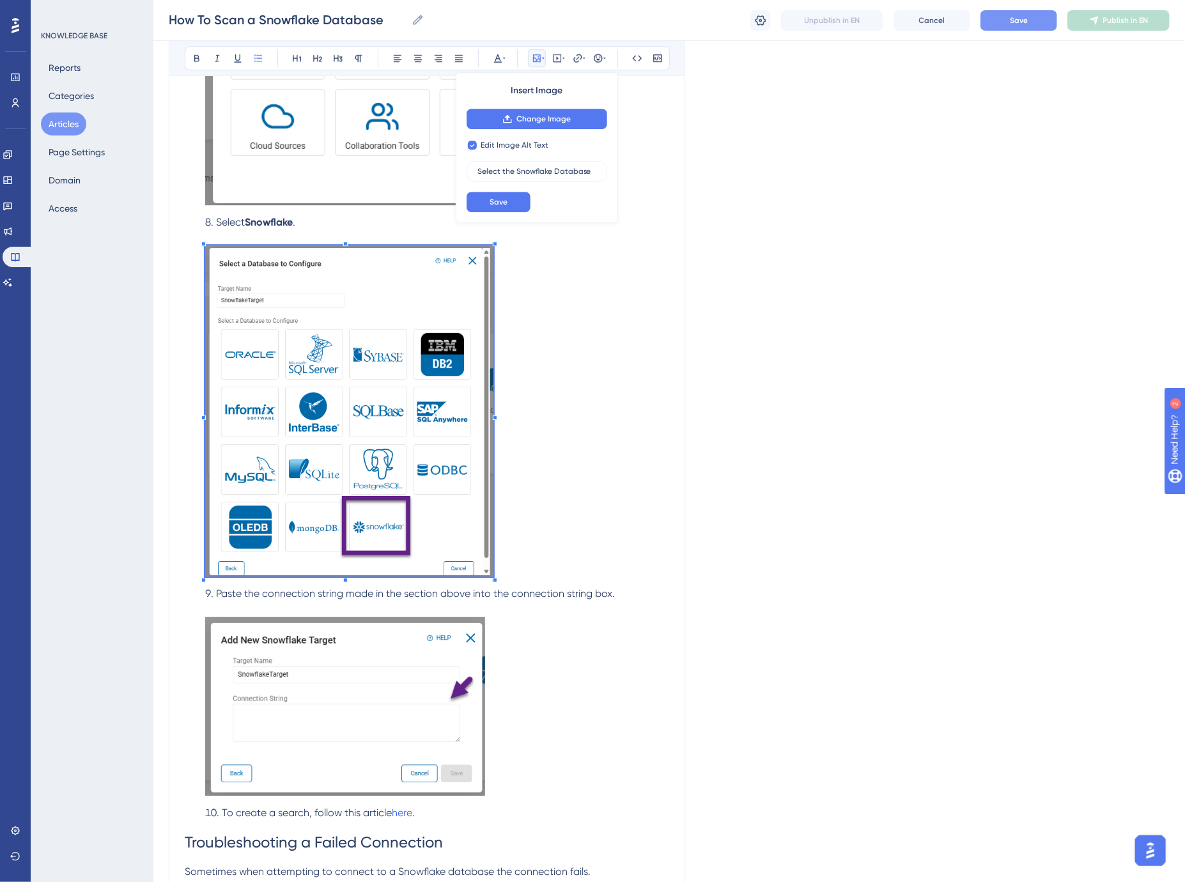
click at [189, 233] on ol "Open Sensitive Data Platform . Select Data Asset Inventory from the left side n…" at bounding box center [427, 173] width 484 height 1294
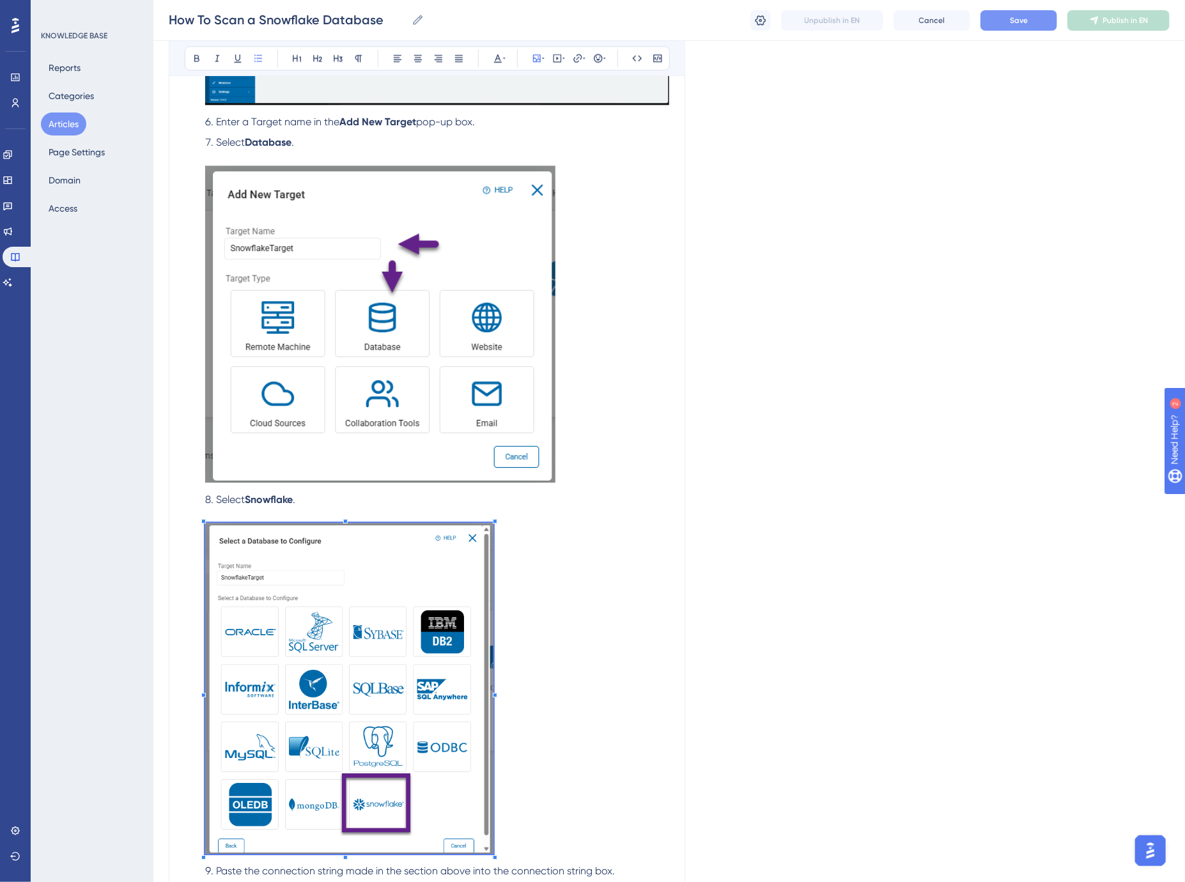
scroll to position [1683, 0]
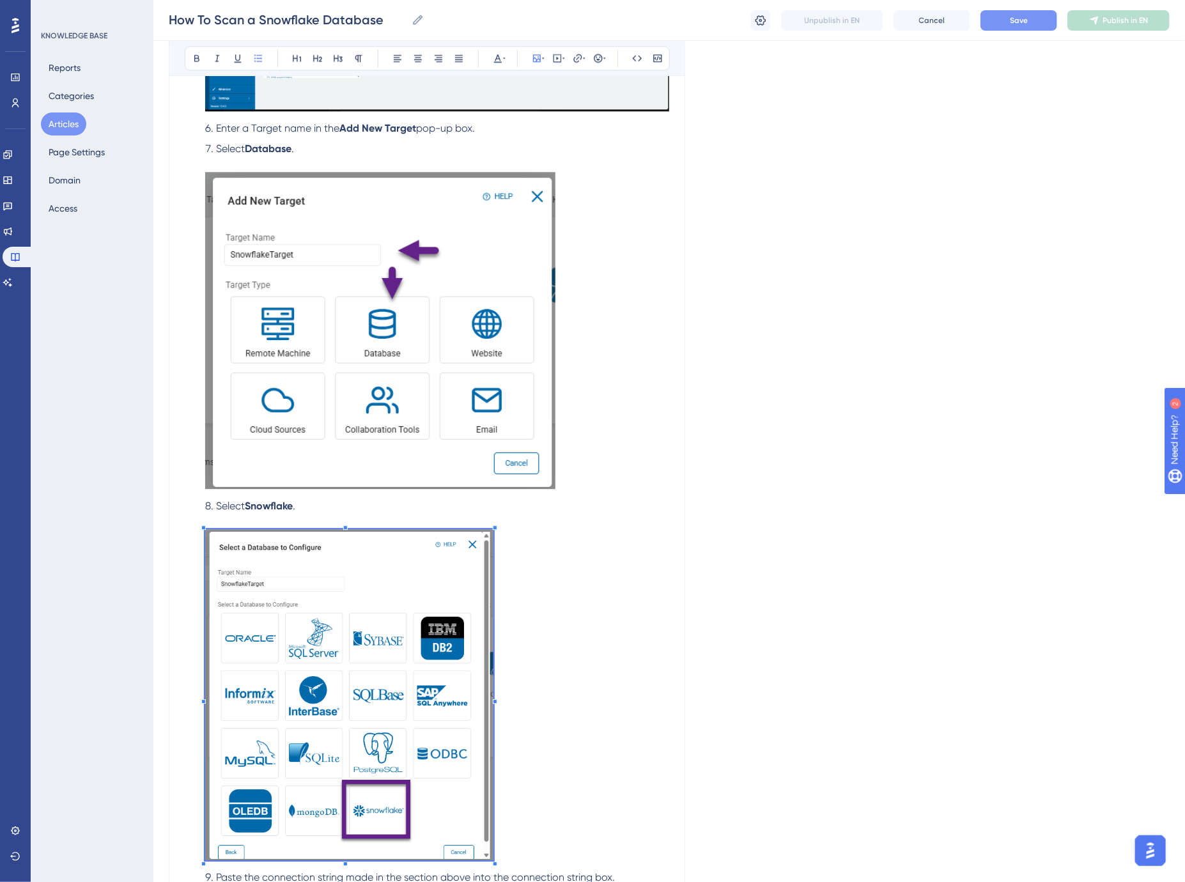
click at [385, 307] on img at bounding box center [380, 330] width 350 height 317
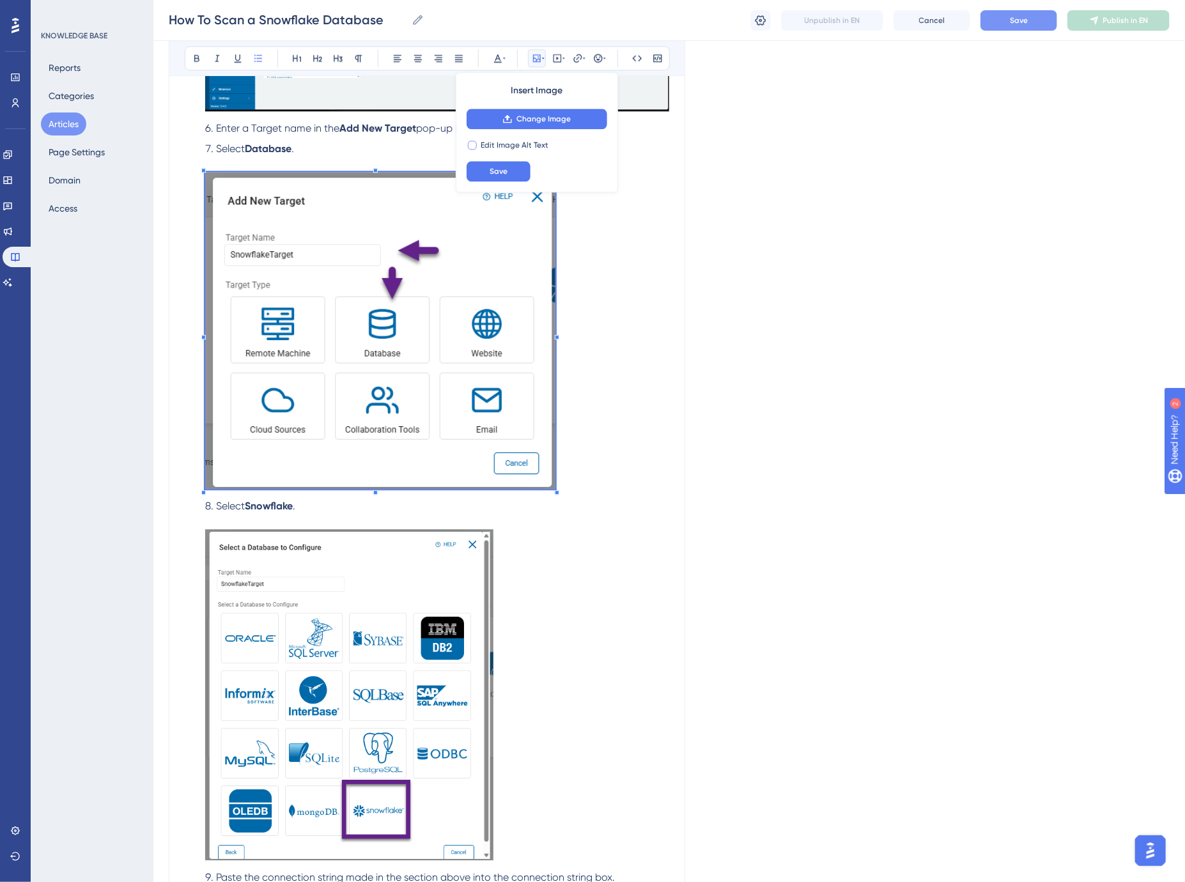
drag, startPoint x: 385, startPoint y: 307, endPoint x: 516, endPoint y: 145, distance: 208.5
click at [516, 144] on span "Edit Image Alt Text" at bounding box center [515, 145] width 68 height 10
checkbox input "true"
click at [514, 174] on input "text" at bounding box center [536, 171] width 119 height 9
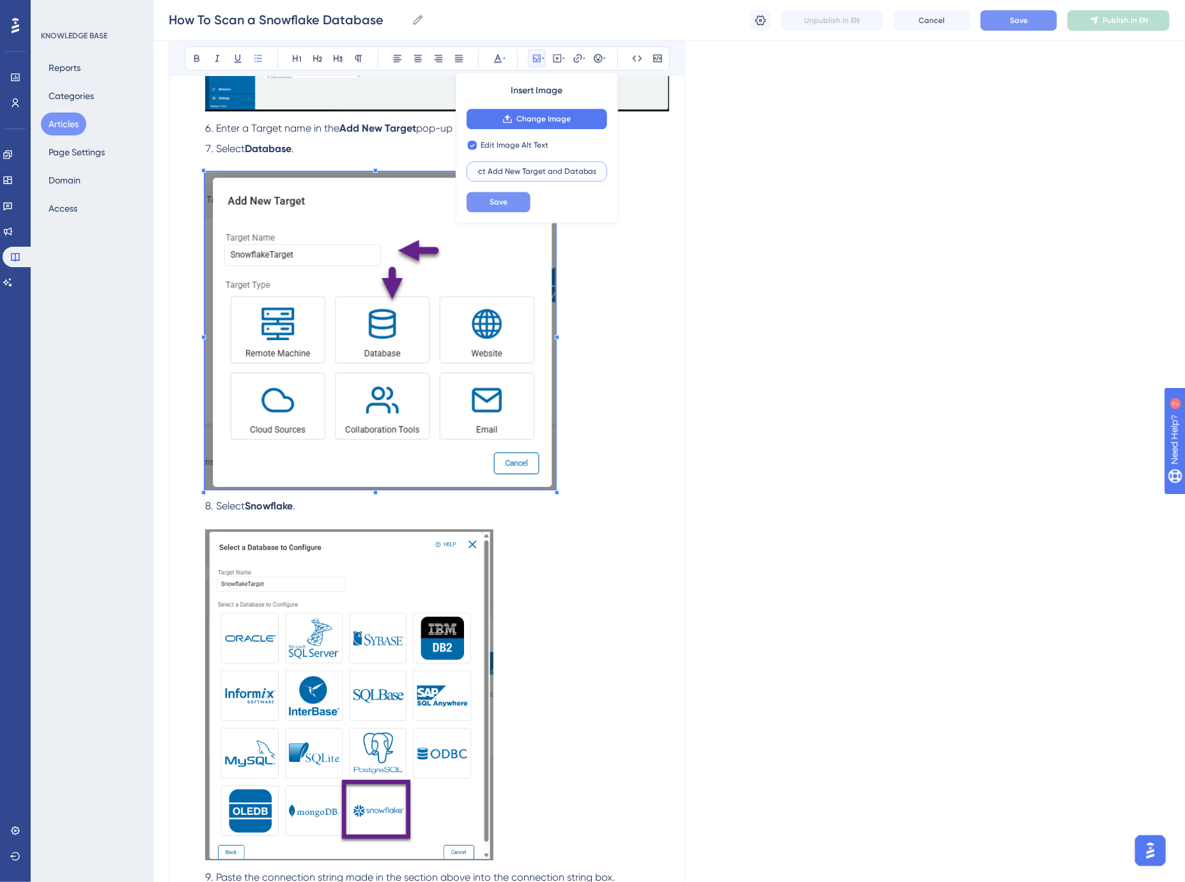
type input "Select Add New Target and Database"
click at [507, 206] on span "Save" at bounding box center [498, 202] width 18 height 10
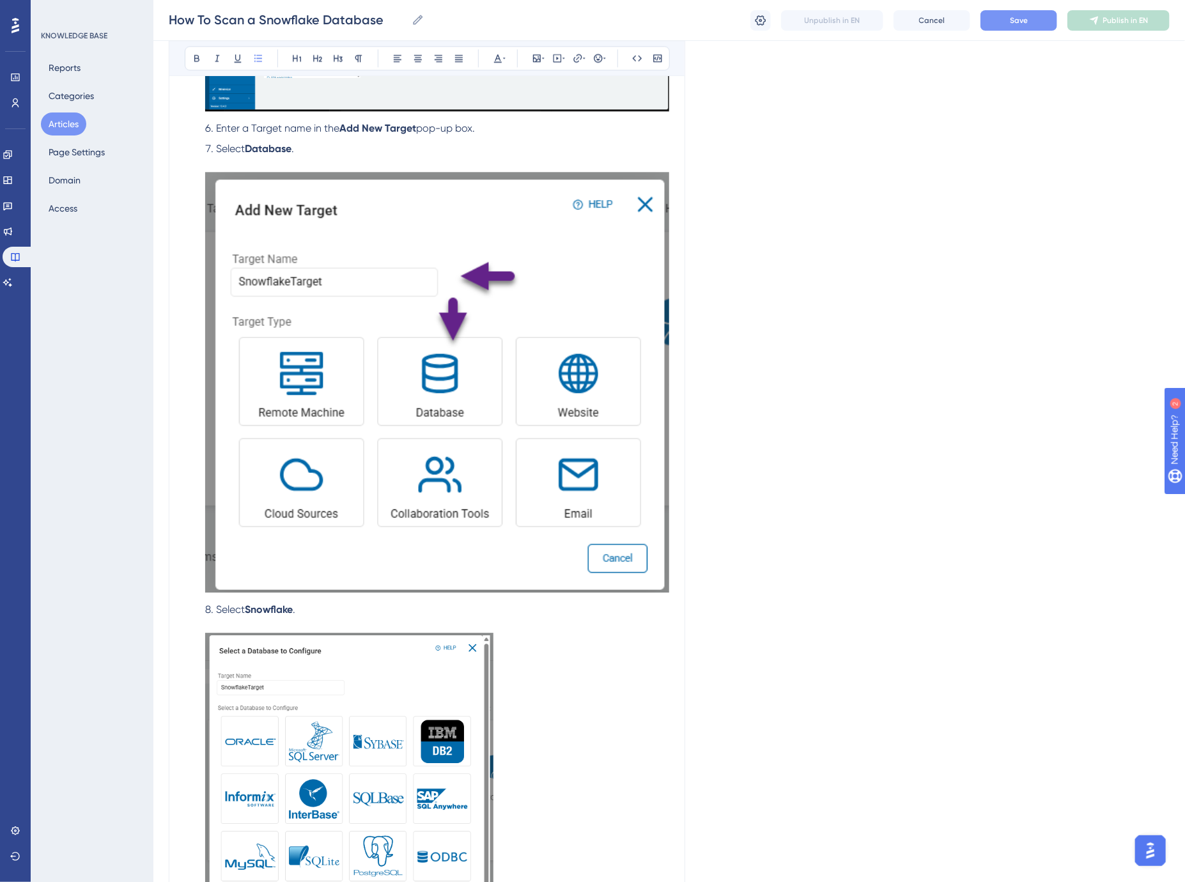
click at [238, 190] on img at bounding box center [437, 382] width 464 height 420
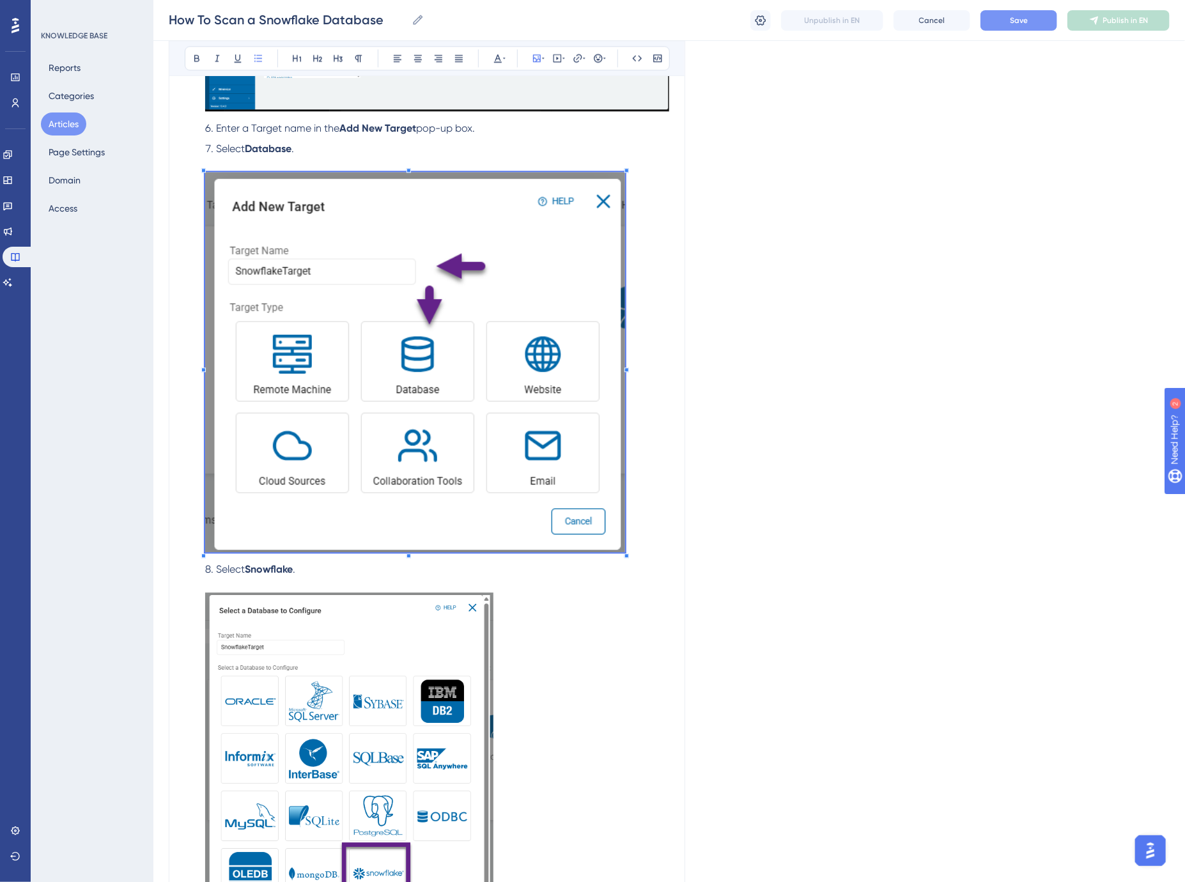
click at [247, 206] on span at bounding box center [415, 364] width 420 height 385
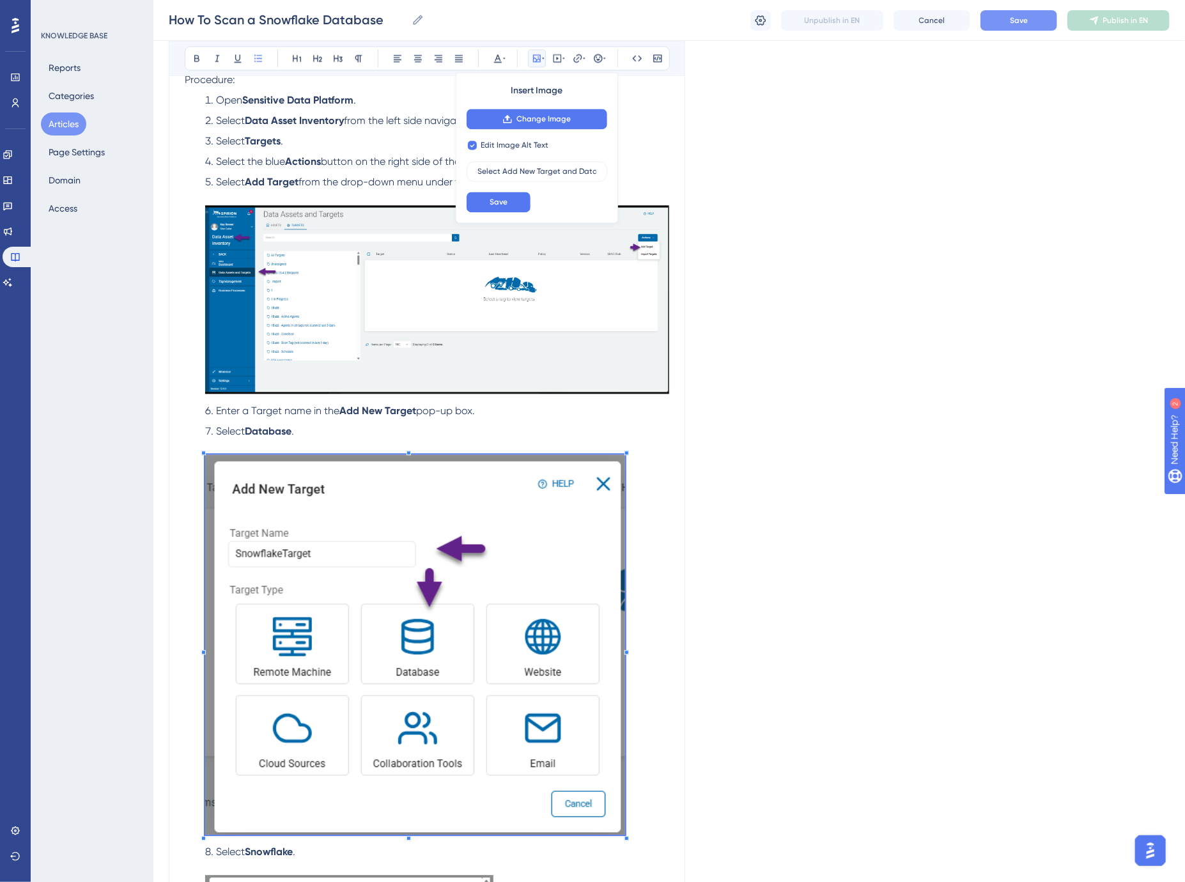
scroll to position [1399, 0]
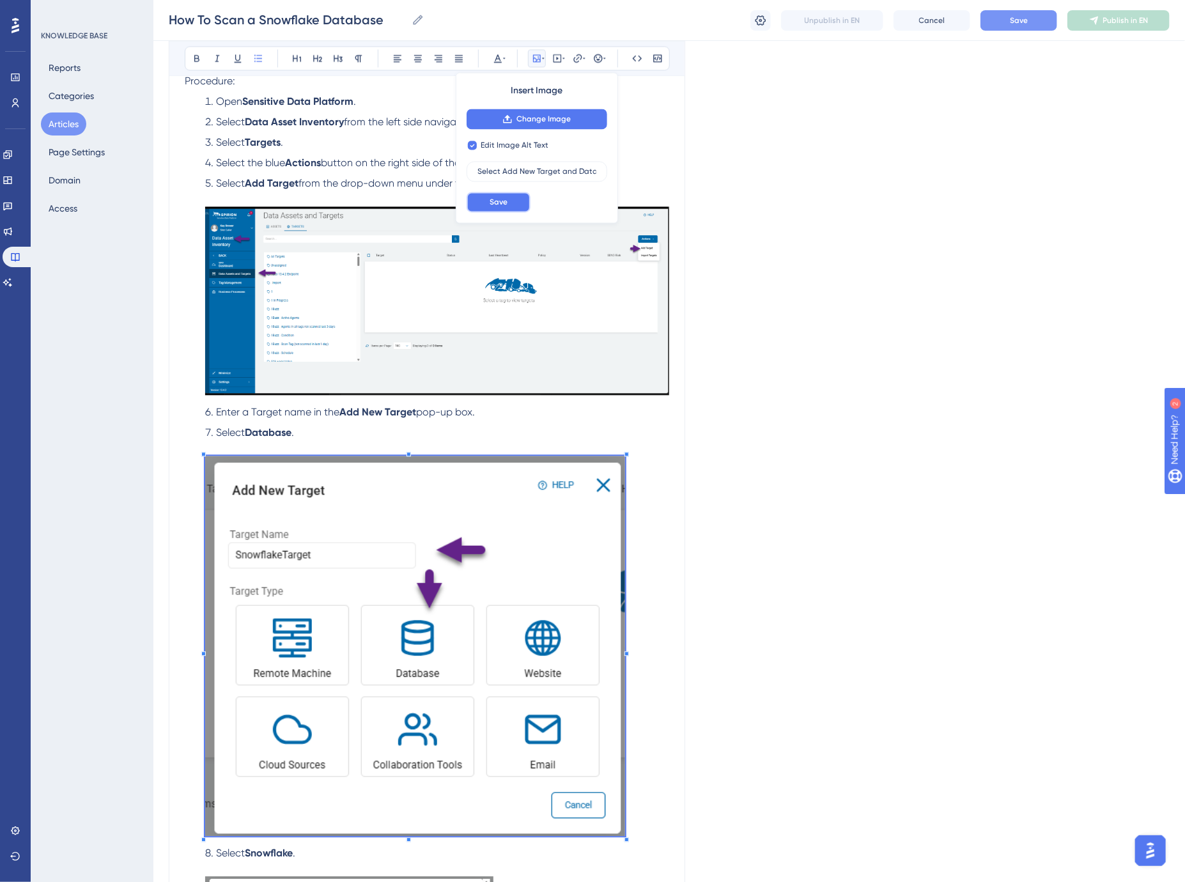
click at [504, 199] on span "Save" at bounding box center [498, 202] width 18 height 10
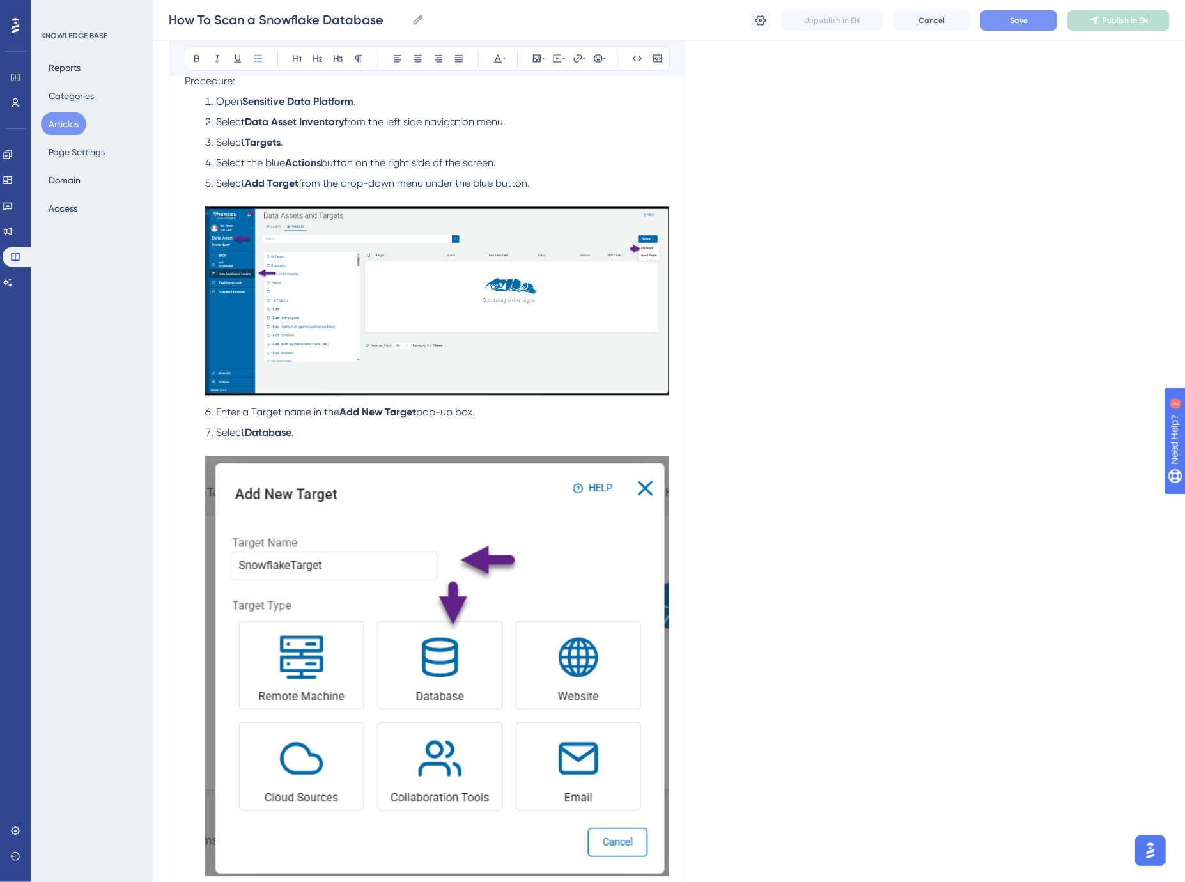
click at [443, 271] on img at bounding box center [437, 300] width 464 height 189
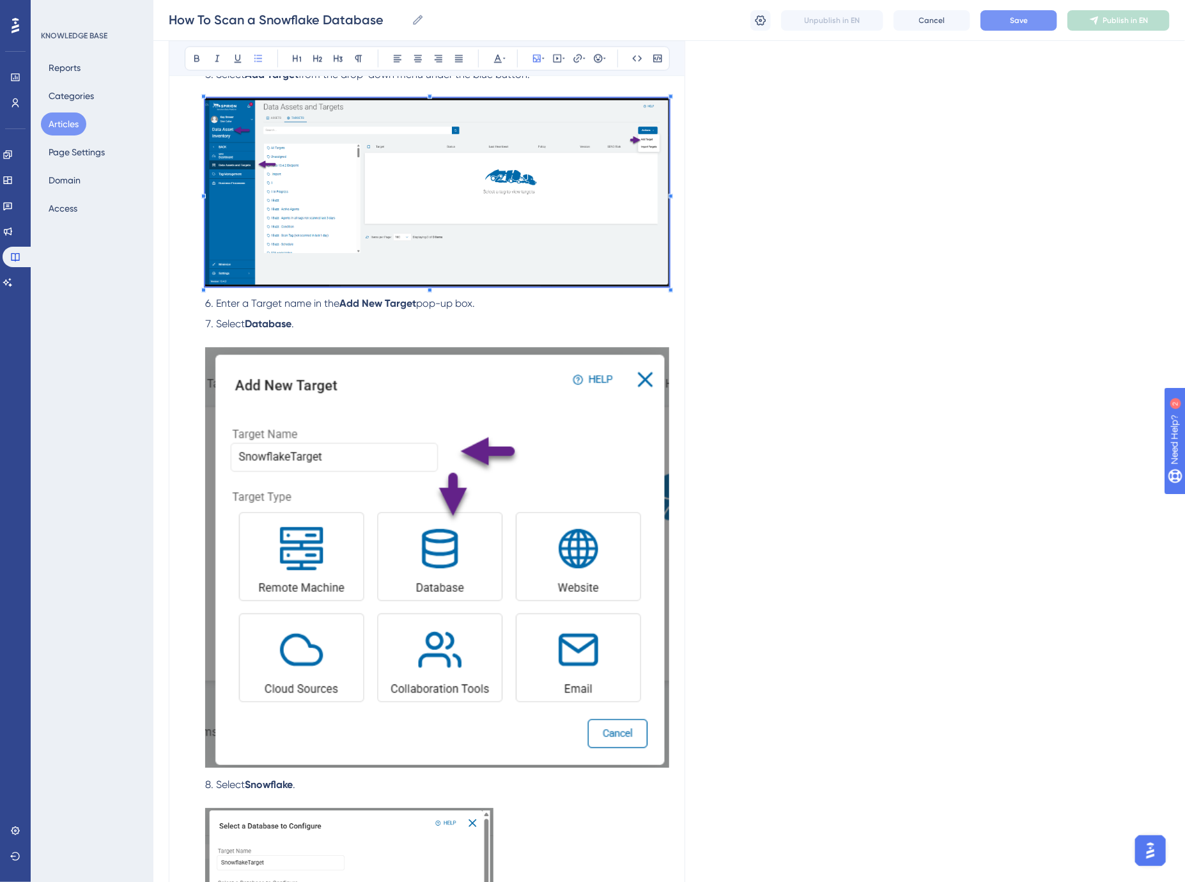
scroll to position [1541, 0]
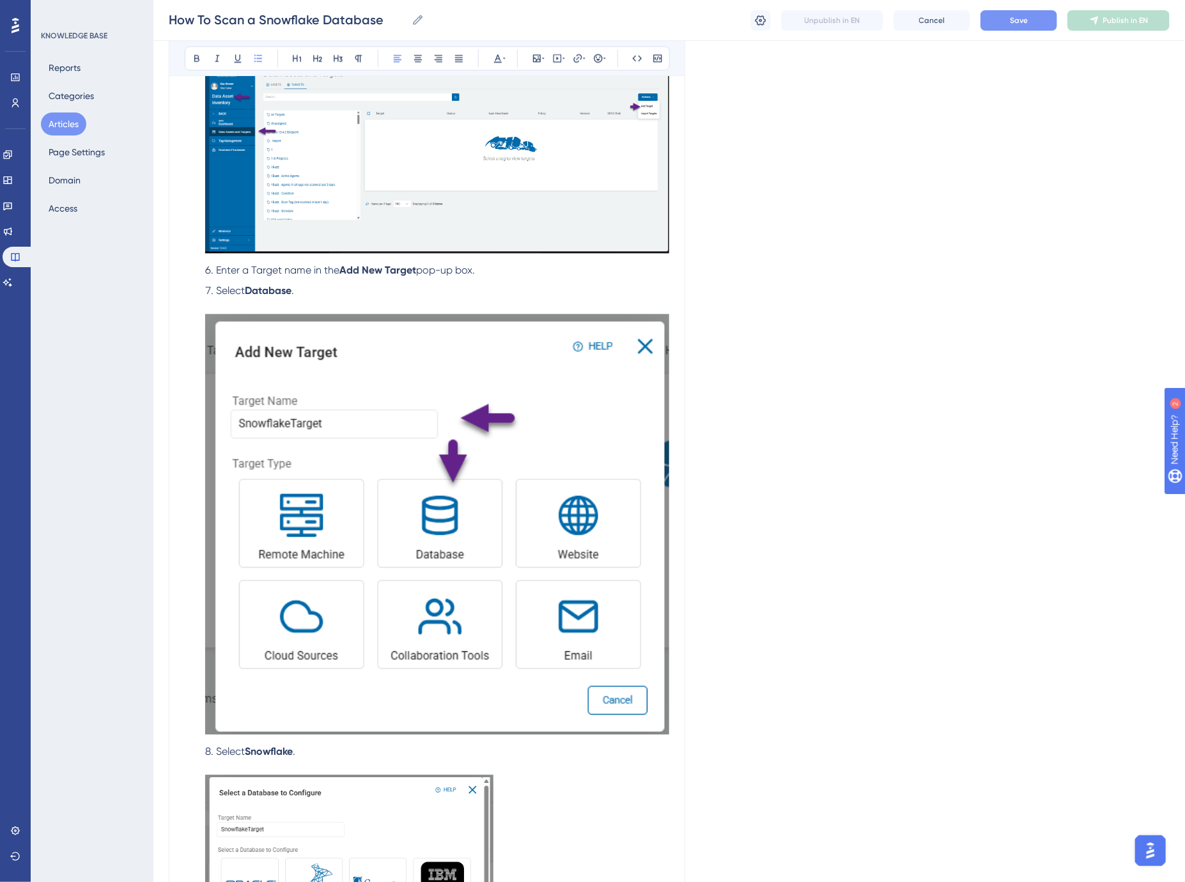
click at [316, 290] on li "Select Database ." at bounding box center [434, 510] width 469 height 455
click at [323, 363] on img at bounding box center [437, 524] width 464 height 420
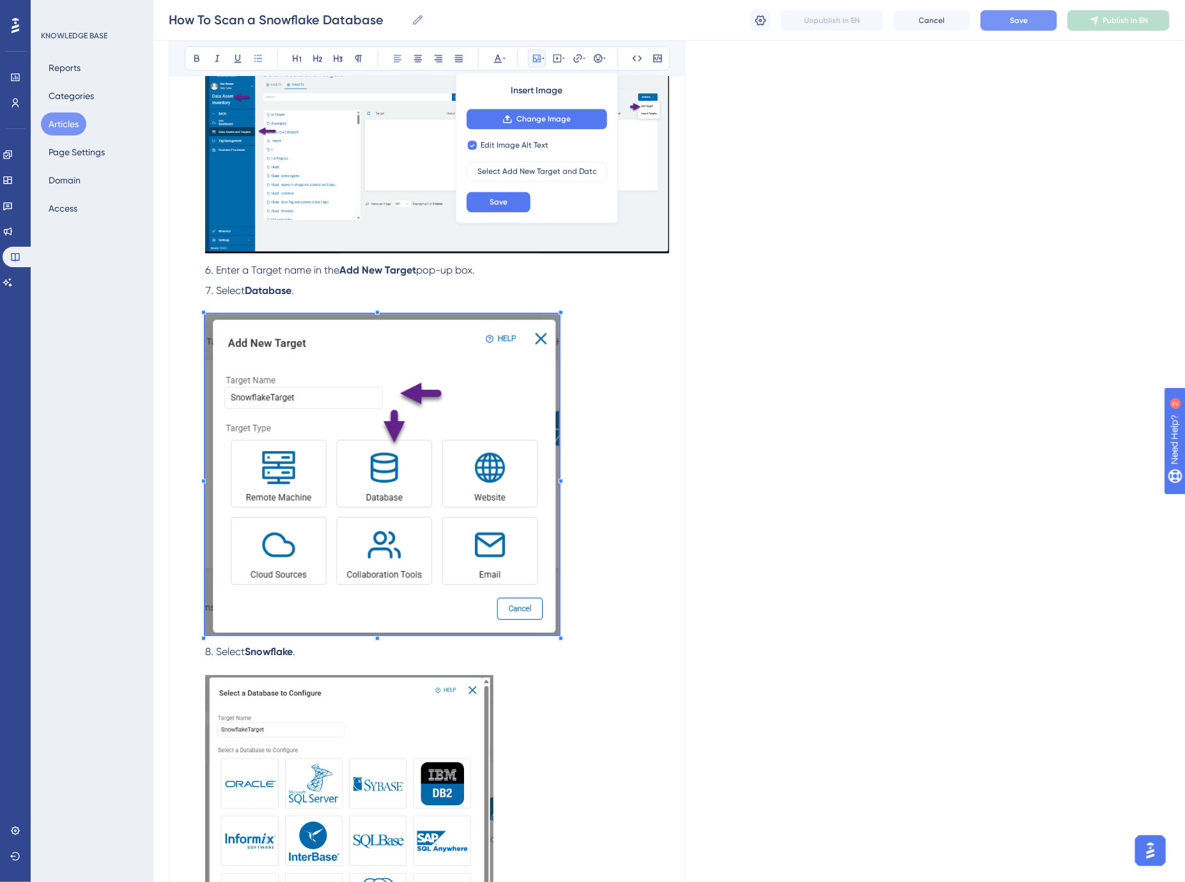
click at [313, 401] on span at bounding box center [382, 476] width 354 height 325
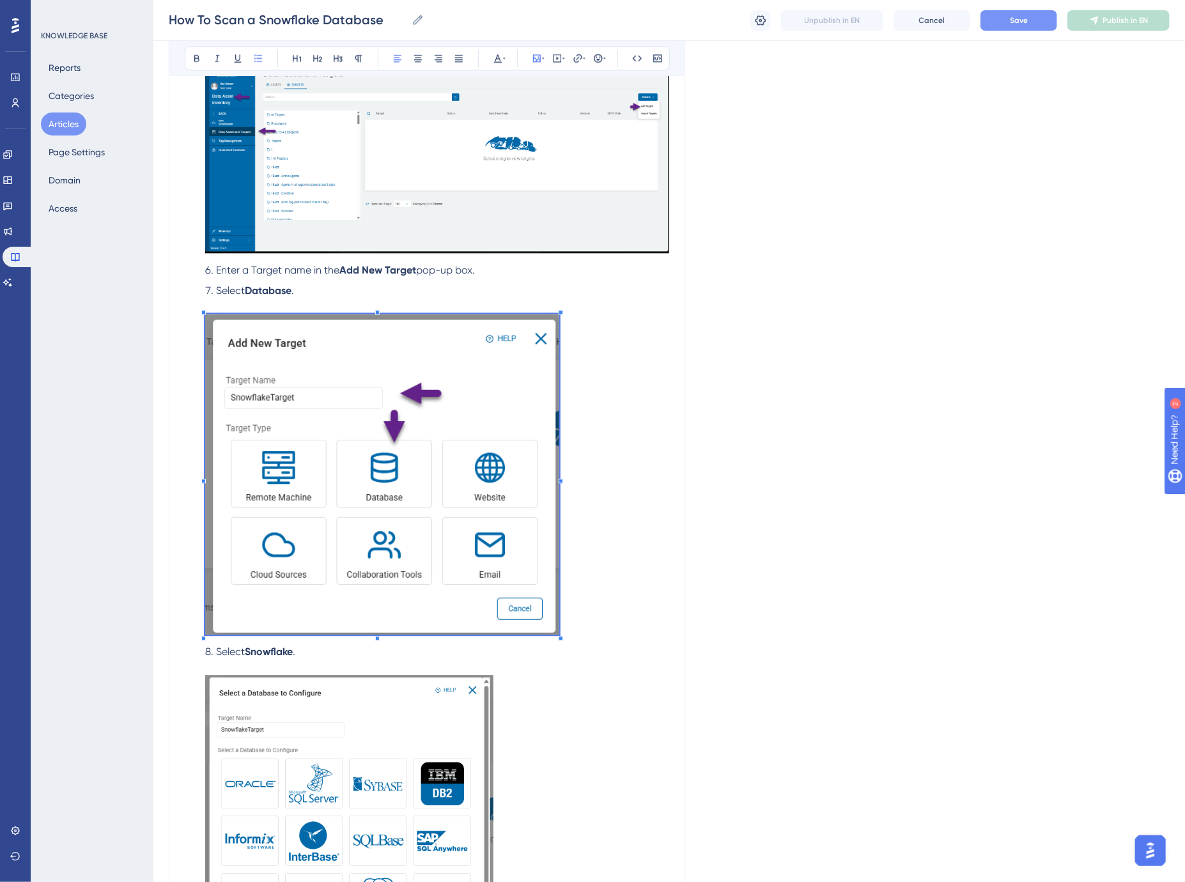
click at [307, 290] on li "Select Database ." at bounding box center [434, 460] width 469 height 355
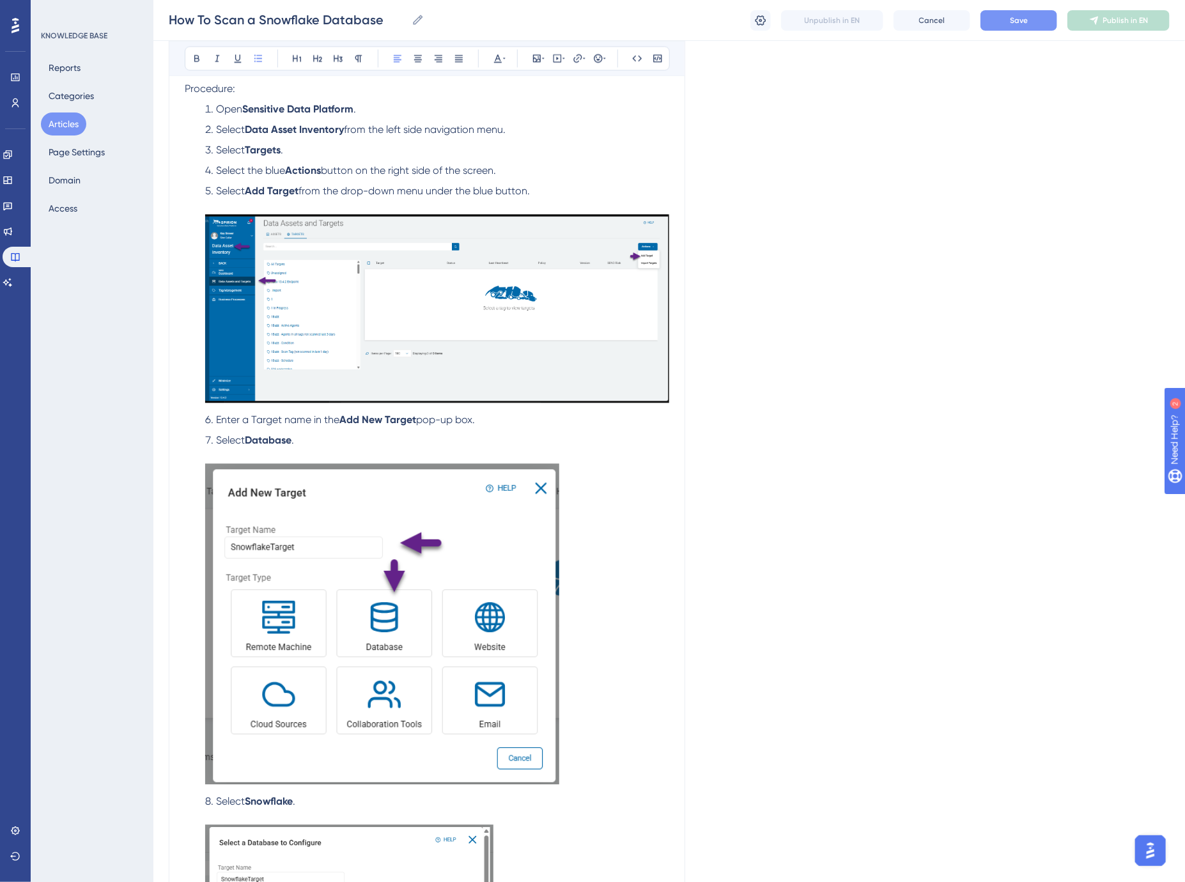
scroll to position [1257, 0]
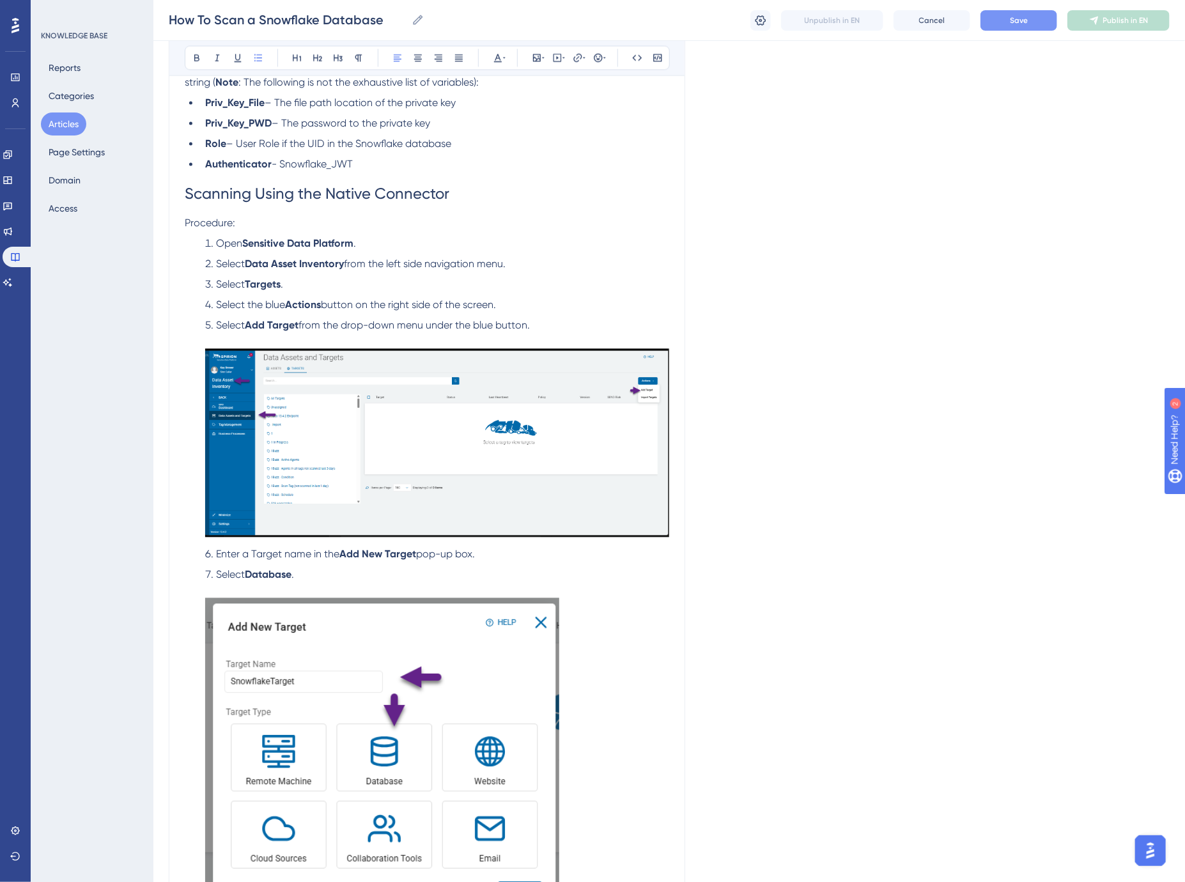
click at [360, 374] on img at bounding box center [437, 443] width 464 height 189
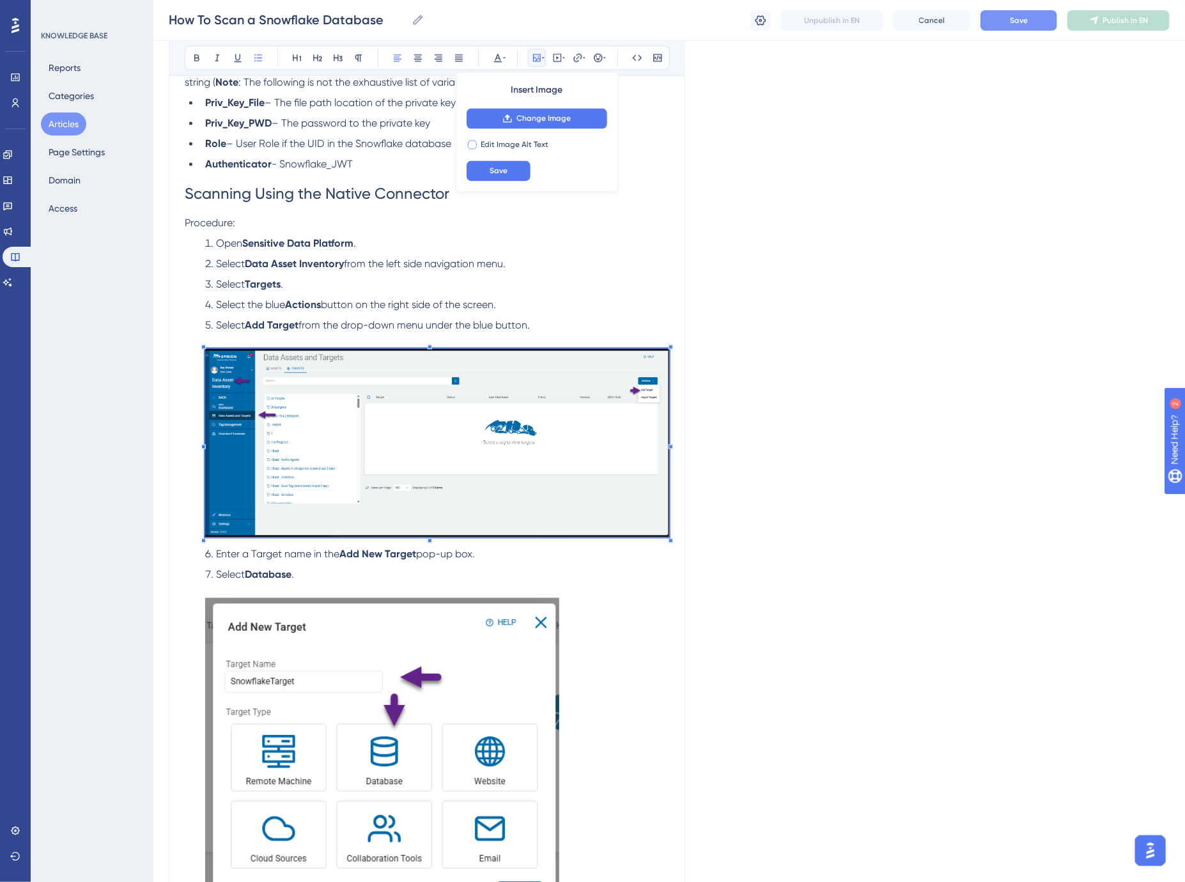
click at [493, 147] on span "Edit Image Alt Text" at bounding box center [515, 145] width 68 height 10
checkbox input "true"
click at [504, 175] on input "text" at bounding box center [536, 171] width 119 height 9
type input "Select Add Target from Data Assets and Targets"
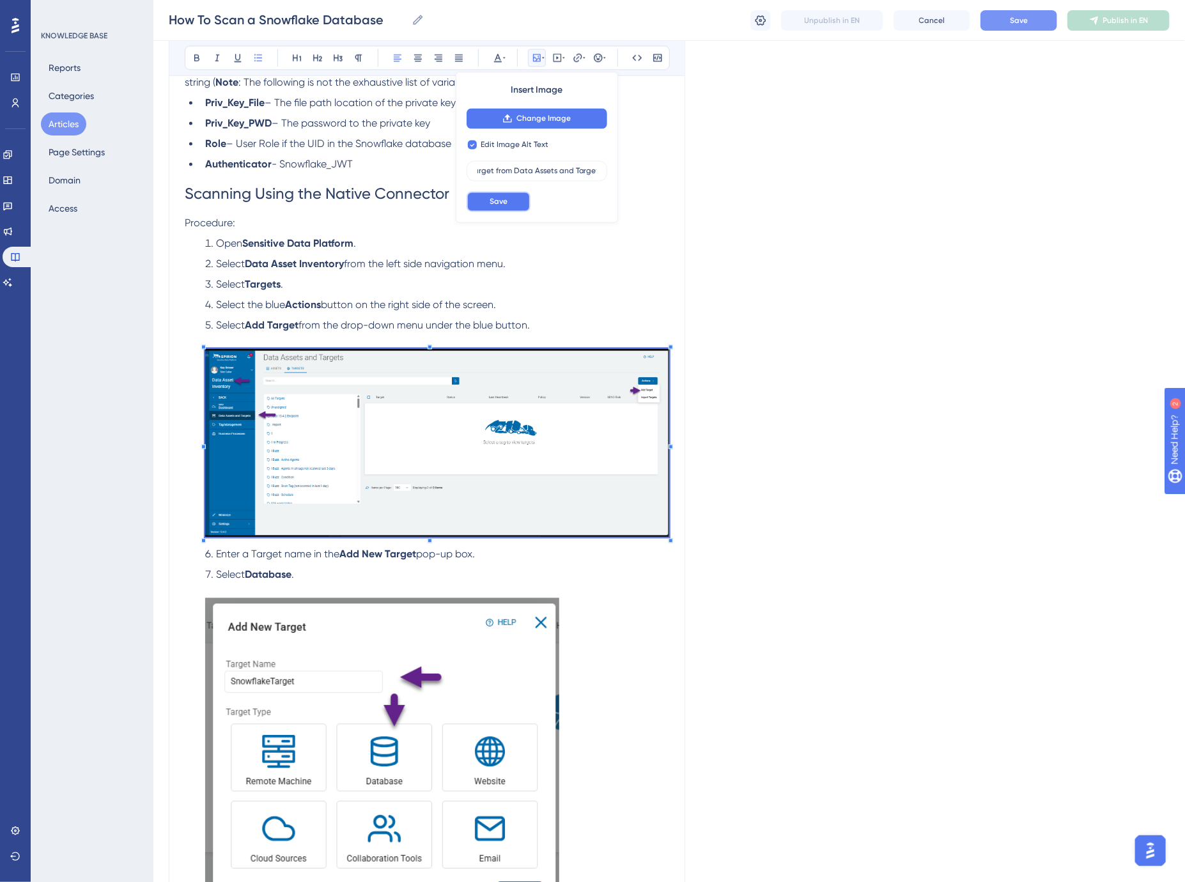
click at [503, 206] on span "Save" at bounding box center [498, 202] width 18 height 10
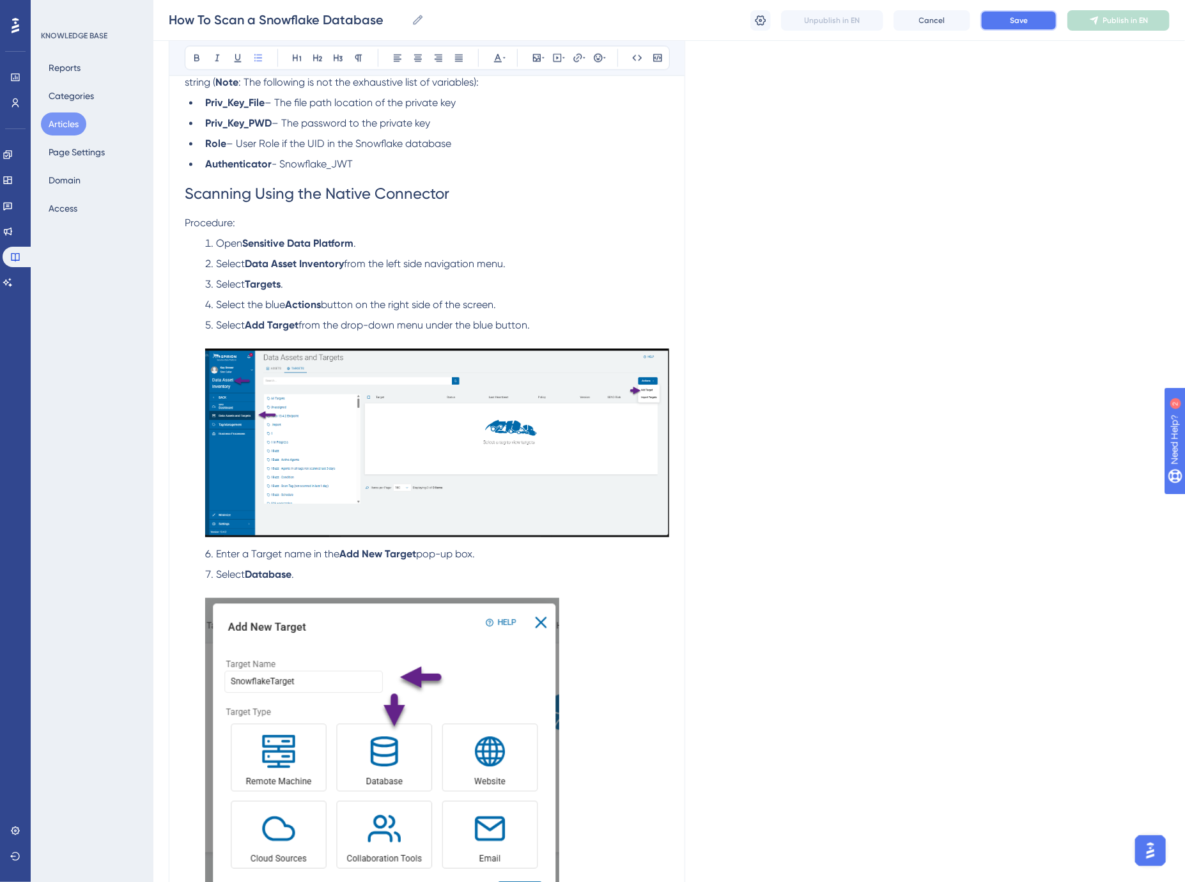
click at [1016, 20] on span "Save" at bounding box center [1019, 20] width 18 height 10
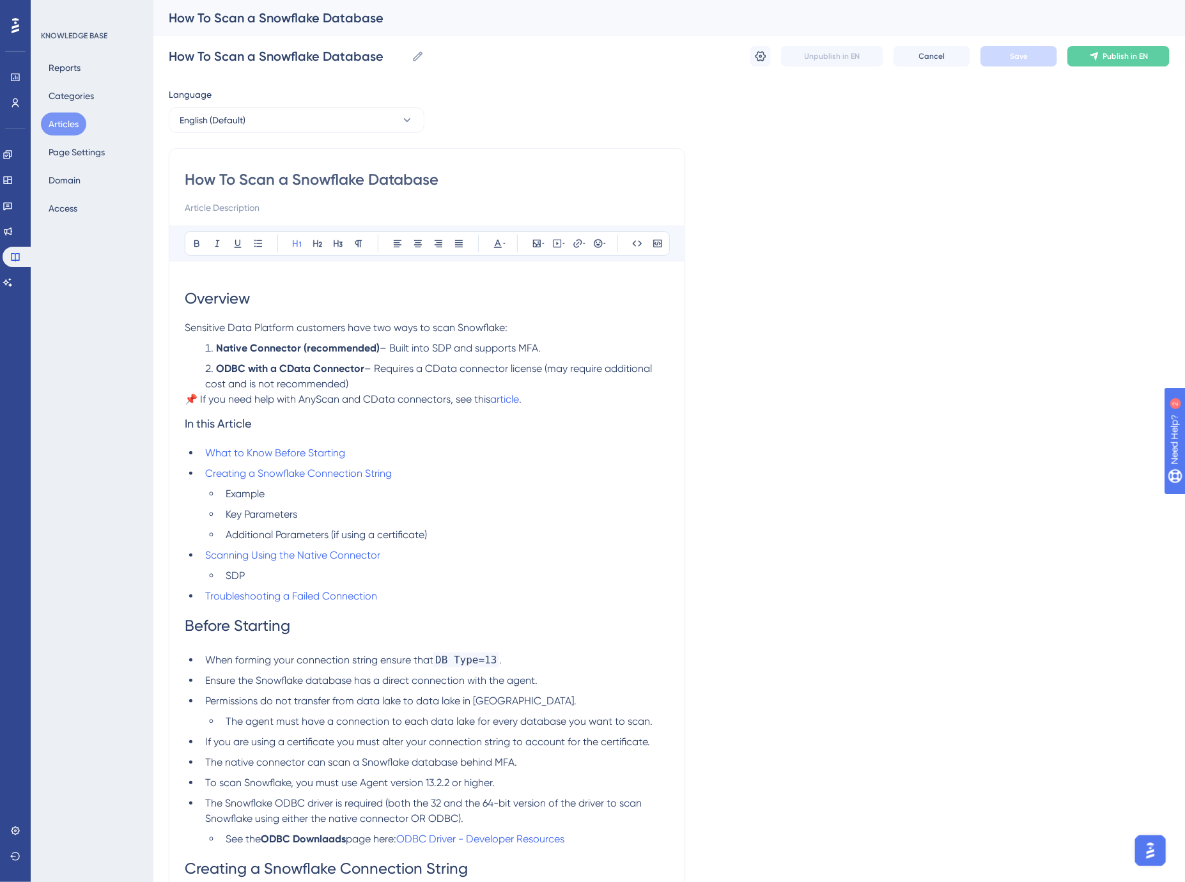
click at [218, 631] on span "Before Starting" at bounding box center [237, 626] width 105 height 18
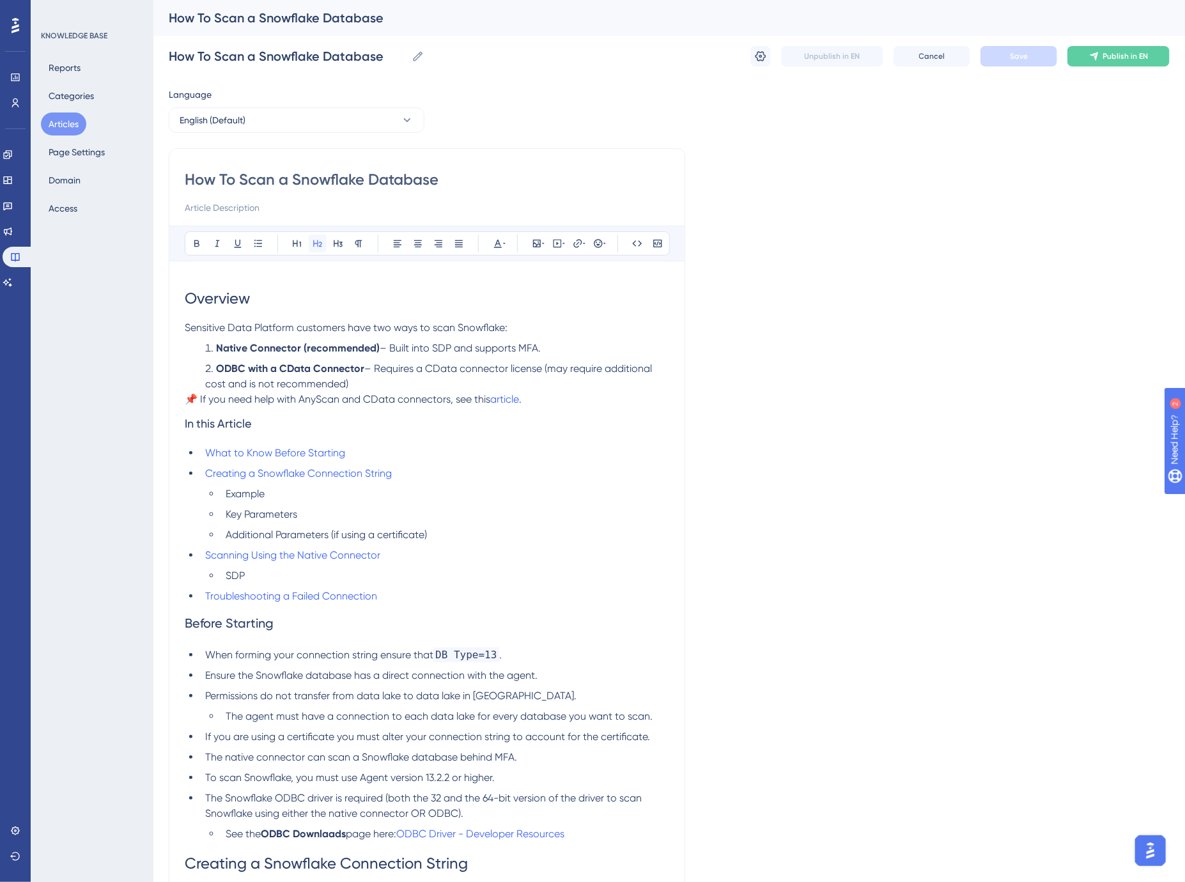
click at [321, 244] on icon at bounding box center [317, 243] width 9 height 7
click at [1016, 56] on span "Save" at bounding box center [1019, 56] width 18 height 10
click at [508, 328] on p "Sensitive Data Platform customers have two ways to scan Snowflake:" at bounding box center [427, 327] width 484 height 15
click at [442, 348] on span "– Built into SDP and supports MFA." at bounding box center [460, 348] width 161 height 12
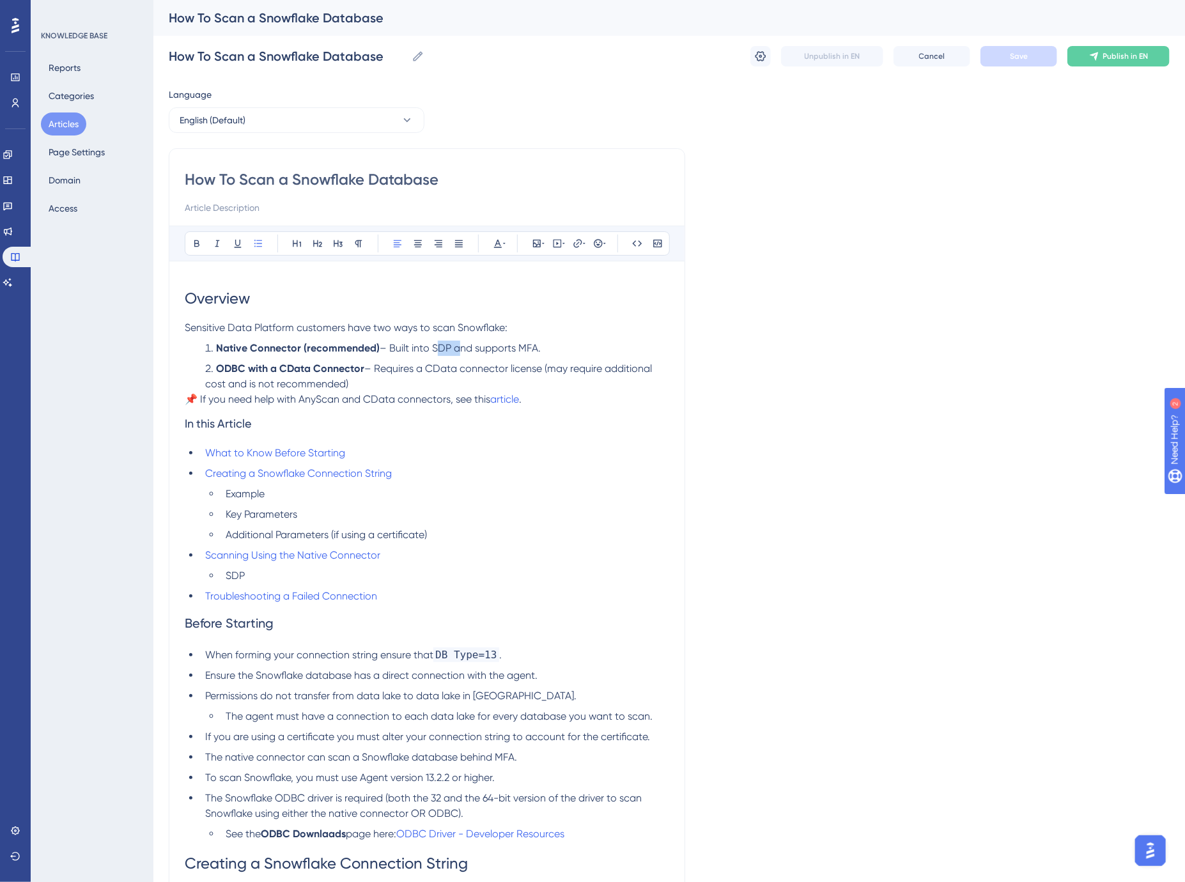
click at [442, 348] on span "– Built into SDP and supports MFA." at bounding box center [460, 348] width 161 height 12
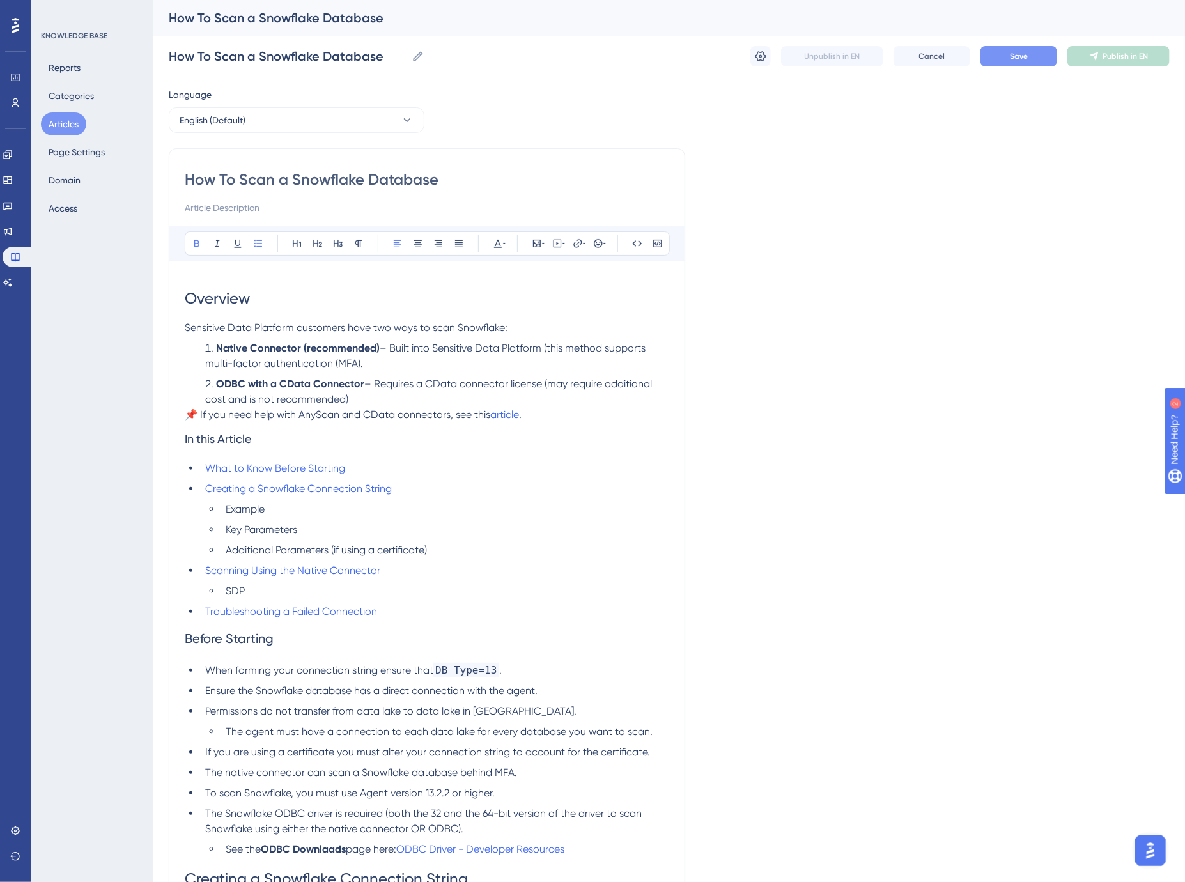
click at [394, 388] on span "– Requires a CData connector license (may require additional cost and is not re…" at bounding box center [429, 391] width 449 height 27
click at [546, 381] on span "– Requires a CData connector license (may require additional cost and is not re…" at bounding box center [429, 391] width 449 height 27
click at [381, 346] on span "– Built into Sensitive Data Platform (this method supports multi-factor authent…" at bounding box center [426, 355] width 443 height 27
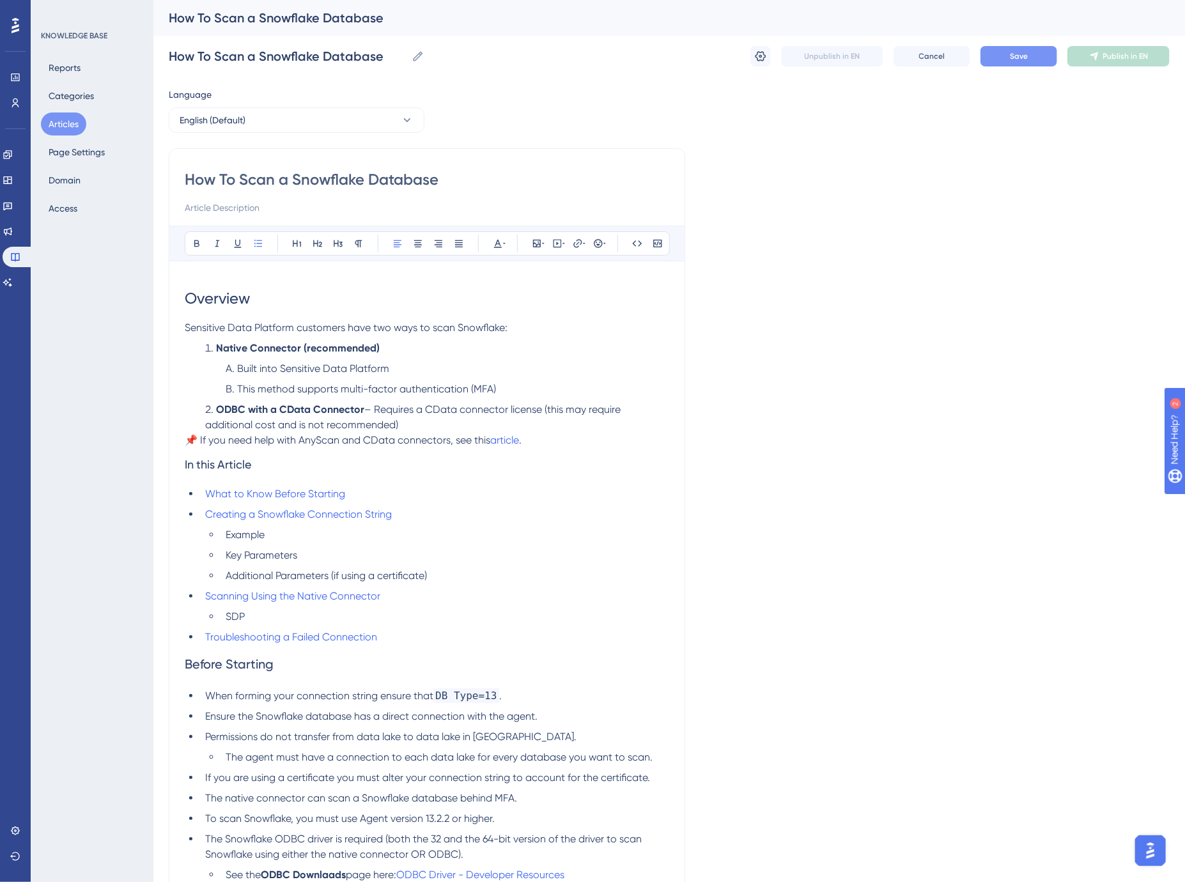
click at [369, 408] on span "– Requires a CData connector license (this may require additional cost and is n…" at bounding box center [414, 416] width 418 height 27
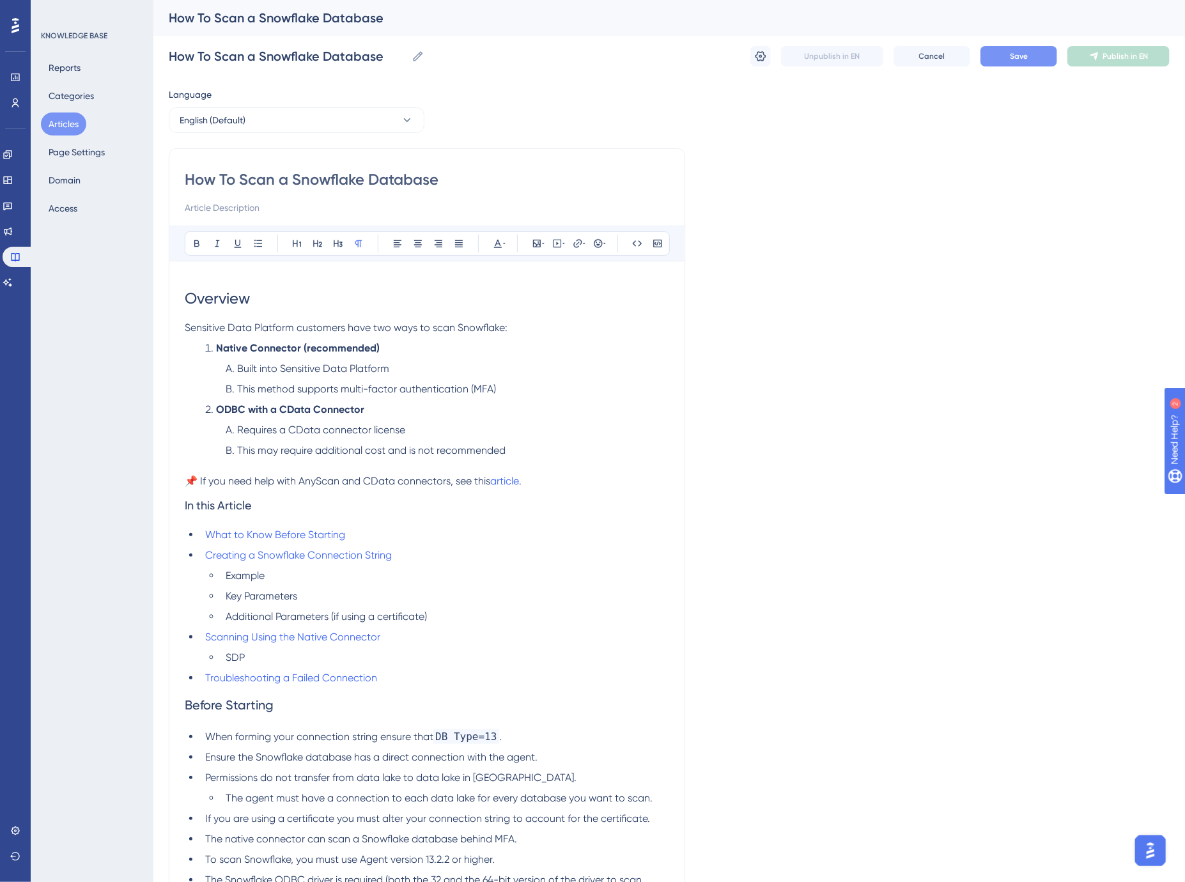
click at [401, 486] on span "📌 If you need help with AnyScan and CData connectors, see this" at bounding box center [337, 481] width 305 height 12
click at [535, 477] on p "📌 If you need help with AnyScan and CData connectors, see this article ." at bounding box center [427, 481] width 484 height 15
click at [583, 245] on icon at bounding box center [584, 243] width 3 height 10
click at [433, 284] on h1 "Overview" at bounding box center [427, 298] width 484 height 43
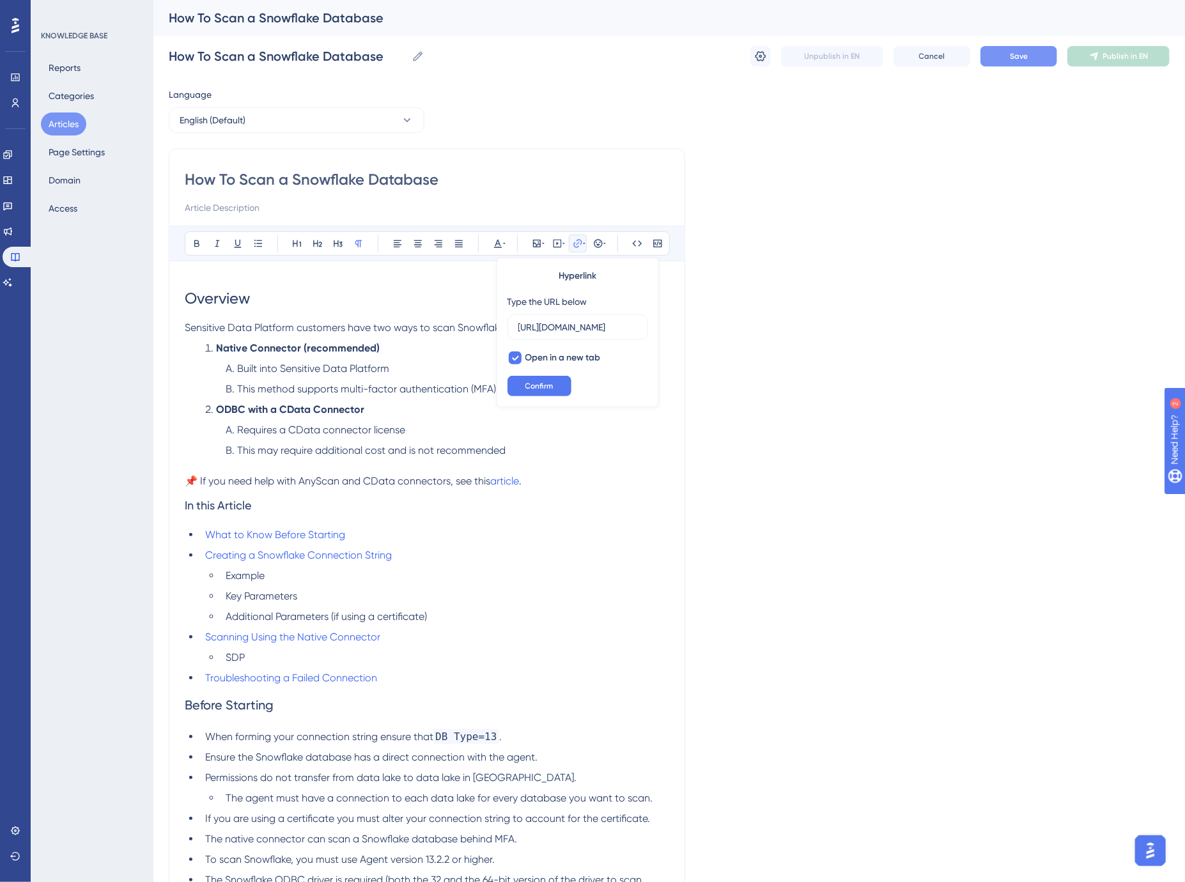
scroll to position [0, 0]
click at [527, 330] on p "Sensitive Data Platform customers have two ways to scan Snowflake:" at bounding box center [427, 327] width 484 height 15
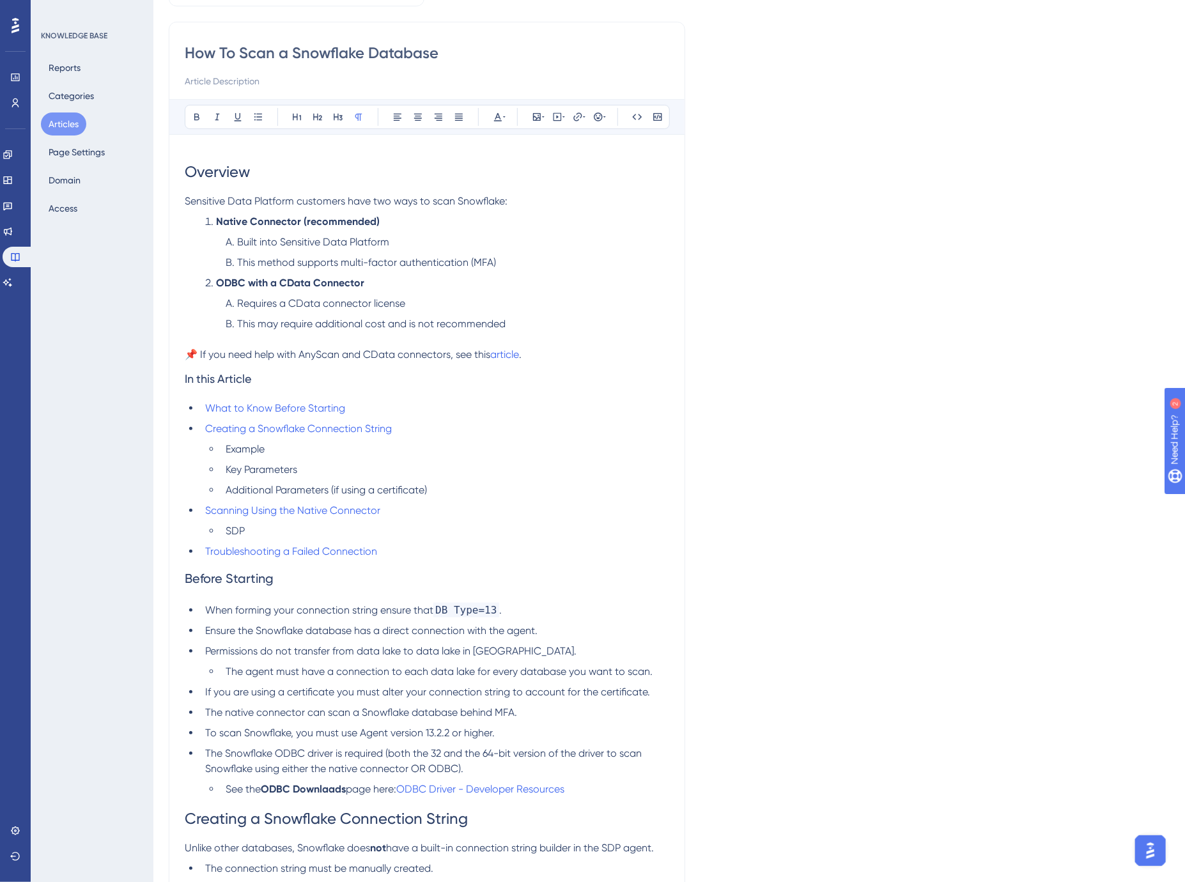
scroll to position [142, 0]
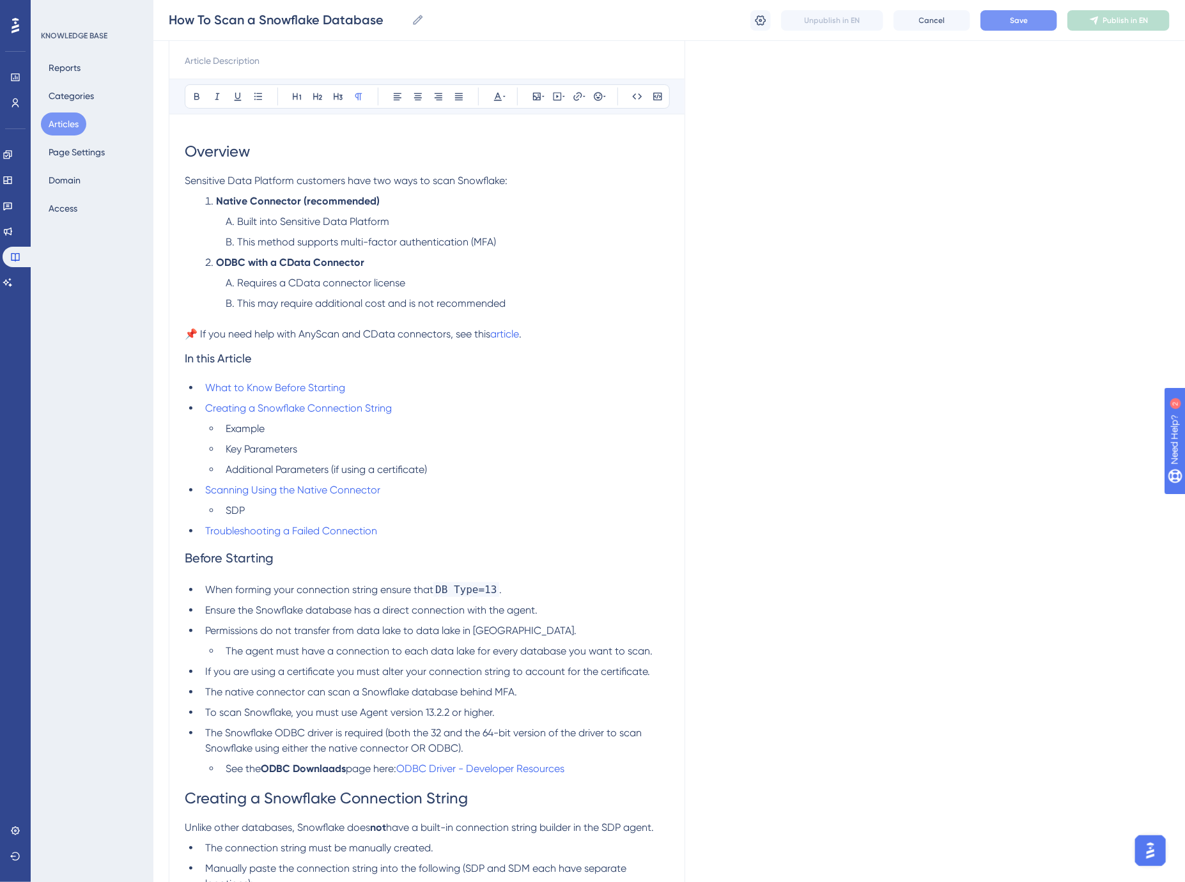
click at [302, 513] on li "SDP" at bounding box center [444, 510] width 449 height 15
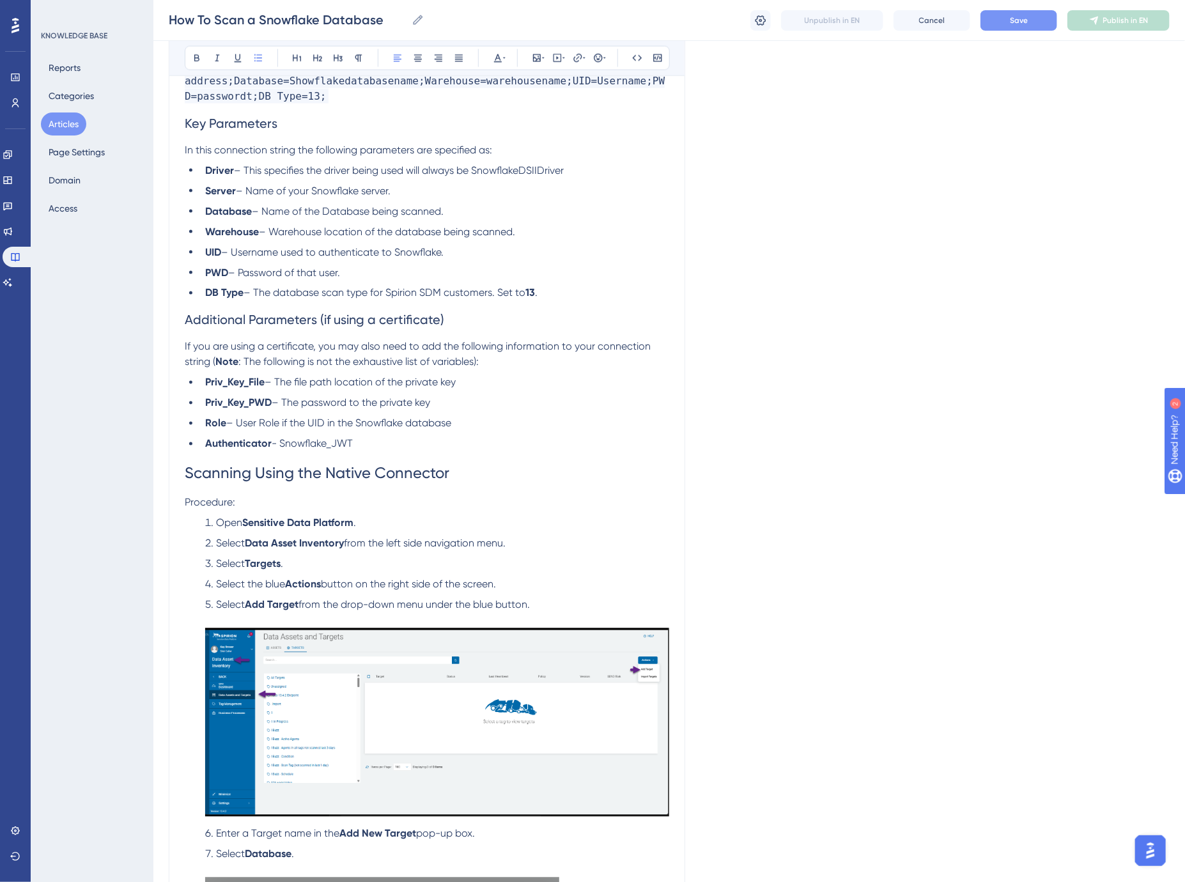
scroll to position [1136, 0]
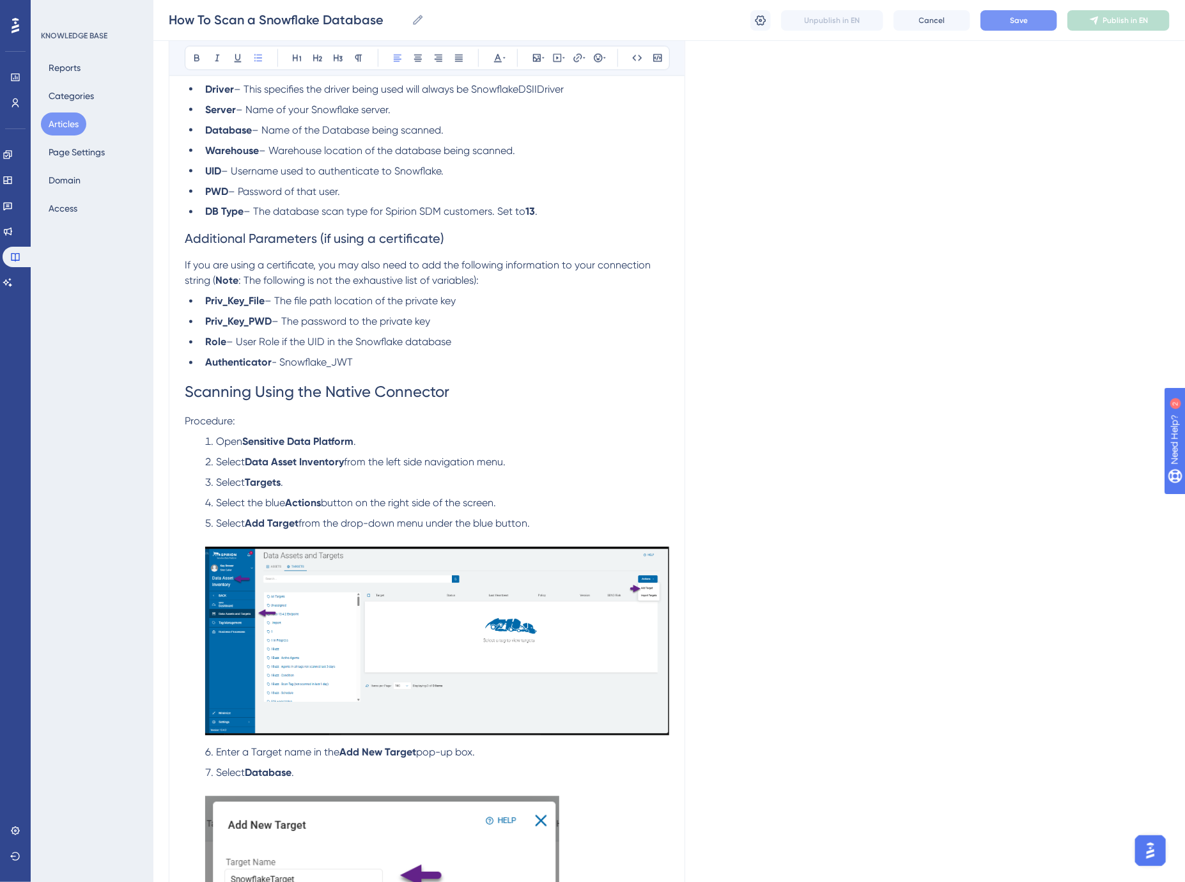
click at [451, 524] on span "from the drop-down menu under the blue button." at bounding box center [413, 524] width 231 height 12
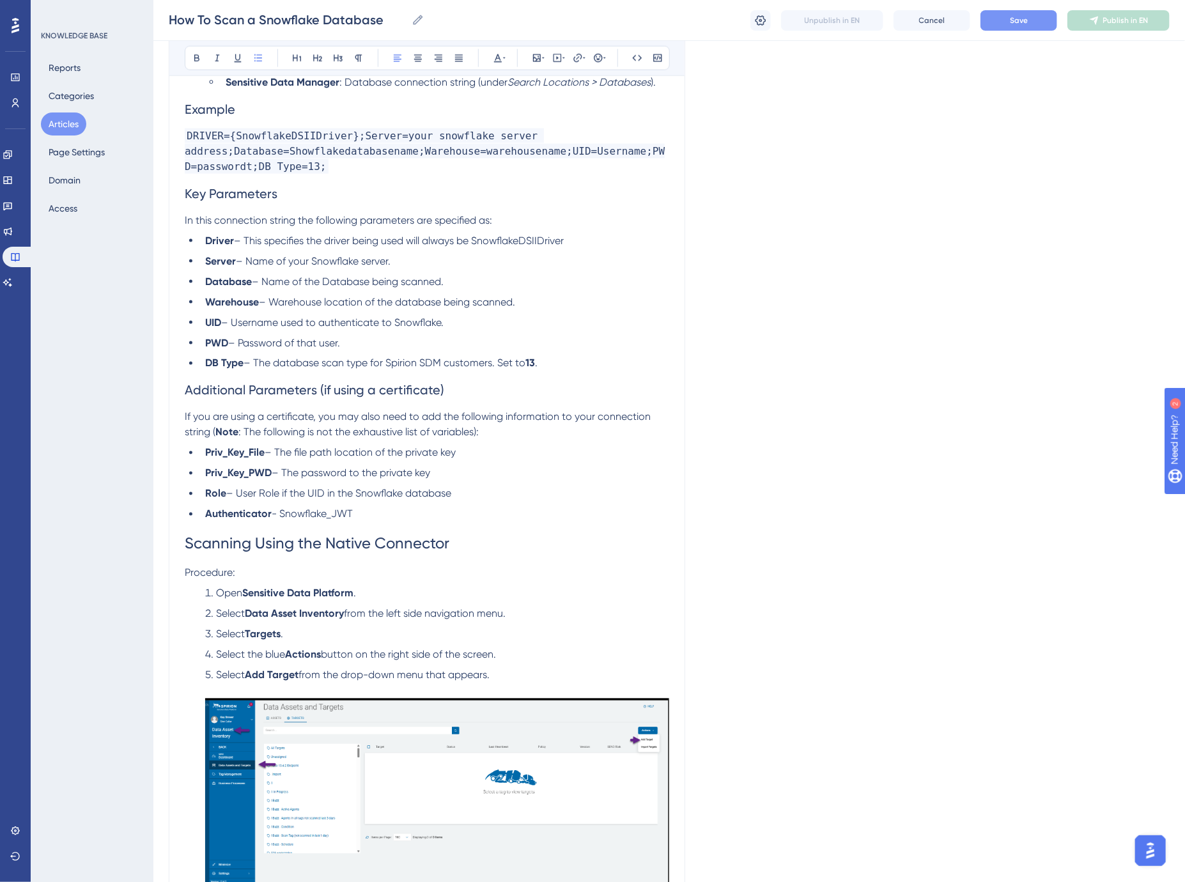
scroll to position [852, 0]
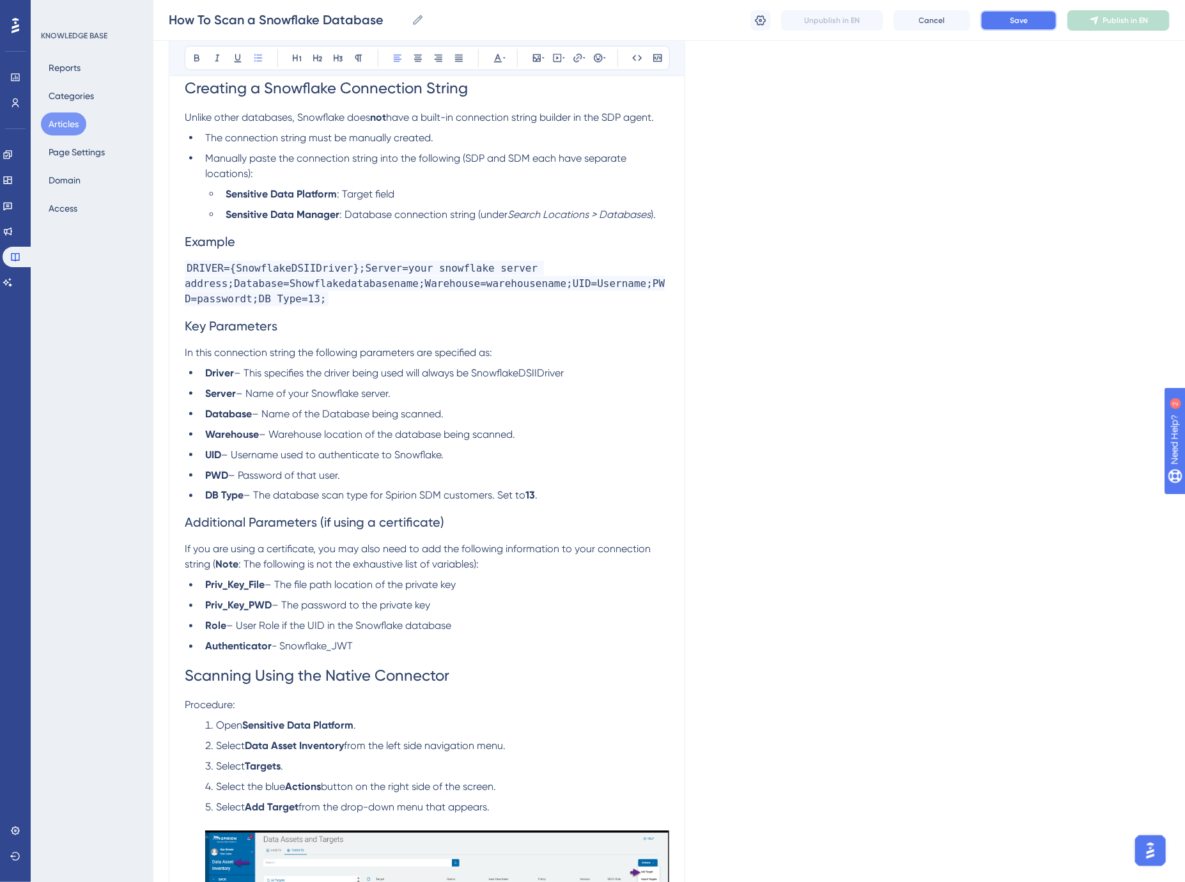
click at [1026, 14] on button "Save" at bounding box center [1018, 20] width 77 height 20
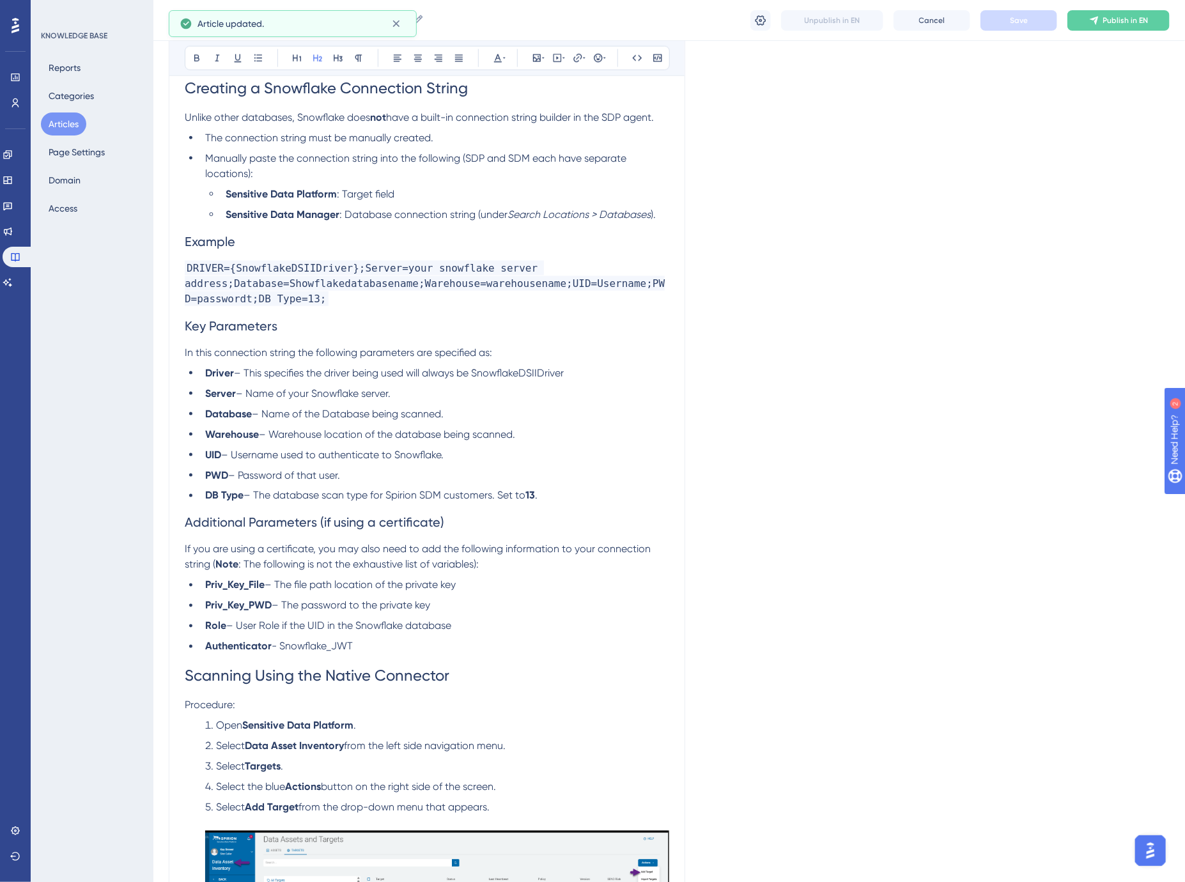
click at [380, 522] on span "Additional Parameters (if using a certificate)" at bounding box center [314, 522] width 259 height 15
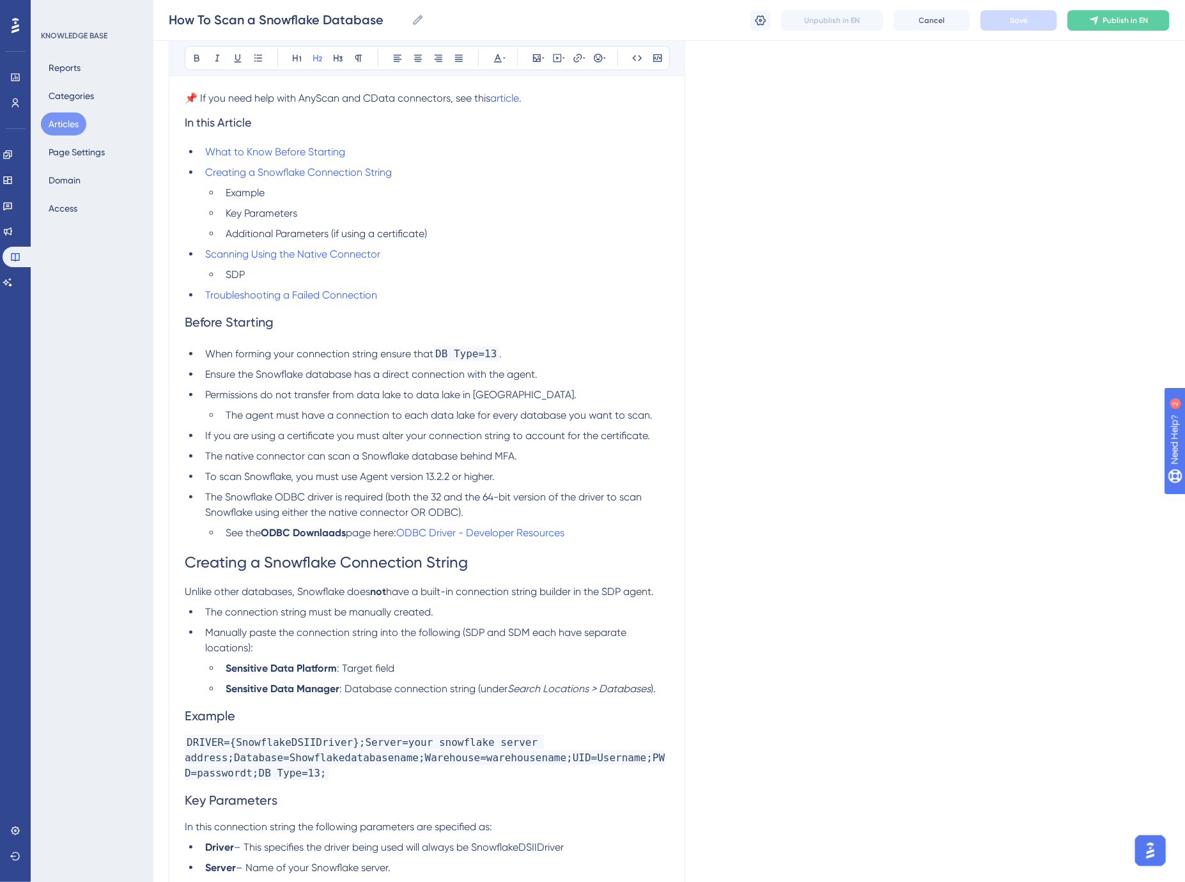
scroll to position [284, 0]
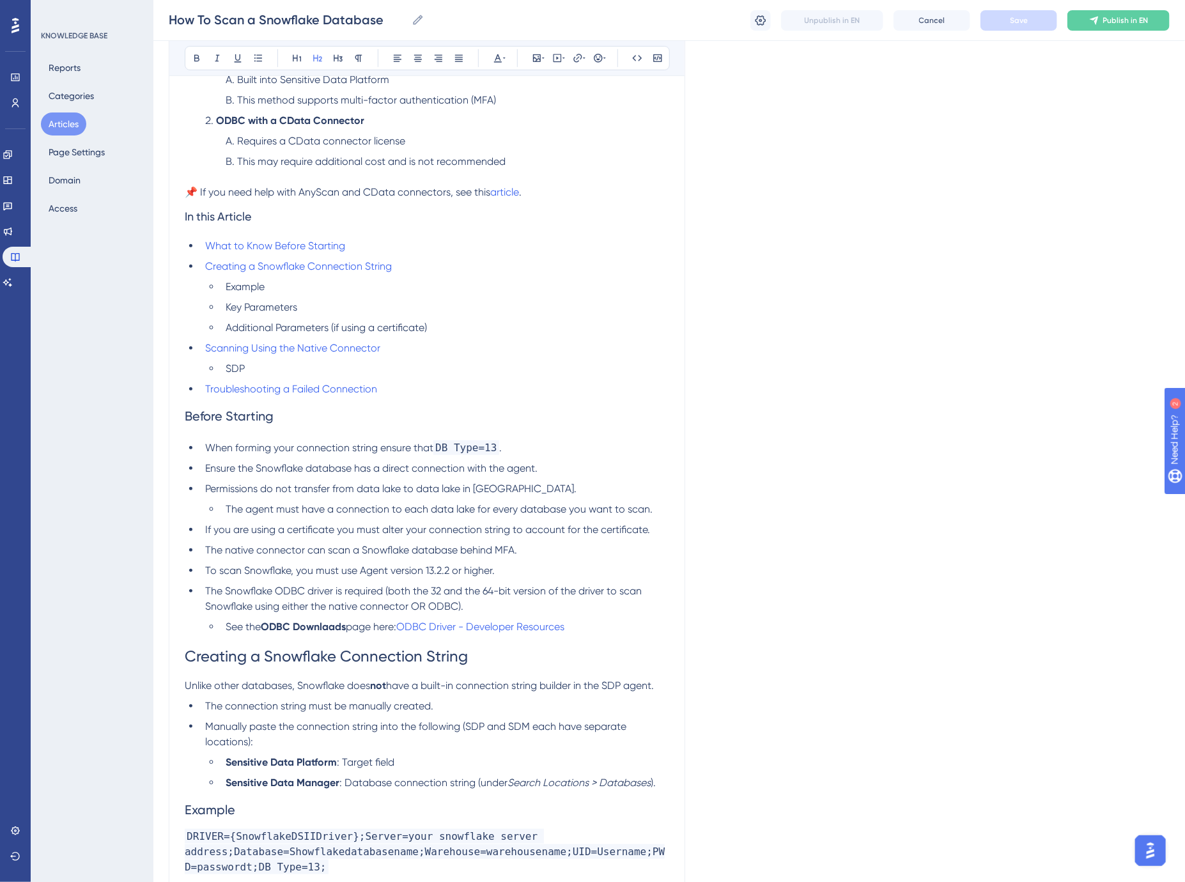
click at [295, 408] on h2 "Before Starting" at bounding box center [427, 416] width 484 height 38
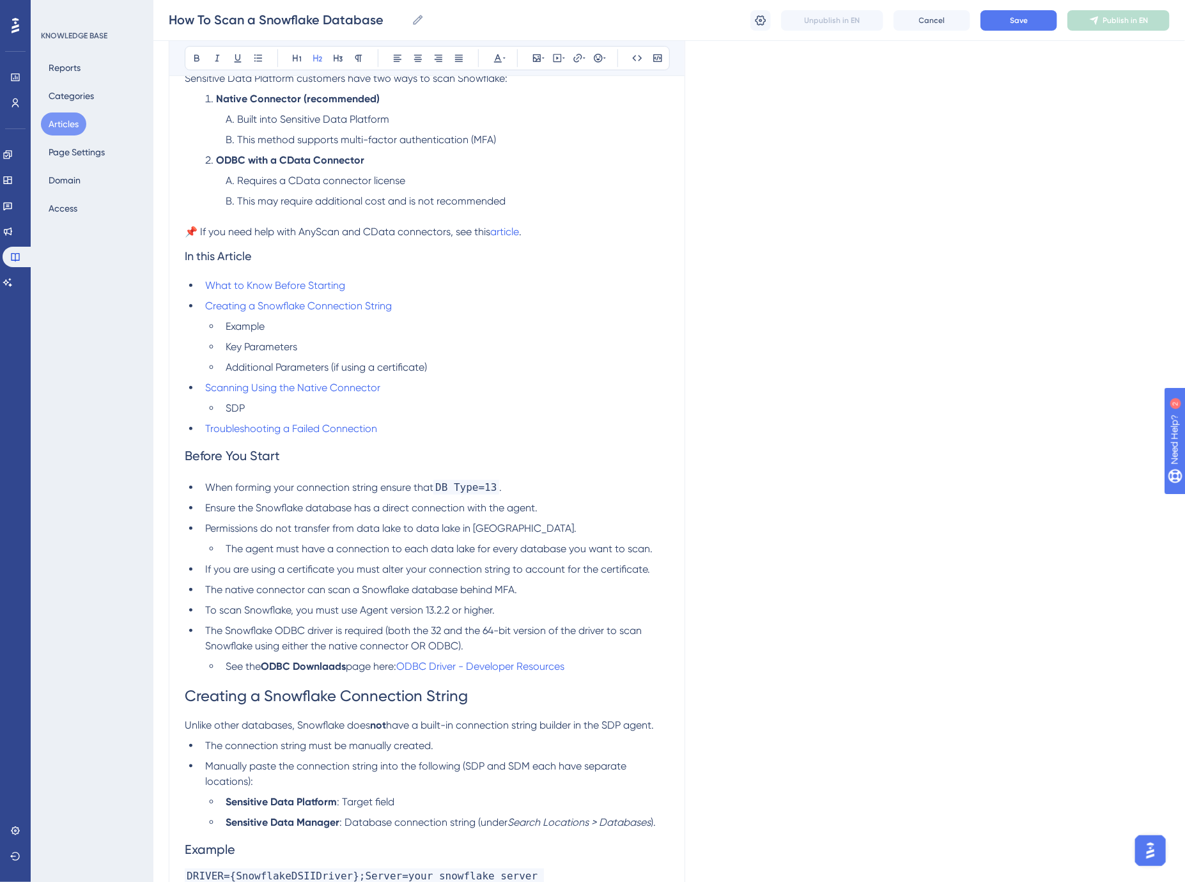
scroll to position [0, 0]
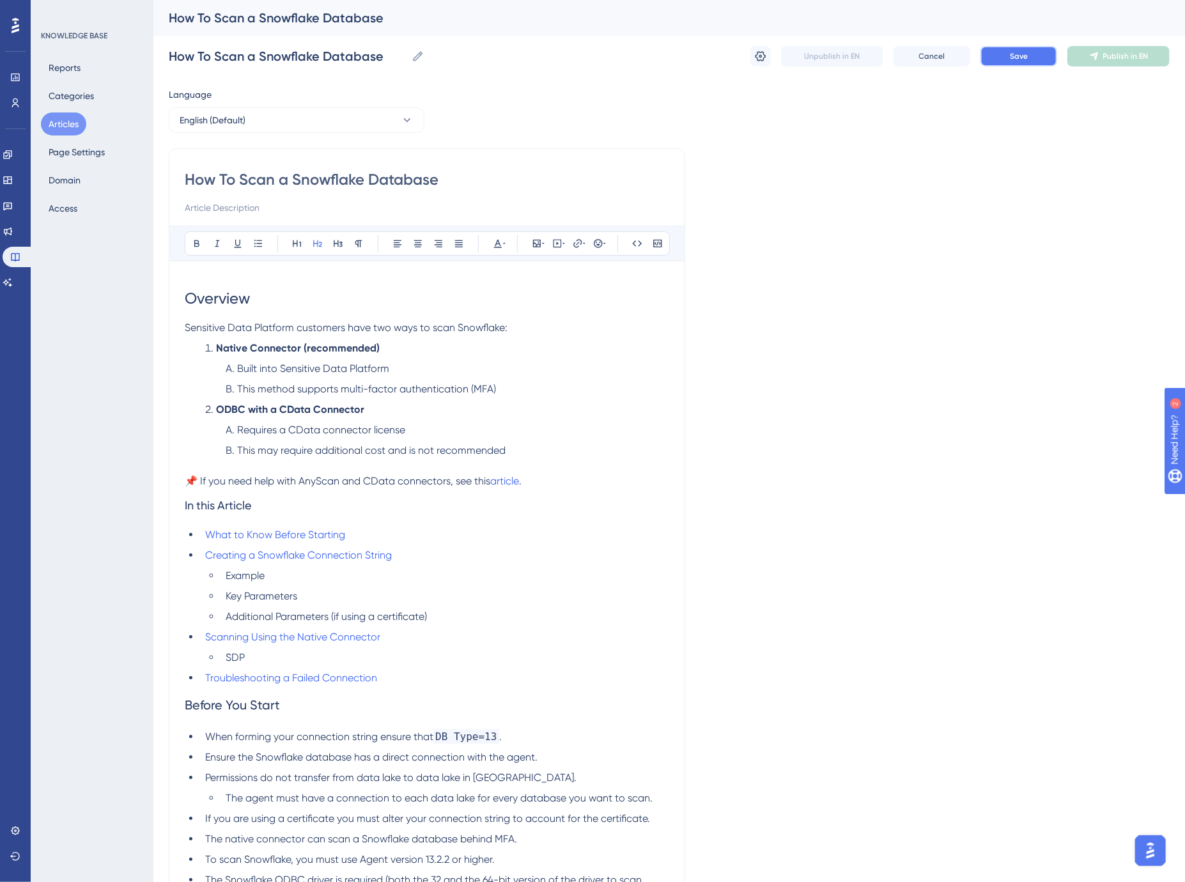
click at [1021, 52] on span "Save" at bounding box center [1019, 56] width 18 height 10
click at [761, 58] on icon at bounding box center [760, 56] width 13 height 13
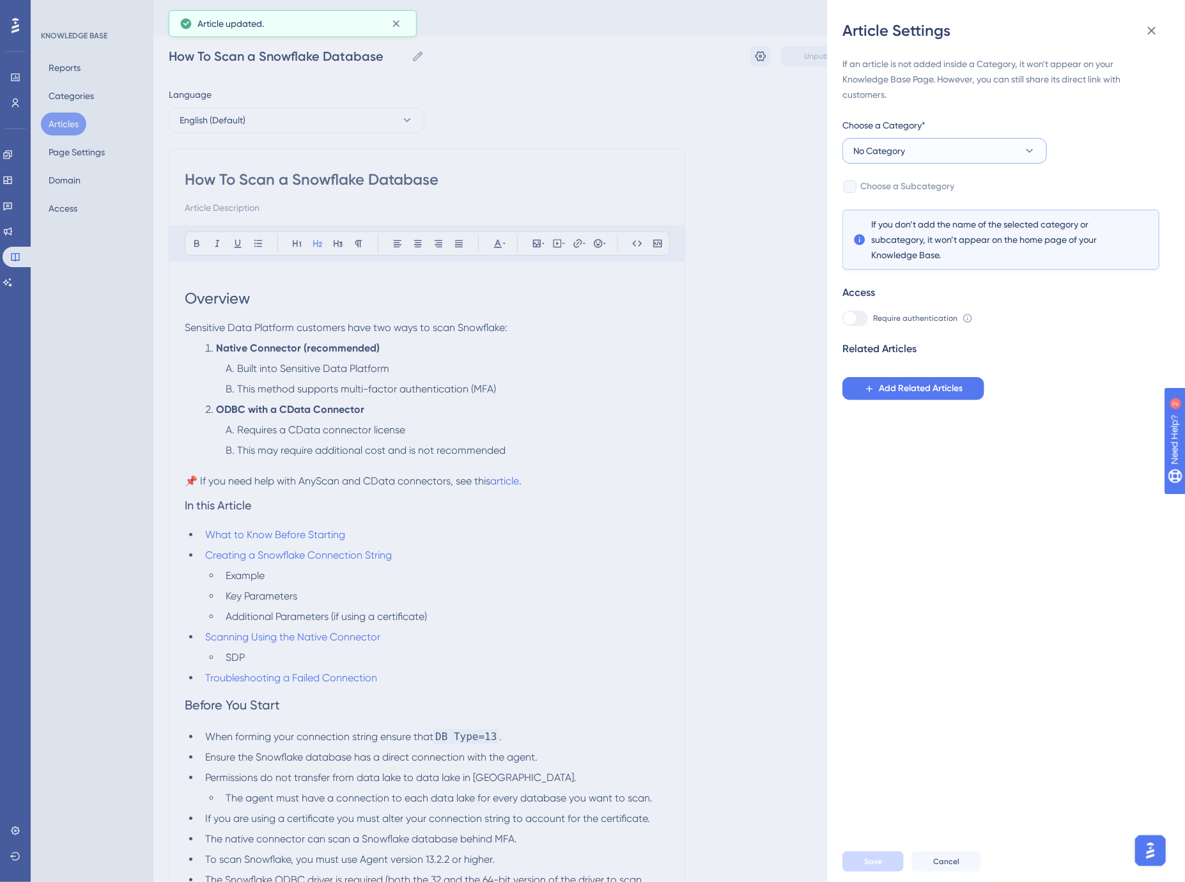
click at [904, 154] on span "No Category" at bounding box center [879, 150] width 52 height 15
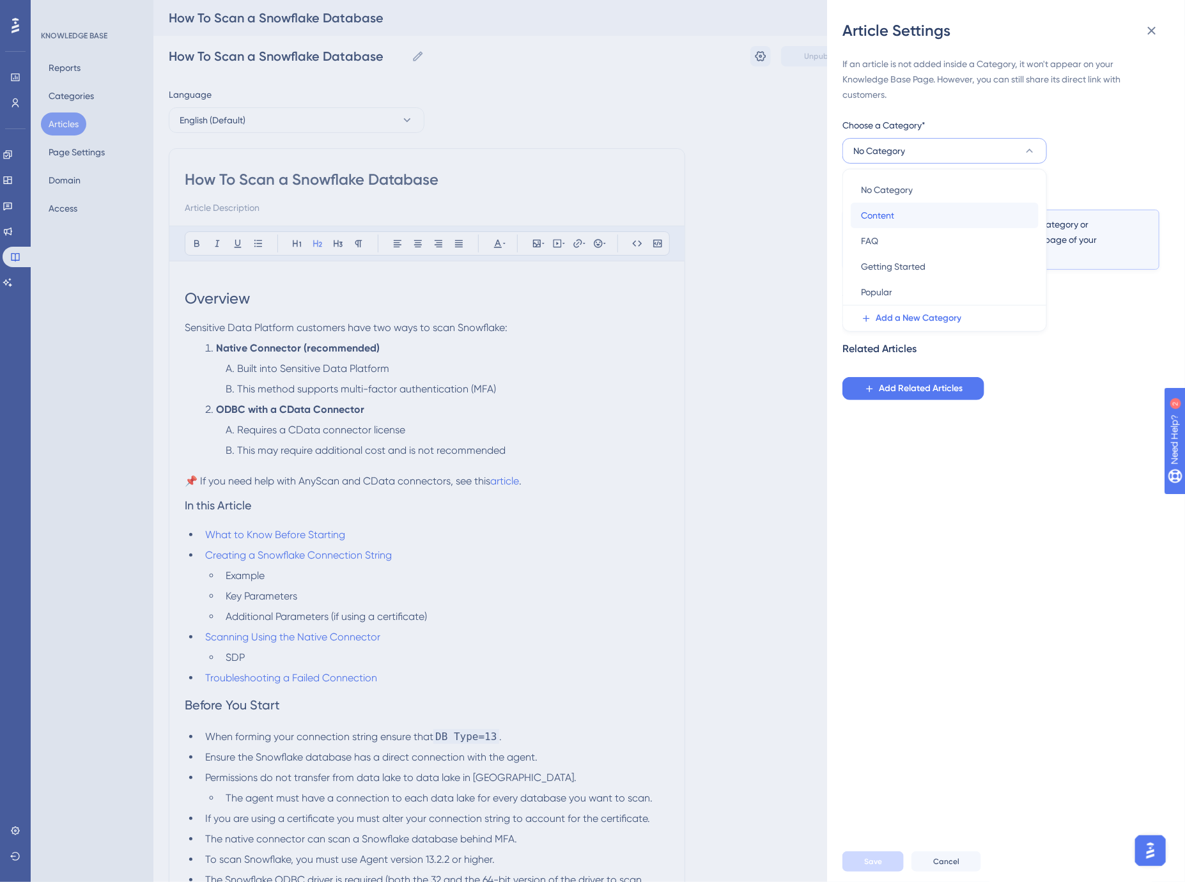
click at [900, 215] on div "Content Content" at bounding box center [944, 216] width 167 height 26
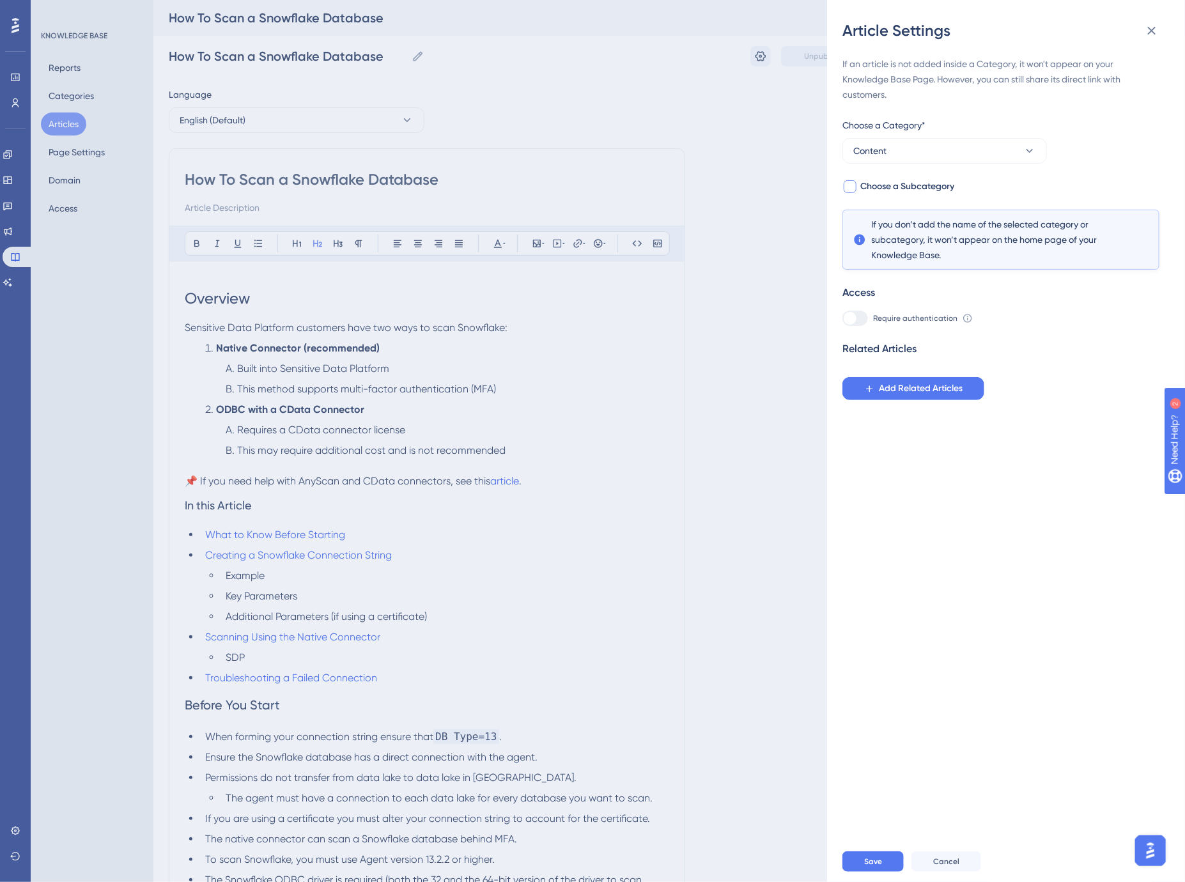
click at [895, 187] on span "Choose a Subcategory" at bounding box center [907, 186] width 94 height 15
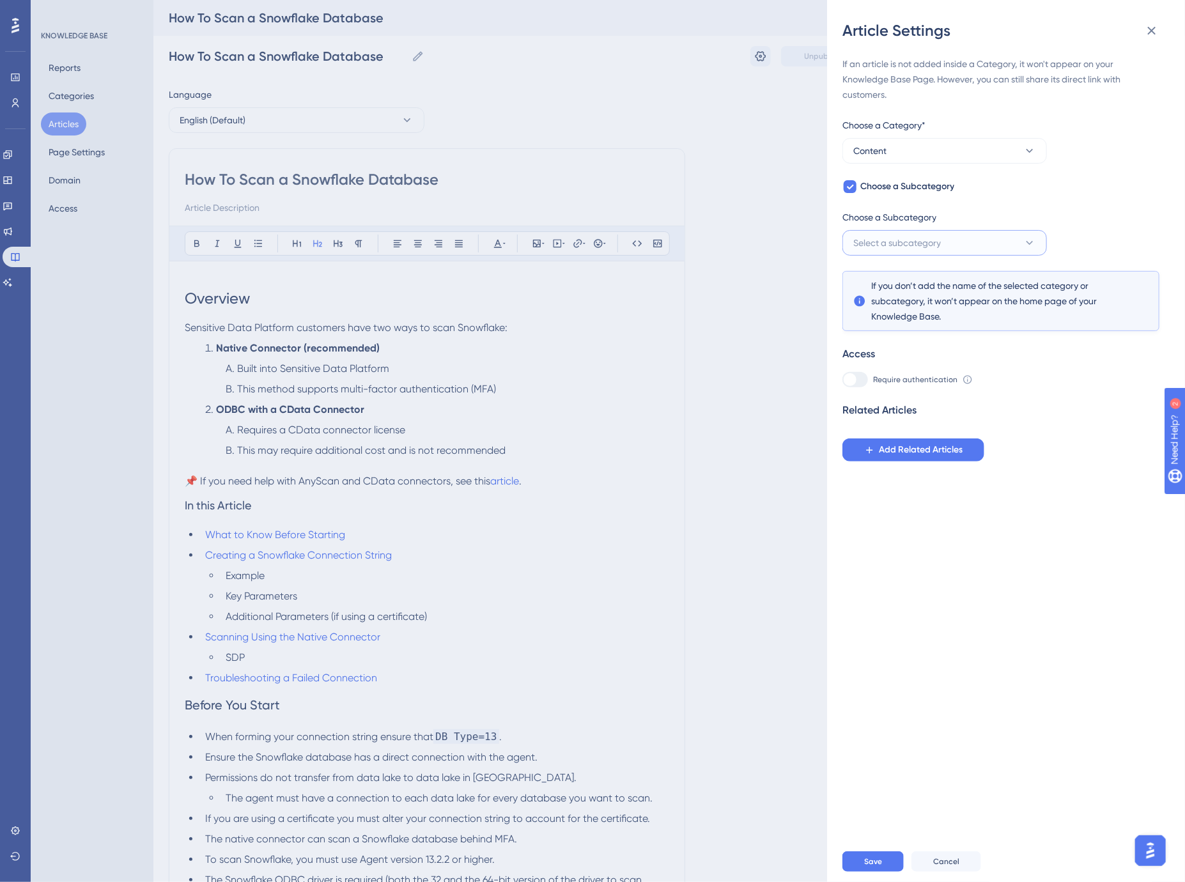
click at [906, 237] on span "Select a subcategory" at bounding box center [897, 242] width 88 height 15
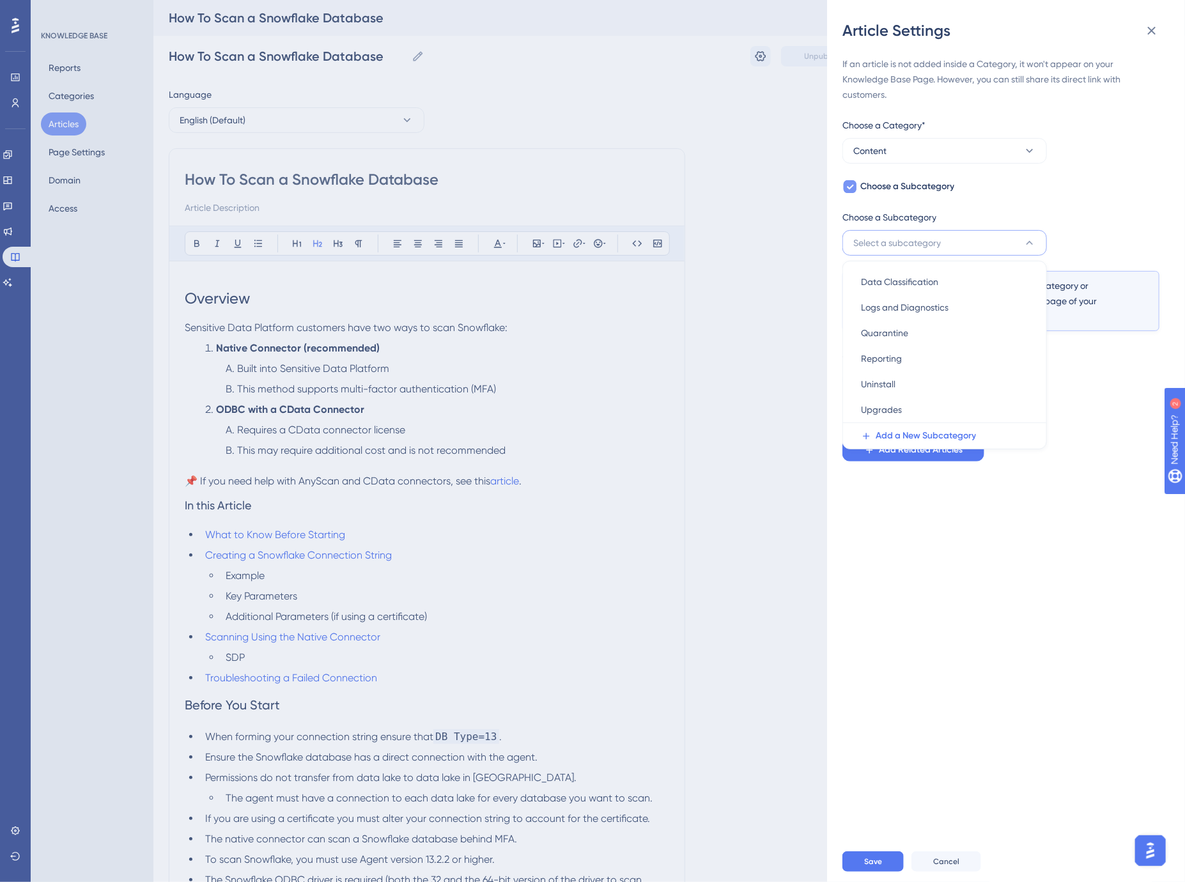
click at [854, 187] on div at bounding box center [850, 186] width 13 height 13
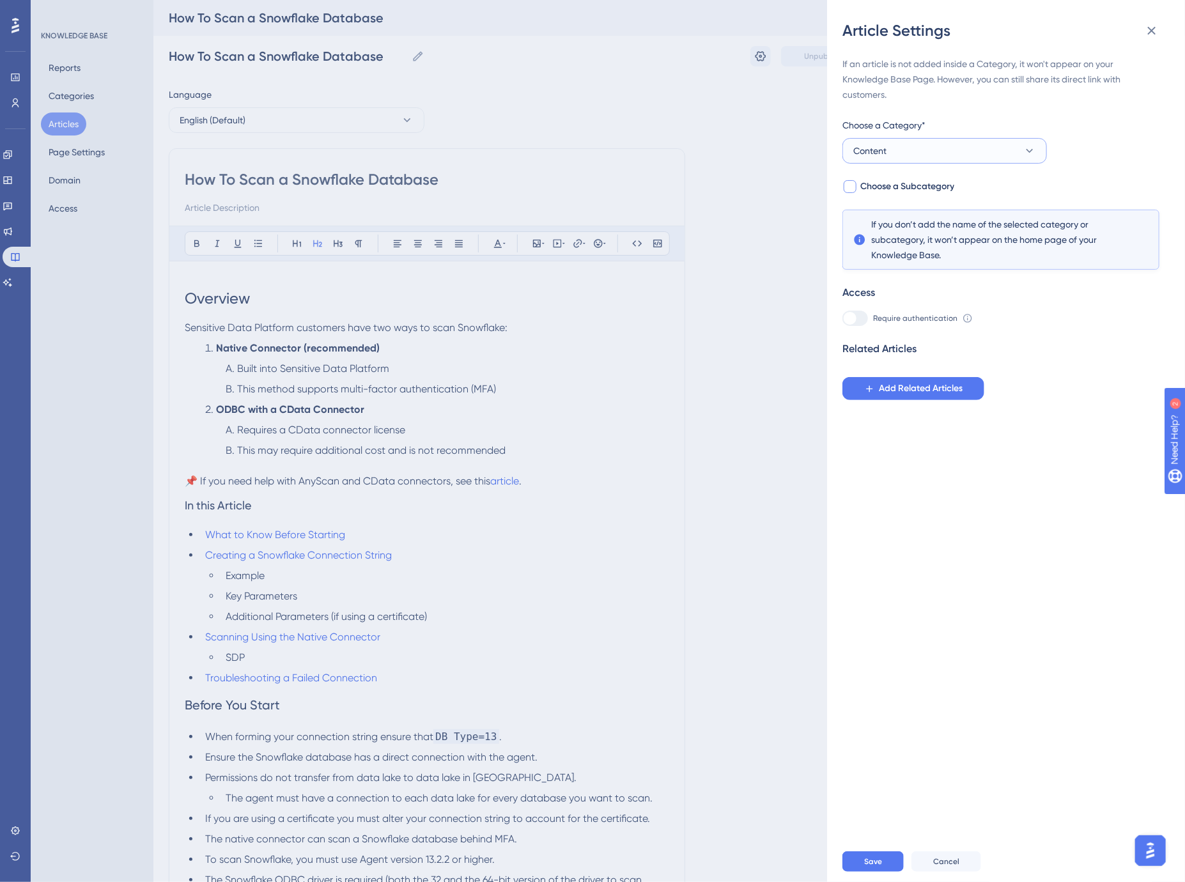
click at [895, 157] on button "Content" at bounding box center [944, 151] width 204 height 26
click at [898, 263] on span "Getting Started" at bounding box center [893, 266] width 65 height 15
click at [895, 182] on span "Choose a Subcategory" at bounding box center [907, 186] width 94 height 15
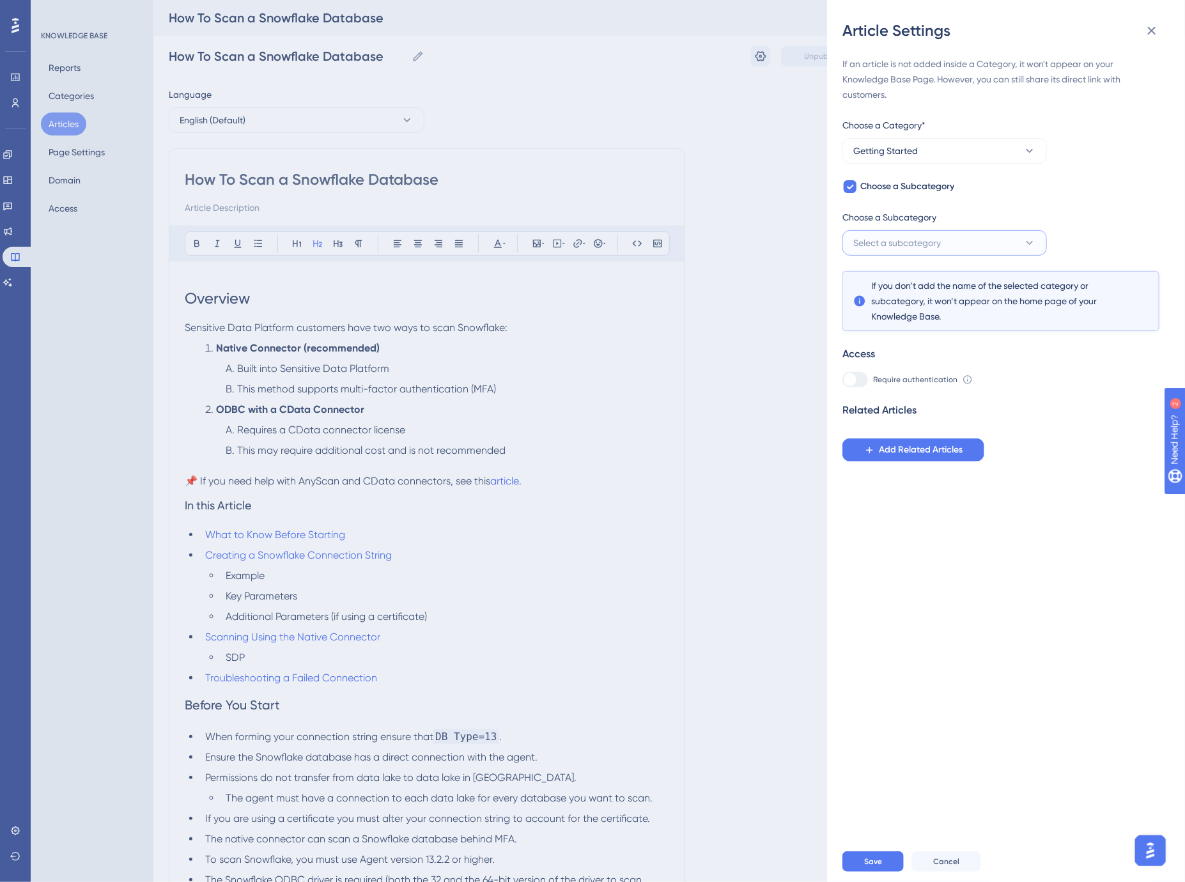
click at [910, 231] on button "Select a subcategory" at bounding box center [944, 243] width 204 height 26
click at [910, 232] on button "Select a subcategory" at bounding box center [944, 243] width 204 height 26
click at [847, 187] on icon at bounding box center [850, 186] width 8 height 10
checkbox input "false"
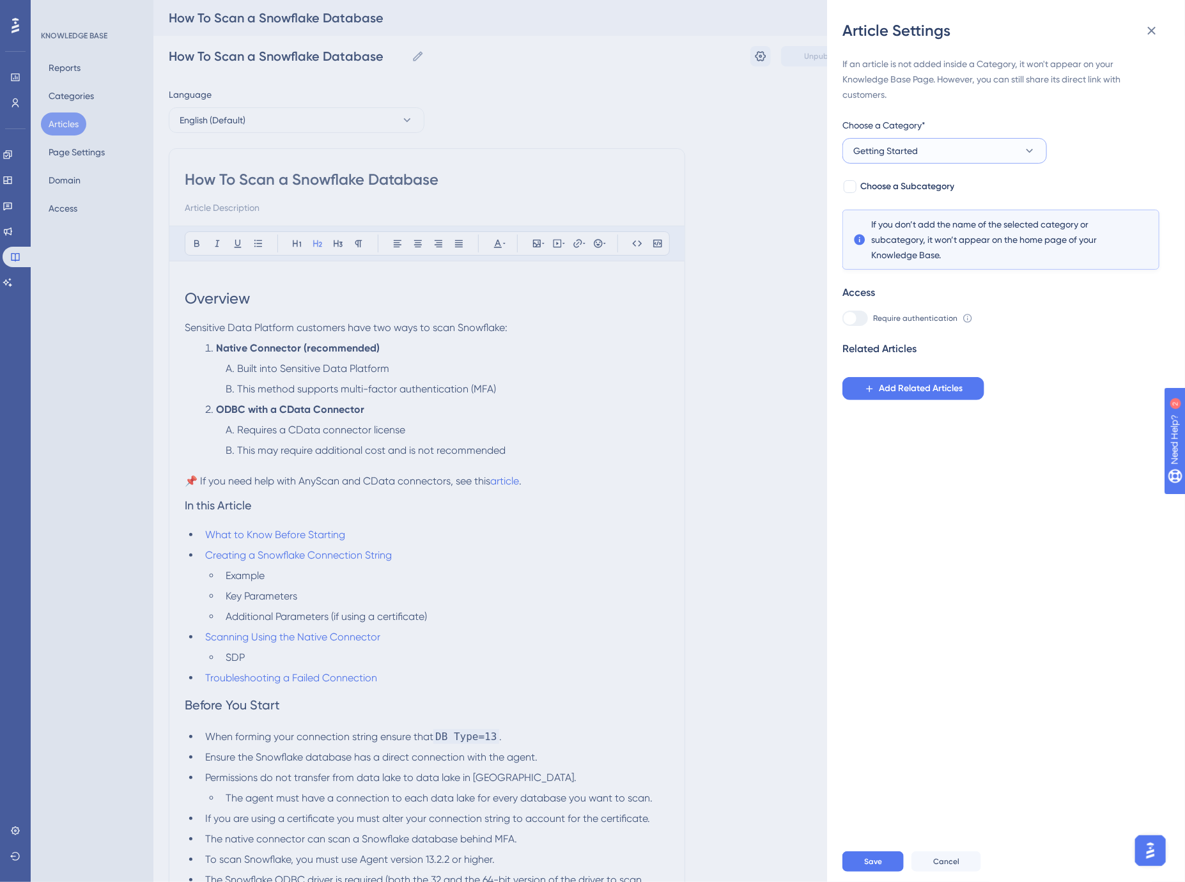
click at [888, 148] on span "Getting Started" at bounding box center [885, 150] width 65 height 15
click at [897, 220] on div "Content Content" at bounding box center [944, 216] width 167 height 26
click at [931, 393] on span "Add Related Articles" at bounding box center [921, 388] width 84 height 15
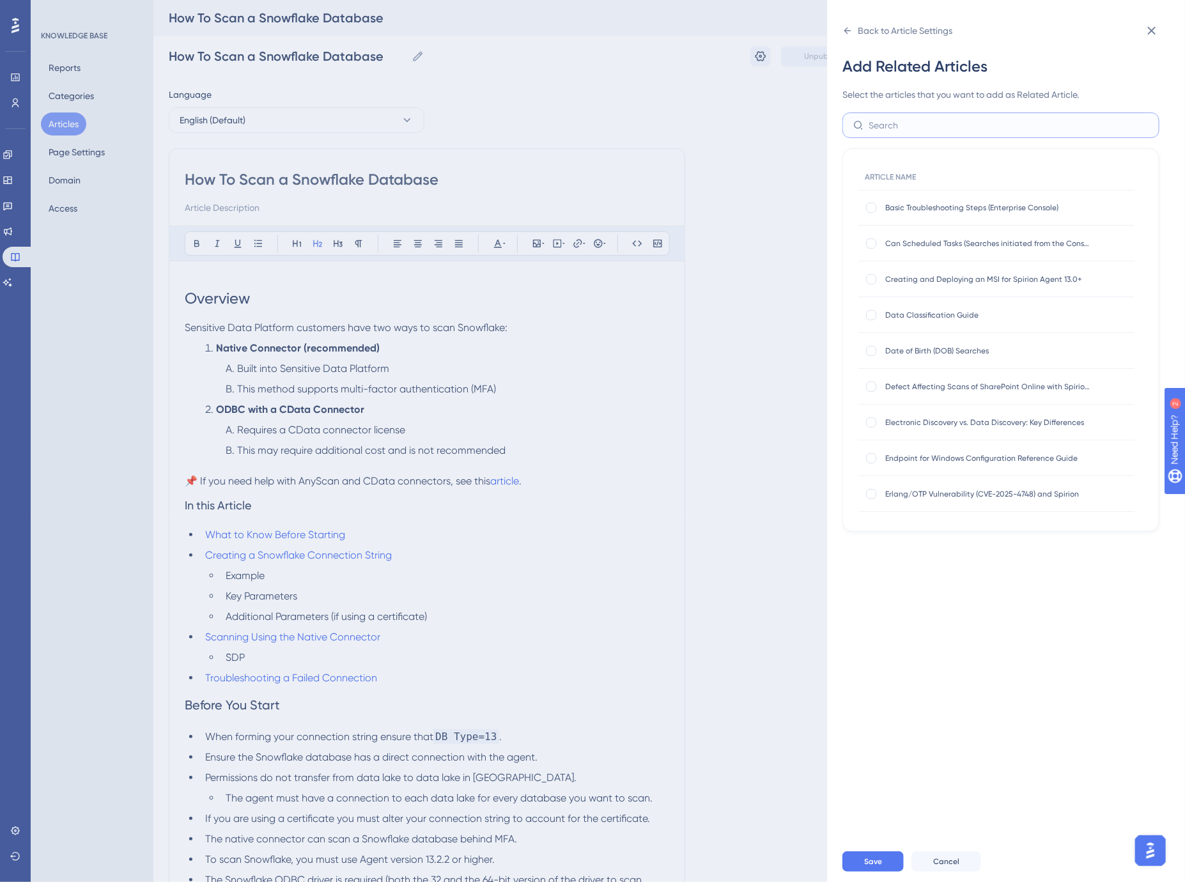
click at [906, 129] on input "text" at bounding box center [1008, 125] width 280 height 14
type input "scan"
click at [872, 315] on div at bounding box center [871, 315] width 10 height 10
checkbox input "true"
click at [869, 493] on div at bounding box center [871, 494] width 10 height 10
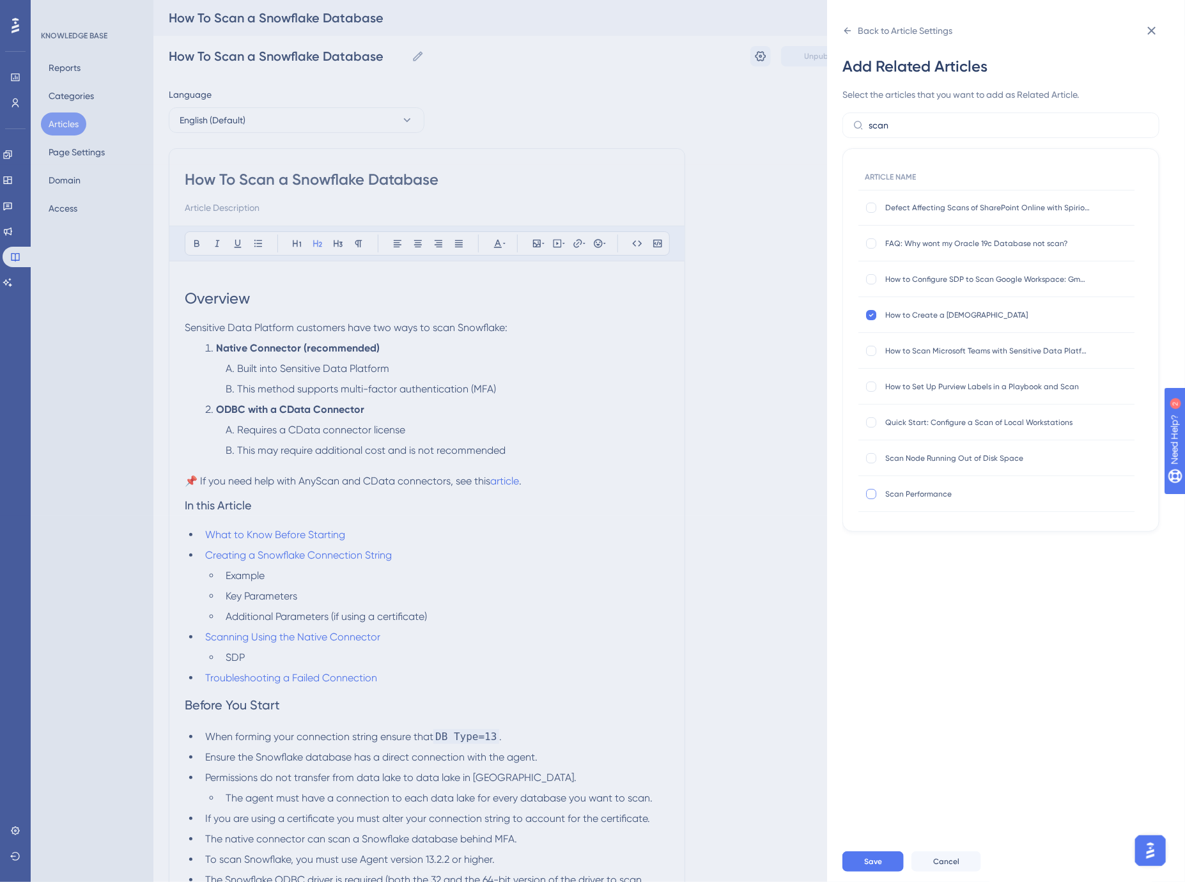
checkbox input "true"
drag, startPoint x: 859, startPoint y: 872, endPoint x: 858, endPoint y: 865, distance: 6.4
click at [859, 871] on button "Save" at bounding box center [872, 861] width 61 height 20
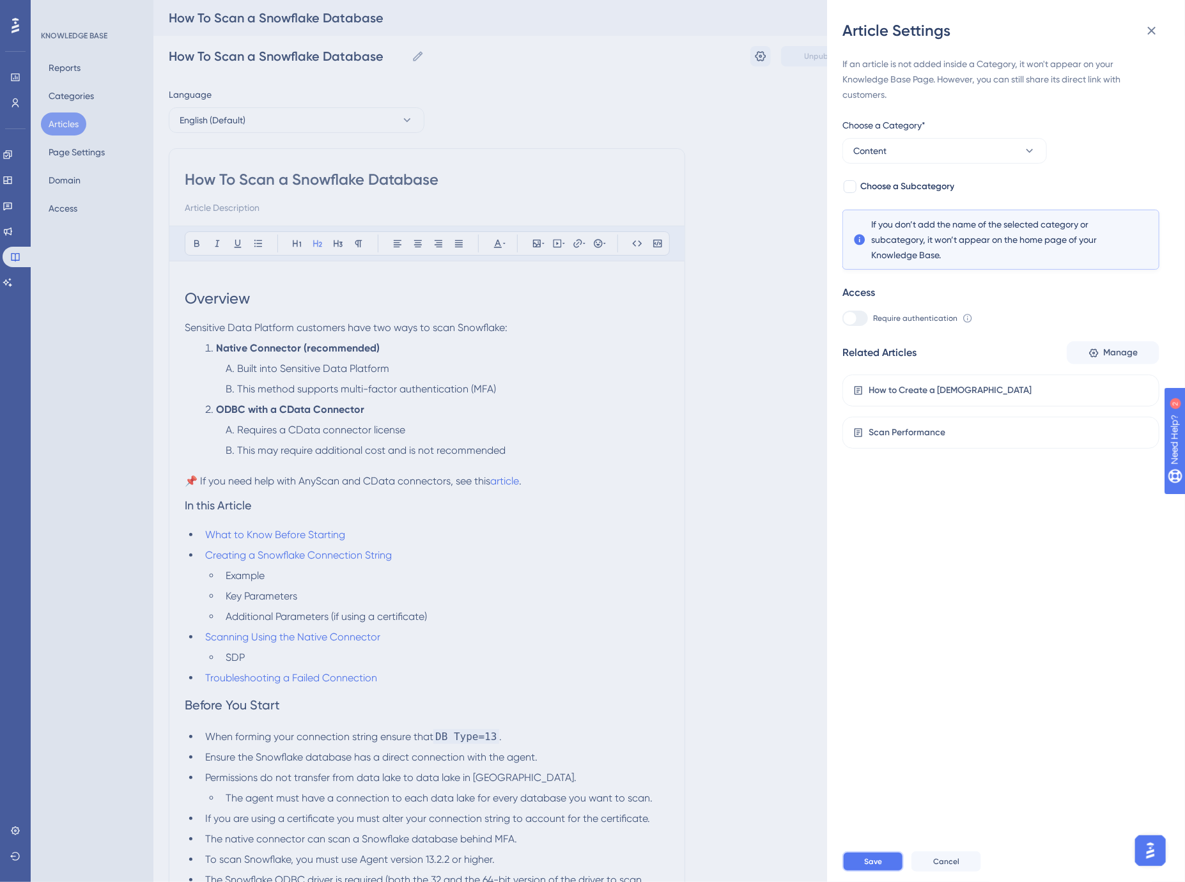
click at [873, 867] on span "Save" at bounding box center [873, 861] width 18 height 10
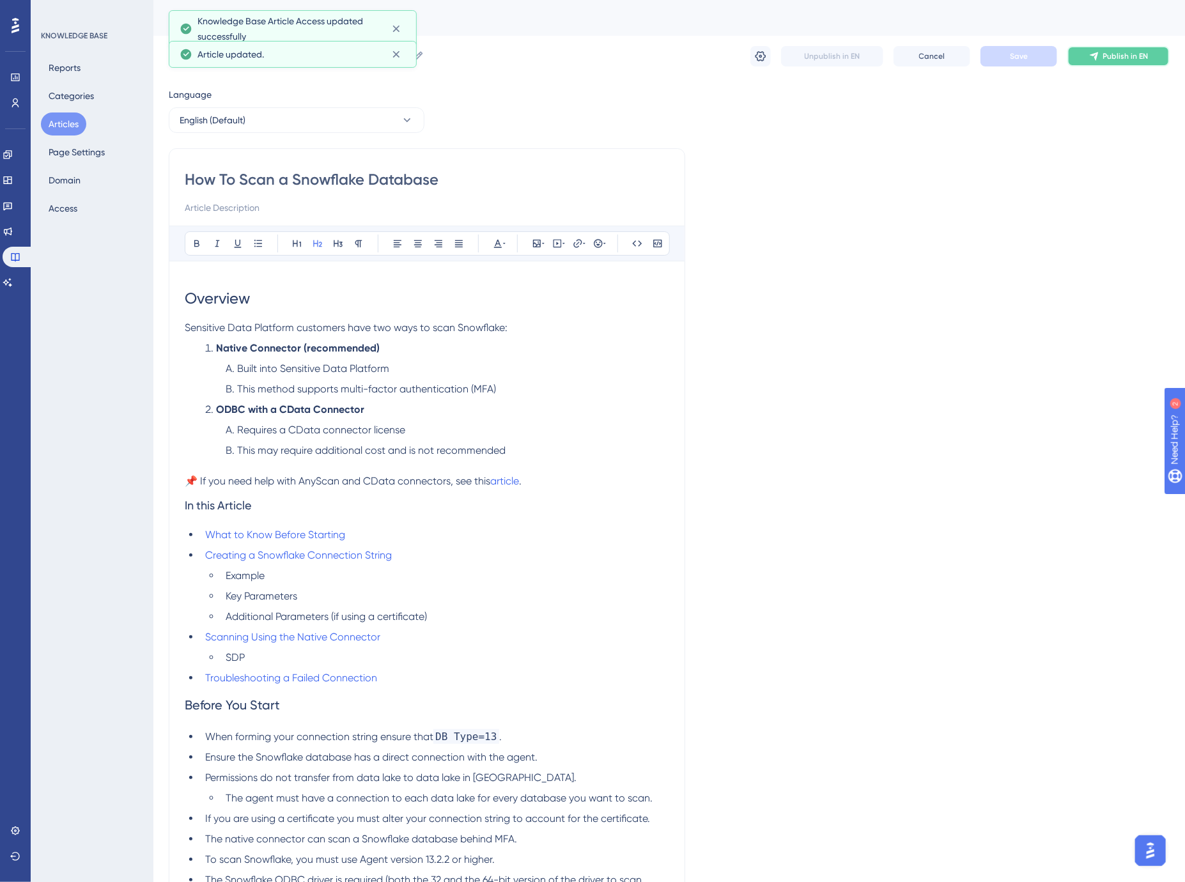
click at [1102, 61] on button "Publish in EN" at bounding box center [1118, 56] width 102 height 20
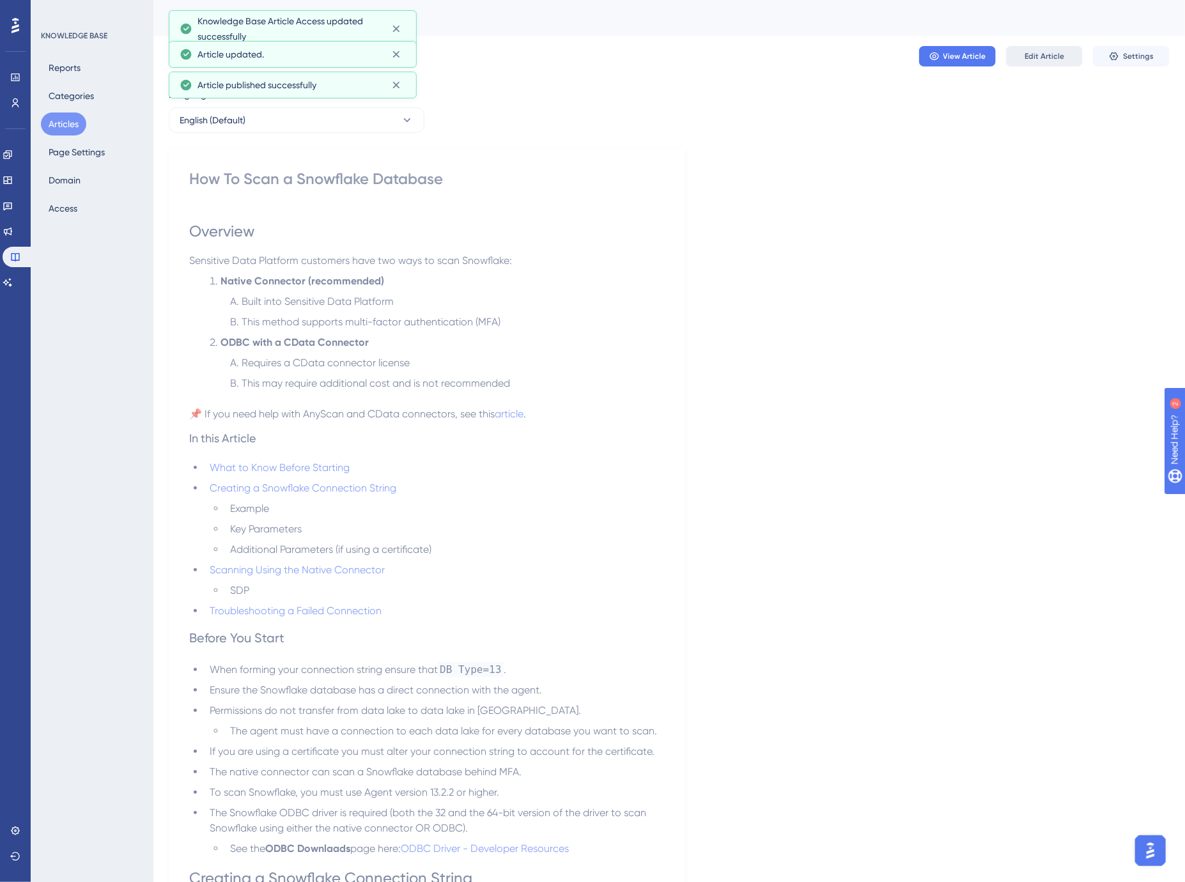
click at [1054, 53] on span "Edit Article" at bounding box center [1044, 56] width 40 height 10
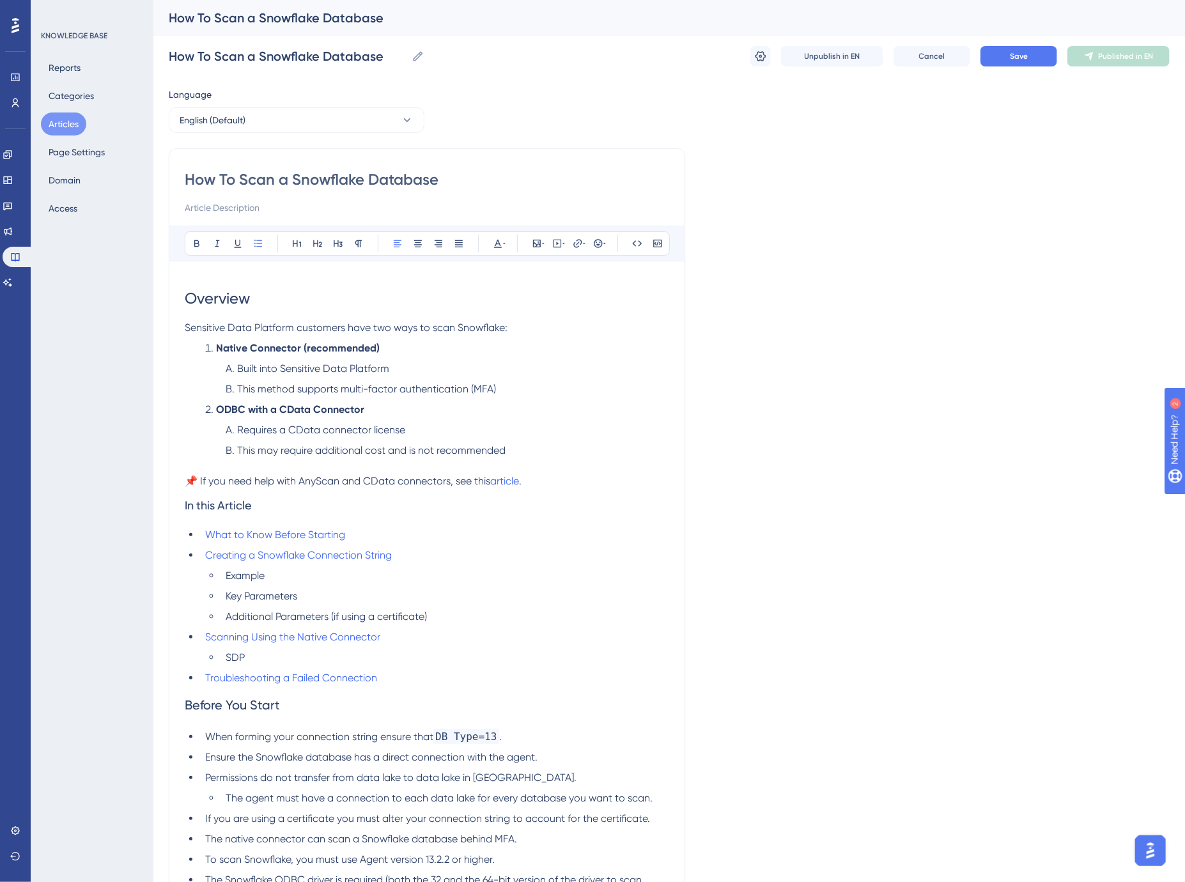
click at [215, 203] on input at bounding box center [427, 207] width 484 height 15
click at [273, 280] on h1 "Overview" at bounding box center [427, 298] width 484 height 43
click at [1012, 61] on span "Save" at bounding box center [1019, 56] width 18 height 10
click at [212, 212] on input at bounding box center [427, 207] width 484 height 15
click at [509, 730] on li "When forming your connection string ensure that DB Type=13 ." at bounding box center [434, 736] width 469 height 15
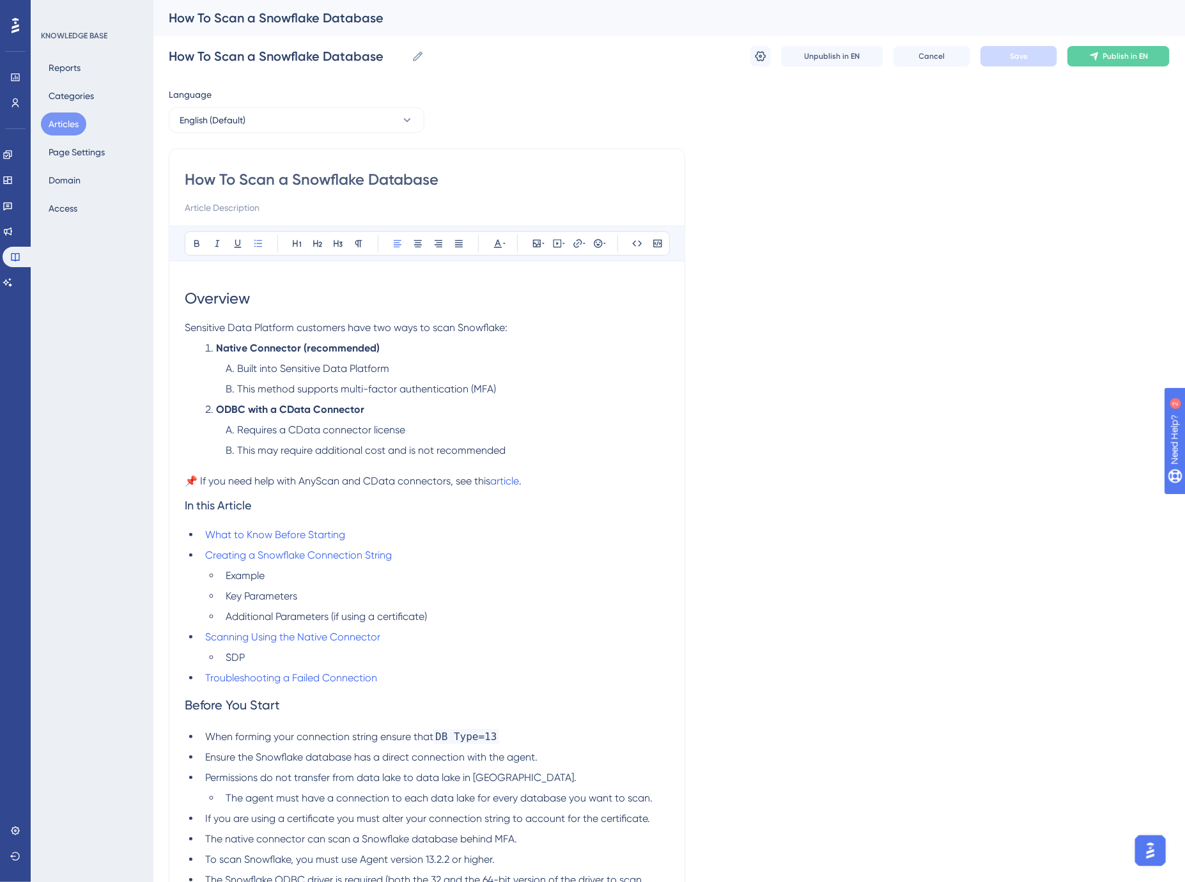
click at [573, 758] on li "Ensure the Snowflake database has a direct connection with the agent." at bounding box center [434, 757] width 469 height 15
click at [556, 778] on li "Permissions do not transfer from data lake to data lake in [GEOGRAPHIC_DATA]." at bounding box center [434, 777] width 469 height 15
click at [661, 798] on li "The agent must have a connection to each data lake for every database you want …" at bounding box center [444, 797] width 449 height 15
click at [658, 820] on li "If you are using a certificate you must alter your connection string to account…" at bounding box center [434, 818] width 469 height 15
click at [574, 844] on li "The native connector can scan a Snowflake database behind MFA." at bounding box center [434, 838] width 469 height 15
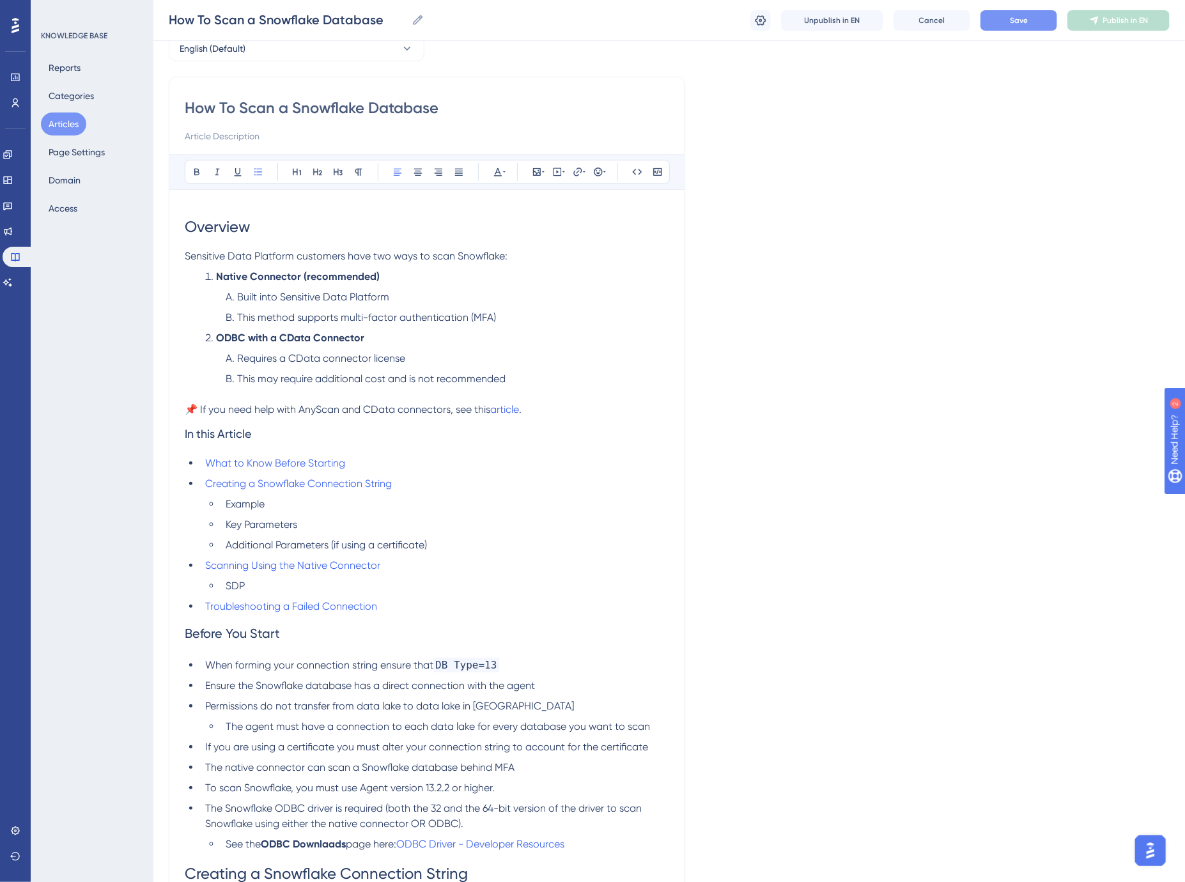
scroll to position [142, 0]
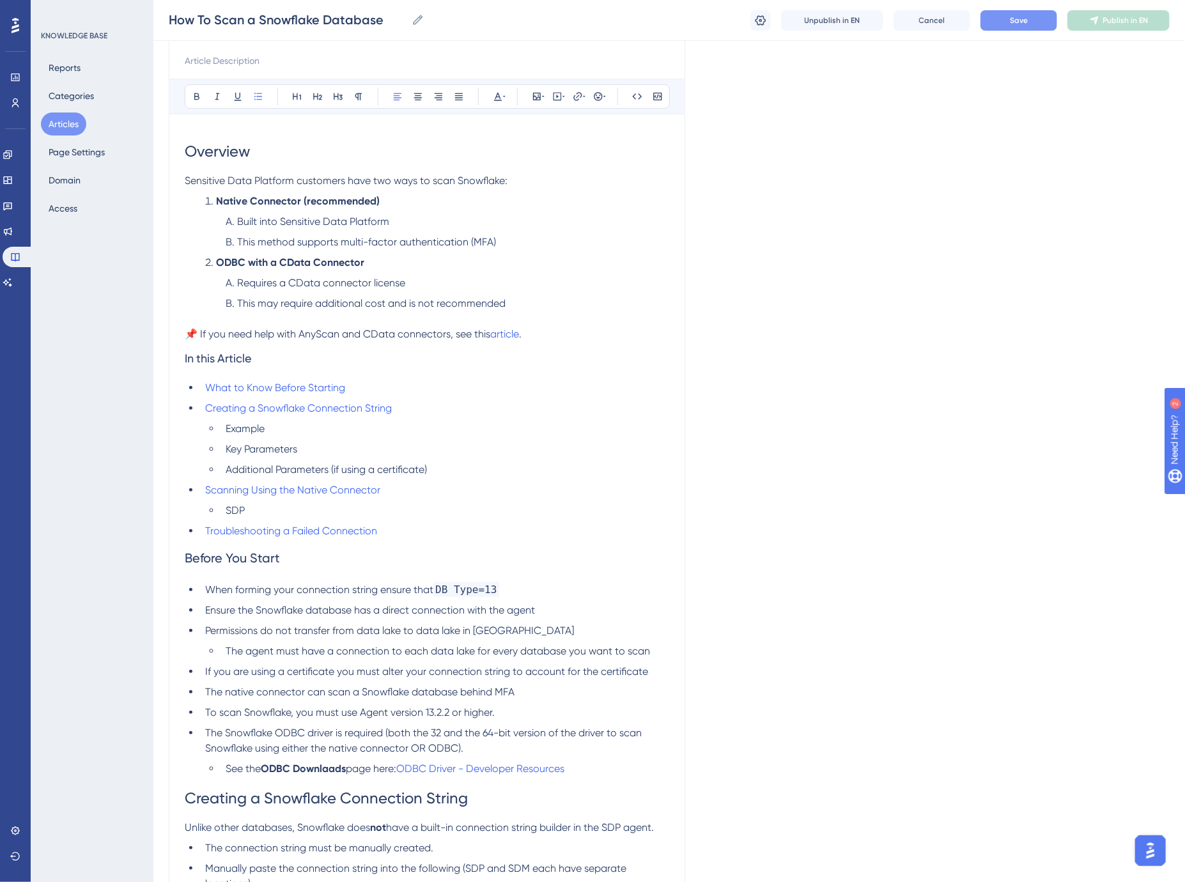
click at [521, 716] on li "To scan Snowflake, you must use Agent version 13.2.2 or higher." at bounding box center [434, 712] width 469 height 15
click at [525, 749] on li "The Snowflake ODBC driver is required (both the 32 and the 64-bit version of th…" at bounding box center [434, 740] width 469 height 31
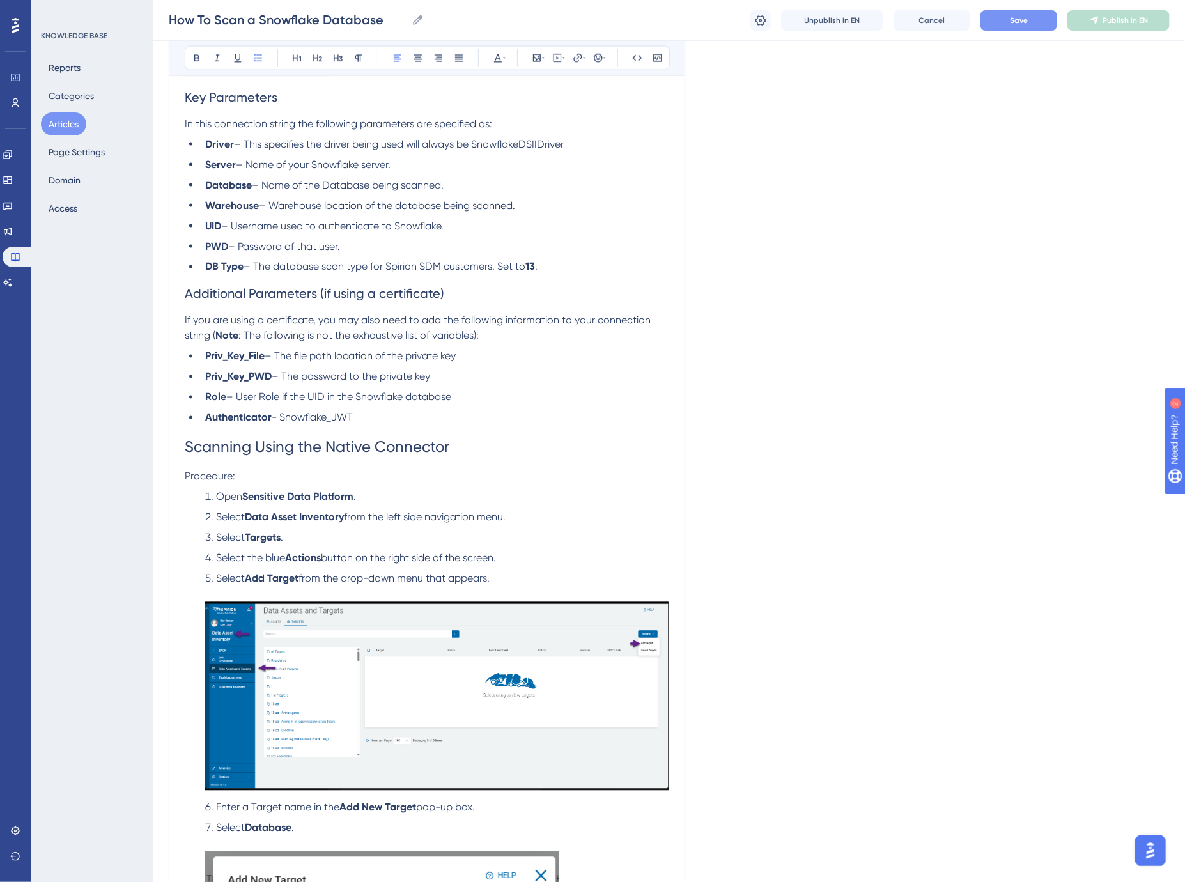
scroll to position [944, 0]
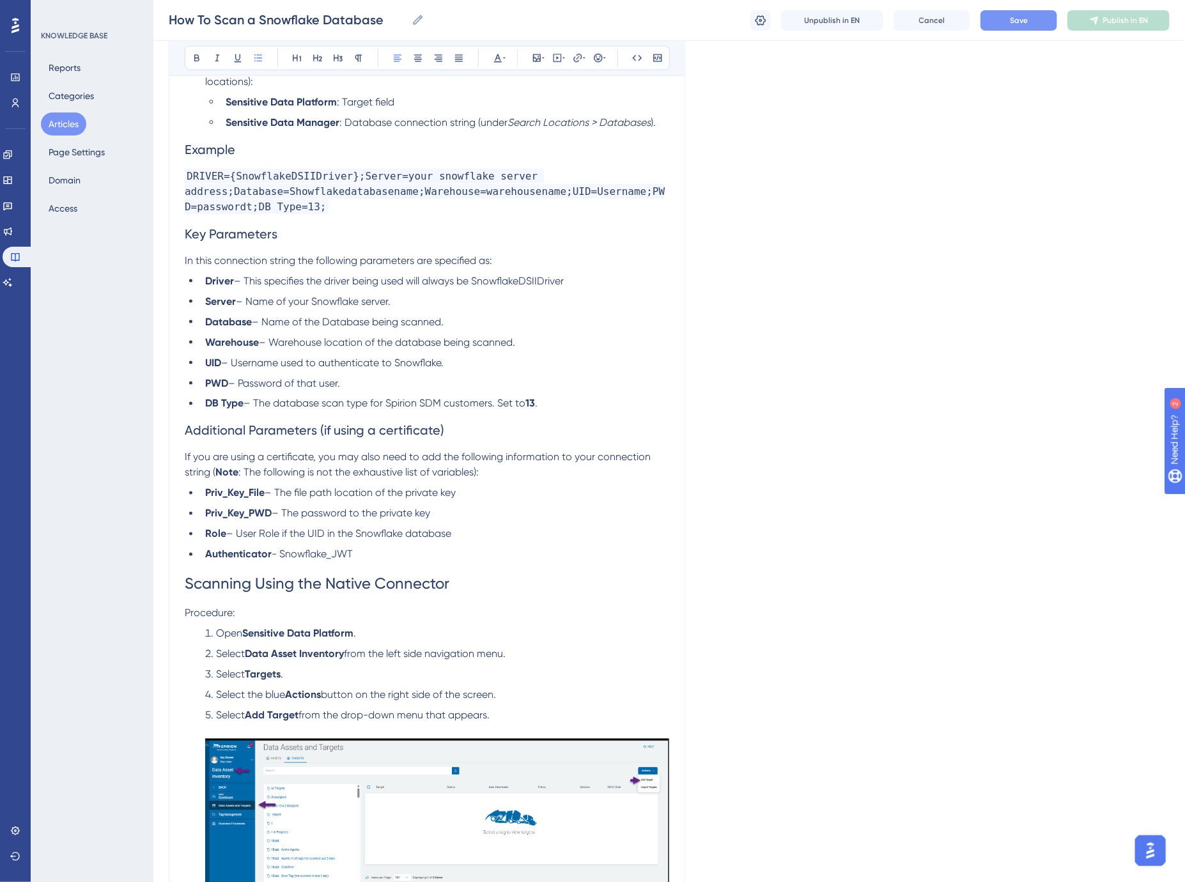
click at [380, 589] on span "Scanning Using the Native Connector" at bounding box center [317, 584] width 265 height 18
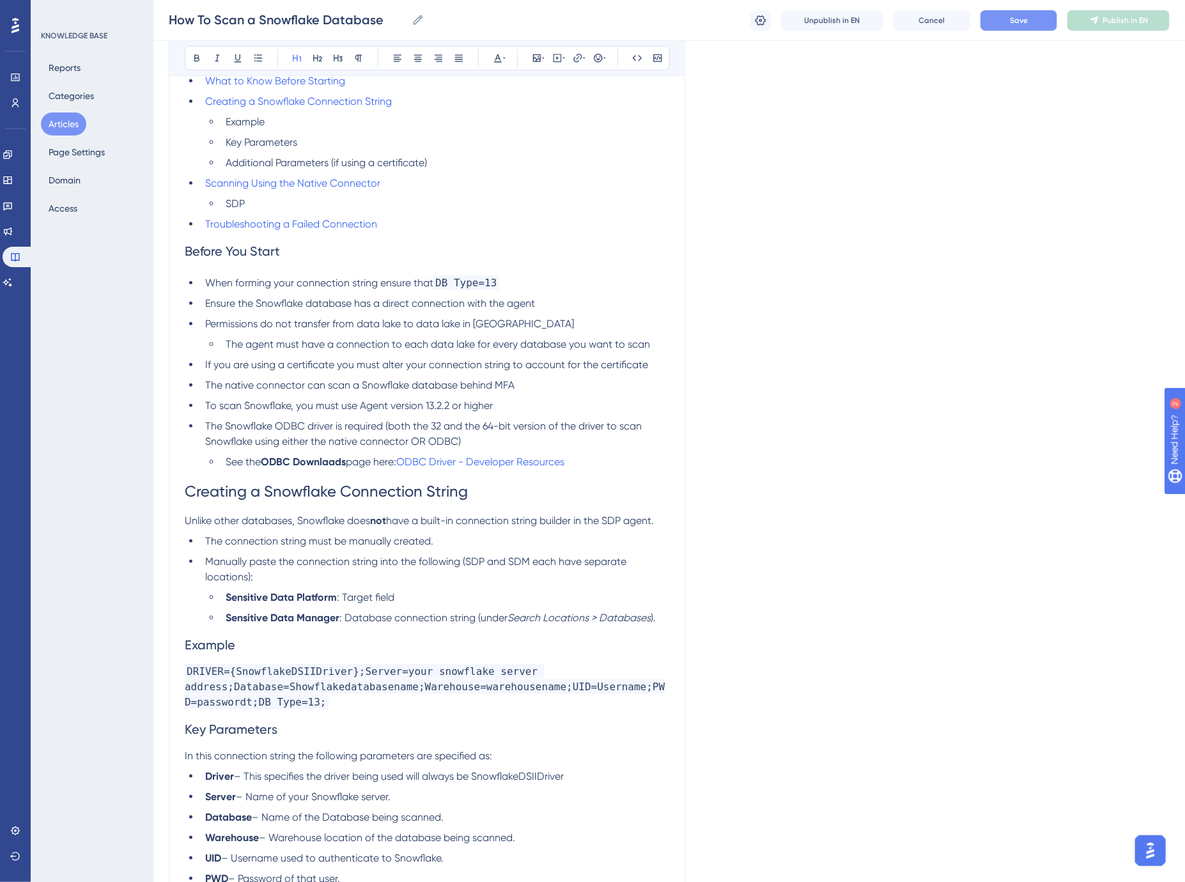
scroll to position [447, 0]
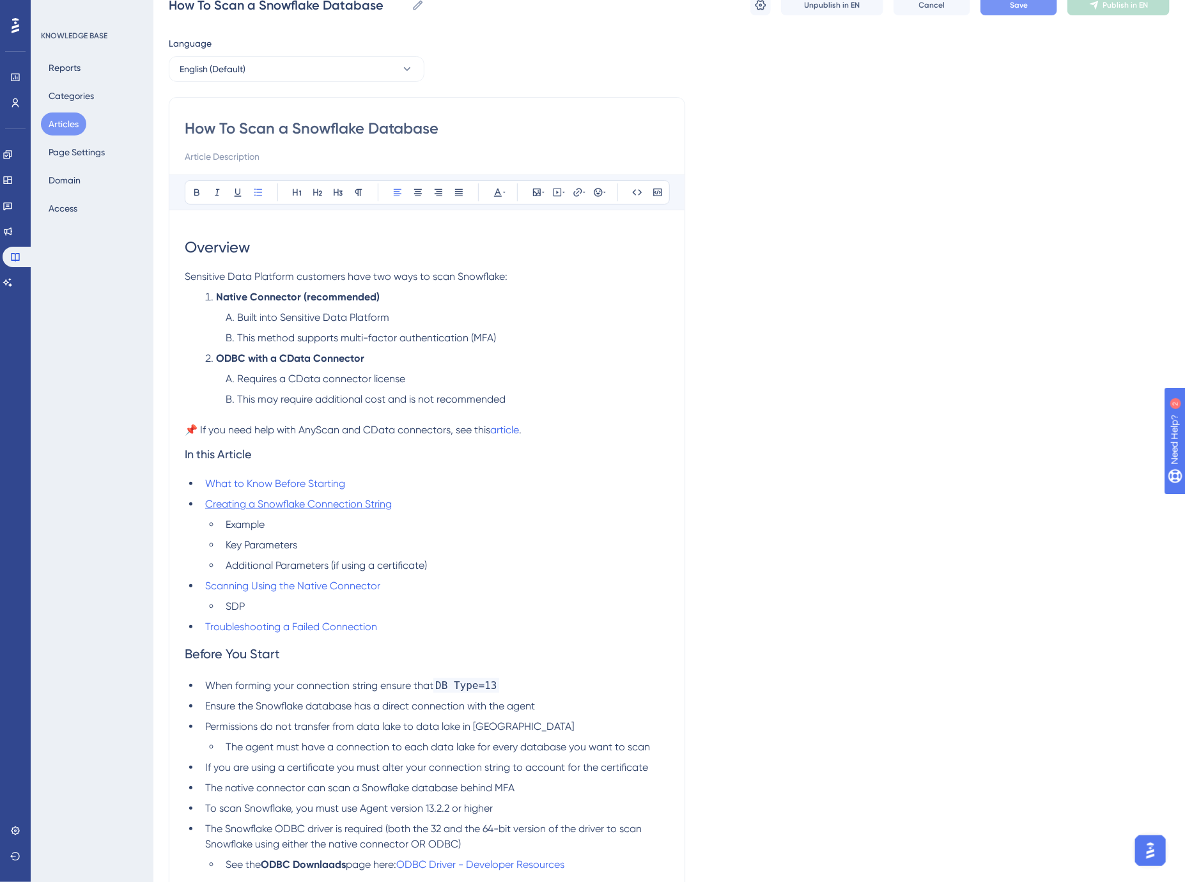
scroll to position [21, 0]
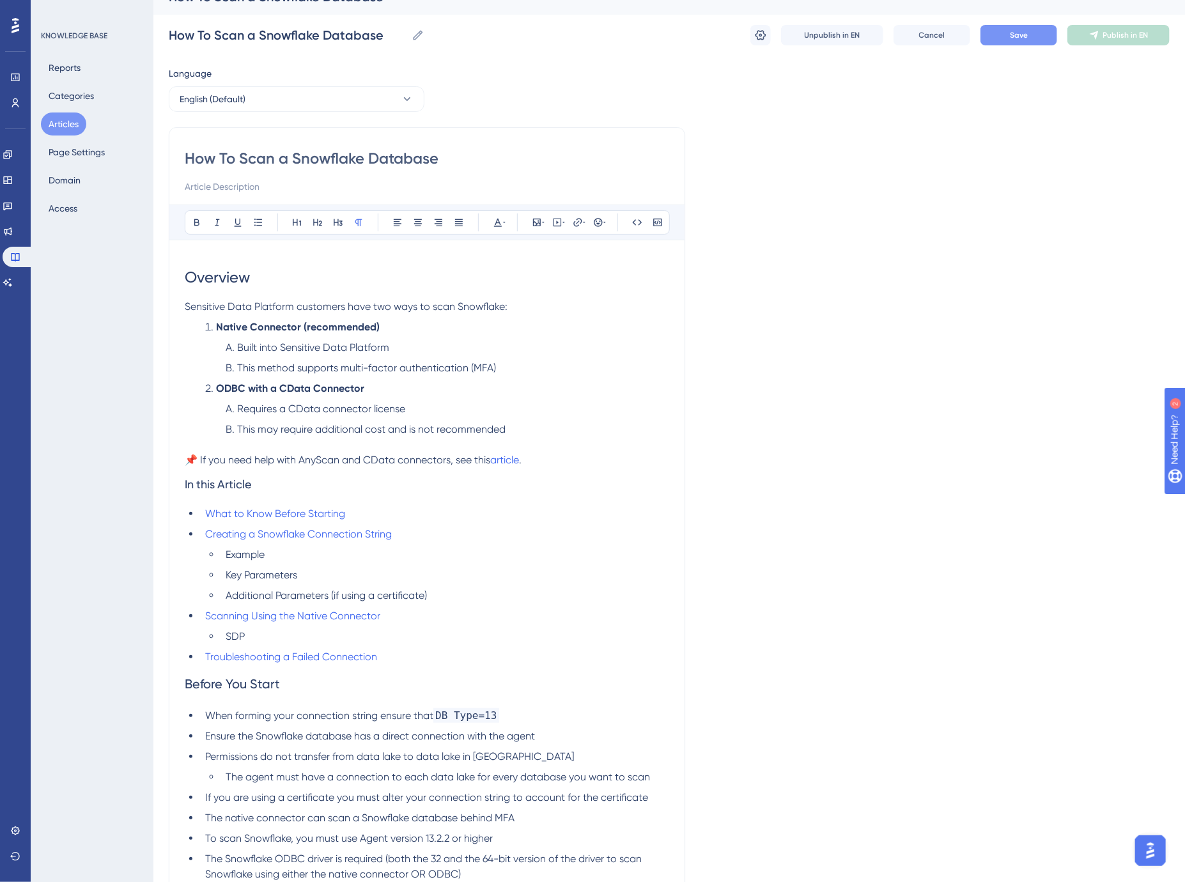
click at [320, 461] on span "📌 If you need help with AnyScan and CData connectors, see this" at bounding box center [337, 460] width 305 height 12
click at [385, 457] on span "and CData connectors, see this" at bounding box center [411, 460] width 148 height 12
click at [386, 513] on li "What to Know Before Starting" at bounding box center [434, 513] width 469 height 15
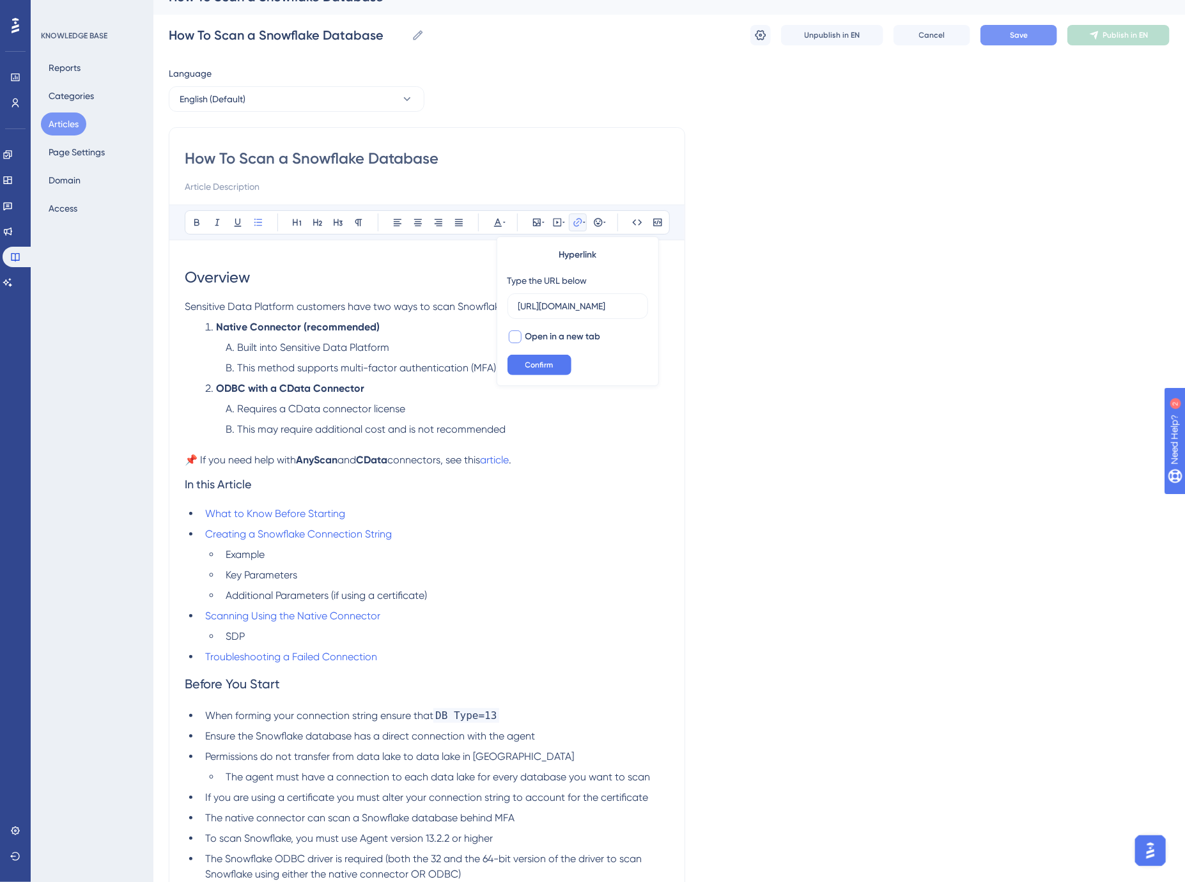
scroll to position [0, 0]
type input "h"
click at [544, 363] on span "Confirm" at bounding box center [539, 365] width 28 height 10
click at [422, 535] on li "Creating a Snowflake Connection String" at bounding box center [434, 534] width 469 height 15
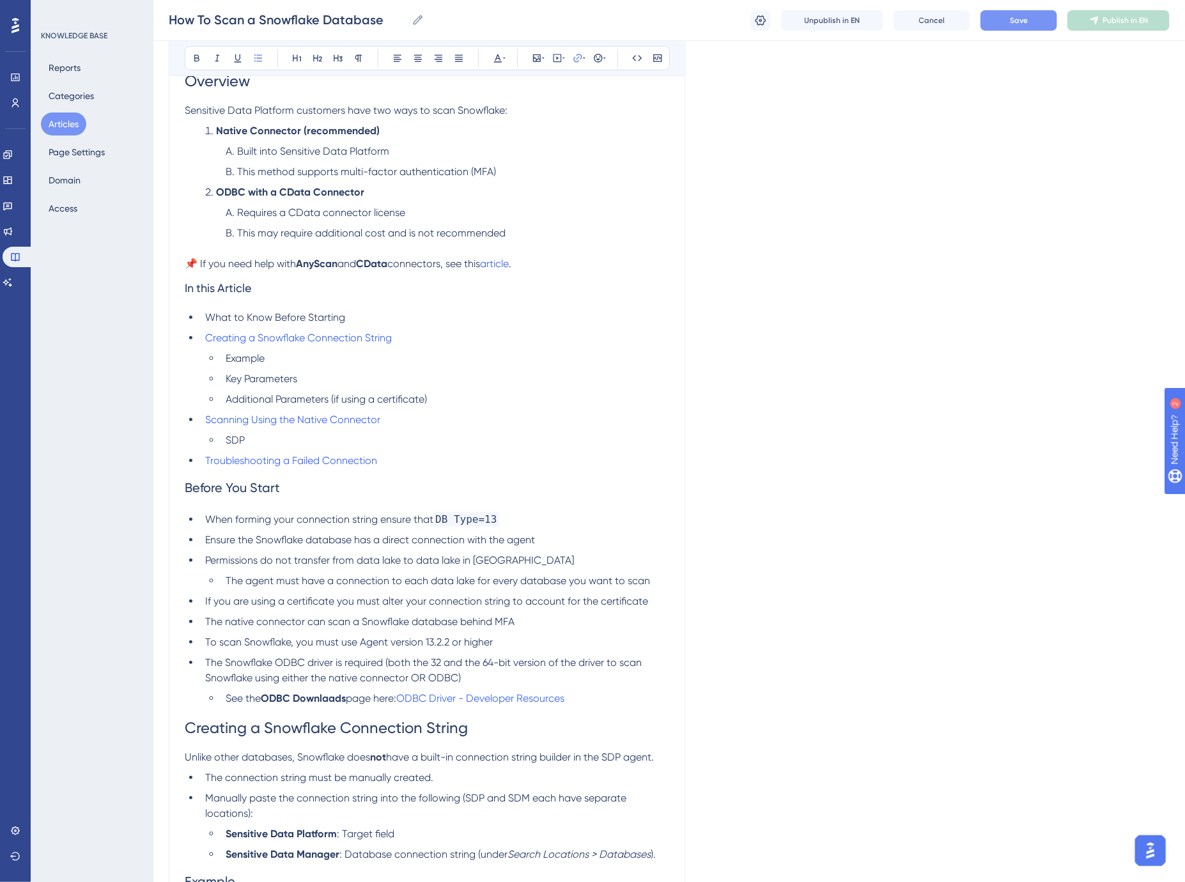
scroll to position [92, 0]
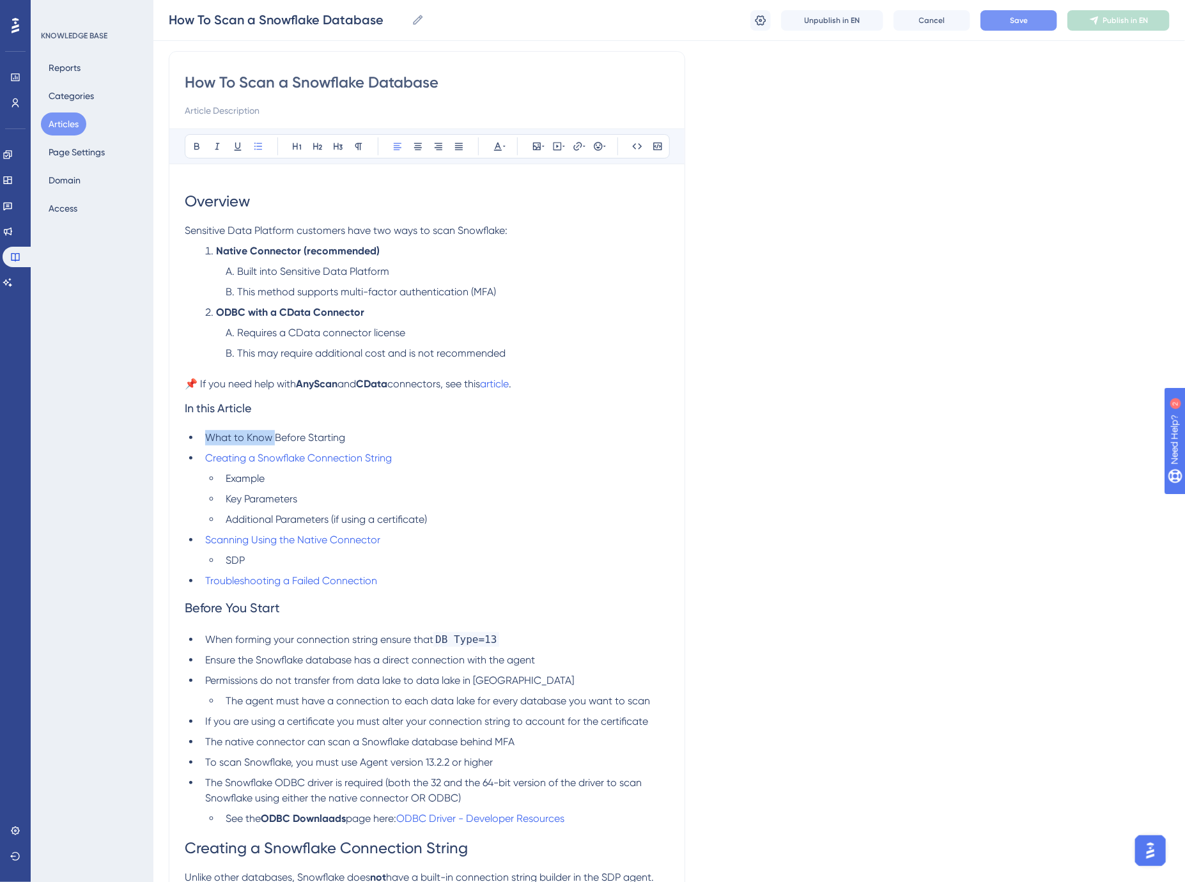
drag, startPoint x: 273, startPoint y: 439, endPoint x: 205, endPoint y: 439, distance: 67.7
click at [205, 439] on span "What to Know Before Starting" at bounding box center [275, 437] width 140 height 12
click at [415, 456] on li "Creating a Snowflake Connection String" at bounding box center [434, 458] width 469 height 15
type input "h"
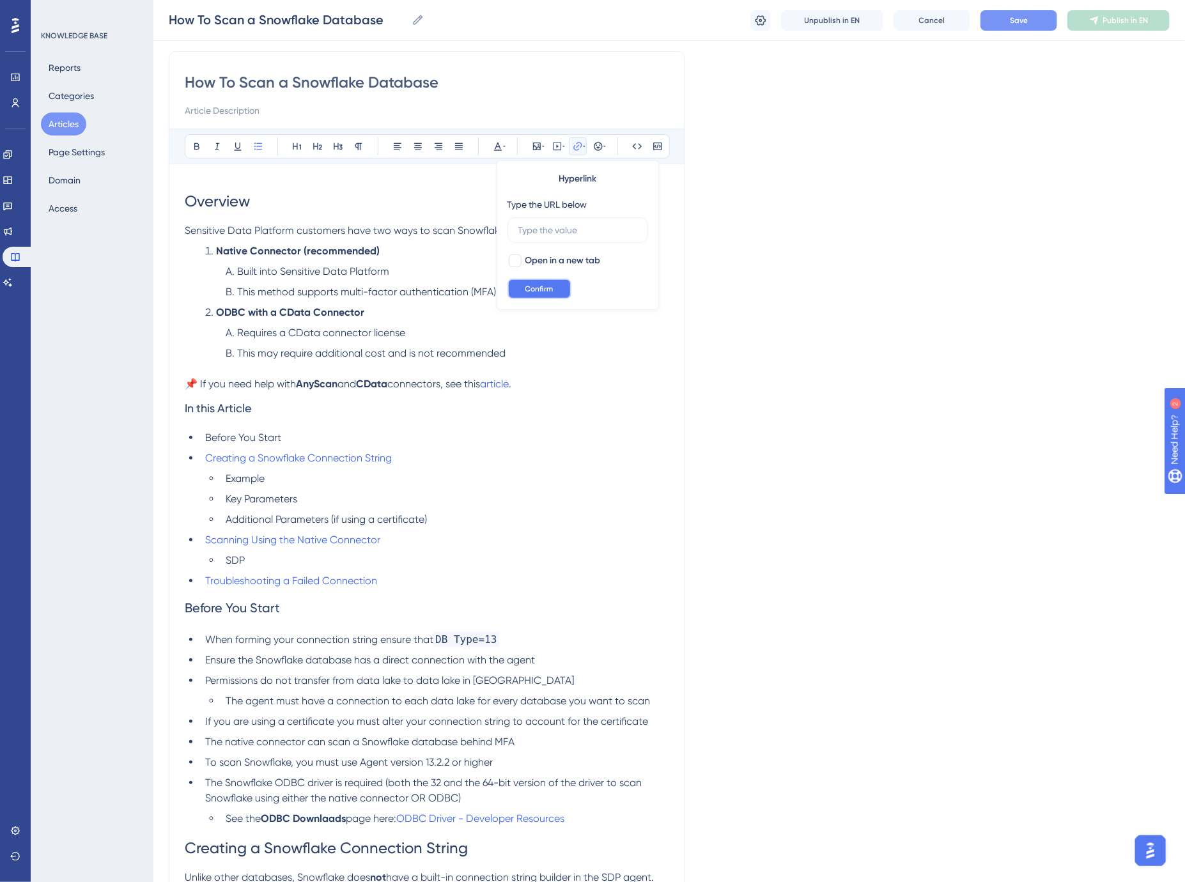
click at [552, 282] on button "Confirm" at bounding box center [539, 289] width 64 height 20
click at [418, 537] on li "Scanning Using the Native Connector" at bounding box center [434, 539] width 469 height 15
click at [578, 144] on icon at bounding box center [578, 146] width 10 height 10
type input "h"
click at [545, 280] on button "Confirm" at bounding box center [539, 289] width 64 height 20
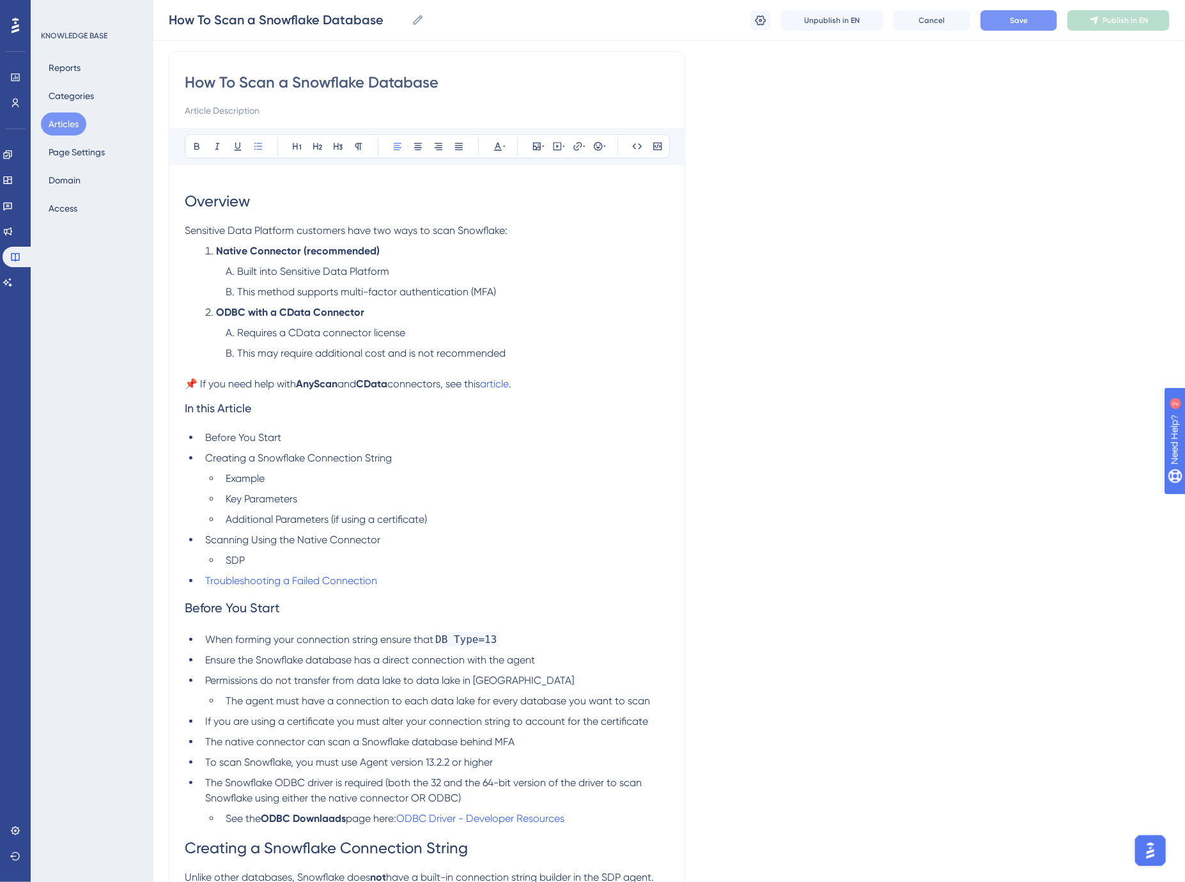
click at [428, 582] on li "Troubleshooting a Failed Connection" at bounding box center [434, 580] width 469 height 15
click at [580, 150] on icon at bounding box center [578, 146] width 10 height 10
type input "h"
click at [546, 286] on span "Confirm" at bounding box center [539, 289] width 28 height 10
click at [1028, 16] on button "Save" at bounding box center [1018, 20] width 77 height 20
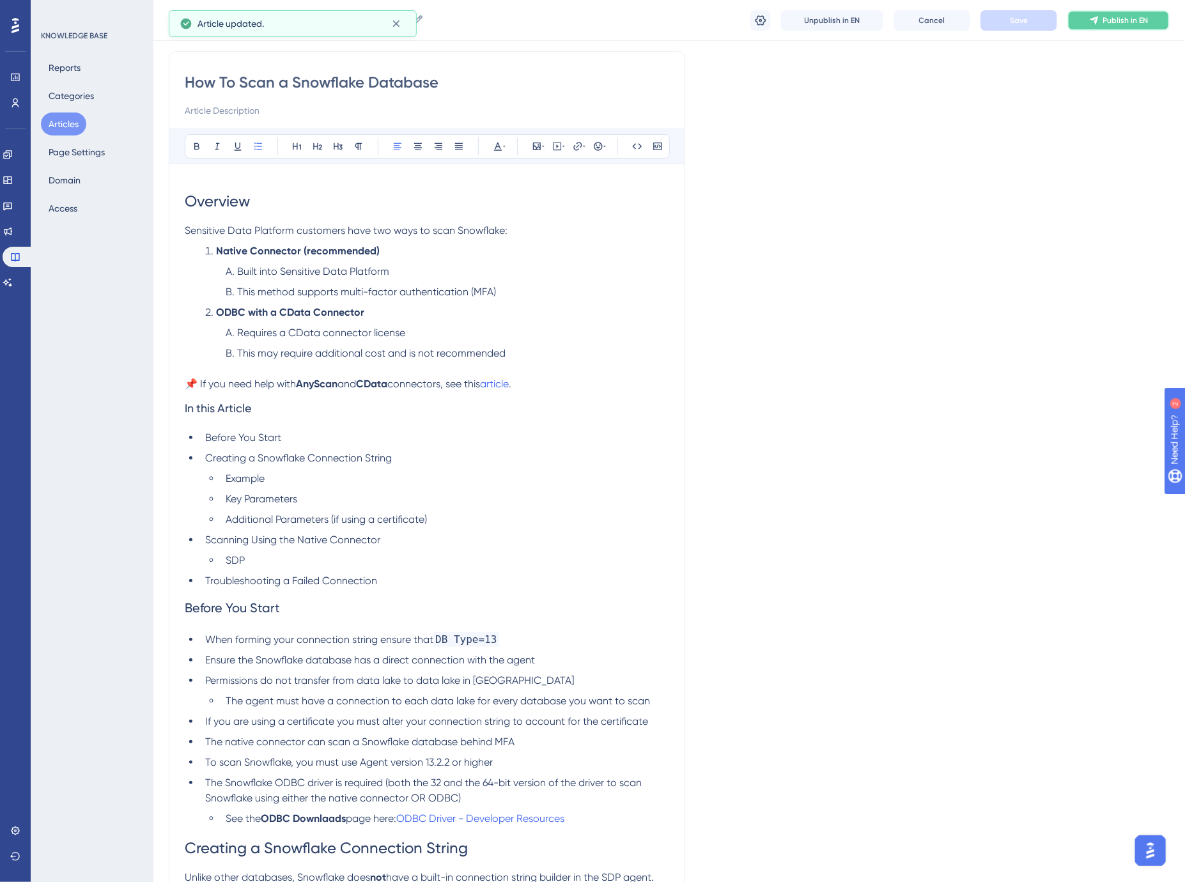
click at [1110, 27] on button "Publish in EN" at bounding box center [1118, 20] width 102 height 20
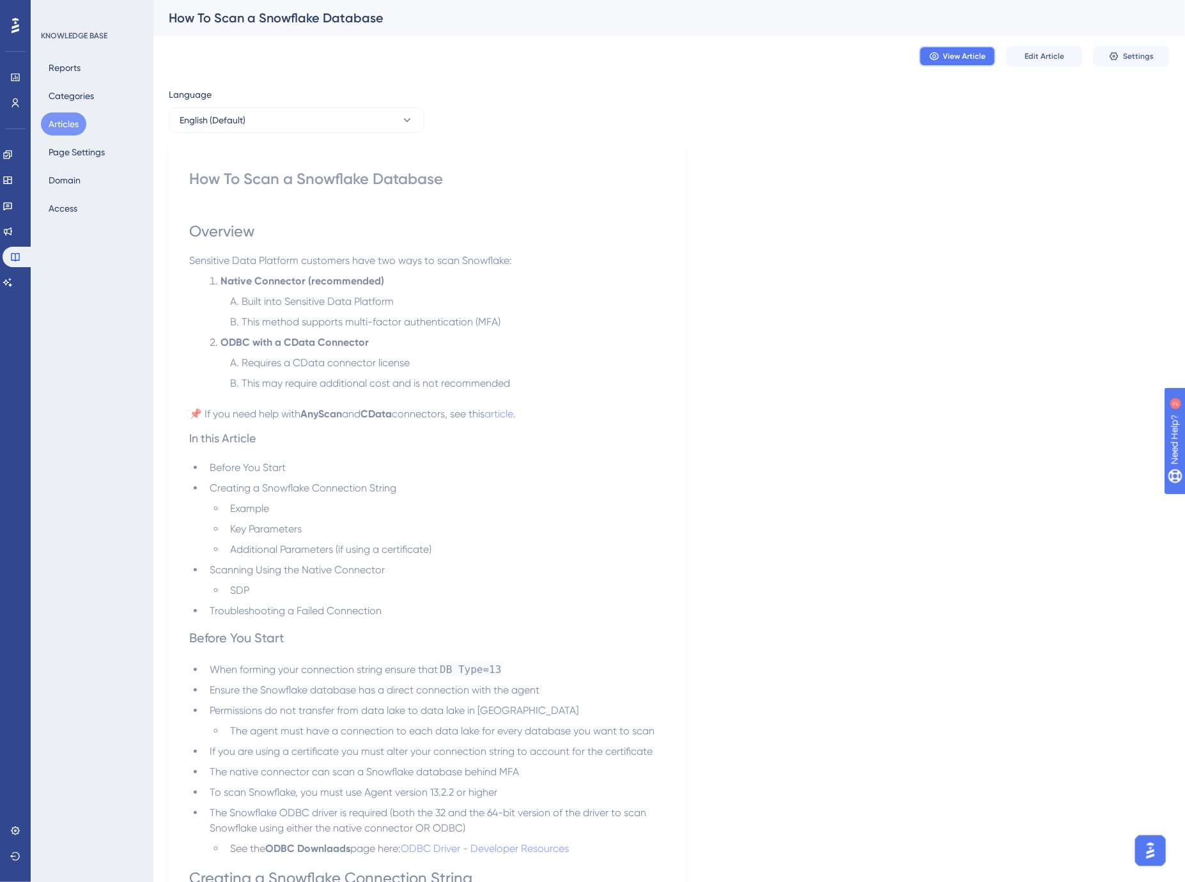
click at [954, 59] on span "View Article" at bounding box center [964, 56] width 43 height 10
click at [1038, 59] on span "Edit Article" at bounding box center [1044, 56] width 40 height 10
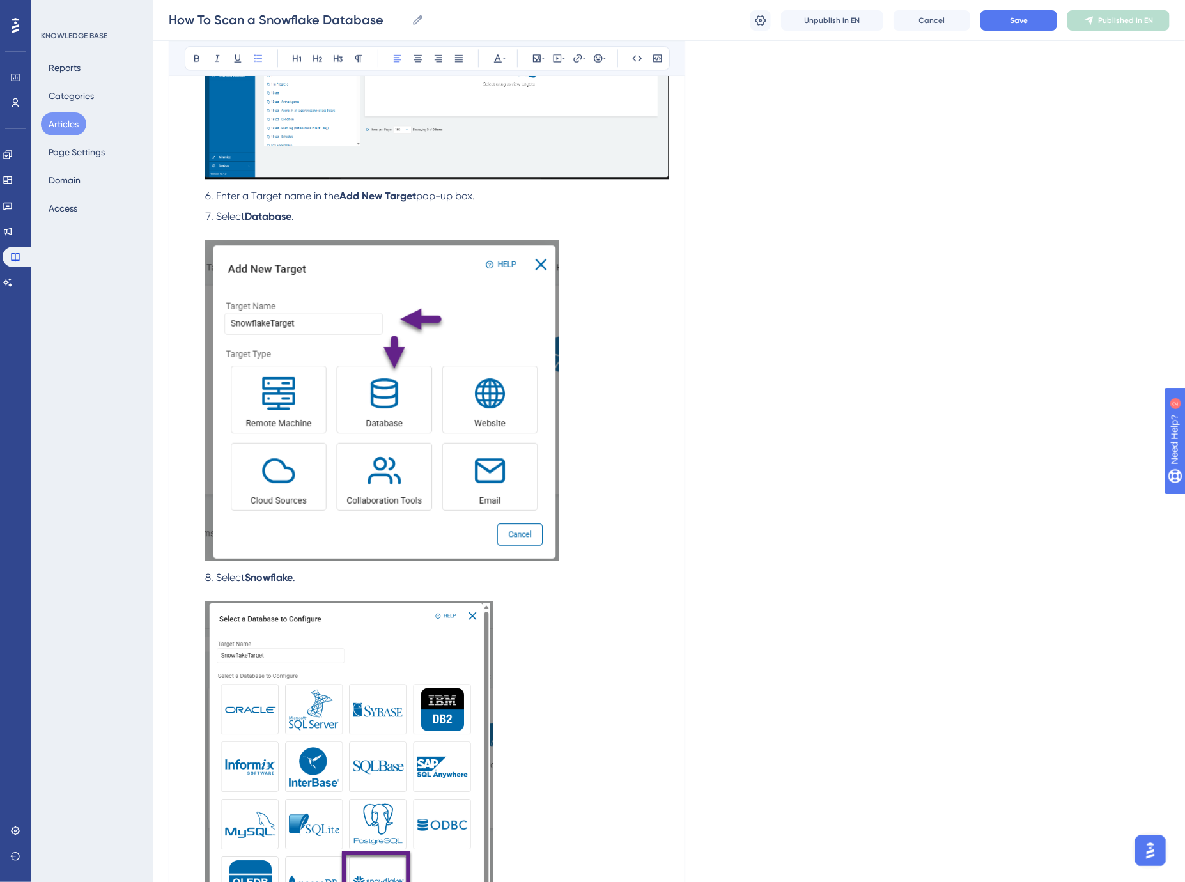
scroll to position [1702, 0]
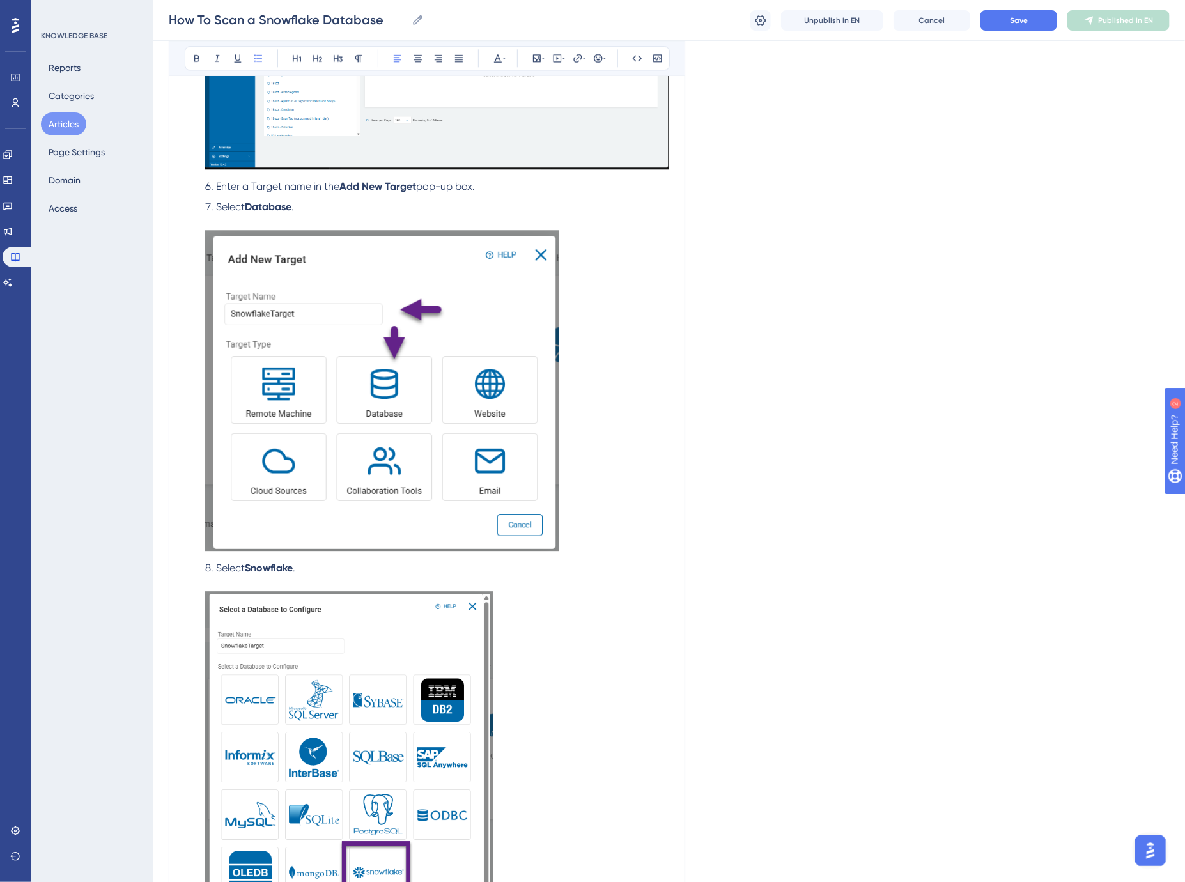
click at [518, 377] on img at bounding box center [382, 390] width 354 height 320
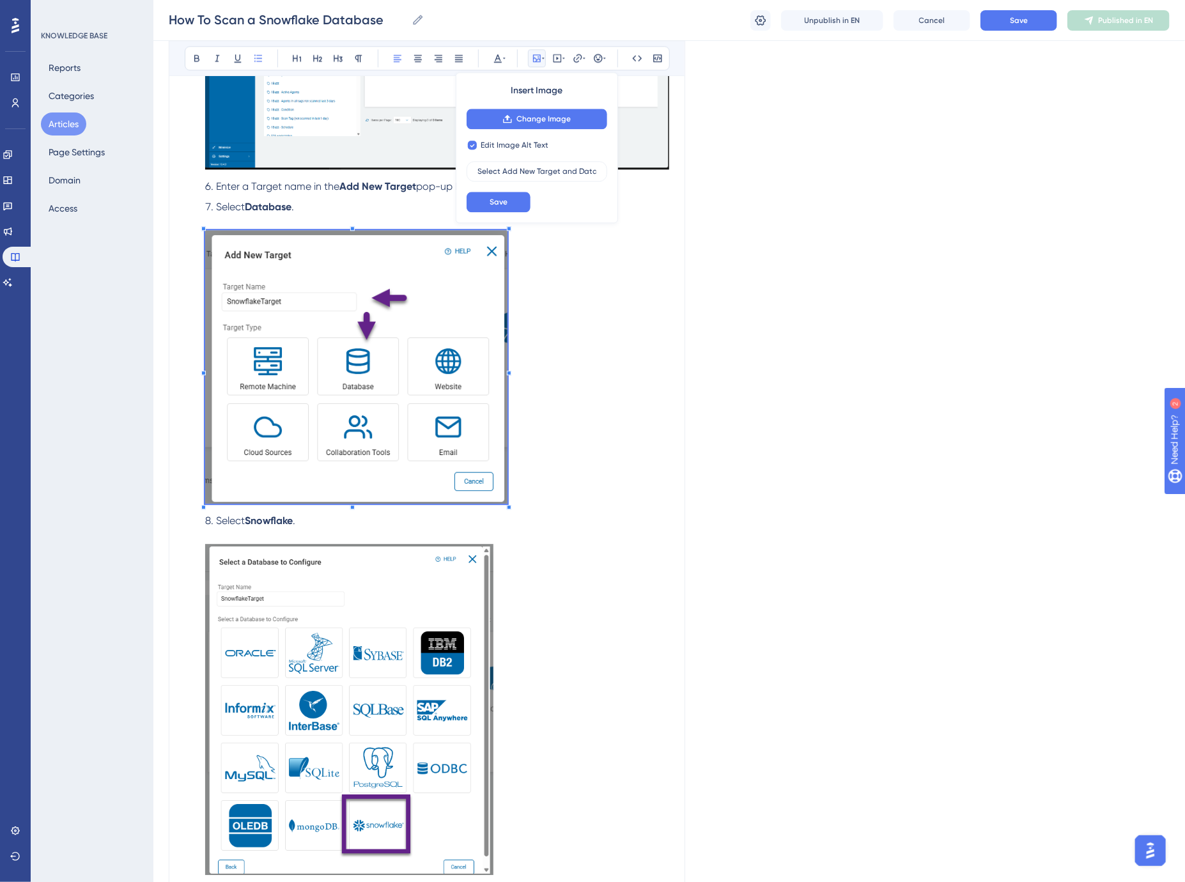
click at [507, 509] on ol "Open Sensitive Data Platform . Select Data Asset Inventory from the left side n…" at bounding box center [427, 493] width 484 height 1251
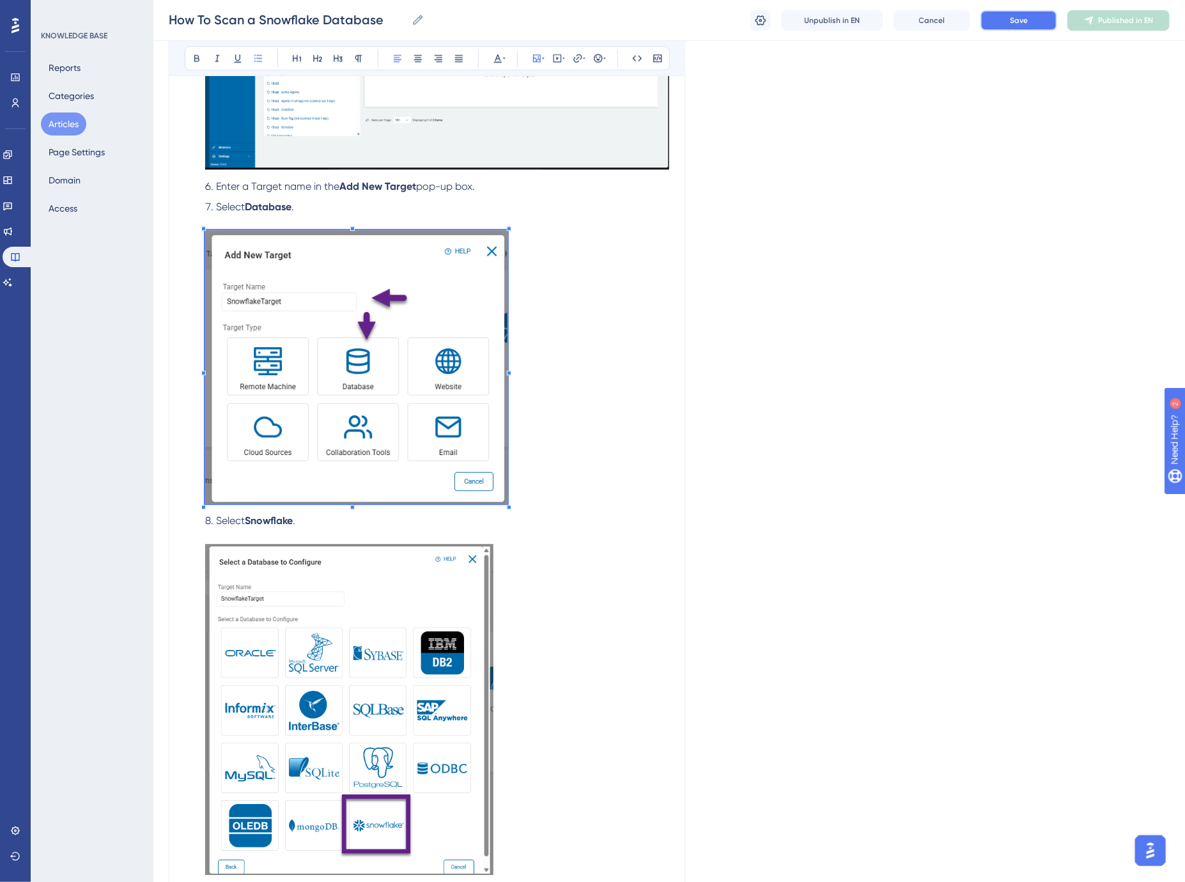
click at [1019, 23] on span "Save" at bounding box center [1019, 20] width 18 height 10
click at [1114, 20] on span "Publish in EN" at bounding box center [1125, 20] width 45 height 10
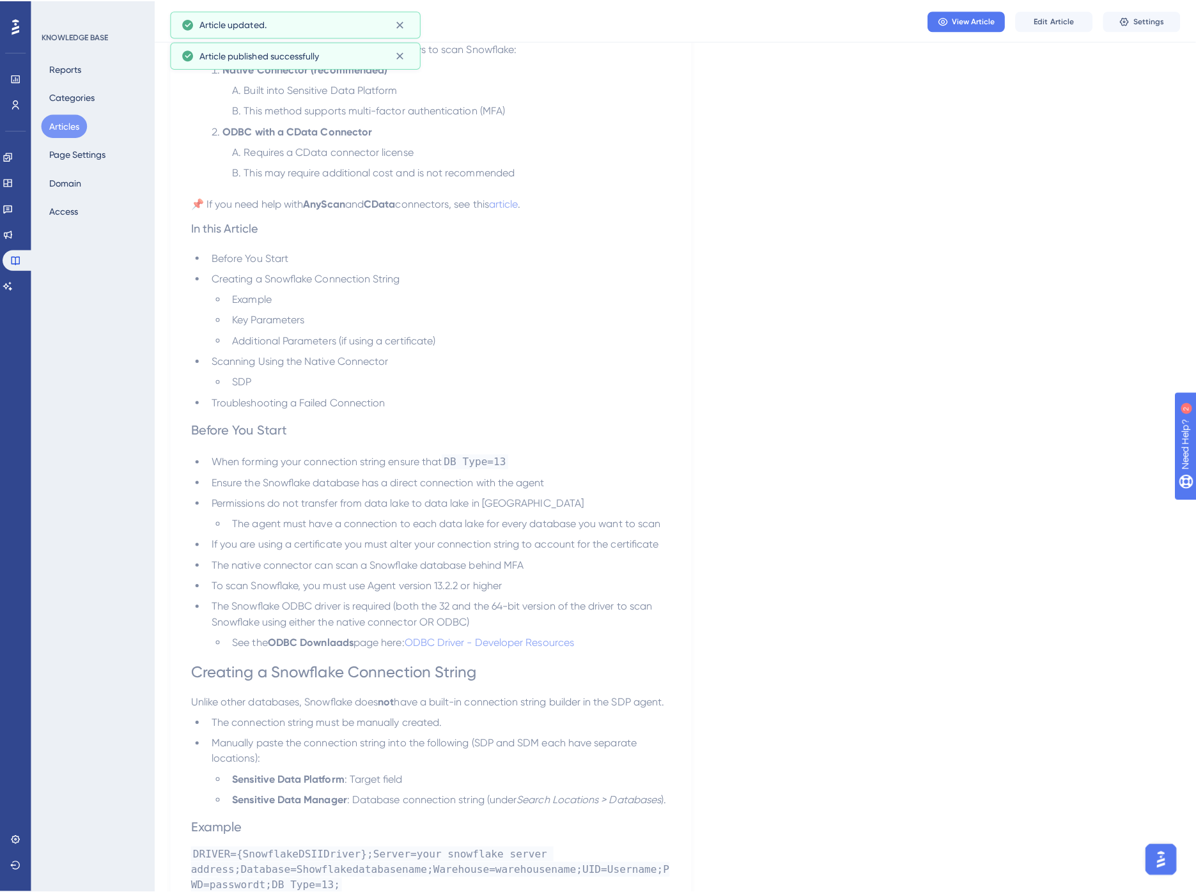
scroll to position [0, 0]
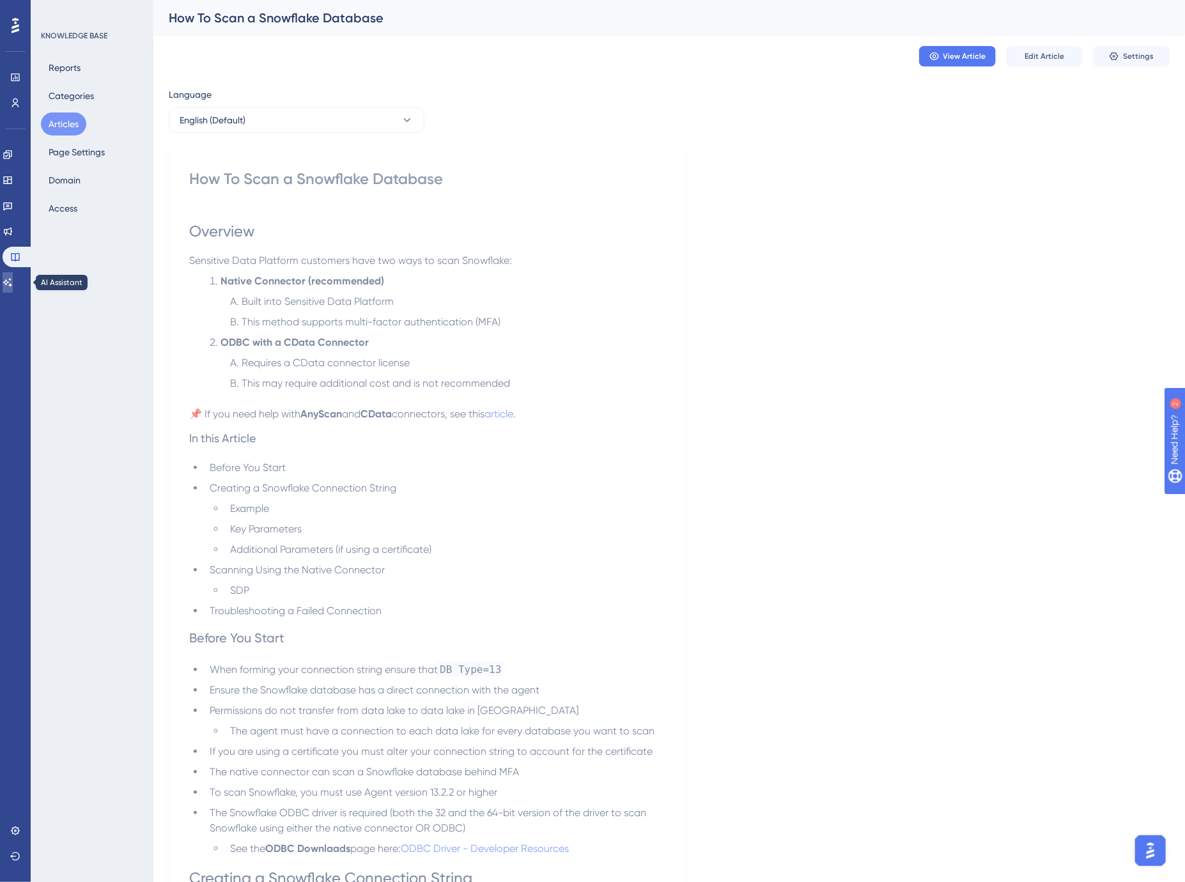
click at [13, 282] on icon at bounding box center [8, 282] width 10 height 10
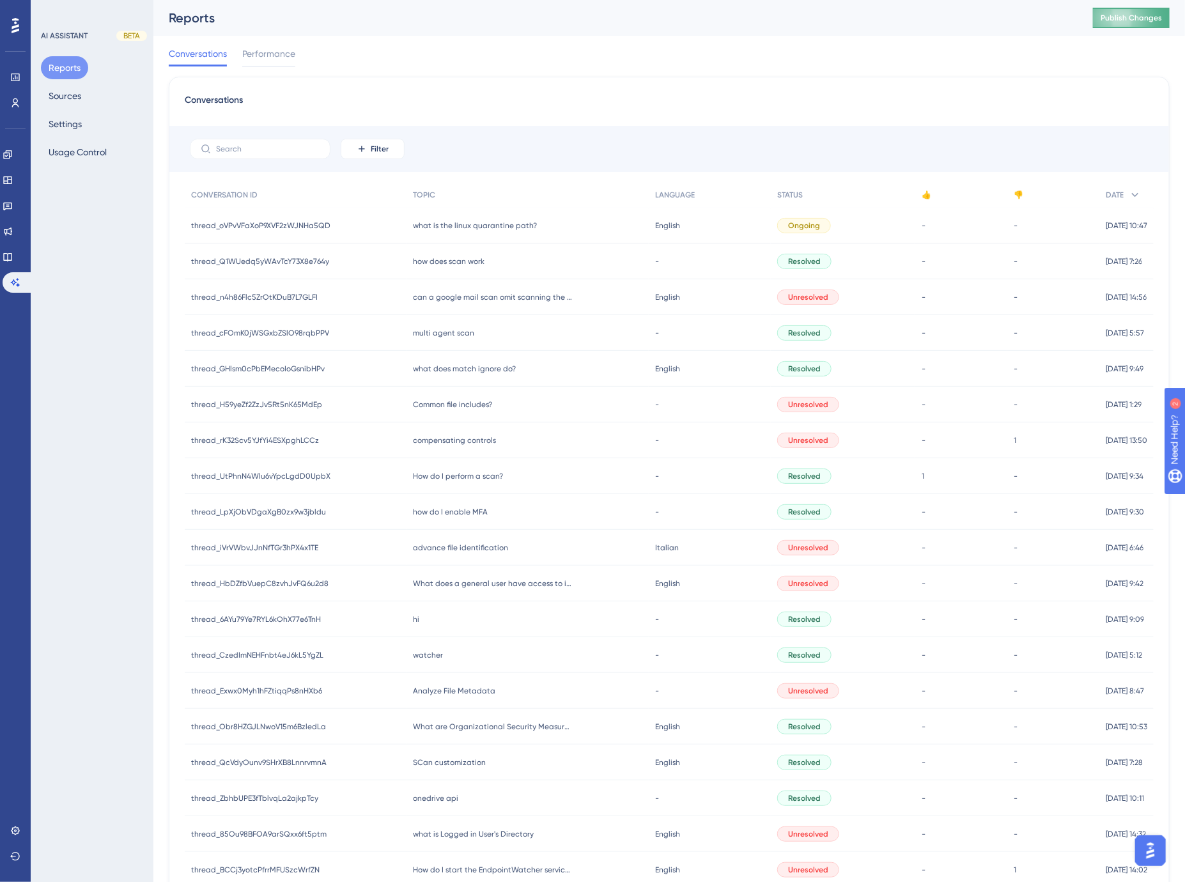
click at [1145, 20] on span "Publish Changes" at bounding box center [1130, 18] width 61 height 10
click at [759, 47] on div "Conversations Performance" at bounding box center [669, 56] width 1001 height 41
click at [10, 252] on icon at bounding box center [8, 257] width 10 height 10
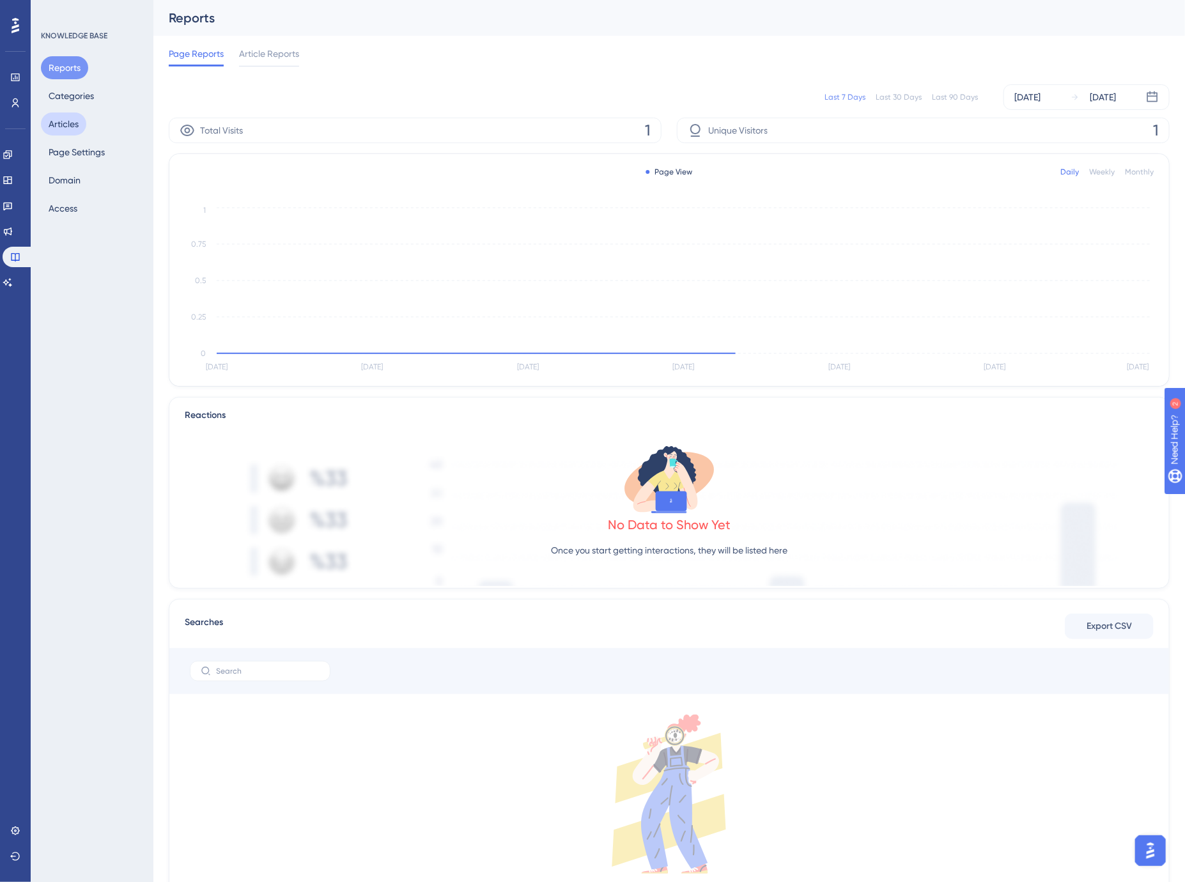
click at [75, 124] on button "Articles" at bounding box center [63, 123] width 45 height 23
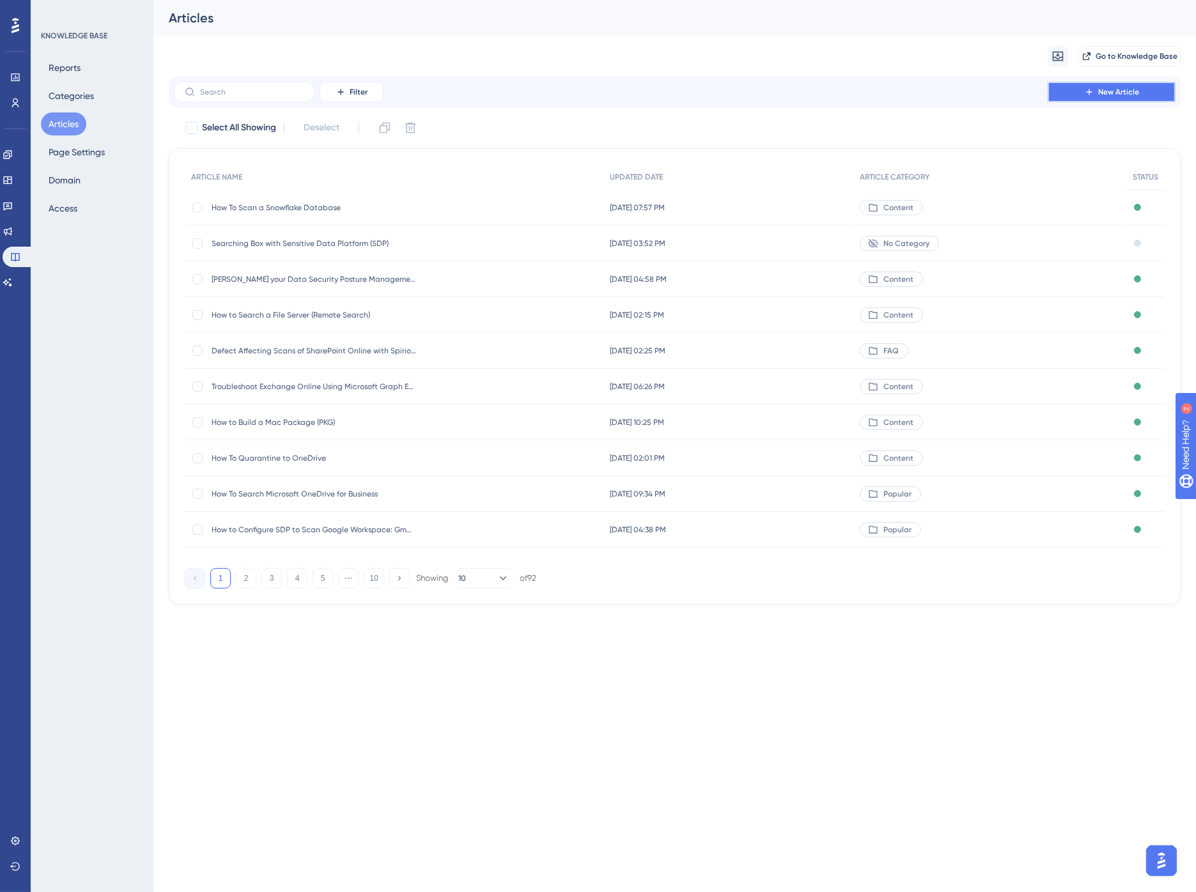
click at [1101, 84] on button "New Article" at bounding box center [1111, 92] width 128 height 20
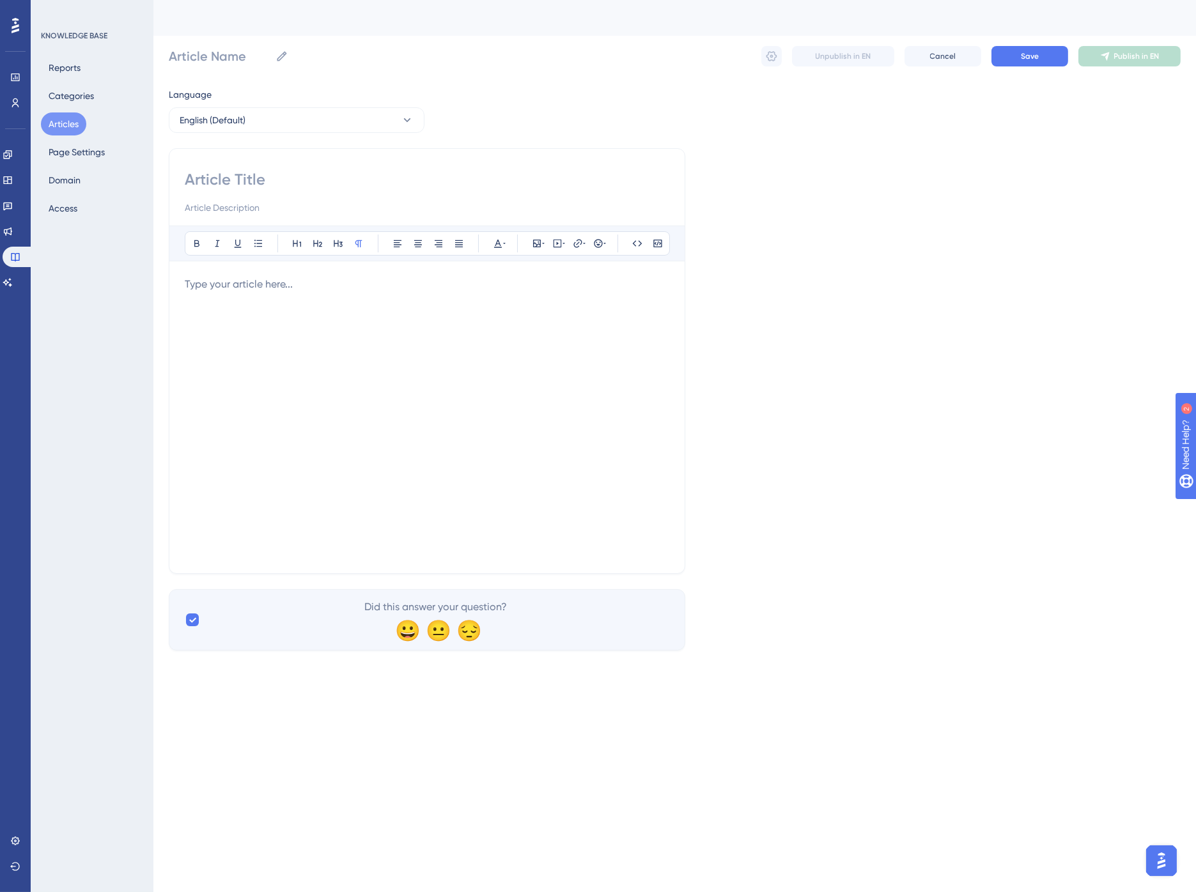
click at [318, 302] on div at bounding box center [427, 417] width 484 height 281
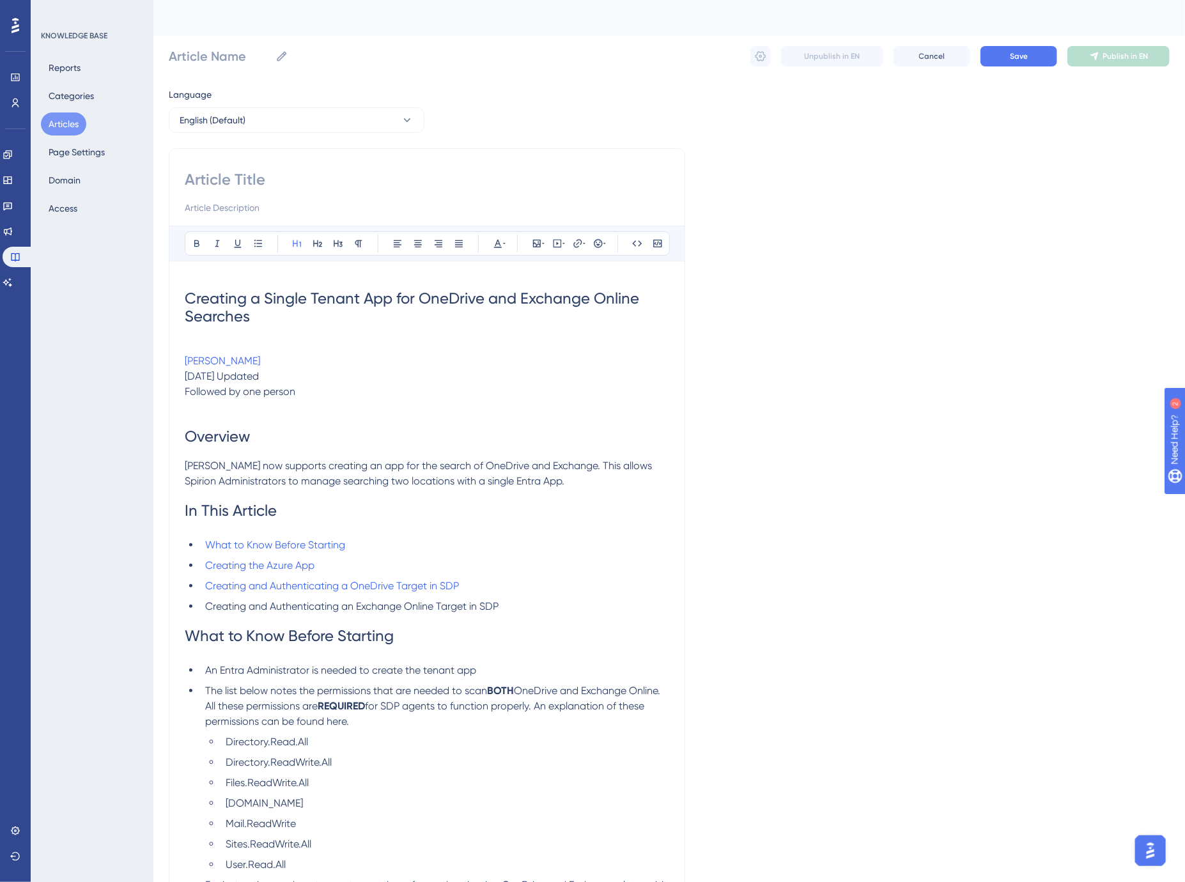
drag, startPoint x: 263, startPoint y: 316, endPoint x: 174, endPoint y: 300, distance: 90.9
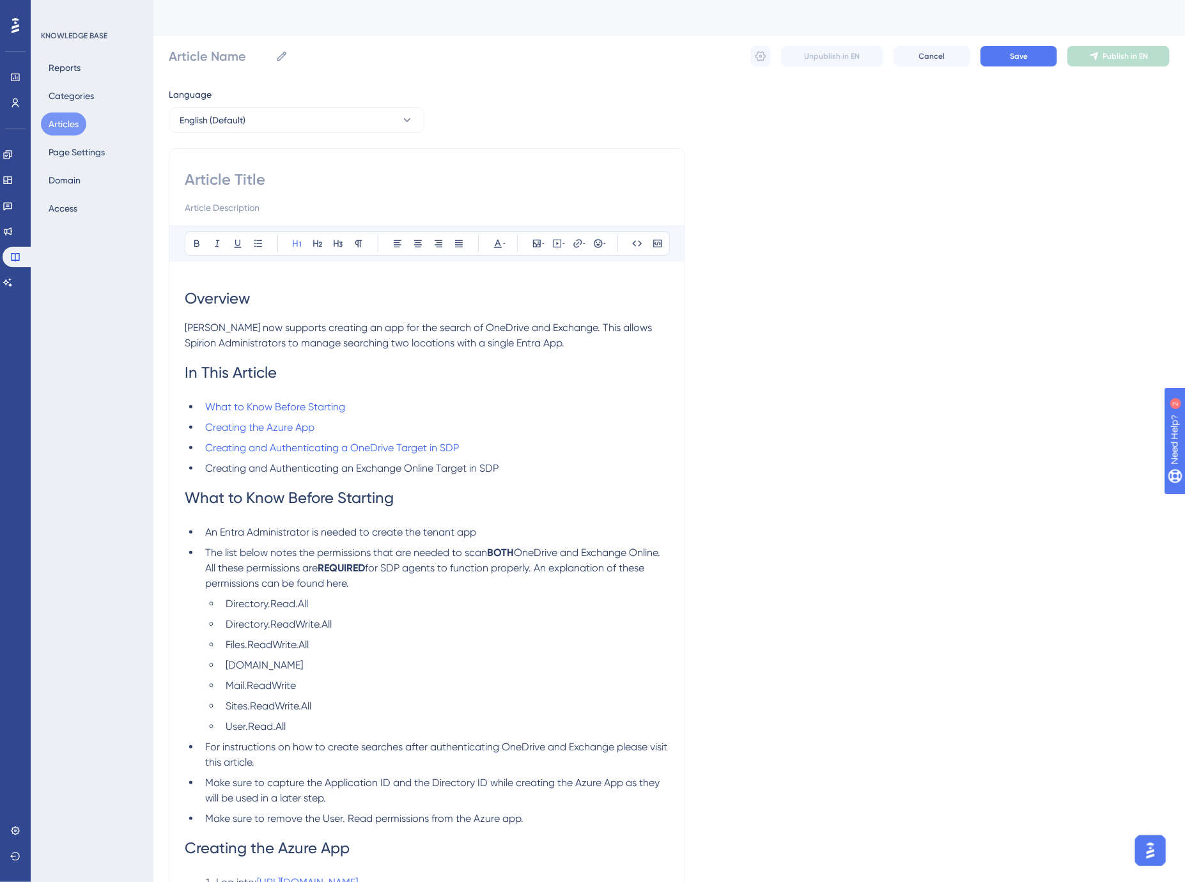
click at [291, 180] on input at bounding box center [427, 179] width 484 height 20
paste input "Creating a Single Tenant App for OneDrive and Exchange Online Searches"
type input "Creating a Single Tenant App for OneDrive and Exchange Online Searches"
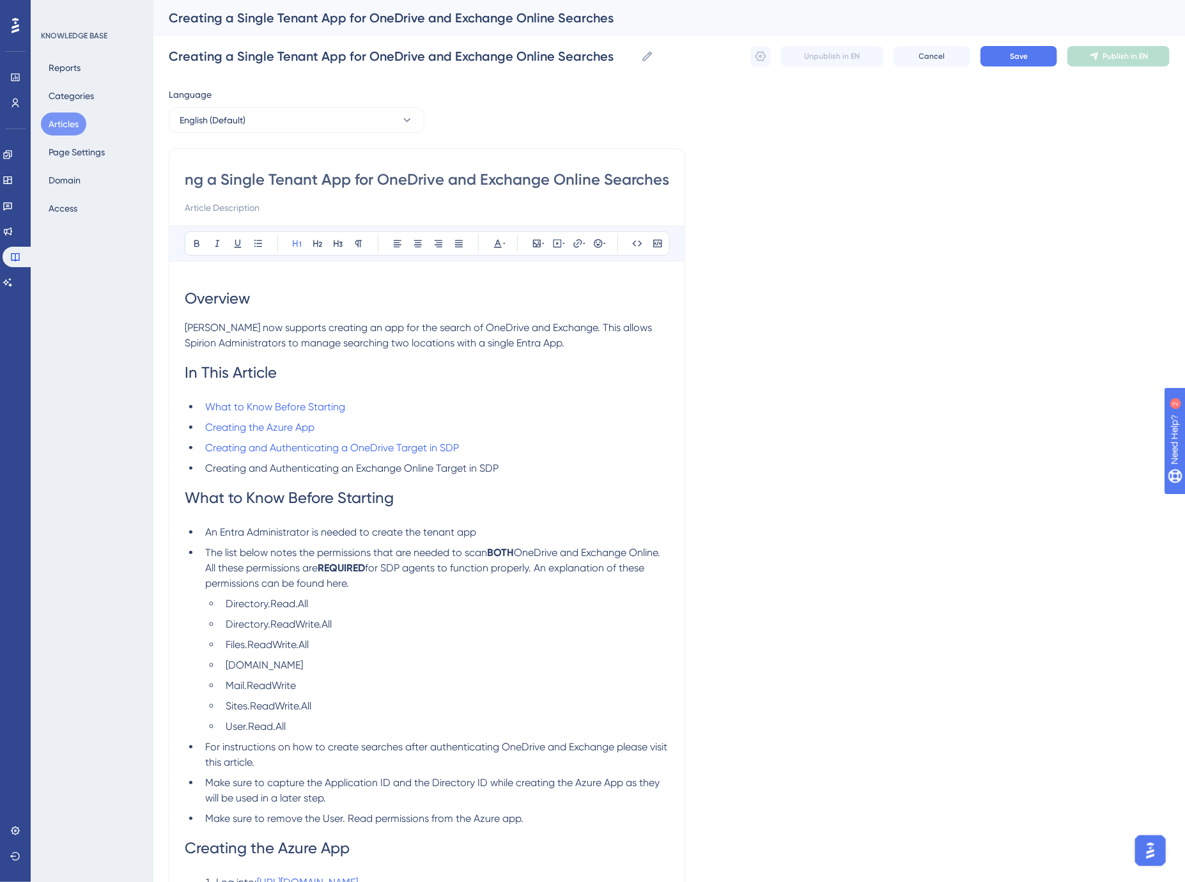
type input "Creating a Single Tenant App for OneDrive and Exchange Online Searches"
type input "Create a Single Tenant App for OneDrive and Exchange Online Searches"
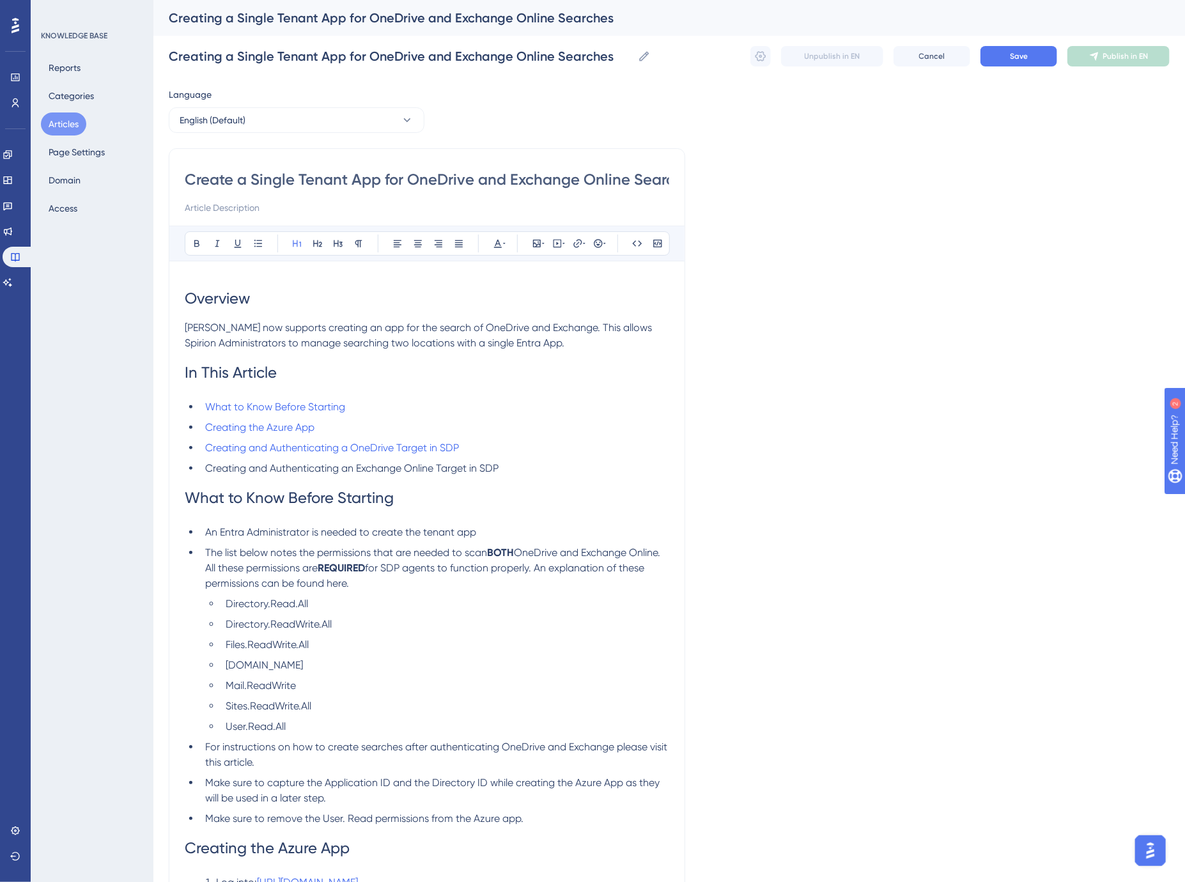
type input "Create a Single Tenant App for OneDrive and Exchange Online Searches"
type input "How to Create a Single Tenant App for OneDrive and Exchange Online Searches"
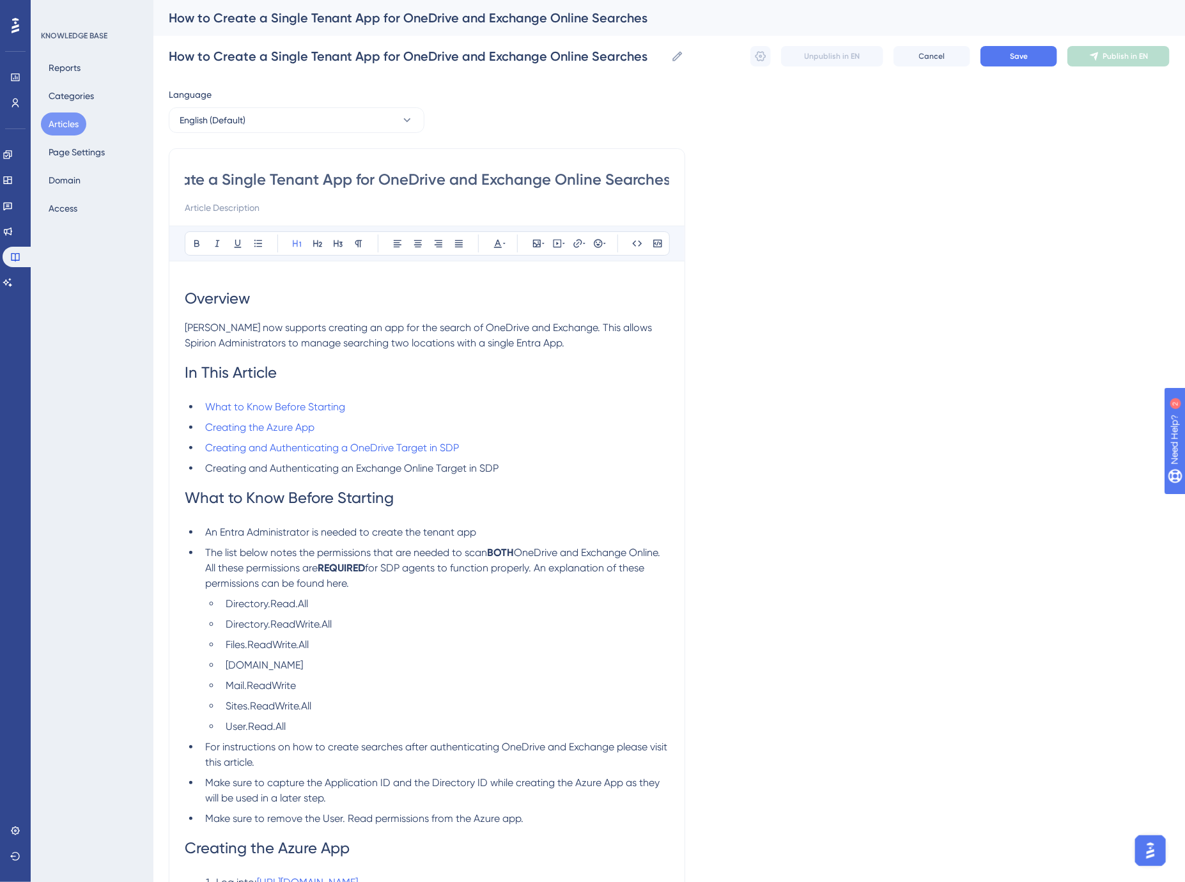
click at [593, 327] on span "[PERSON_NAME] now supports creating an app for the search of OneDrive and Excha…" at bounding box center [420, 334] width 470 height 27
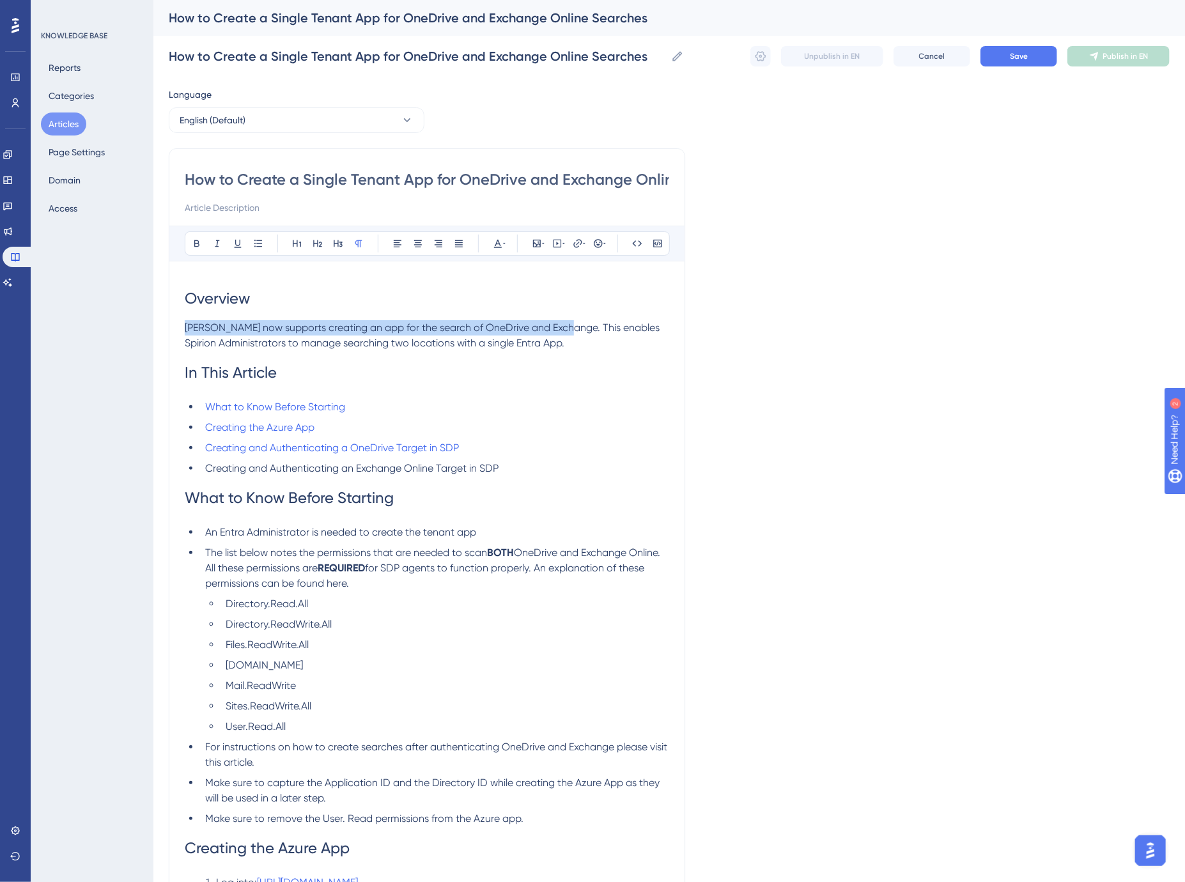
drag, startPoint x: 559, startPoint y: 325, endPoint x: 184, endPoint y: 330, distance: 374.5
click at [185, 330] on span "[PERSON_NAME] now supports creating an app for the search of OneDrive and Excha…" at bounding box center [423, 334] width 477 height 27
copy span "[PERSON_NAME] now supports creating an app for the search of OneDrive and Excha…"
click at [215, 206] on input at bounding box center [427, 207] width 484 height 15
paste input "[PERSON_NAME] now supports creating an app for the search of OneDrive and Excha…"
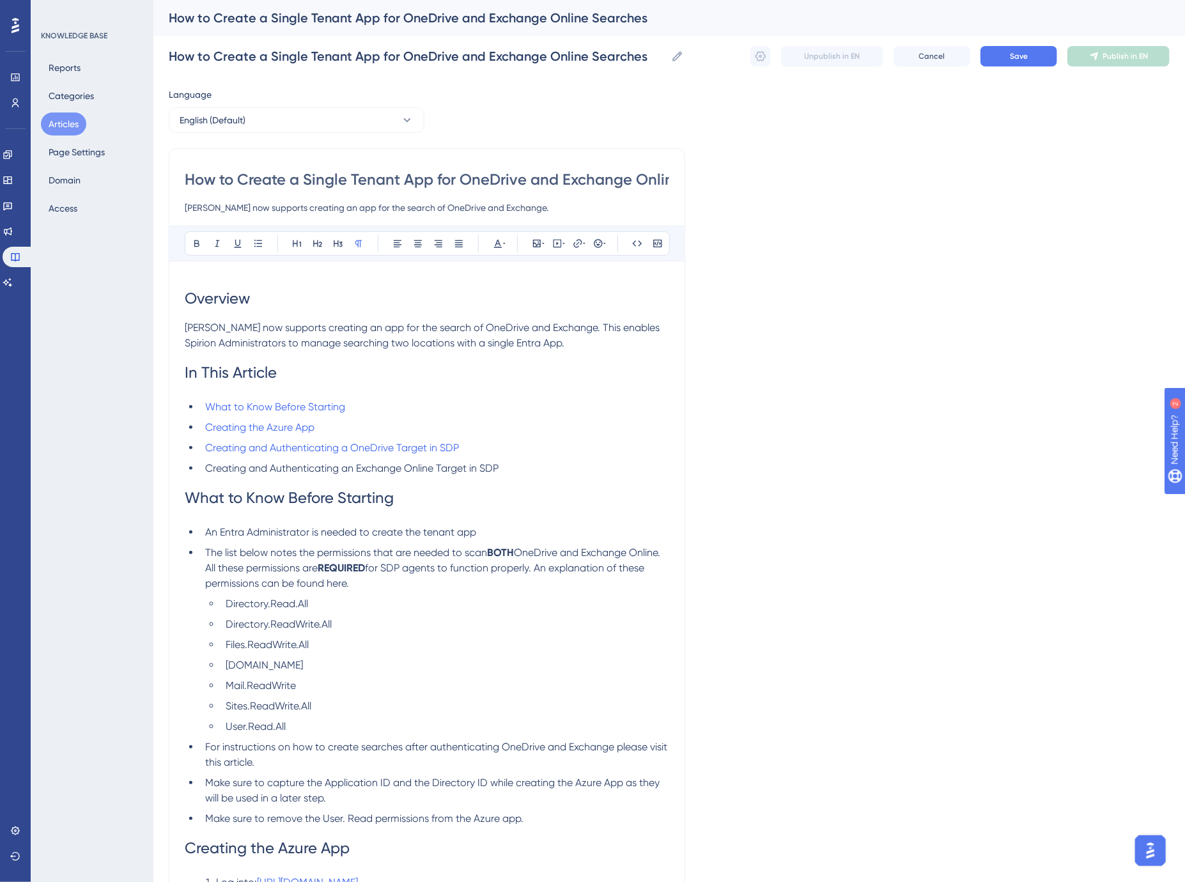
type input "[PERSON_NAME] now supports creating an app for the search of OneDrive and Excha…"
click at [353, 371] on h1 "In This Article" at bounding box center [427, 372] width 484 height 43
click at [335, 241] on icon at bounding box center [338, 243] width 10 height 10
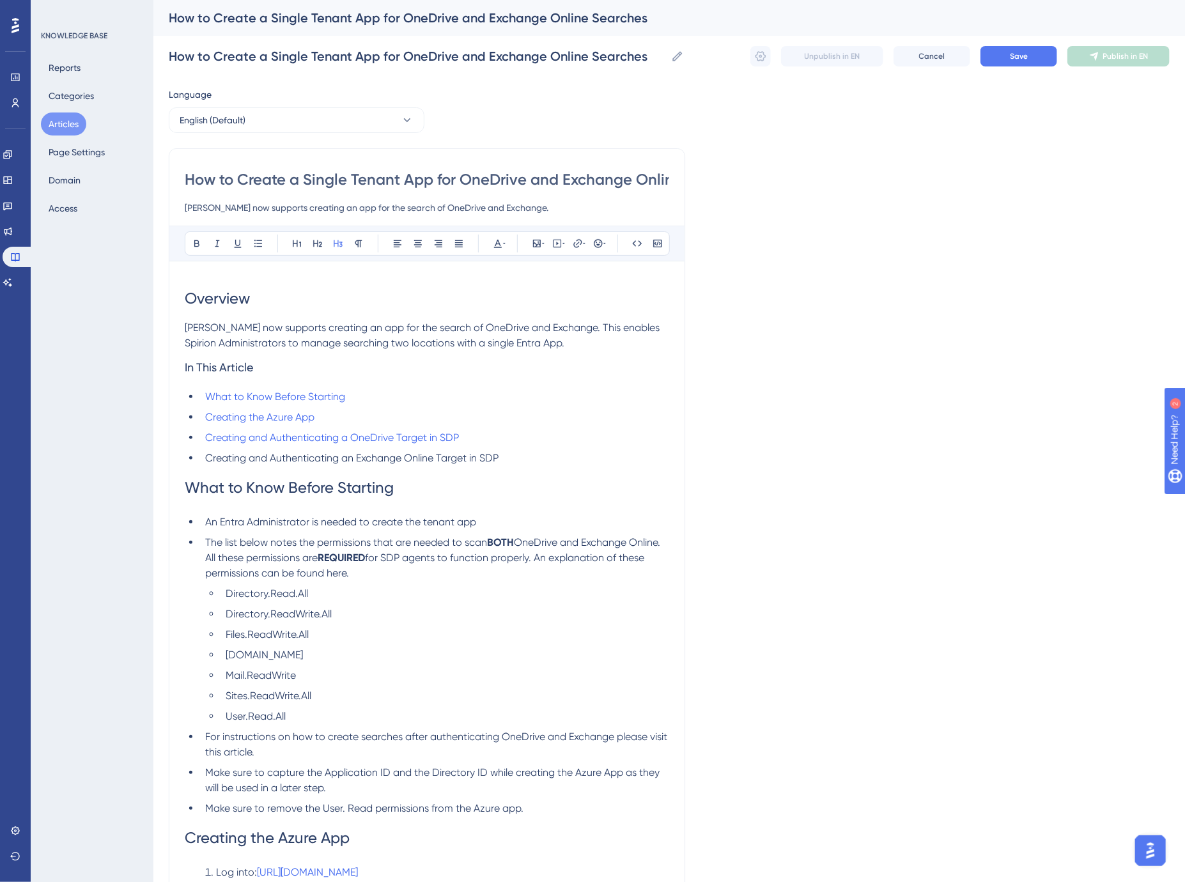
click at [272, 490] on span "What to Know Before Starting" at bounding box center [289, 488] width 209 height 18
drag, startPoint x: 284, startPoint y: 486, endPoint x: 184, endPoint y: 486, distance: 100.3
click at [185, 486] on span "What to Know Before Starting" at bounding box center [289, 488] width 209 height 18
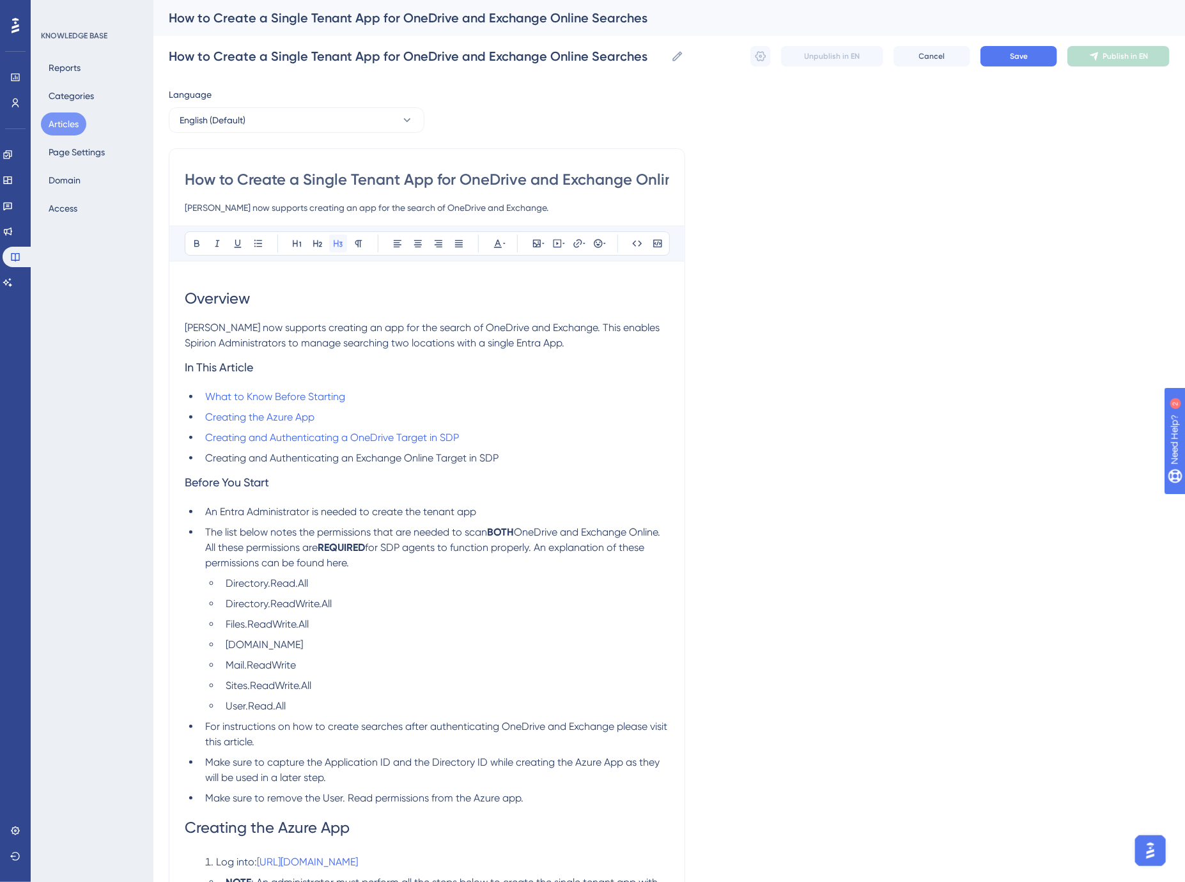
click at [341, 241] on icon at bounding box center [338, 243] width 10 height 10
click at [295, 529] on span "The list below notes the permissions that are needed to scan" at bounding box center [346, 532] width 282 height 12
click at [211, 550] on span "OneDrive and Exchange Online. All these permissions are" at bounding box center [434, 539] width 458 height 27
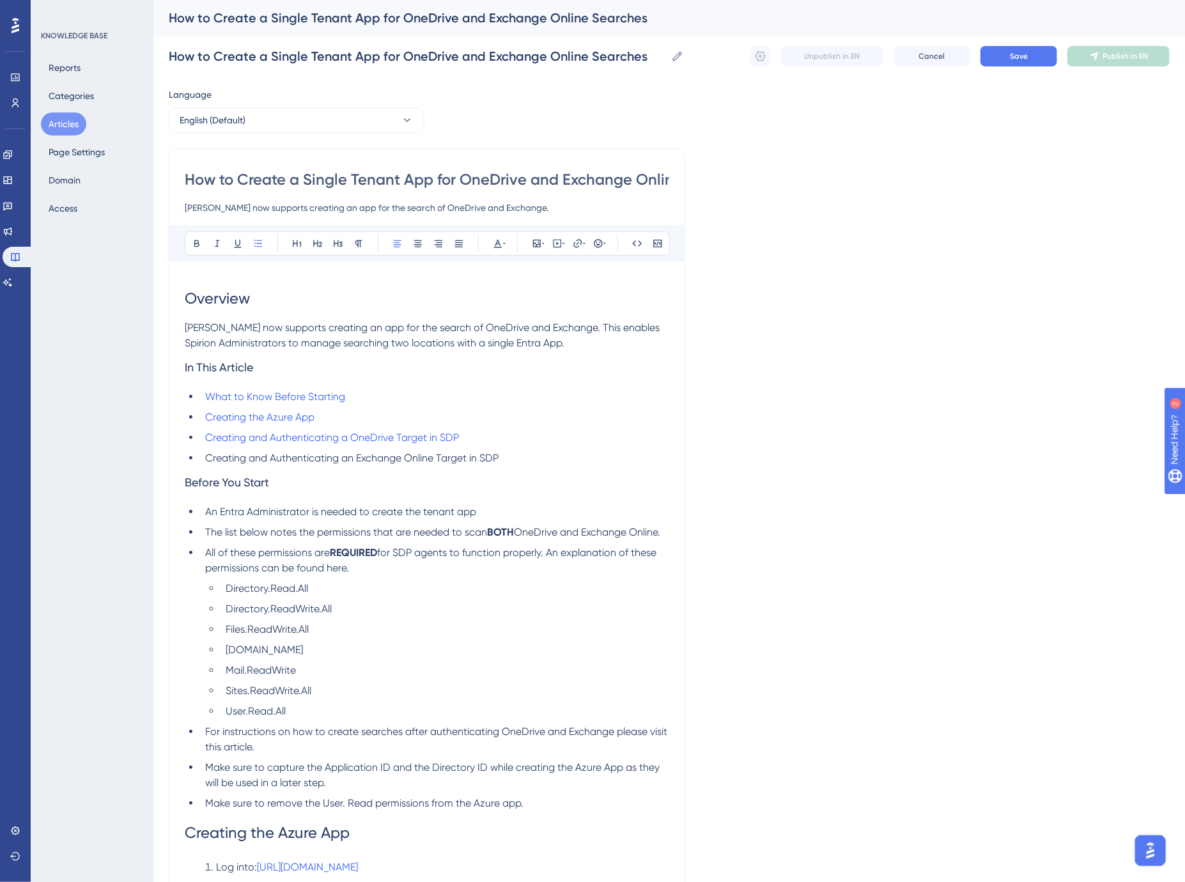
click at [497, 457] on span "Creating and Authenticating an Exchange Online Target in SDP" at bounding box center [351, 458] width 293 height 12
copy span "SDP"
click at [527, 383] on h3 "In This Article" at bounding box center [427, 367] width 484 height 33
click at [474, 497] on h3 "Before You Start" at bounding box center [427, 482] width 484 height 33
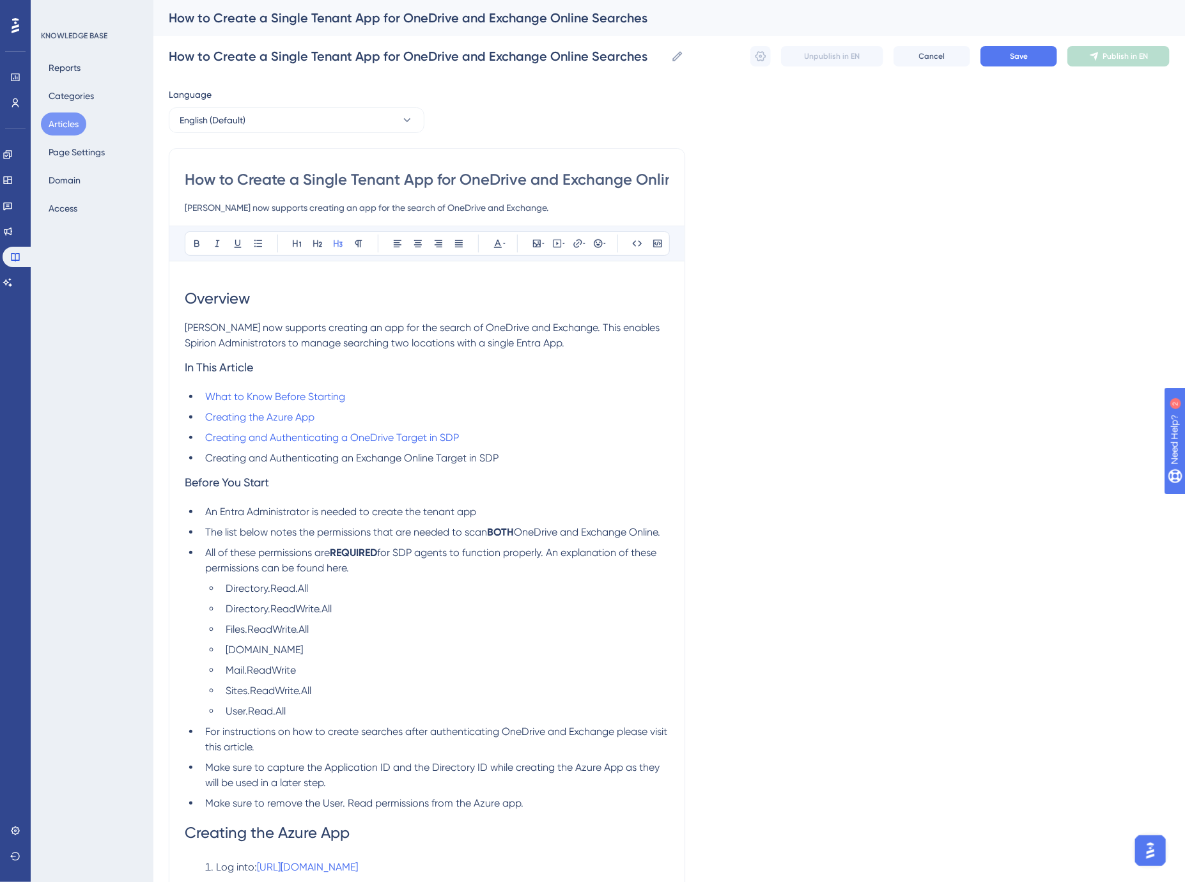
click at [415, 550] on span "for SDP agents to function properly. An explanation of these permissions can be…" at bounding box center [432, 559] width 454 height 27
click at [400, 527] on span "The list below notes the permissions that are needed to scan" at bounding box center [346, 532] width 282 height 12
click at [439, 518] on li "An Entra Administrator is needed to create the tenant app" at bounding box center [434, 511] width 469 height 15
click at [431, 548] on span "for SDP agents to function properly. An explanation of these permissions can be…" at bounding box center [432, 559] width 454 height 27
click at [404, 550] on span "for SDP agents to function properly. An explanation of these permissions can be…" at bounding box center [432, 559] width 454 height 27
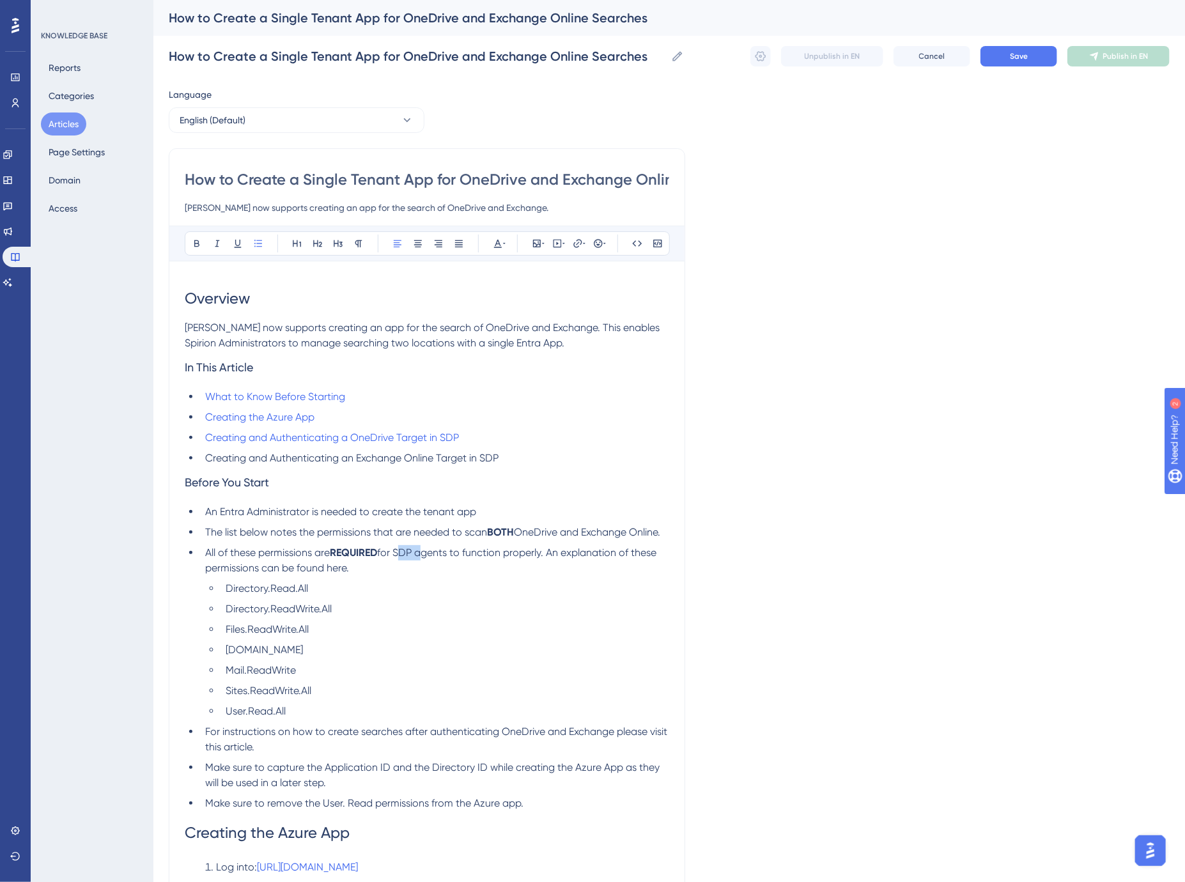
click at [404, 550] on span "for SDP agents to function properly. An explanation of these permissions can be…" at bounding box center [432, 559] width 454 height 27
copy span "Sensitive Data Platform"
click at [525, 505] on li "An Entra Administrator is needed to create the tenant app" at bounding box center [434, 511] width 469 height 15
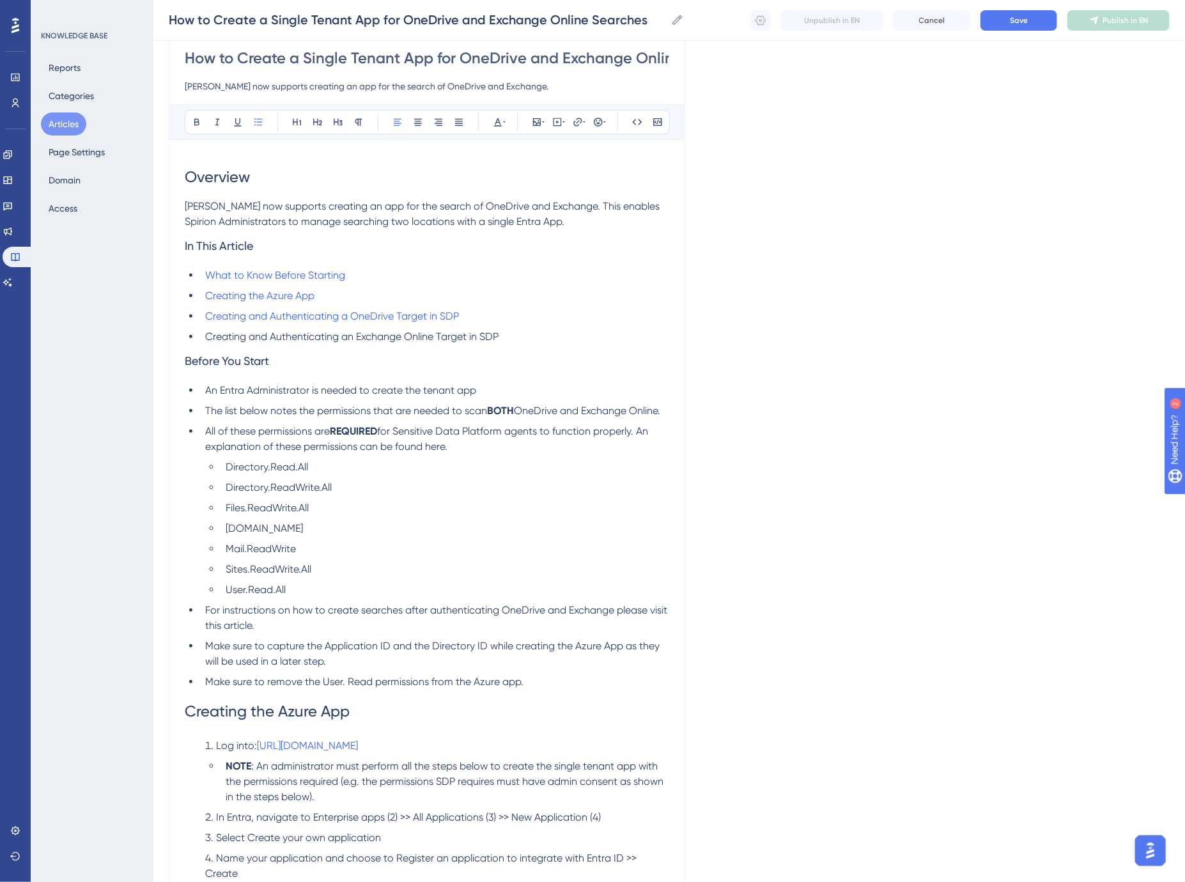
scroll to position [213, 0]
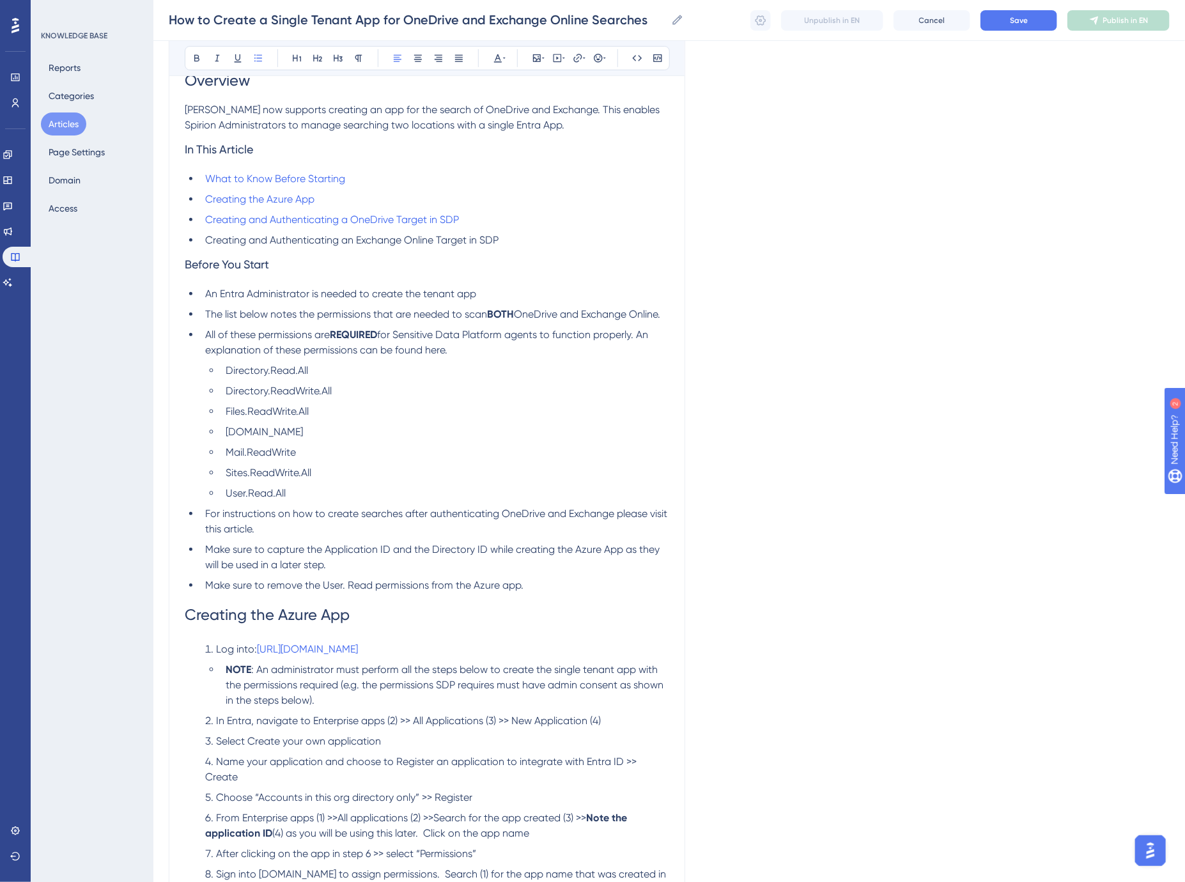
click at [446, 682] on span ": An administrator must perform all the steps below to create the single tenant…" at bounding box center [446, 684] width 440 height 43
click at [358, 713] on li "In Entra, navigate to Enterprise apps (2) >> All Applications (3) >> New Applic…" at bounding box center [434, 720] width 469 height 15
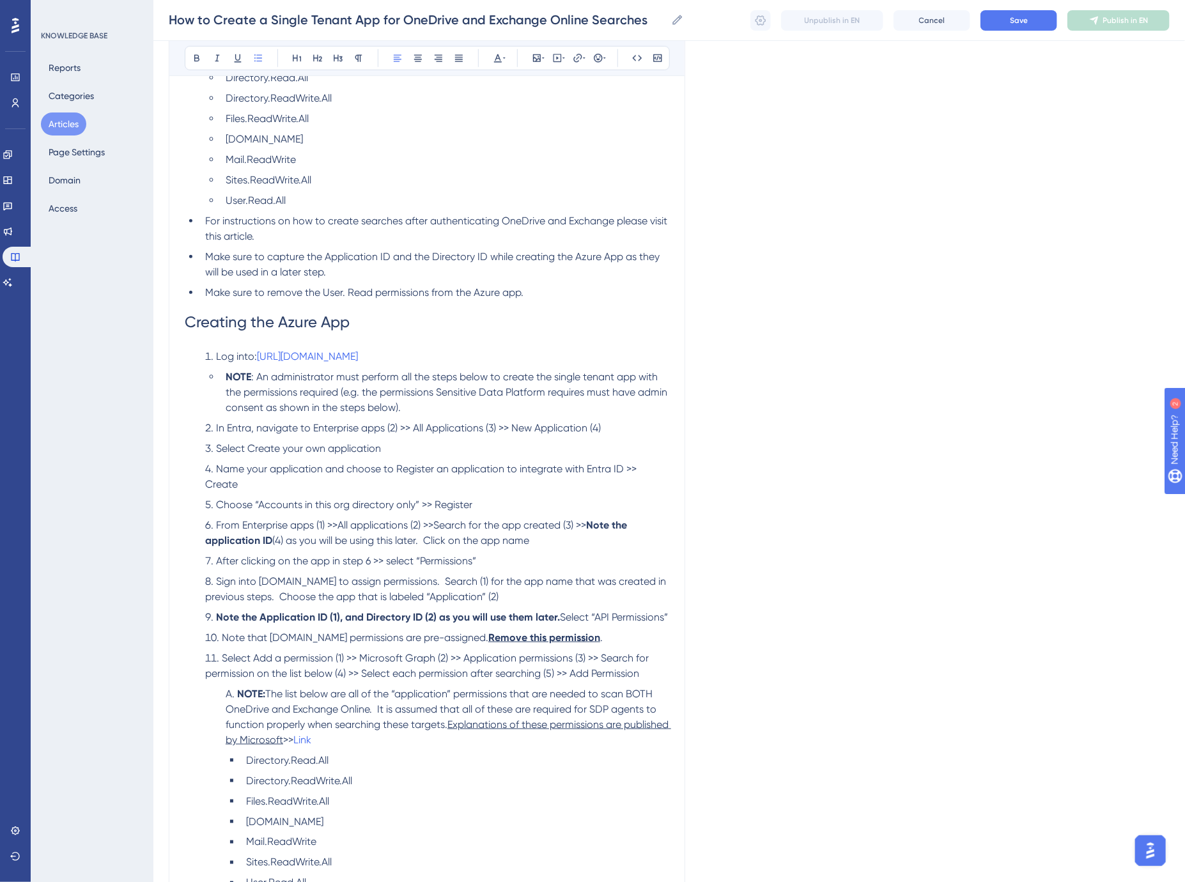
scroll to position [639, 0]
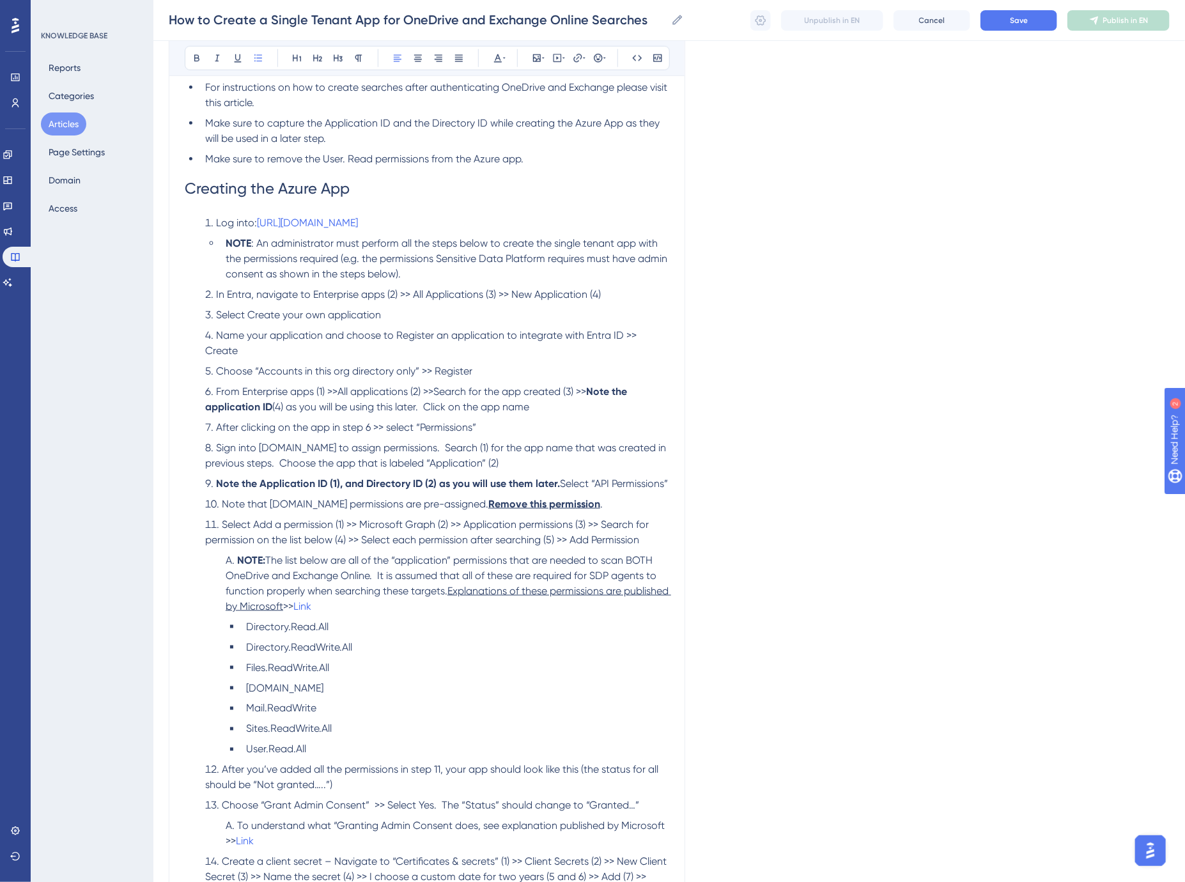
click at [599, 588] on span "The list below are all of the “application” permissions that are needed to scan…" at bounding box center [442, 575] width 433 height 43
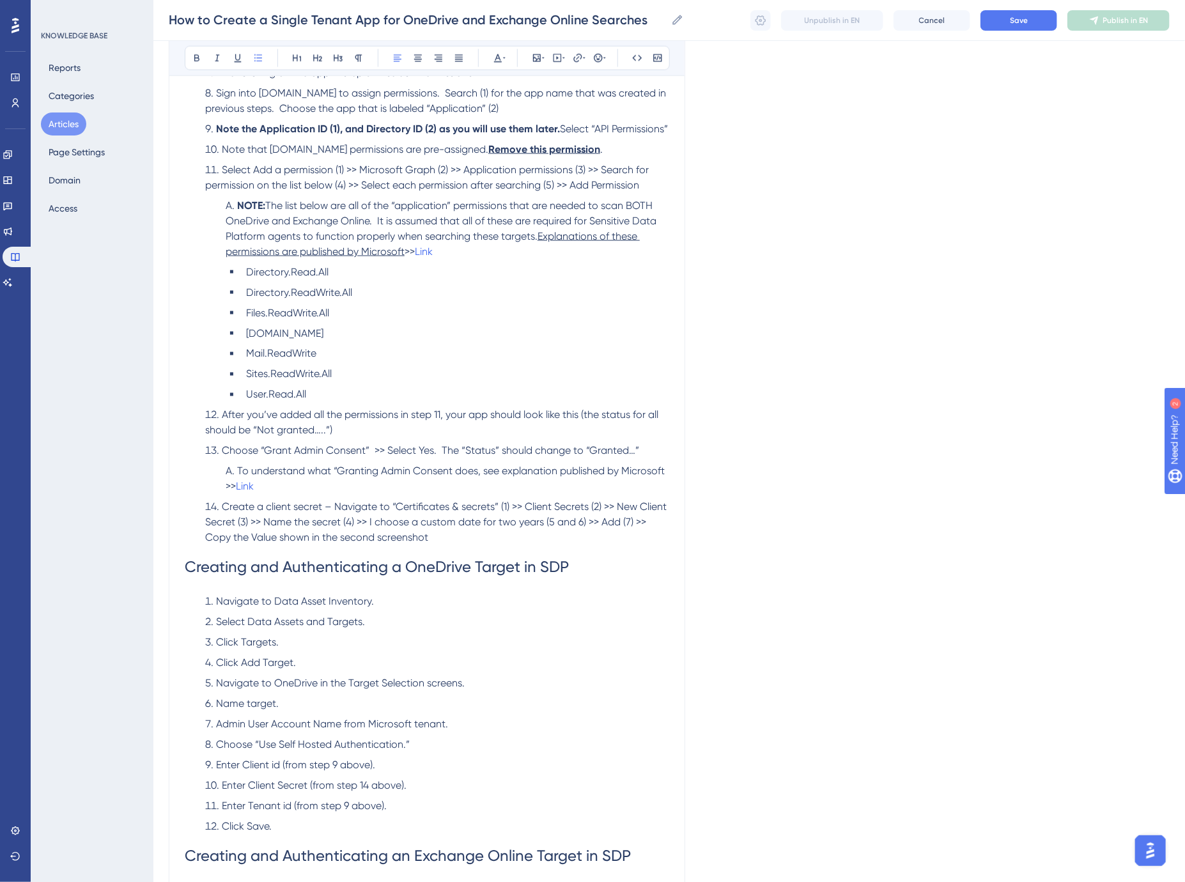
click at [555, 576] on span "Creating and Authenticating a OneDrive Target in SDP" at bounding box center [377, 568] width 384 height 18
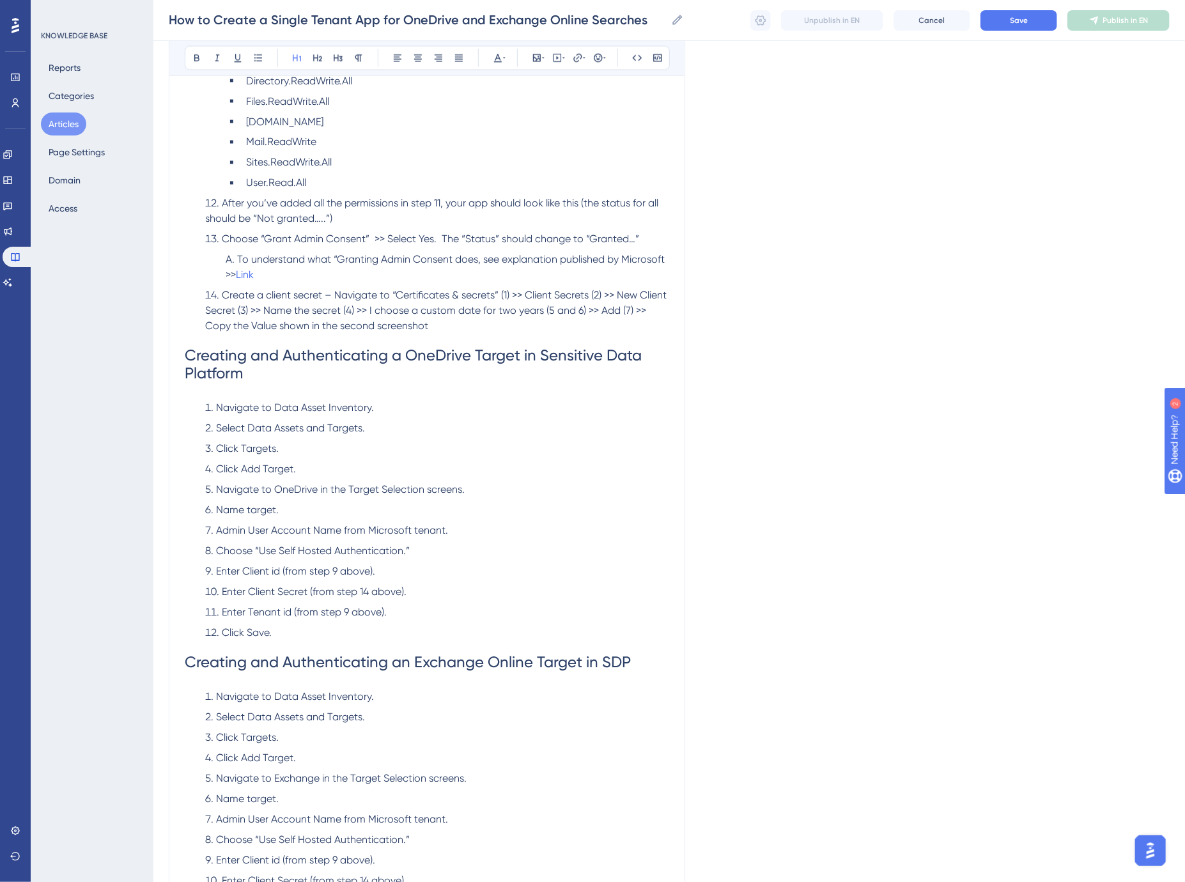
scroll to position [1278, 0]
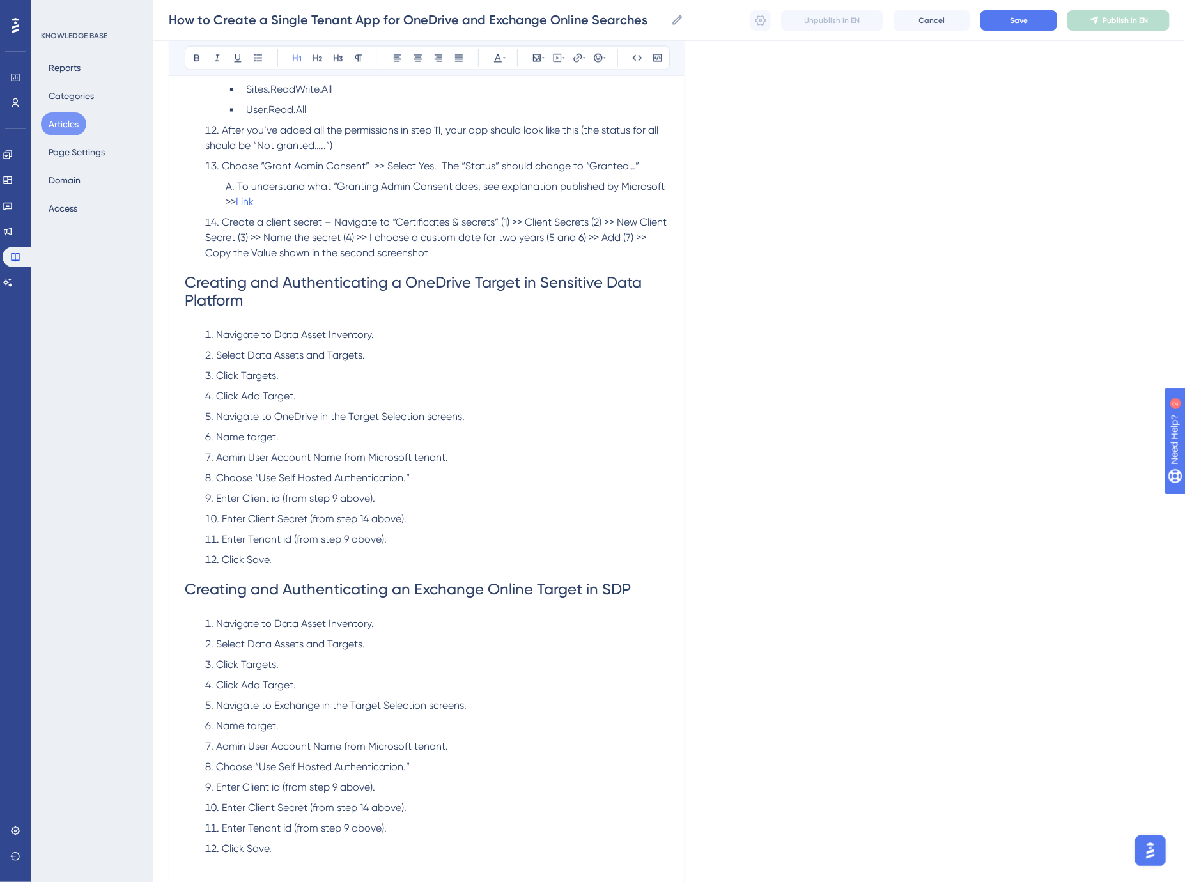
click at [615, 599] on span "Creating and Authenticating an Exchange Online Target in SDP" at bounding box center [408, 590] width 446 height 18
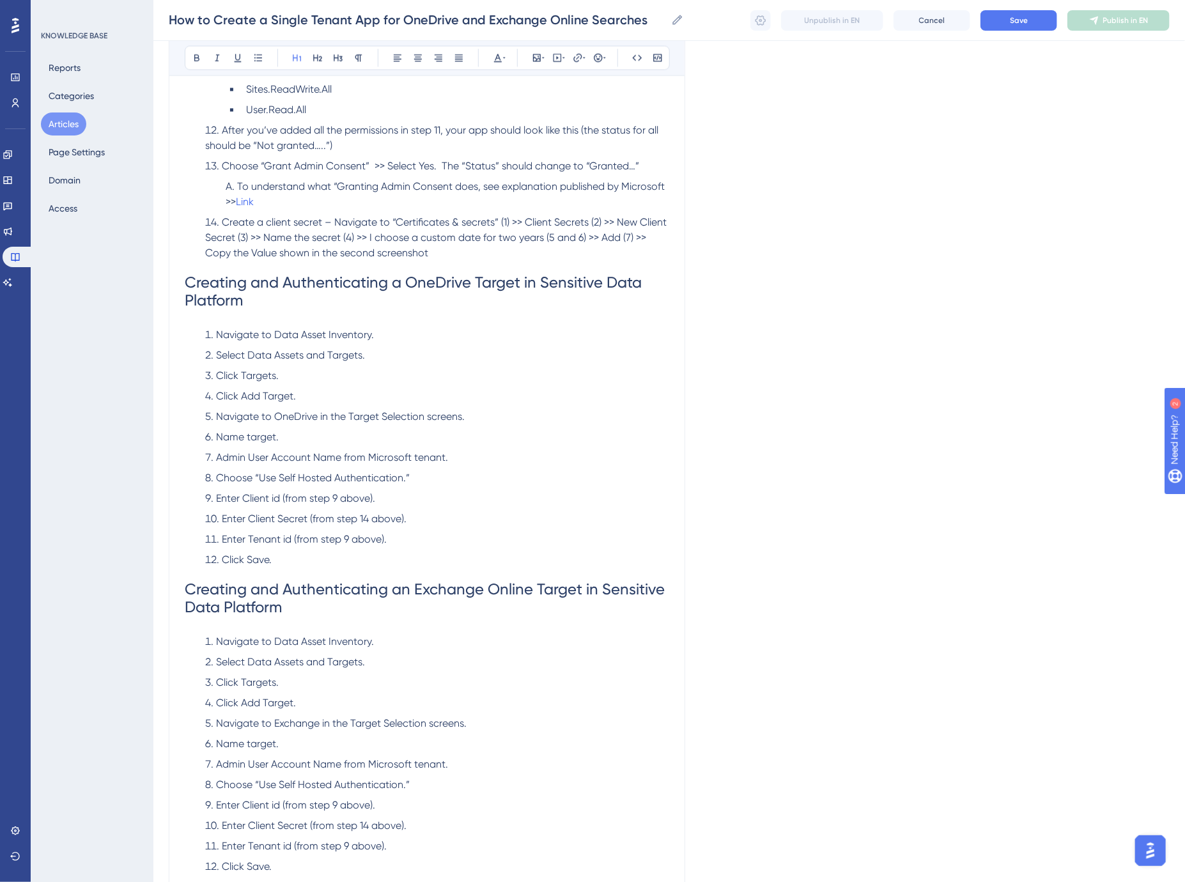
click at [266, 323] on h1 "Creating and Authenticating a OneDrive Target in Sensitive Data Platform" at bounding box center [427, 291] width 484 height 61
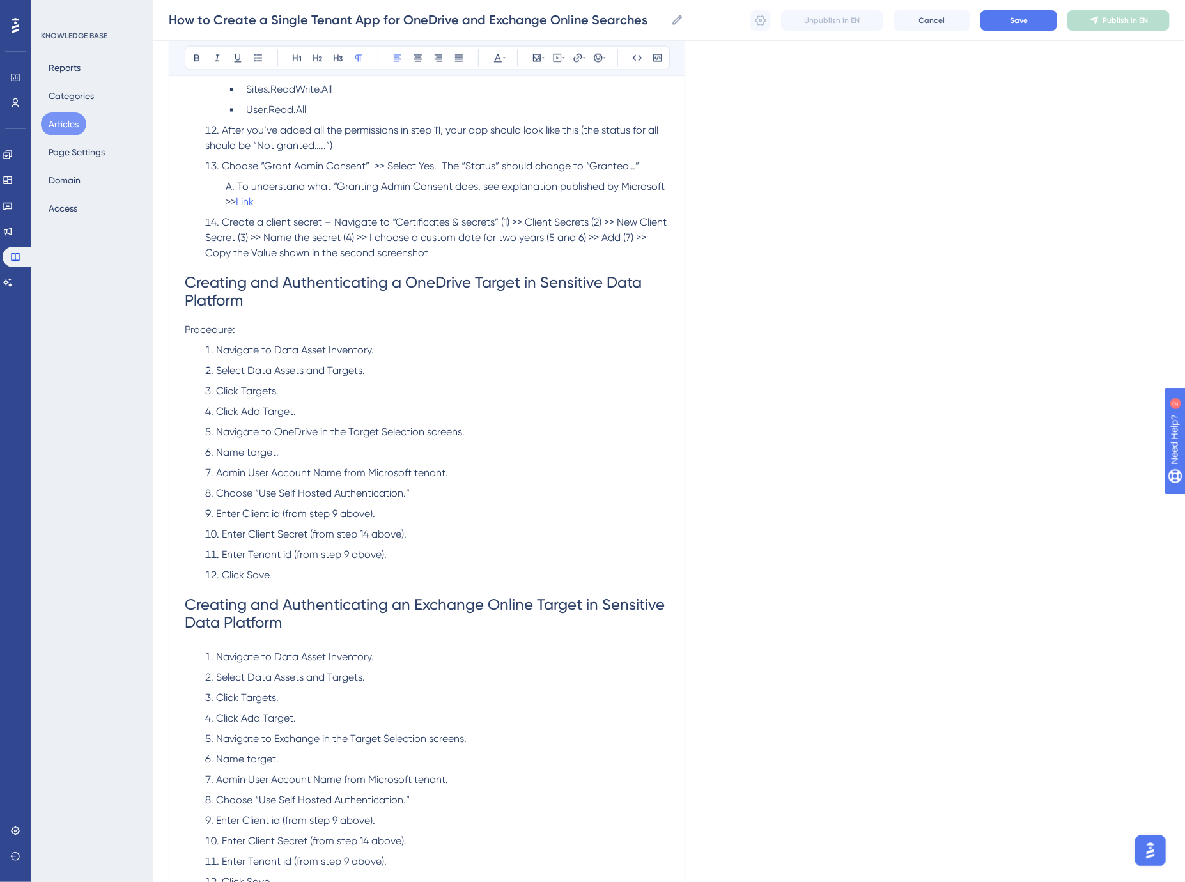
click at [313, 643] on h1 "Creating and Authenticating an Exchange Online Target in Sensitive Data Platform" at bounding box center [427, 613] width 484 height 61
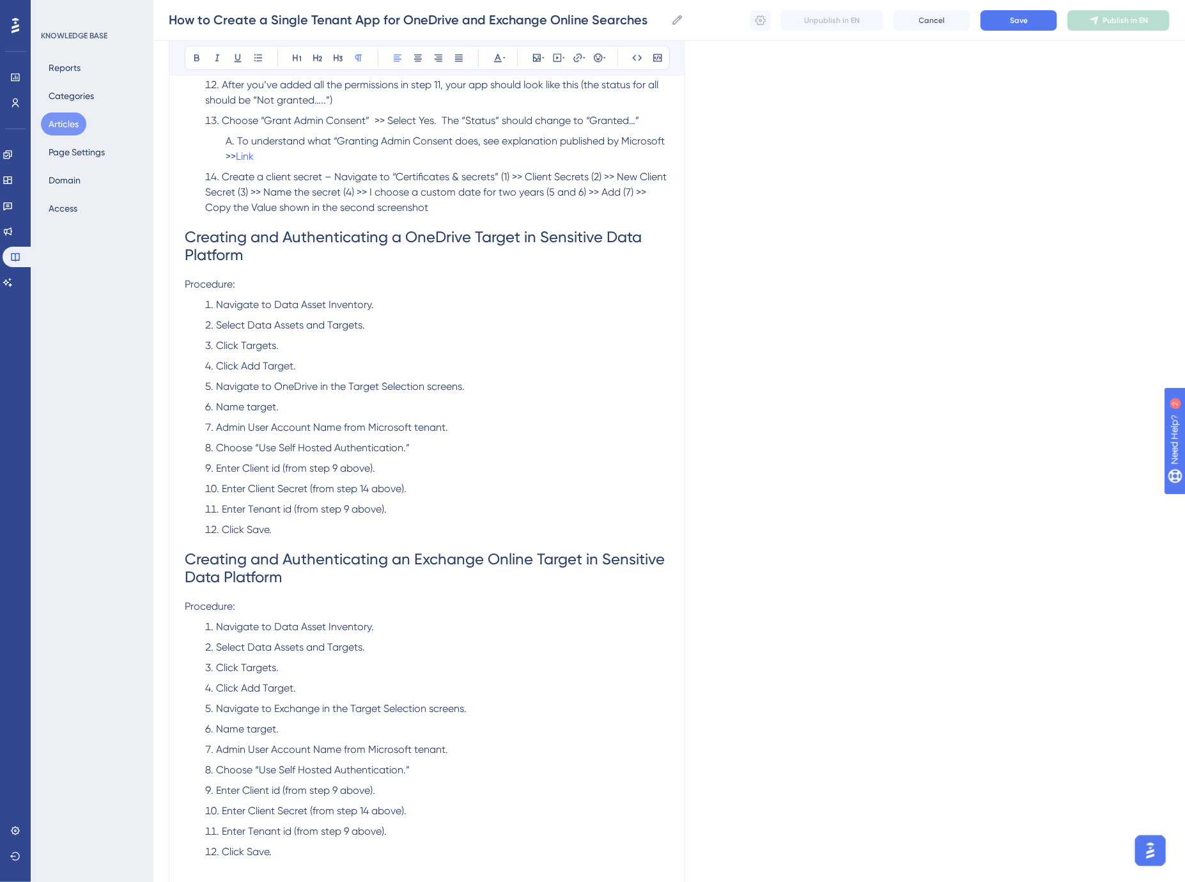
scroll to position [1349, 0]
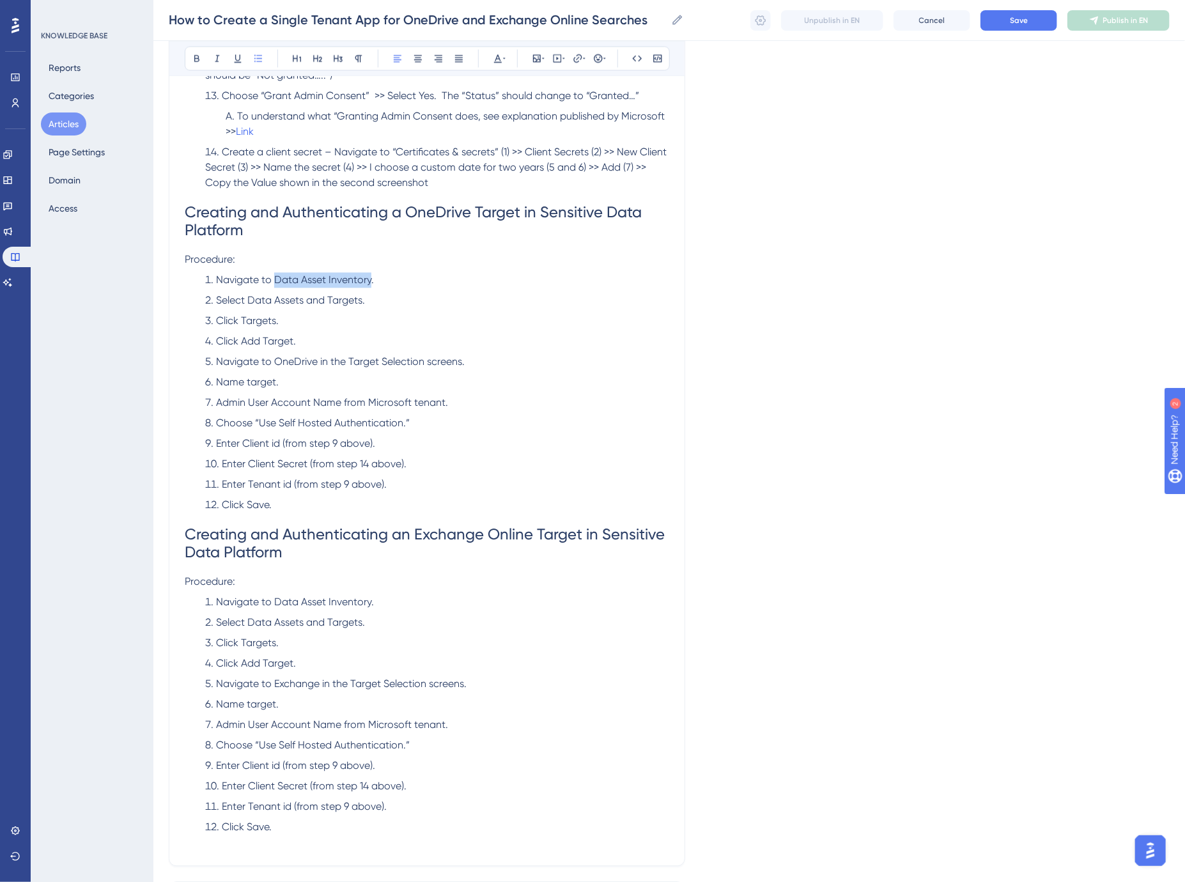
drag, startPoint x: 276, startPoint y: 290, endPoint x: 367, endPoint y: 295, distance: 91.5
click at [367, 286] on span "Navigate to Data Asset Inventory." at bounding box center [295, 280] width 158 height 12
click at [346, 308] on li "Select Data Assets and Targets." at bounding box center [434, 300] width 469 height 15
drag, startPoint x: 248, startPoint y: 314, endPoint x: 360, endPoint y: 311, distance: 112.5
click at [360, 306] on span "Select Data Assets and Targets." at bounding box center [290, 300] width 149 height 12
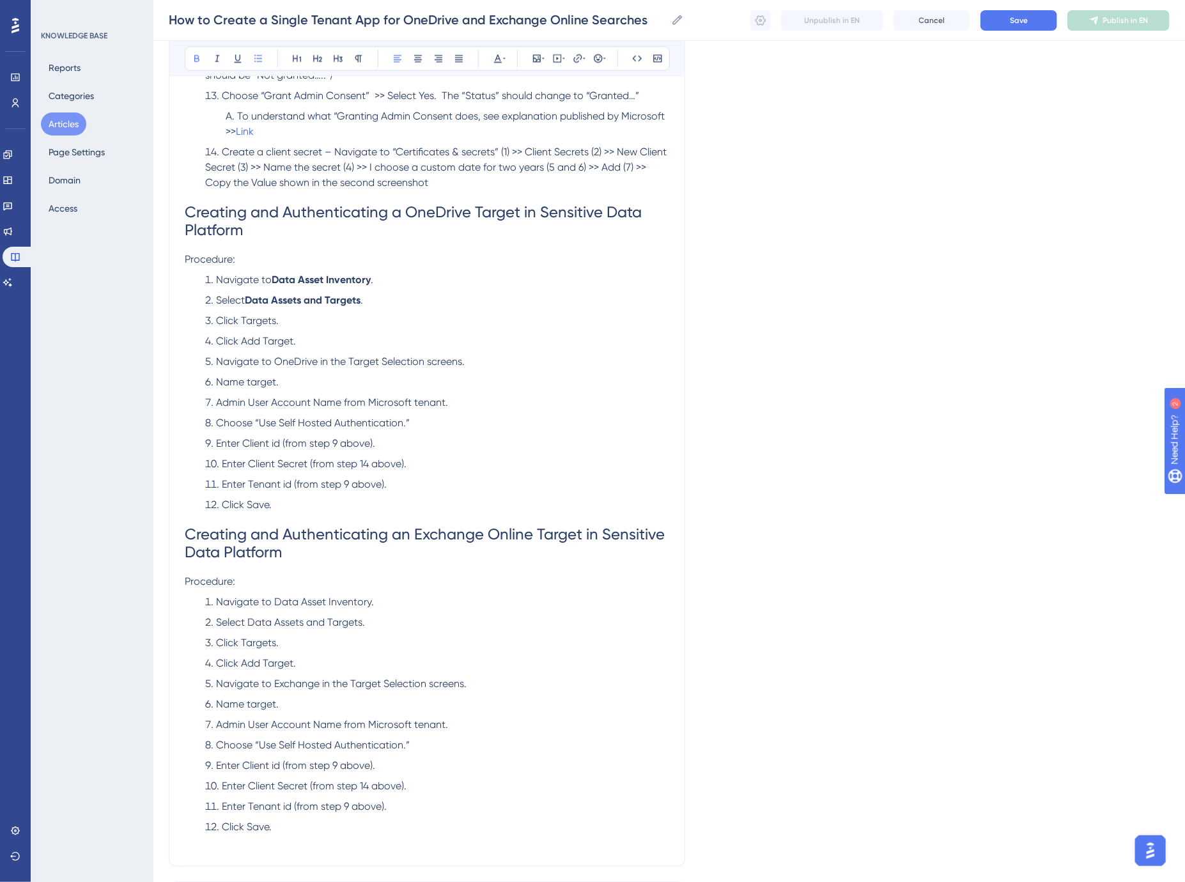
click at [259, 327] on span "Click Targets." at bounding box center [247, 320] width 63 height 12
drag, startPoint x: 244, startPoint y: 357, endPoint x: 294, endPoint y: 353, distance: 49.9
click at [294, 347] on span "Click Add Target." at bounding box center [256, 341] width 80 height 12
click at [283, 367] on span "Navigate to OneDrive in the Target Selection screens." at bounding box center [340, 361] width 249 height 12
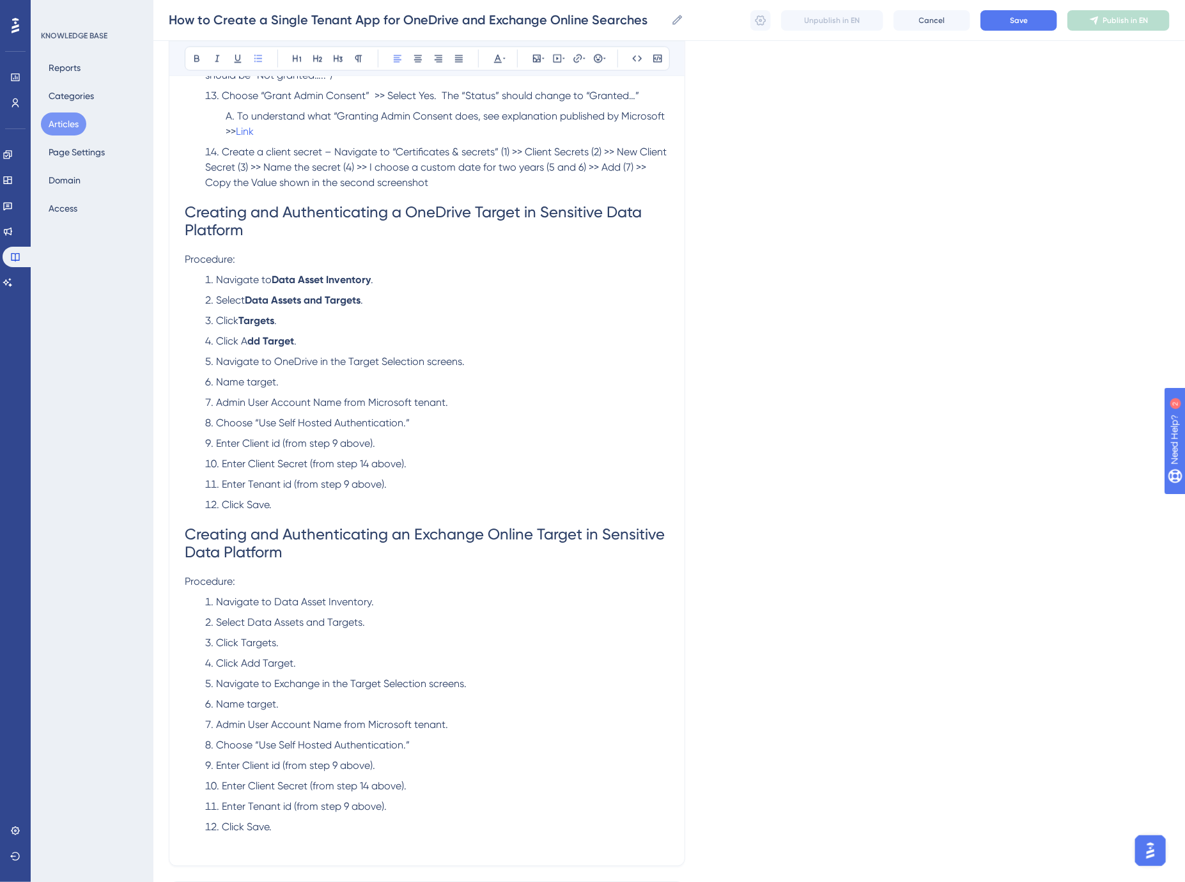
click at [300, 367] on span "Navigate to OneDrive in the Target Selection screens." at bounding box center [340, 361] width 249 height 12
drag, startPoint x: 351, startPoint y: 375, endPoint x: 423, endPoint y: 375, distance: 71.6
click at [423, 367] on span "in the Target Selection screens." at bounding box center [388, 361] width 144 height 12
click at [263, 388] on span "Name target." at bounding box center [247, 382] width 63 height 12
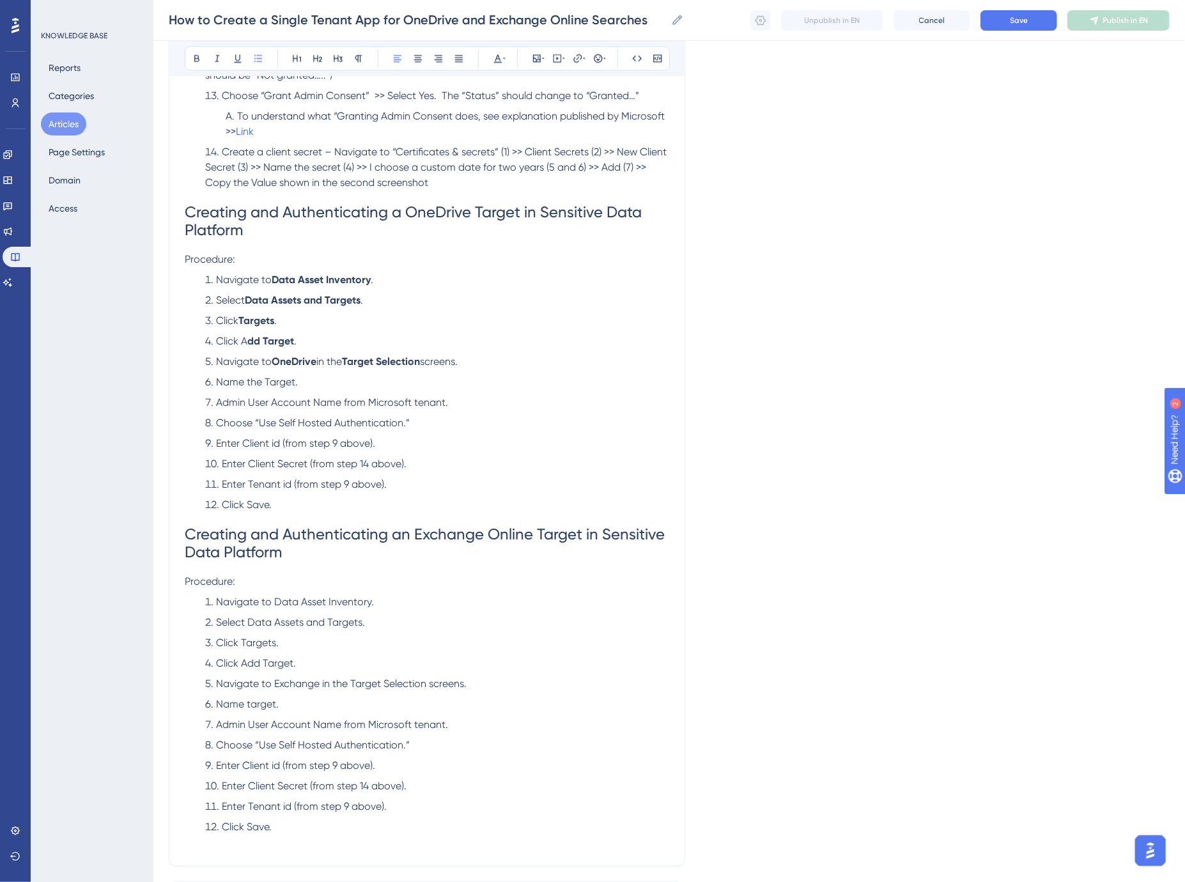
click at [272, 449] on span "Enter Client id (from step 9 above)." at bounding box center [295, 443] width 159 height 12
click at [291, 408] on span "Admin User Account Name from Microsoft tenant." at bounding box center [332, 402] width 232 height 12
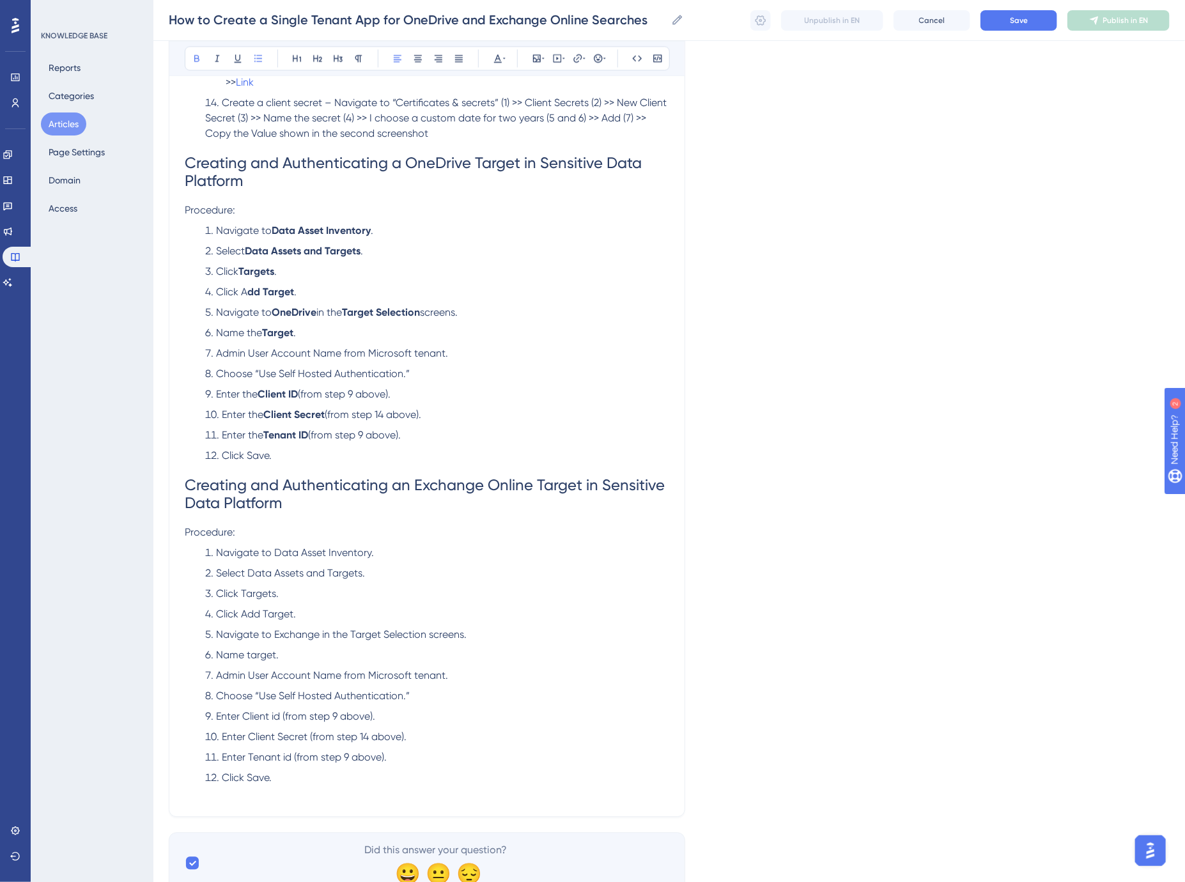
scroll to position [1420, 0]
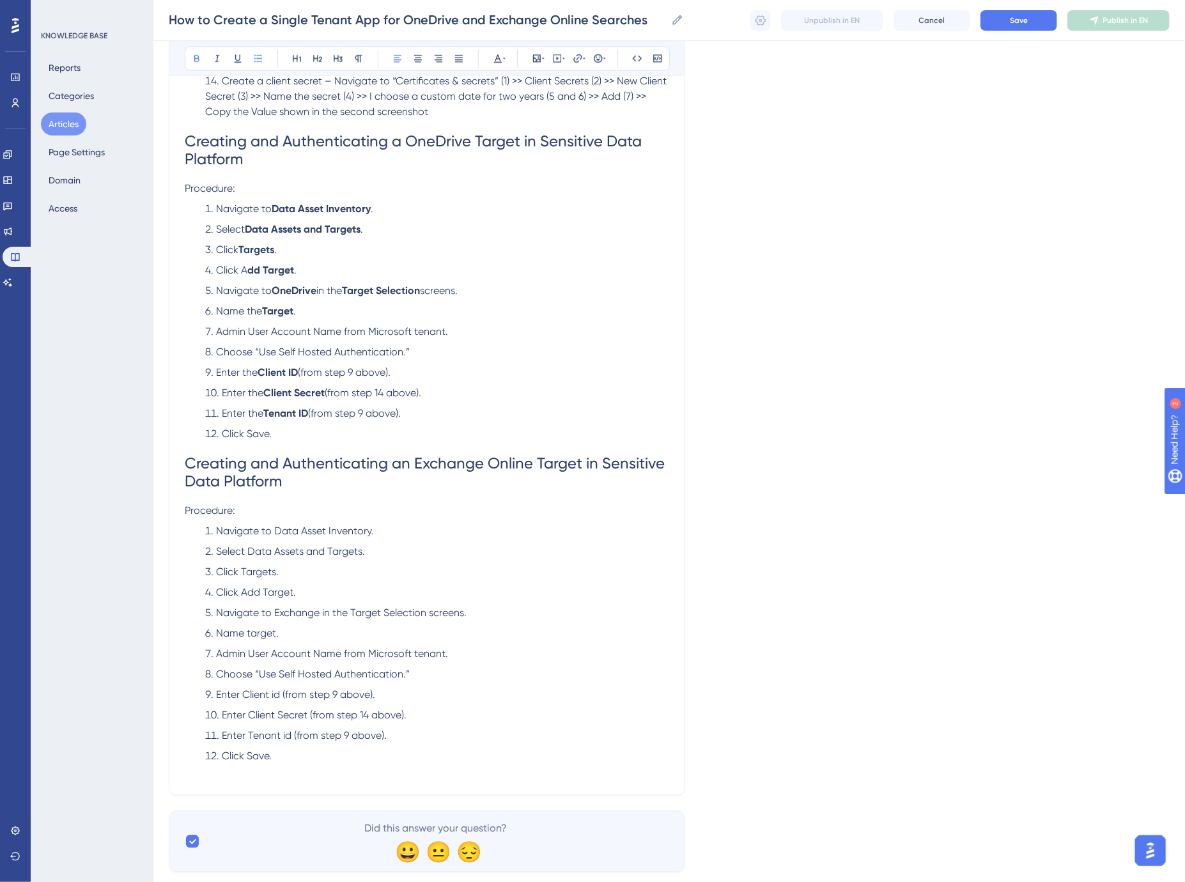
click at [259, 440] on span "Click Save." at bounding box center [247, 434] width 50 height 12
click at [266, 518] on p "Procedure:" at bounding box center [427, 510] width 484 height 15
drag, startPoint x: 276, startPoint y: 545, endPoint x: 369, endPoint y: 548, distance: 93.3
click at [369, 537] on span "Navigate to Data Asset Inventory." at bounding box center [295, 531] width 158 height 12
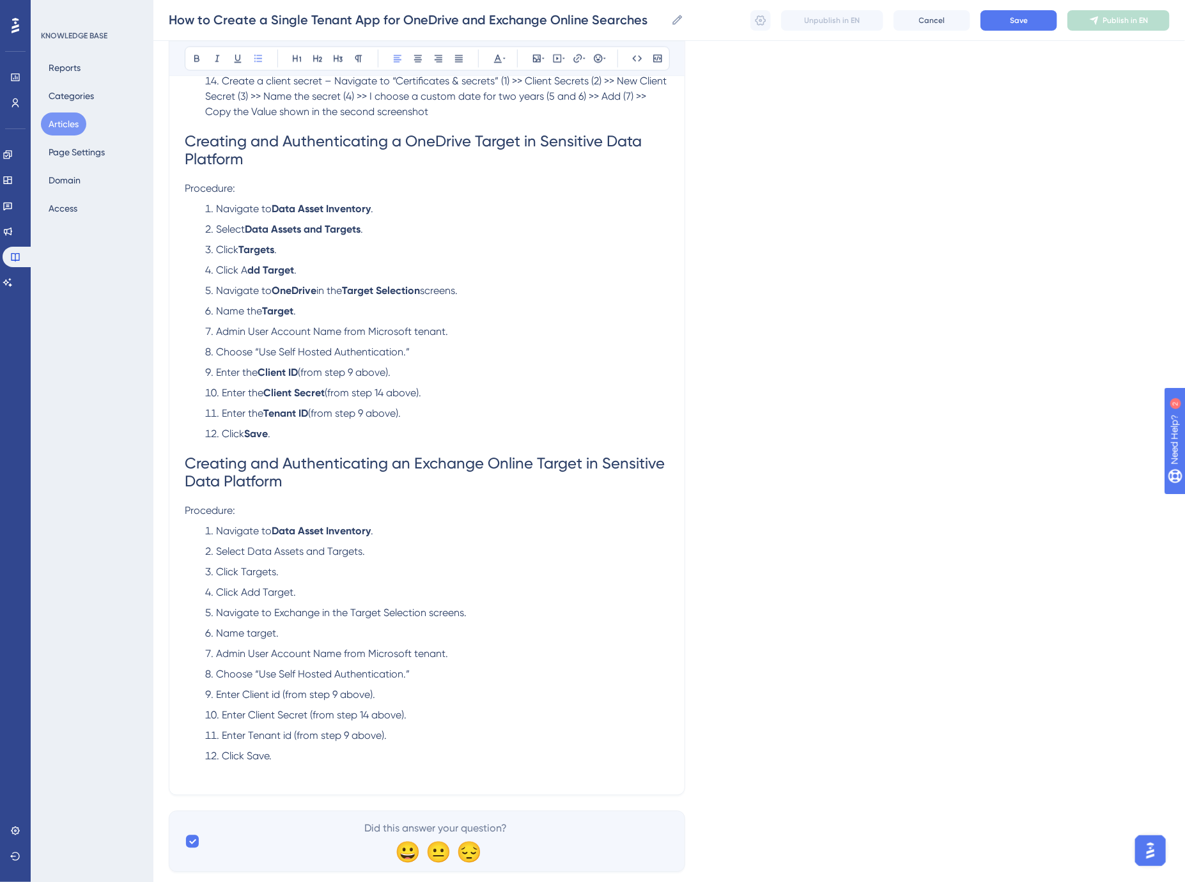
click at [257, 557] on span "Select Data Assets and Targets." at bounding box center [290, 551] width 149 height 12
drag, startPoint x: 249, startPoint y: 567, endPoint x: 362, endPoint y: 570, distance: 112.5
click at [362, 557] on span "Select Data Assets and Targets." at bounding box center [290, 551] width 149 height 12
click at [257, 578] on span "Click Targets." at bounding box center [247, 572] width 63 height 12
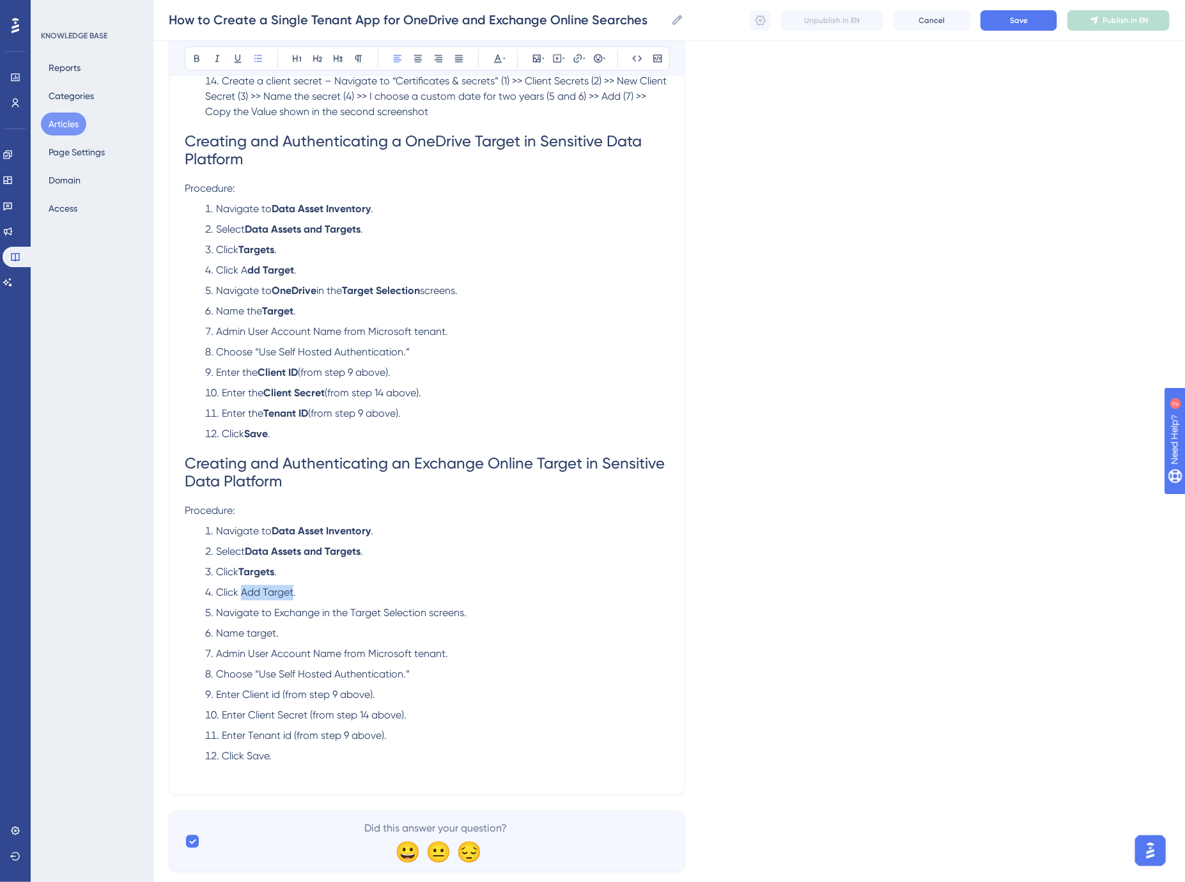
drag, startPoint x: 243, startPoint y: 606, endPoint x: 292, endPoint y: 610, distance: 49.4
click at [292, 598] on span "Click Add Target." at bounding box center [256, 592] width 80 height 12
click at [291, 619] on span "Navigate to Exchange in the Target Selection screens." at bounding box center [341, 612] width 251 height 12
drag, startPoint x: 354, startPoint y: 629, endPoint x: 381, endPoint y: 629, distance: 26.8
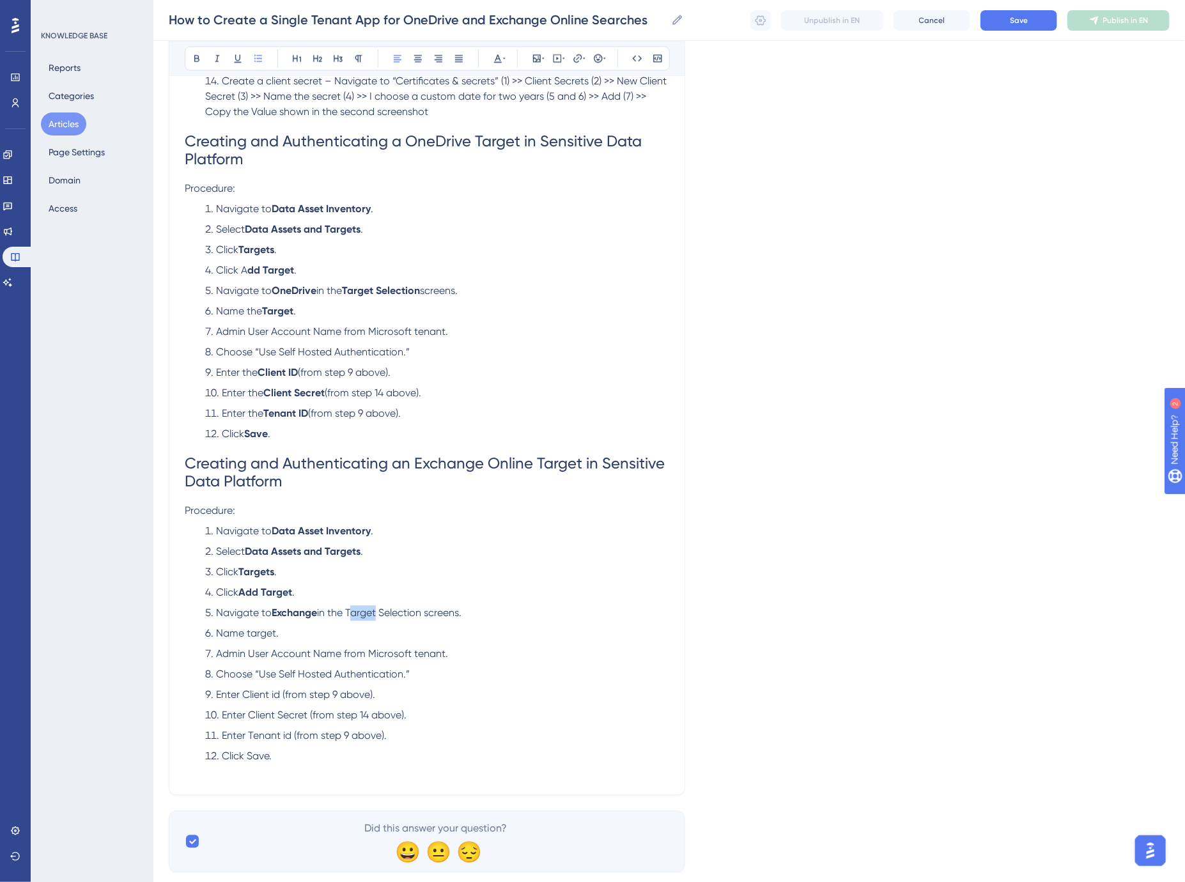
click at [381, 619] on span "in the Target Selection screens." at bounding box center [389, 612] width 144 height 12
click at [374, 619] on span "in the Target Selection screens." at bounding box center [389, 612] width 144 height 12
drag, startPoint x: 354, startPoint y: 629, endPoint x: 374, endPoint y: 629, distance: 20.4
click at [375, 619] on span "in the Target Selection screens." at bounding box center [389, 612] width 144 height 12
click at [359, 619] on span "in the Target Selection screens." at bounding box center [389, 612] width 144 height 12
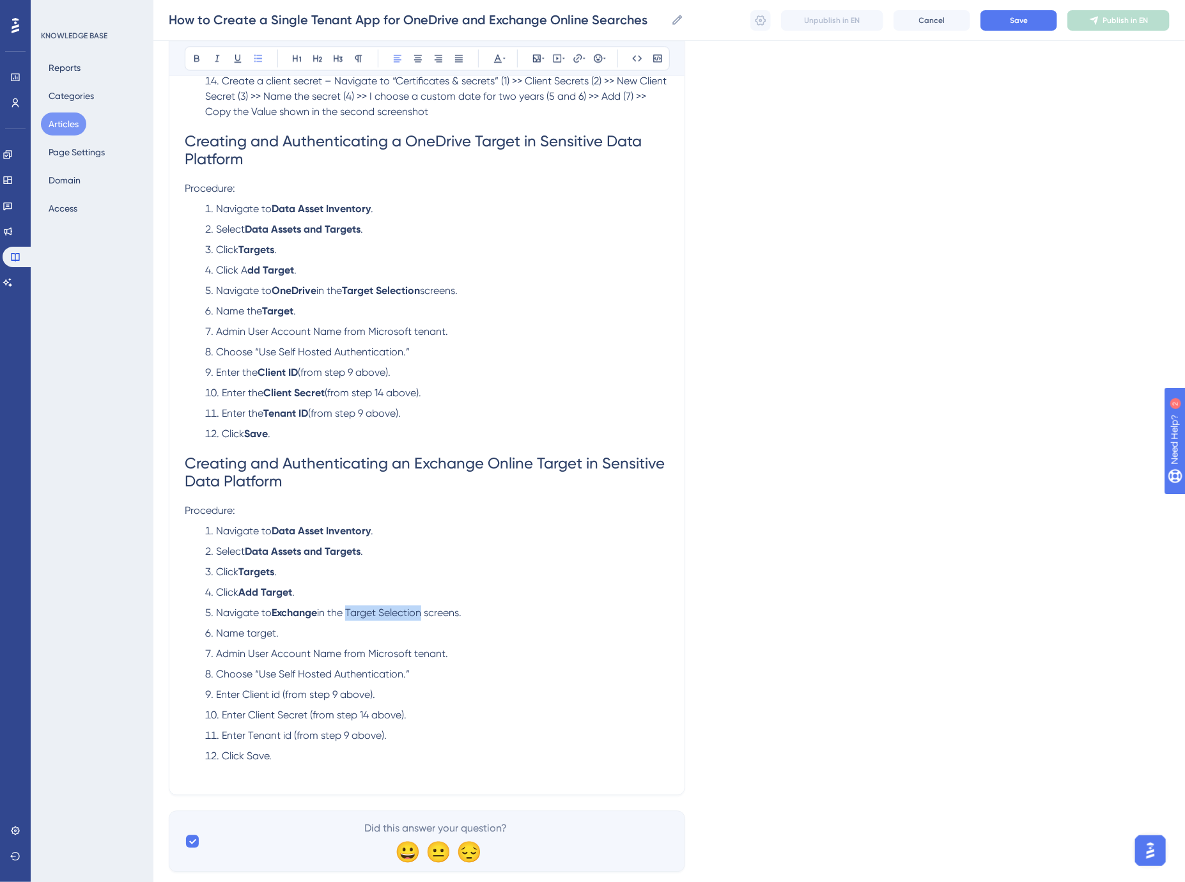
drag, startPoint x: 353, startPoint y: 629, endPoint x: 426, endPoint y: 629, distance: 73.5
click at [426, 619] on span "in the Target Selection screens." at bounding box center [389, 612] width 144 height 12
click at [262, 639] on span "Name target." at bounding box center [247, 633] width 63 height 12
click at [377, 680] on span "Choose “Use Self Hosted Authentication.”" at bounding box center [313, 674] width 194 height 12
click at [281, 700] on span "Enter Client id (from step 9 above)." at bounding box center [295, 694] width 159 height 12
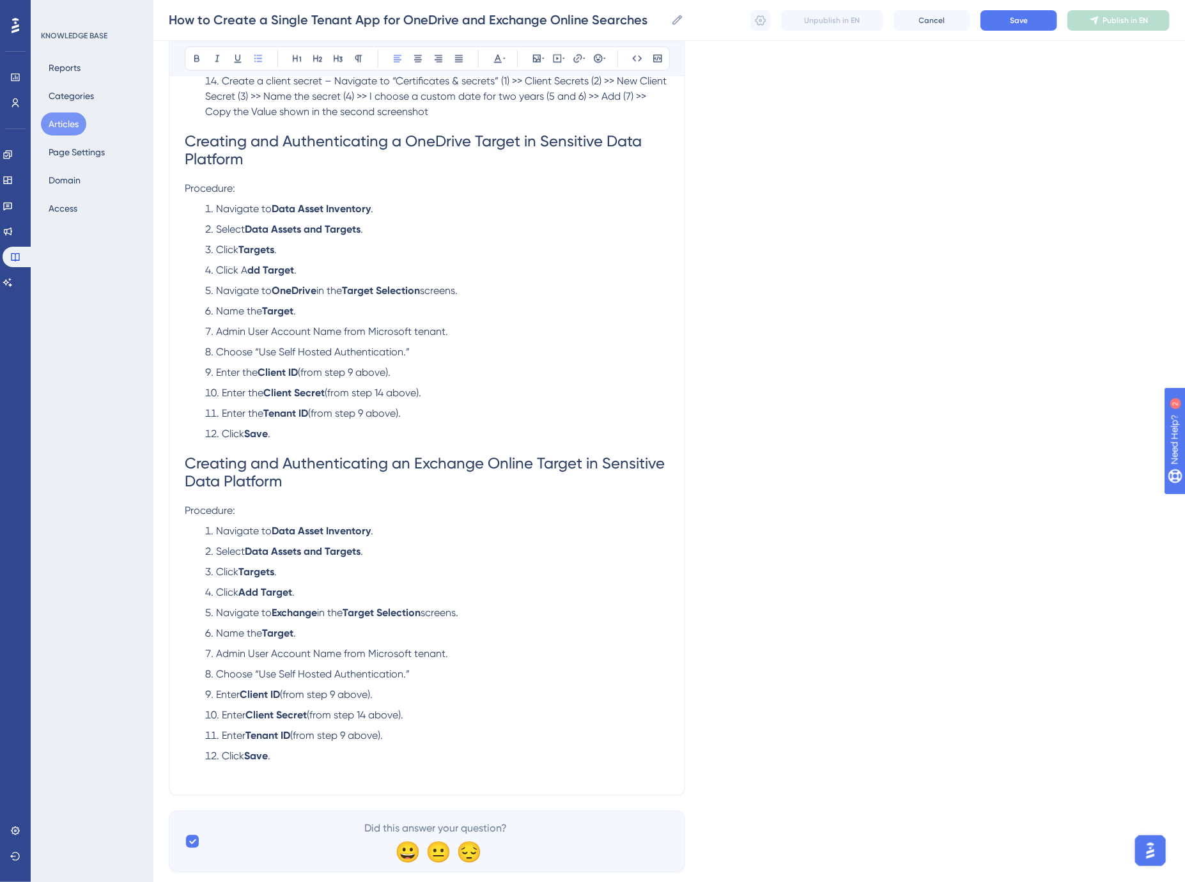
click at [240, 598] on strong "Add Target" at bounding box center [265, 592] width 54 height 12
click at [238, 557] on ol "Navigate to Data Asset Inventory . Select Data Assets and Targets . Click Targe…" at bounding box center [427, 643] width 484 height 240
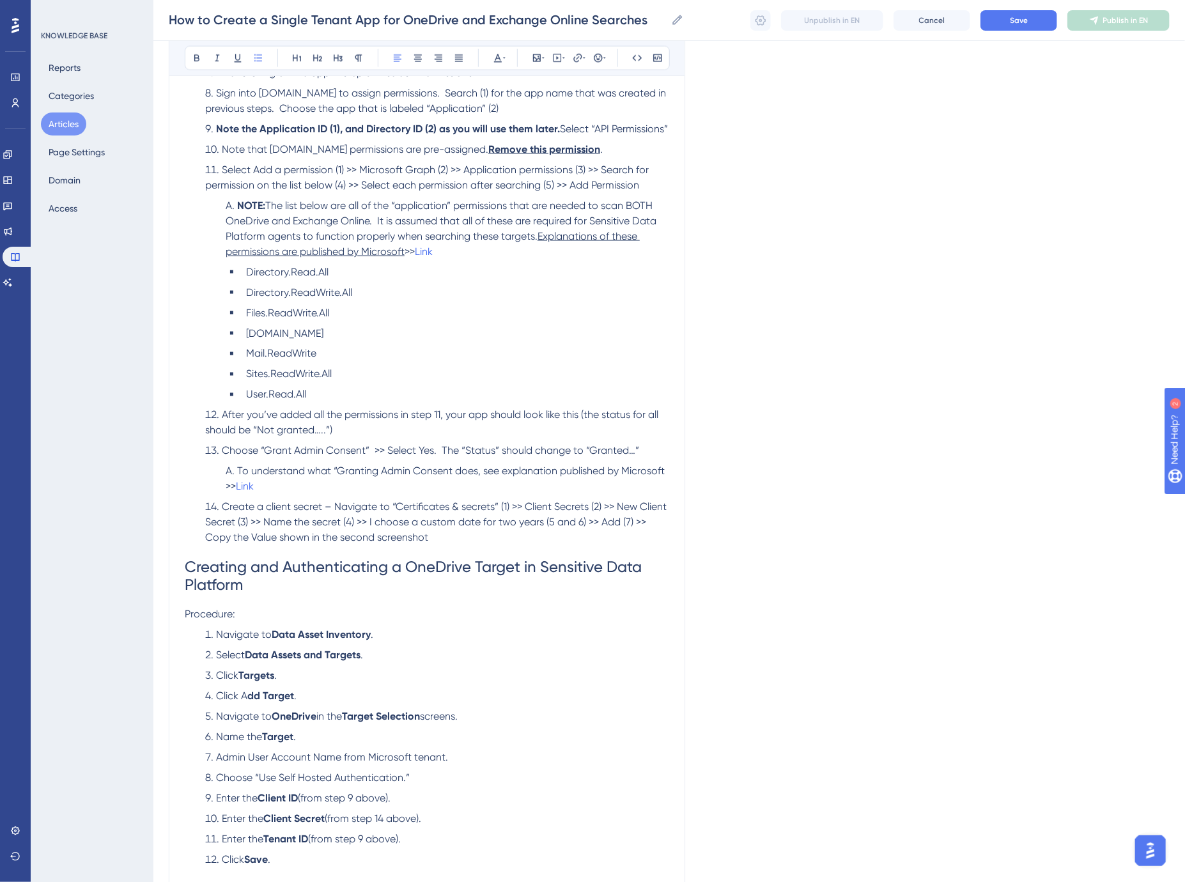
scroll to position [923, 0]
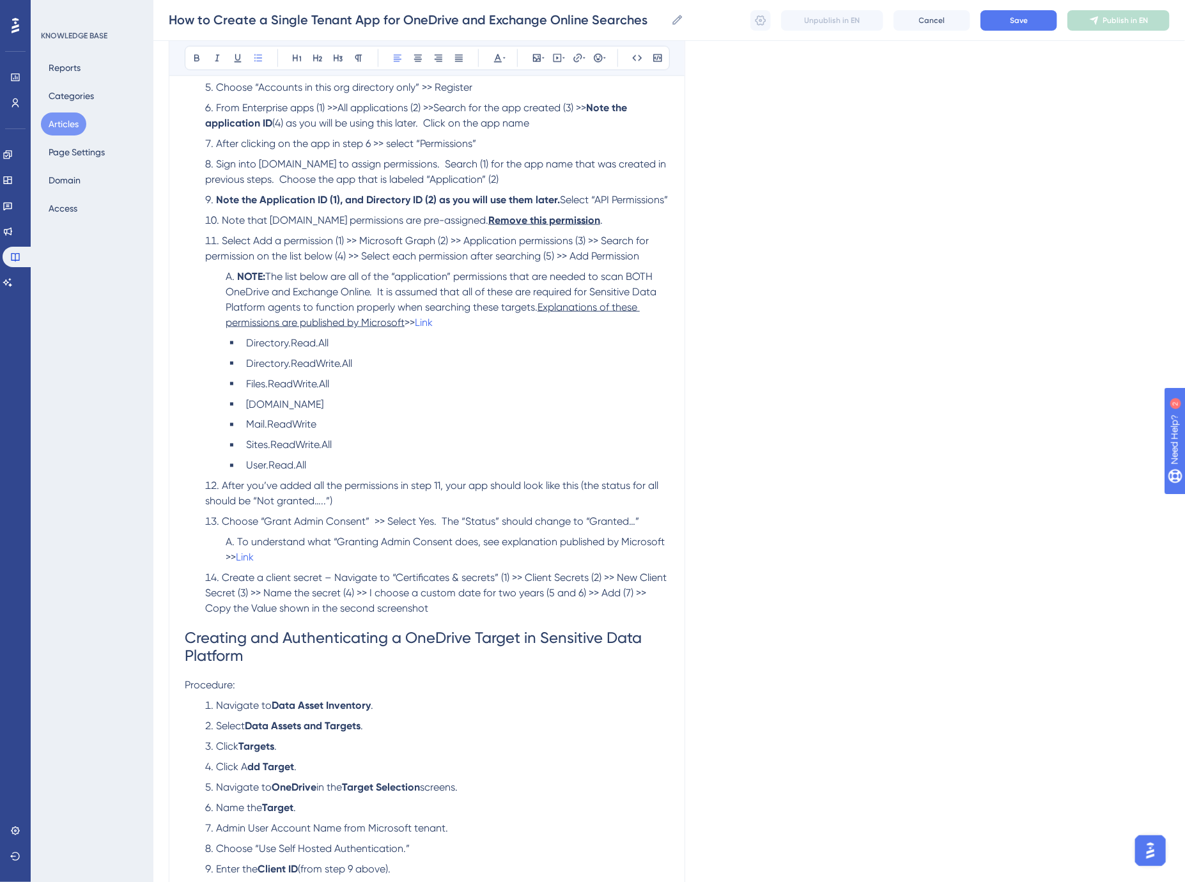
click at [312, 431] on span "Mail.ReadWrite" at bounding box center [281, 425] width 70 height 12
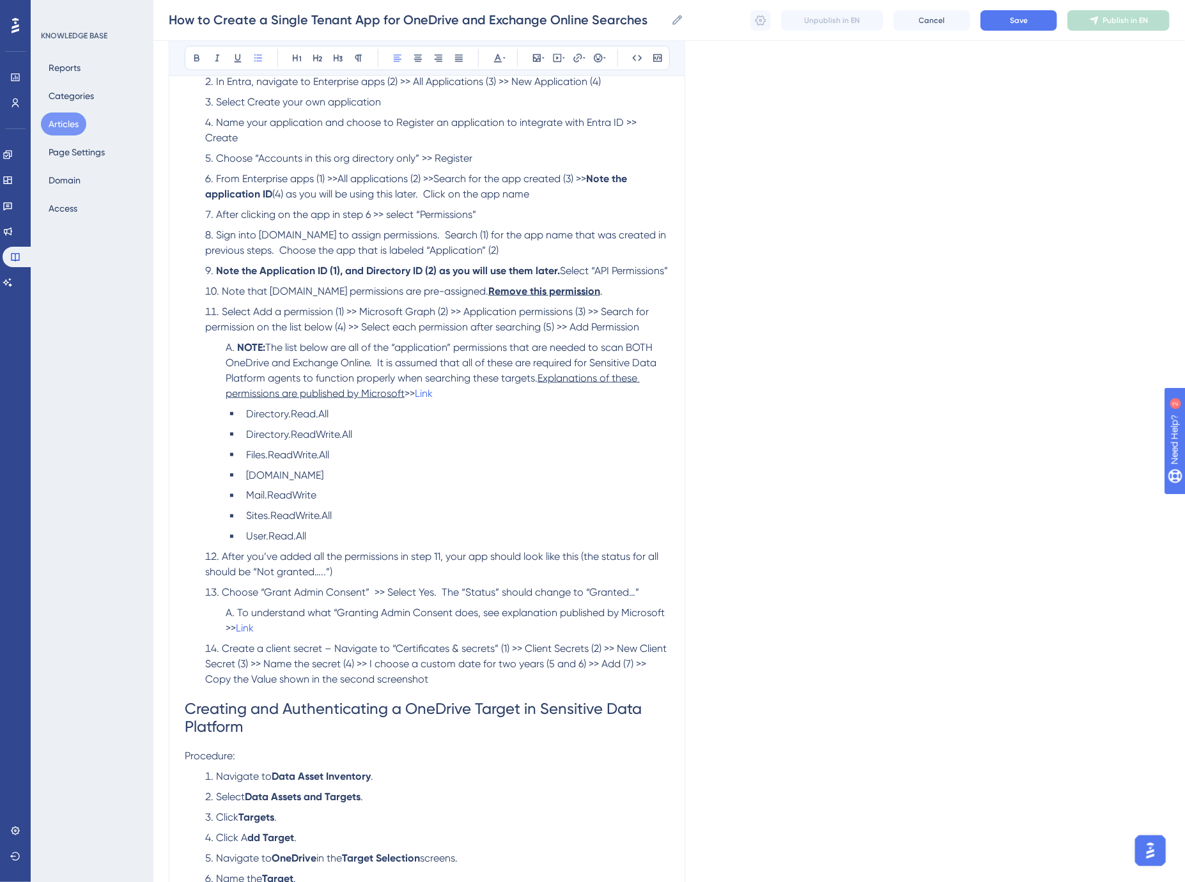
click at [286, 297] on span "Note that [DOMAIN_NAME] permissions are pre-assigned." at bounding box center [355, 291] width 266 height 12
click at [282, 297] on span "Note that [DOMAIN_NAME] permissions are pre-assigned." at bounding box center [355, 291] width 266 height 12
click at [275, 297] on span "Note that [DOMAIN_NAME] permissions are pre-assigned." at bounding box center [355, 291] width 266 height 12
click at [455, 442] on li "Directory.ReadWrite.All" at bounding box center [455, 434] width 428 height 15
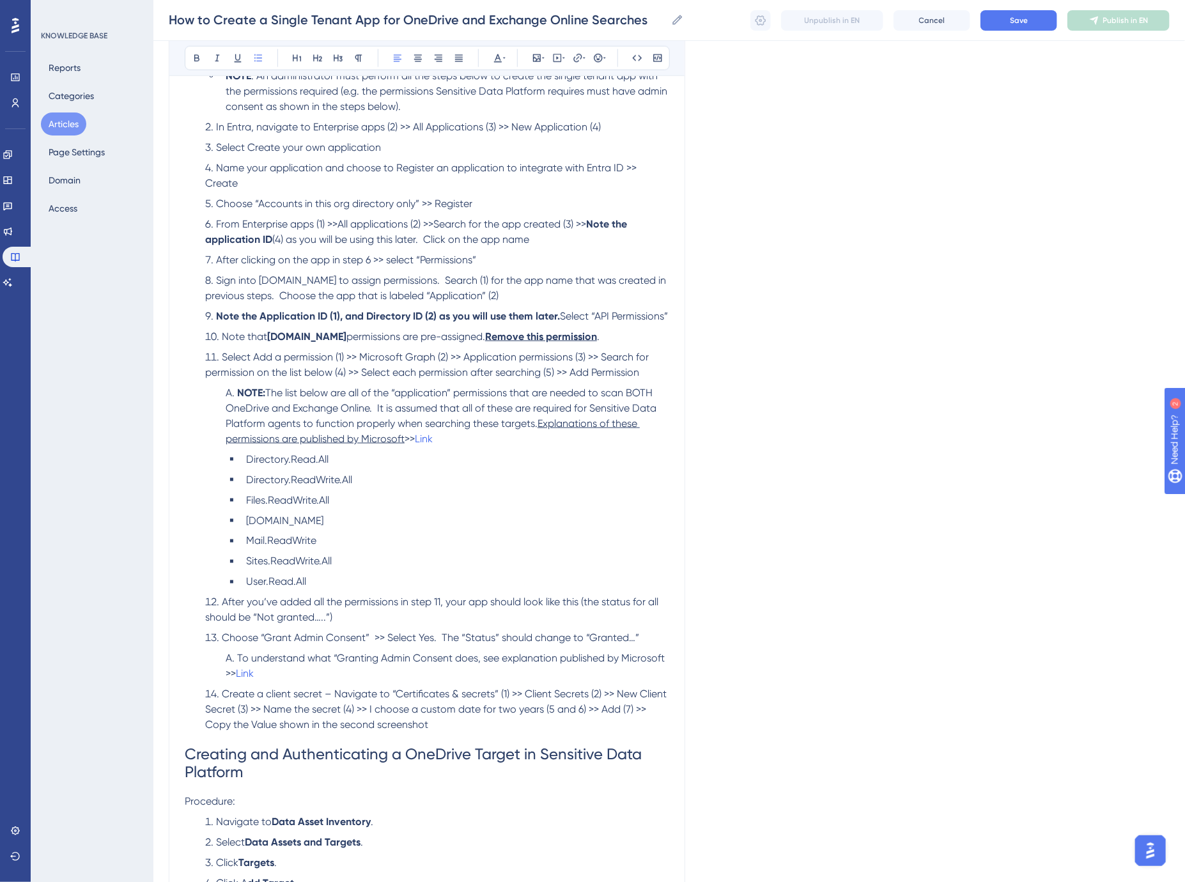
scroll to position [781, 0]
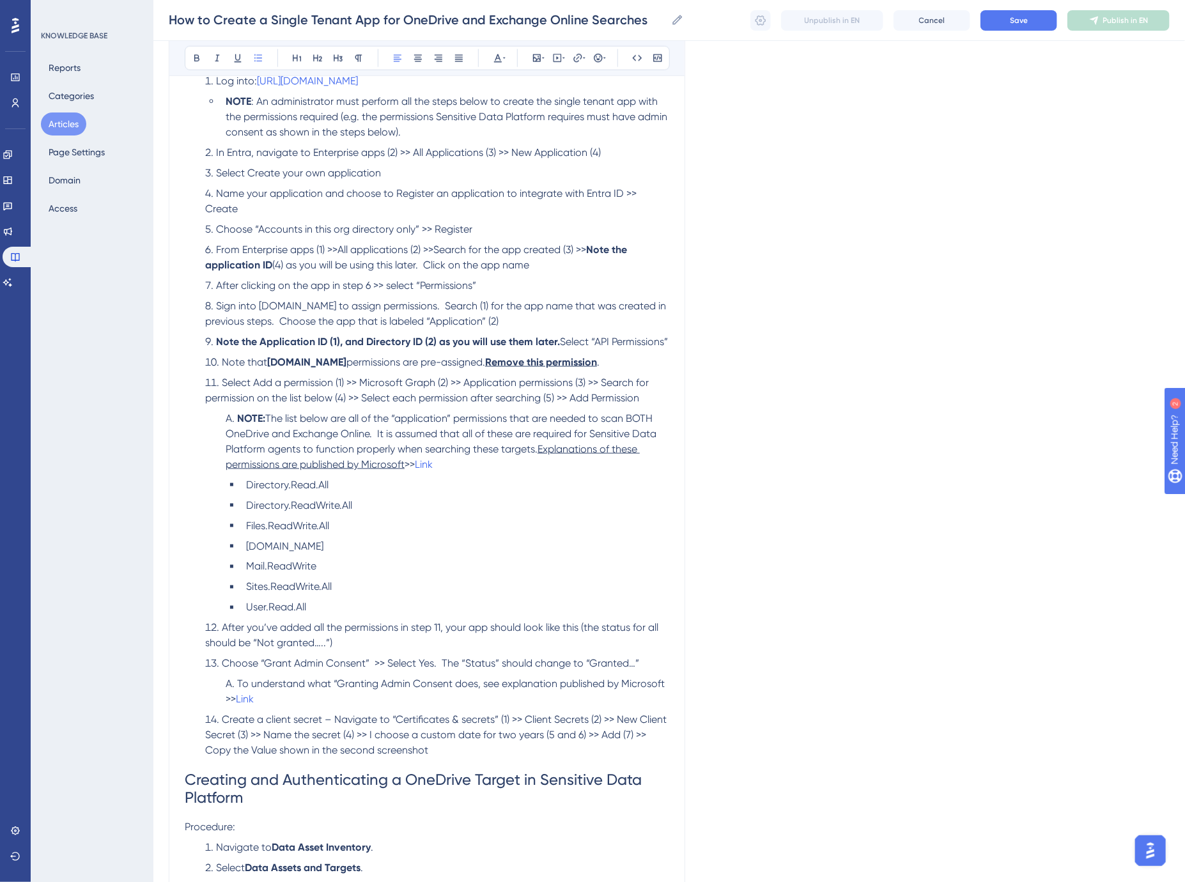
click at [442, 305] on span "Sign into [DOMAIN_NAME] to assign permissions. Search (1) for the app name that…" at bounding box center [436, 313] width 463 height 27
click at [580, 58] on icon at bounding box center [578, 58] width 10 height 10
type input "[URL][DOMAIN_NAME]"
drag, startPoint x: 537, startPoint y: 176, endPoint x: 537, endPoint y: 183, distance: 7.1
click at [537, 176] on span "Open in a new tab" at bounding box center [562, 172] width 75 height 15
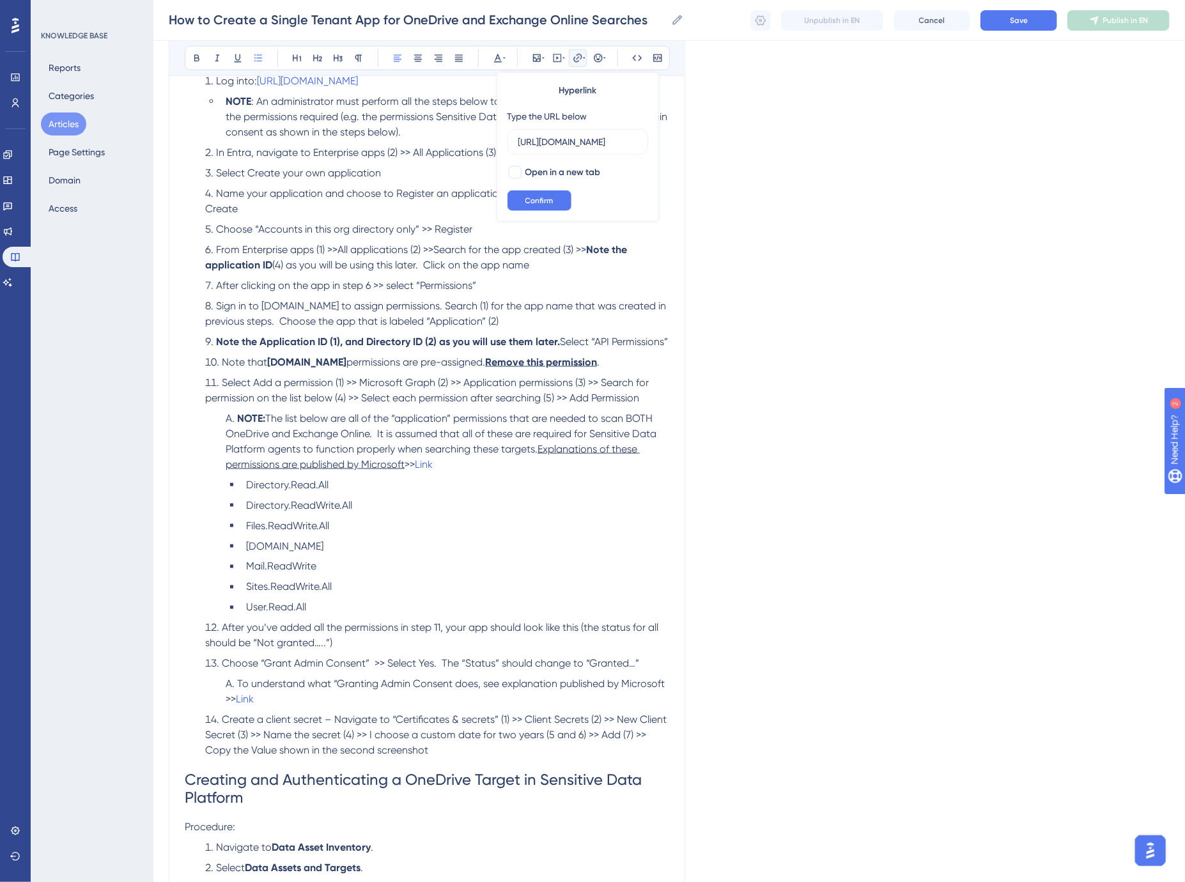
checkbox input "true"
click at [537, 196] on span "Confirm" at bounding box center [539, 201] width 28 height 10
click at [240, 302] on span "Sign in to" at bounding box center [237, 306] width 43 height 12
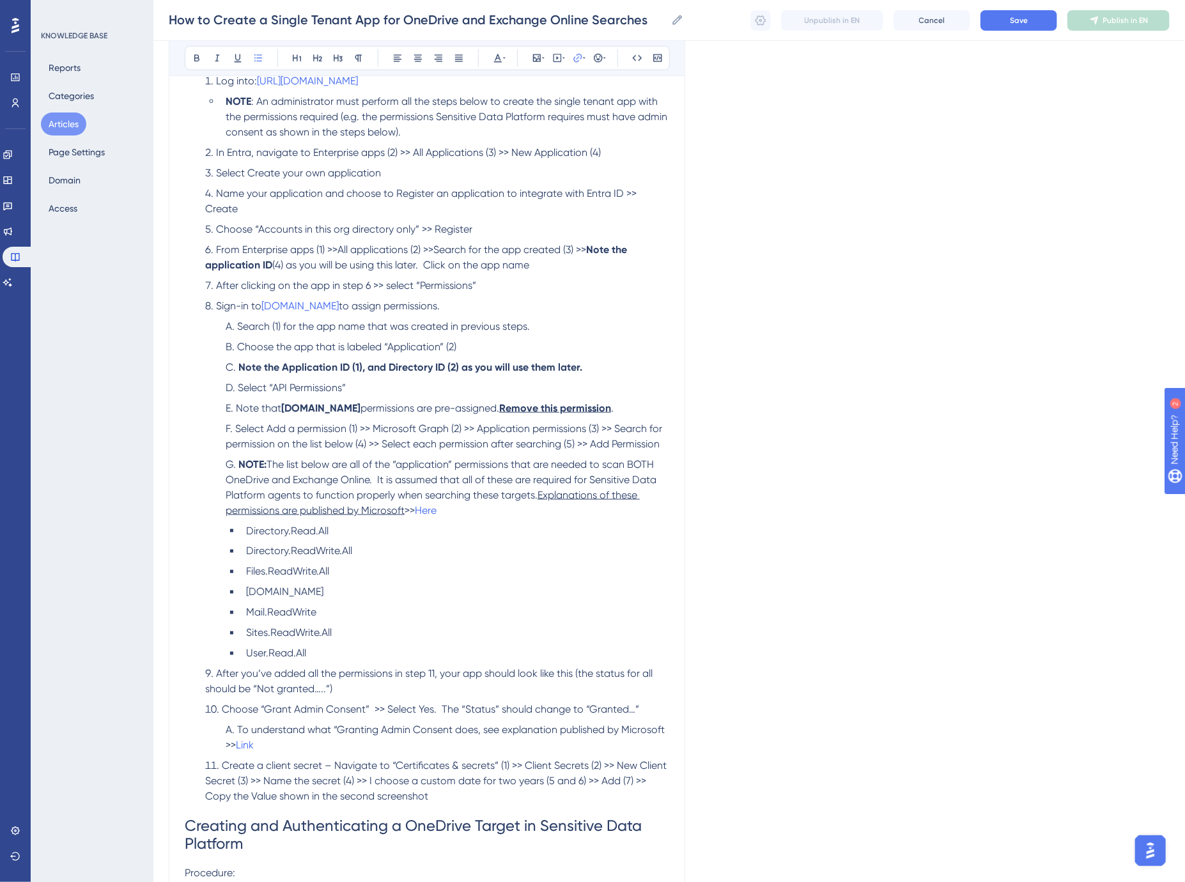
click at [339, 686] on li "After you’ve added all the permissions in step 11, your app should look like th…" at bounding box center [434, 682] width 469 height 31
click at [286, 746] on li "To understand what “Granting Admin Consent does, see explanation published by M…" at bounding box center [444, 738] width 449 height 31
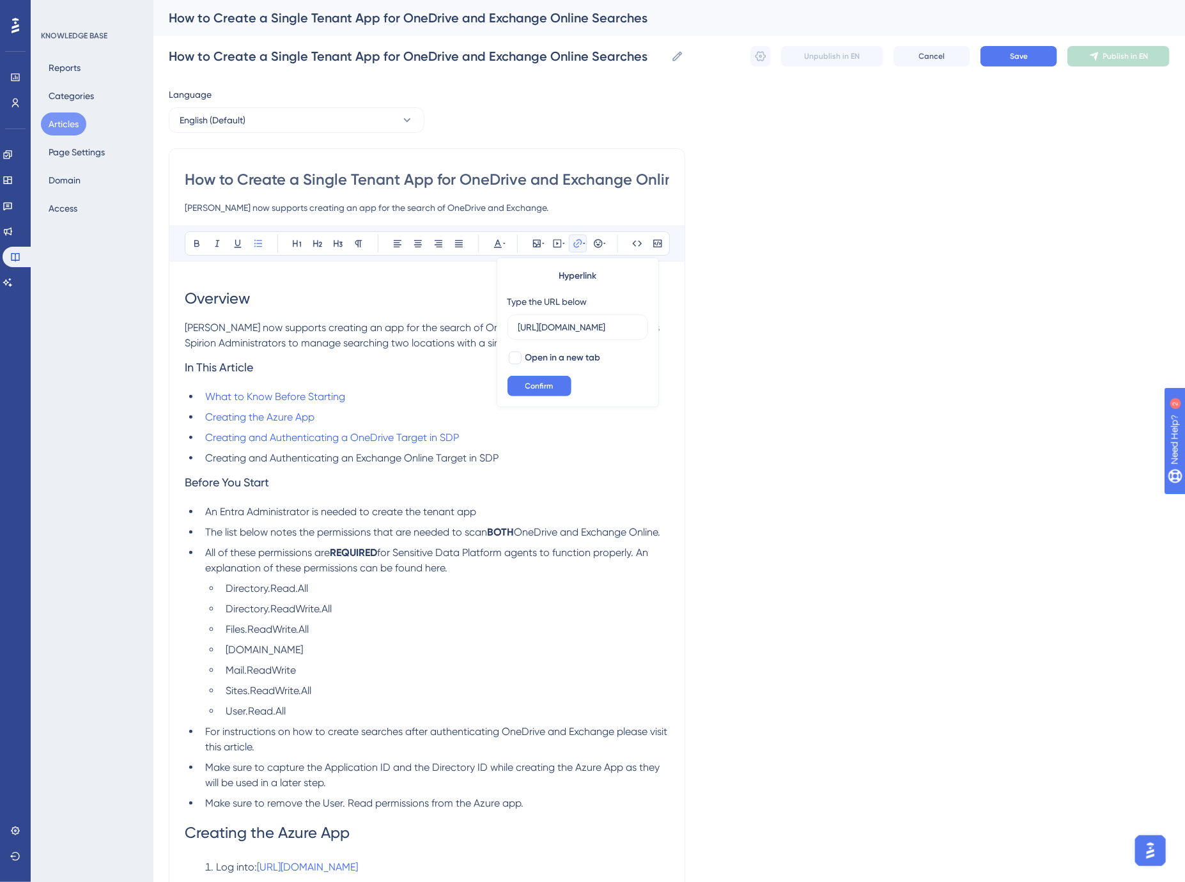
scroll to position [0, 0]
drag, startPoint x: 579, startPoint y: 334, endPoint x: 452, endPoint y: 327, distance: 126.7
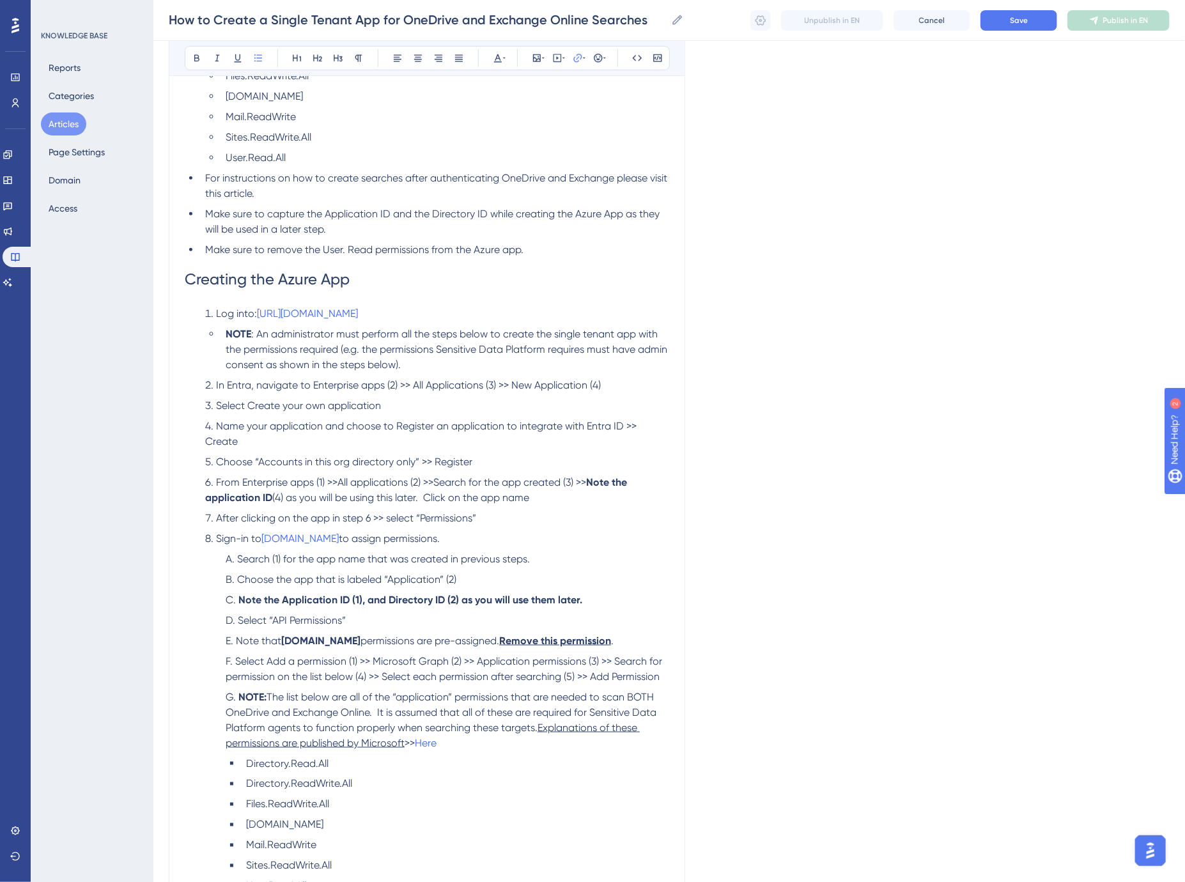
scroll to position [567, 0]
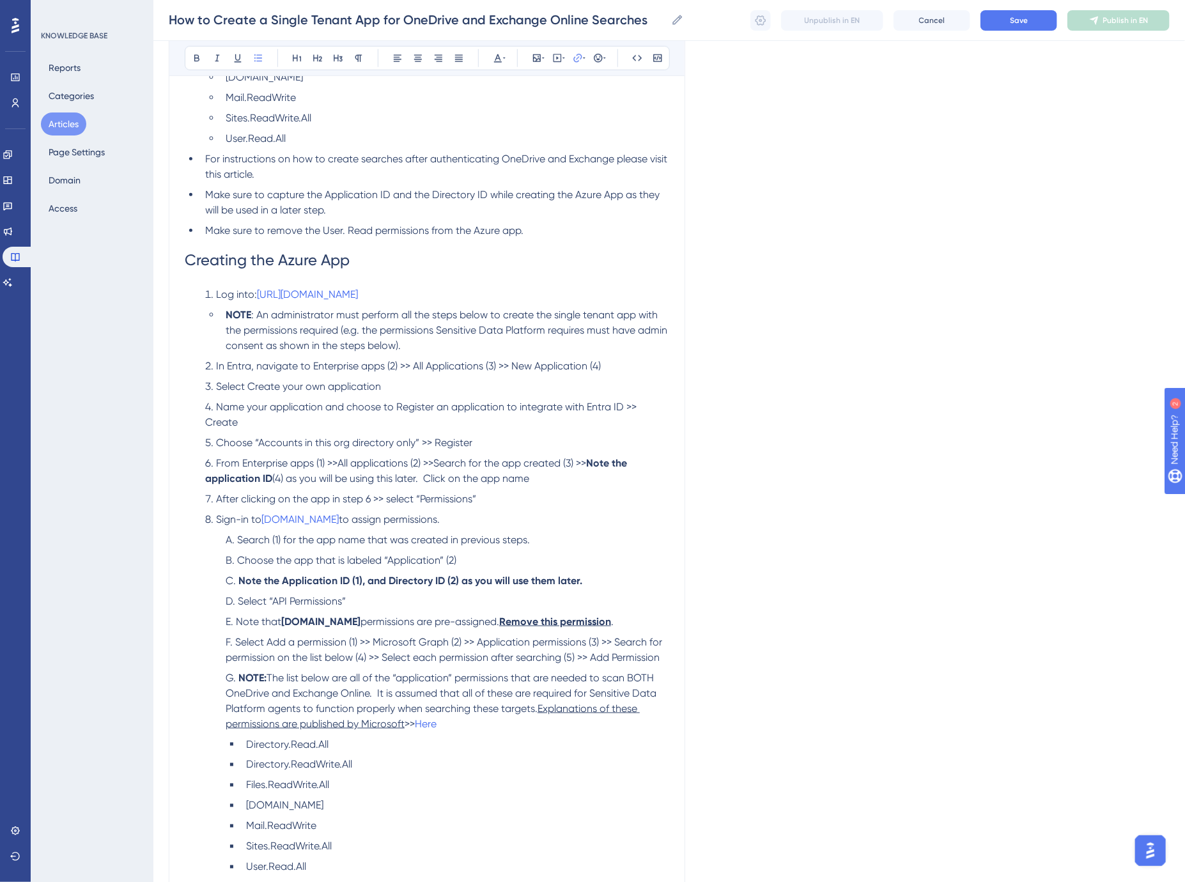
click at [342, 516] on span "to assign permissions." at bounding box center [389, 519] width 101 height 12
click at [580, 61] on icon at bounding box center [578, 58] width 10 height 10
click at [462, 547] on ol "Search (1) for the app name that was created in previous steps. Choose the app …" at bounding box center [437, 703] width 464 height 343
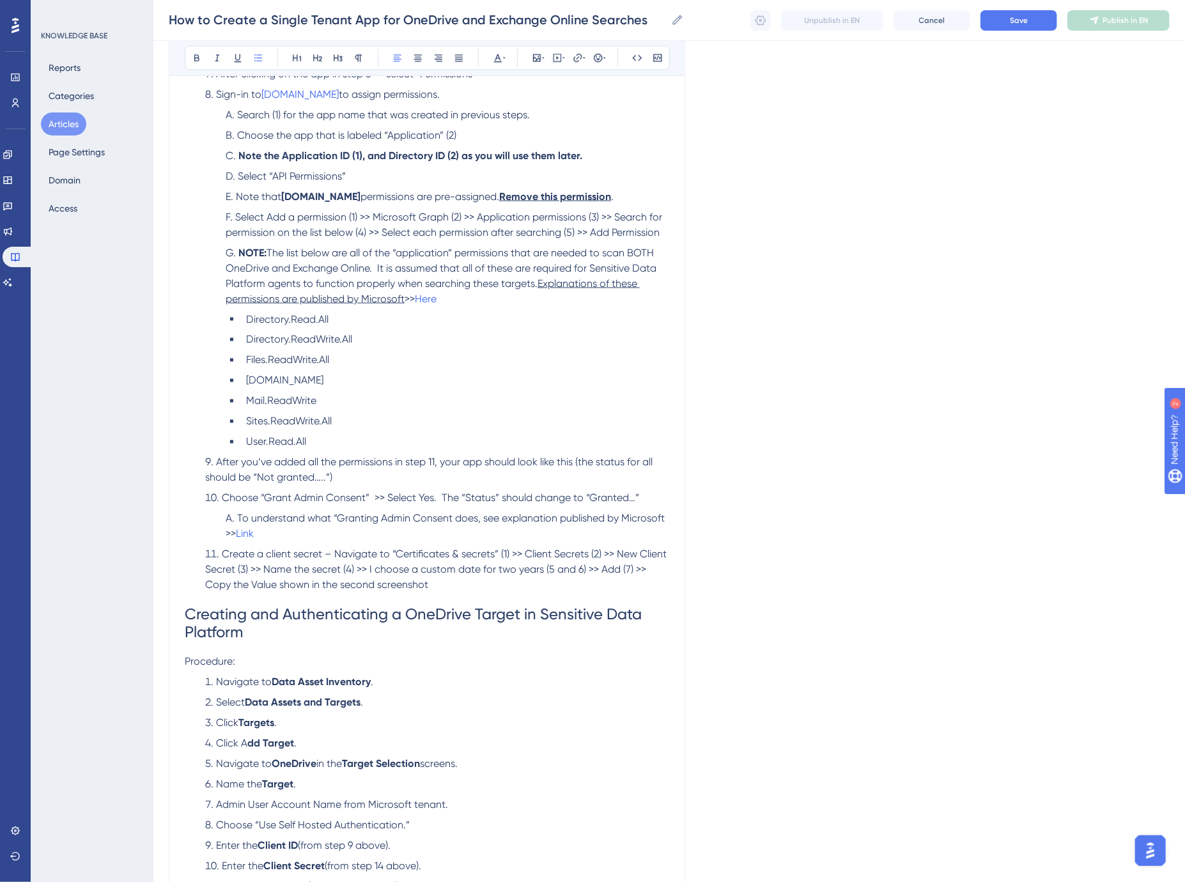
scroll to position [994, 0]
click at [284, 528] on li "To understand what “Granting Admin Consent does, see explanation published by M…" at bounding box center [444, 525] width 449 height 31
click at [524, 173] on label "Open in a new tab" at bounding box center [553, 172] width 93 height 15
checkbox input "true"
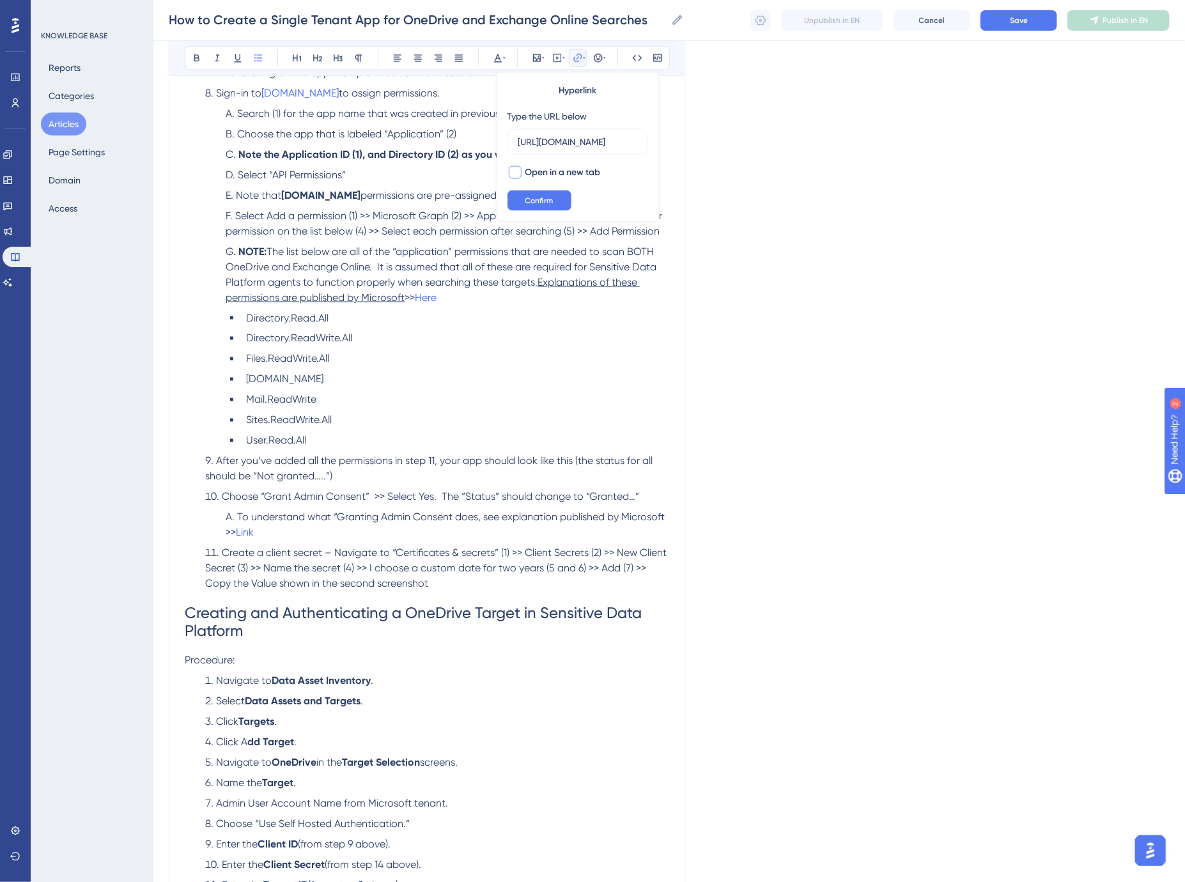
scroll to position [0, 0]
click at [542, 200] on span "Confirm" at bounding box center [539, 201] width 28 height 10
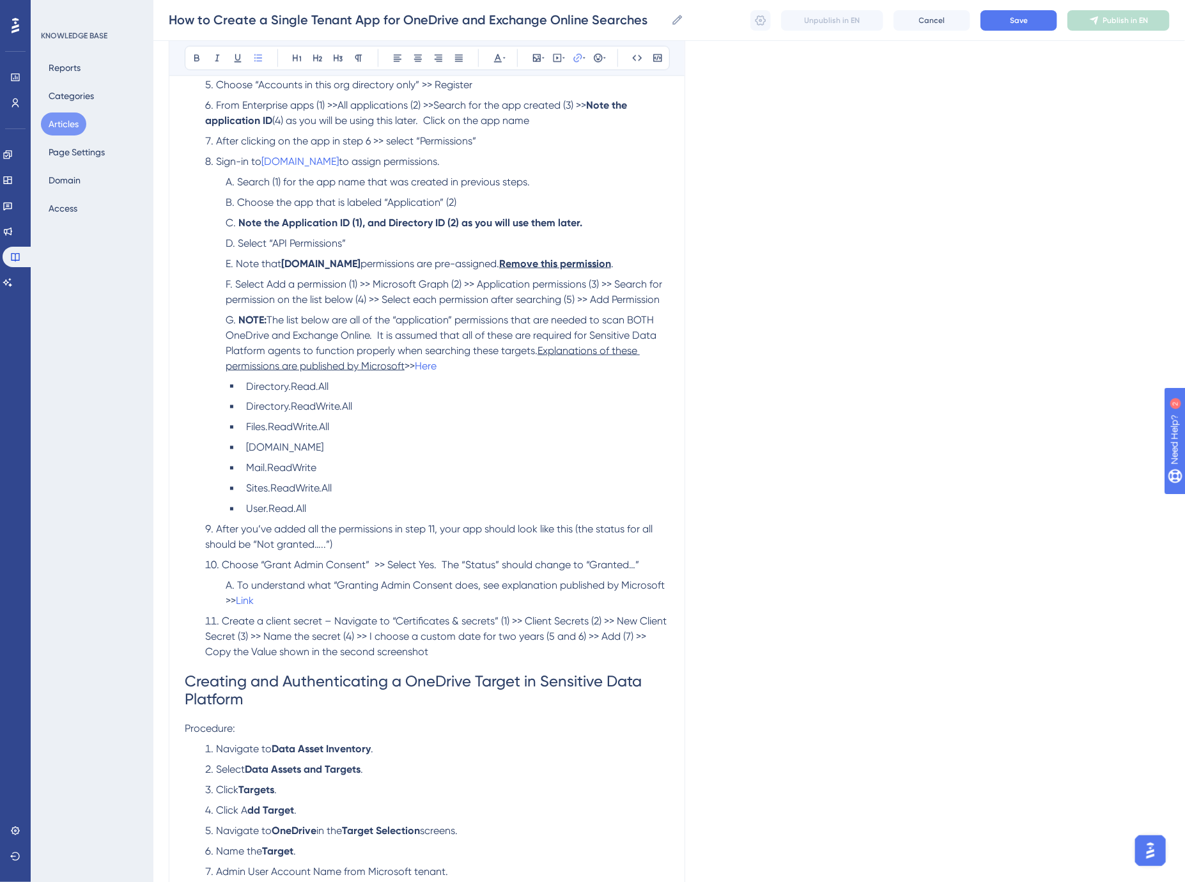
scroll to position [852, 0]
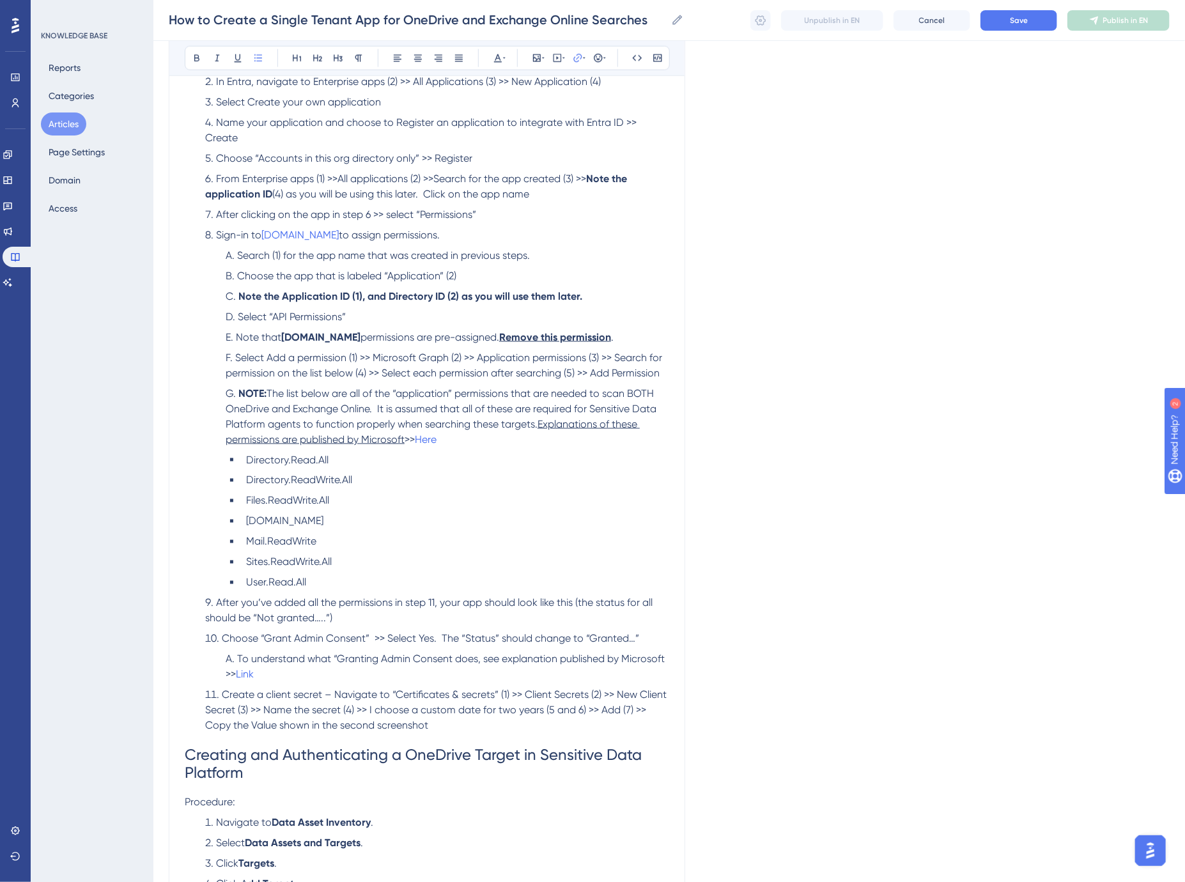
click at [480, 442] on li "NOTE: The list below are all of the “application” permissions that are needed t…" at bounding box center [444, 416] width 449 height 61
click at [580, 58] on icon at bounding box center [578, 58] width 10 height 10
click at [564, 171] on span "Open in a new tab" at bounding box center [562, 172] width 75 height 15
checkbox input "true"
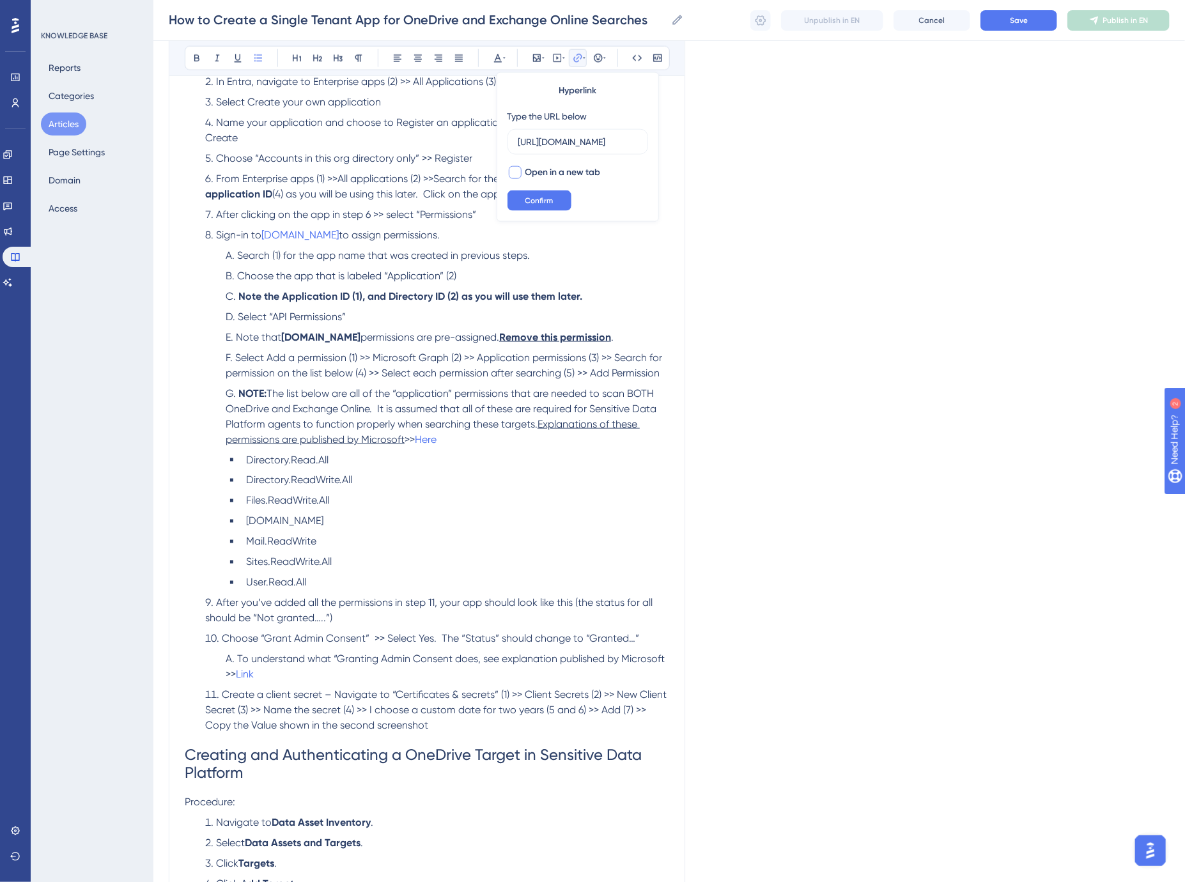
scroll to position [0, 0]
click at [547, 197] on span "Confirm" at bounding box center [539, 201] width 28 height 10
click at [440, 392] on span "The list below are all of the “application” permissions that are needed to scan…" at bounding box center [442, 408] width 433 height 43
click at [1018, 17] on span "Save" at bounding box center [1019, 20] width 18 height 10
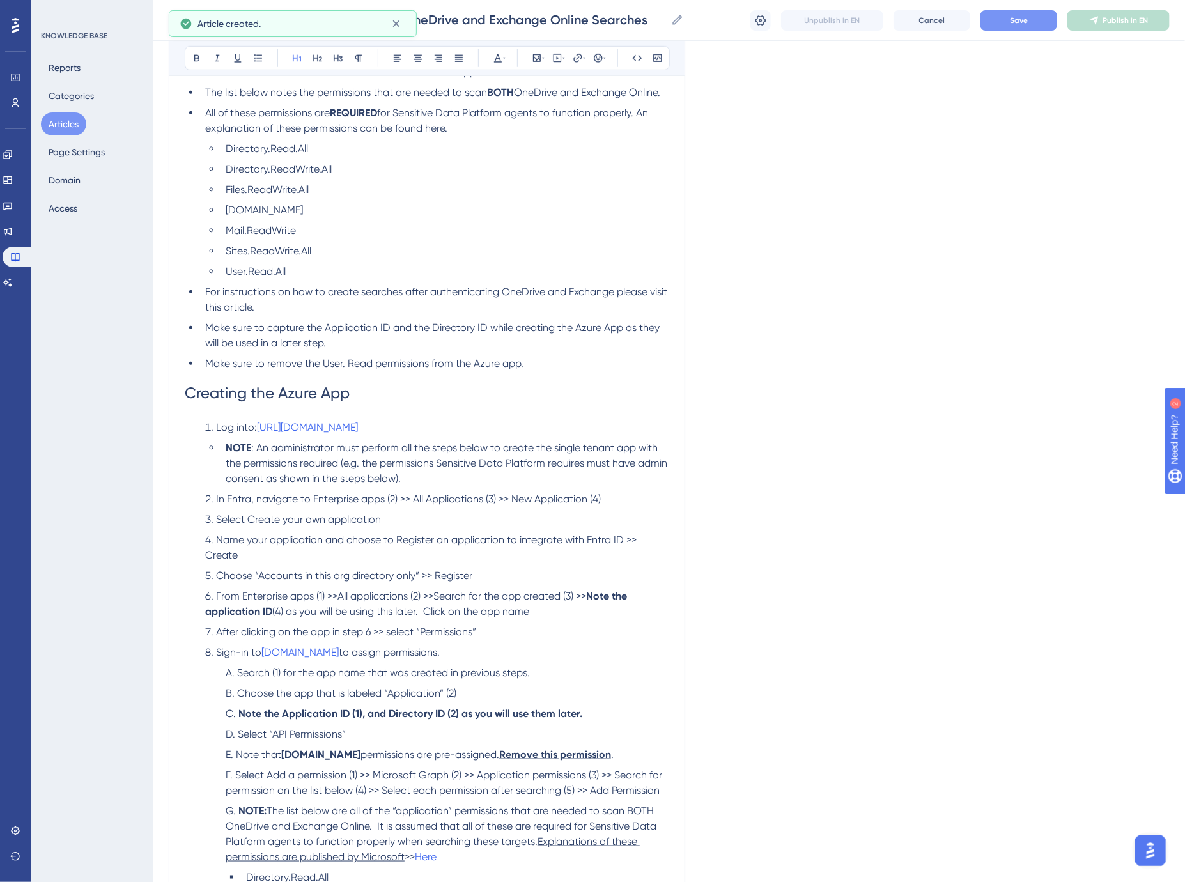
scroll to position [285, 0]
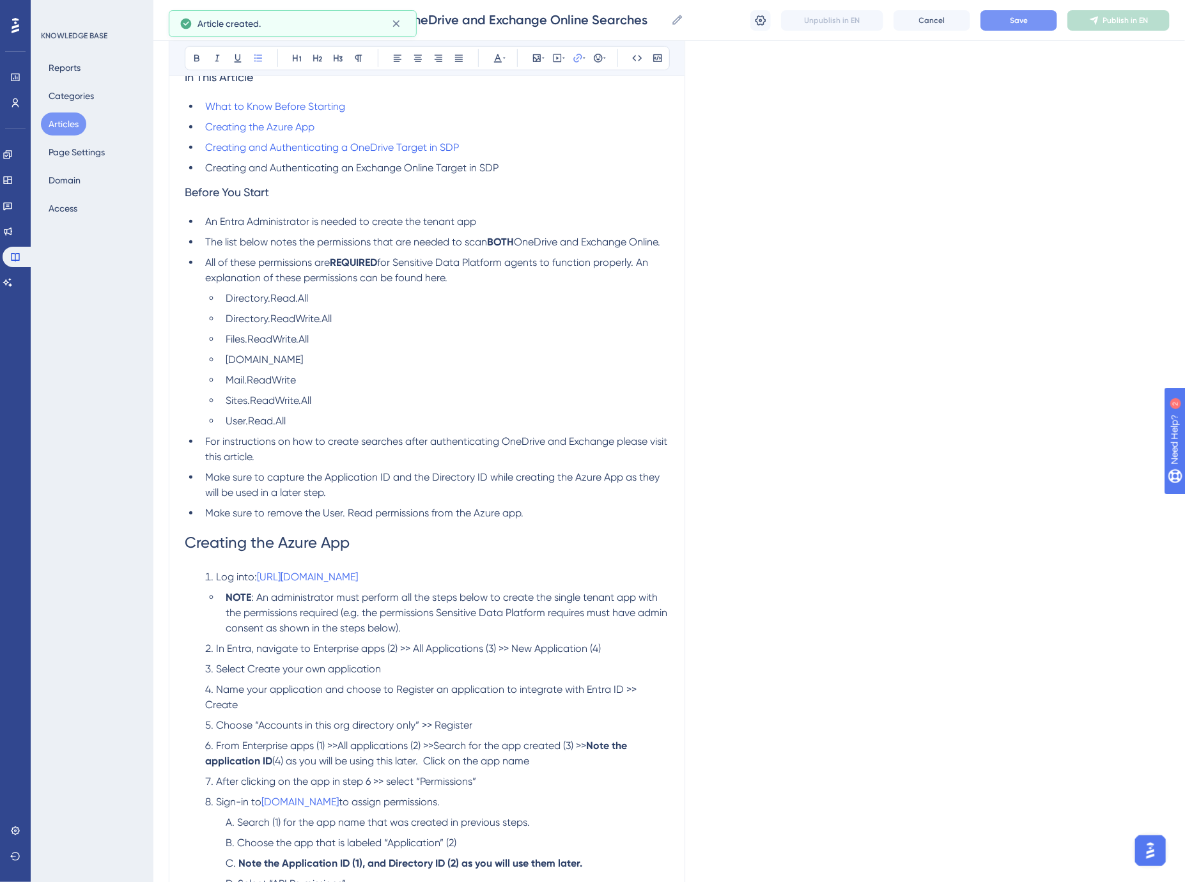
click at [409, 570] on li "Log into: [URL][DOMAIN_NAME]" at bounding box center [434, 576] width 469 height 15
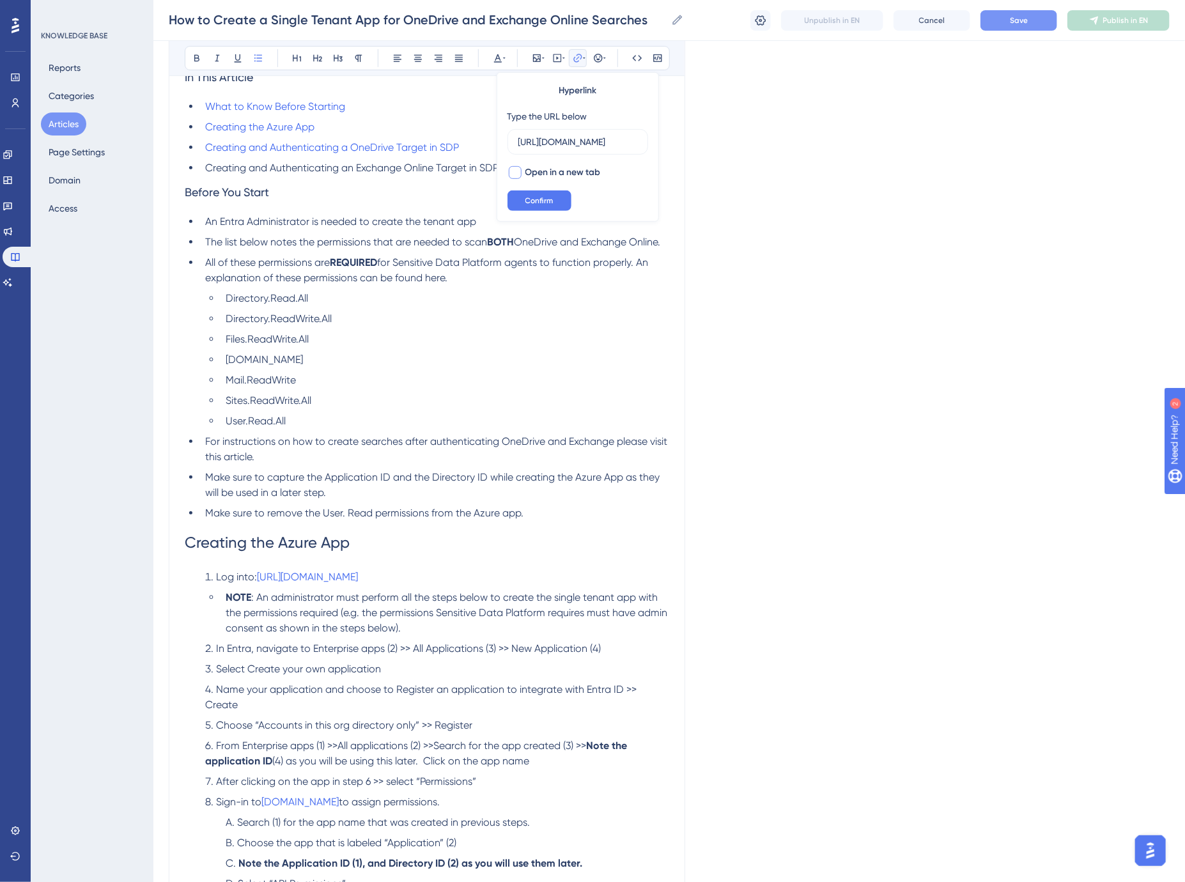
click at [555, 174] on span "Open in a new tab" at bounding box center [562, 172] width 75 height 15
checkbox input "true"
click at [544, 199] on span "Confirm" at bounding box center [539, 201] width 28 height 10
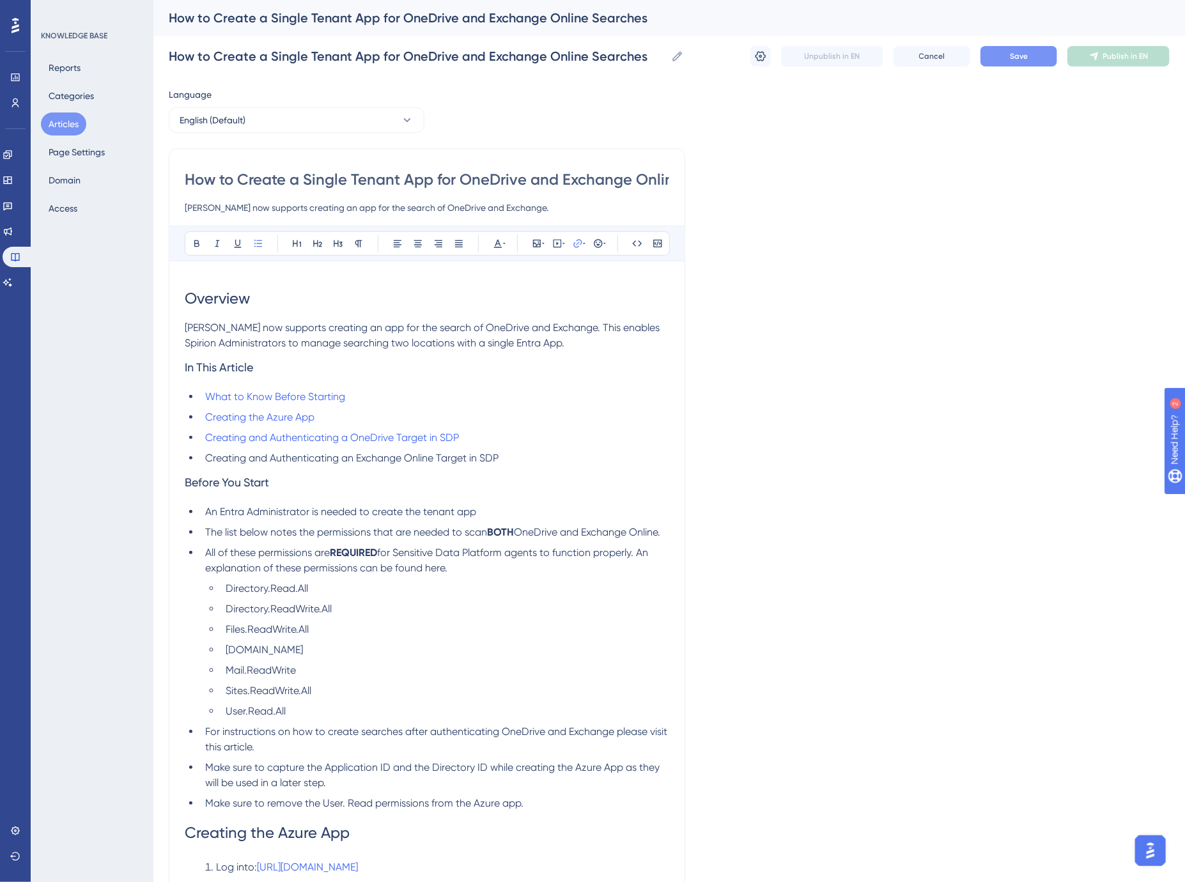
click at [495, 436] on li "Creating and Authenticating a OneDrive Target in SDP" at bounding box center [434, 437] width 469 height 15
click at [473, 435] on li "Creating and Authenticating a OneDrive Target in SDP" at bounding box center [434, 437] width 469 height 15
drag, startPoint x: 613, startPoint y: 328, endPoint x: 424, endPoint y: 334, distance: 189.2
click at [475, 433] on li "Creating and Authenticating a OneDrive Target in SDP" at bounding box center [434, 437] width 469 height 15
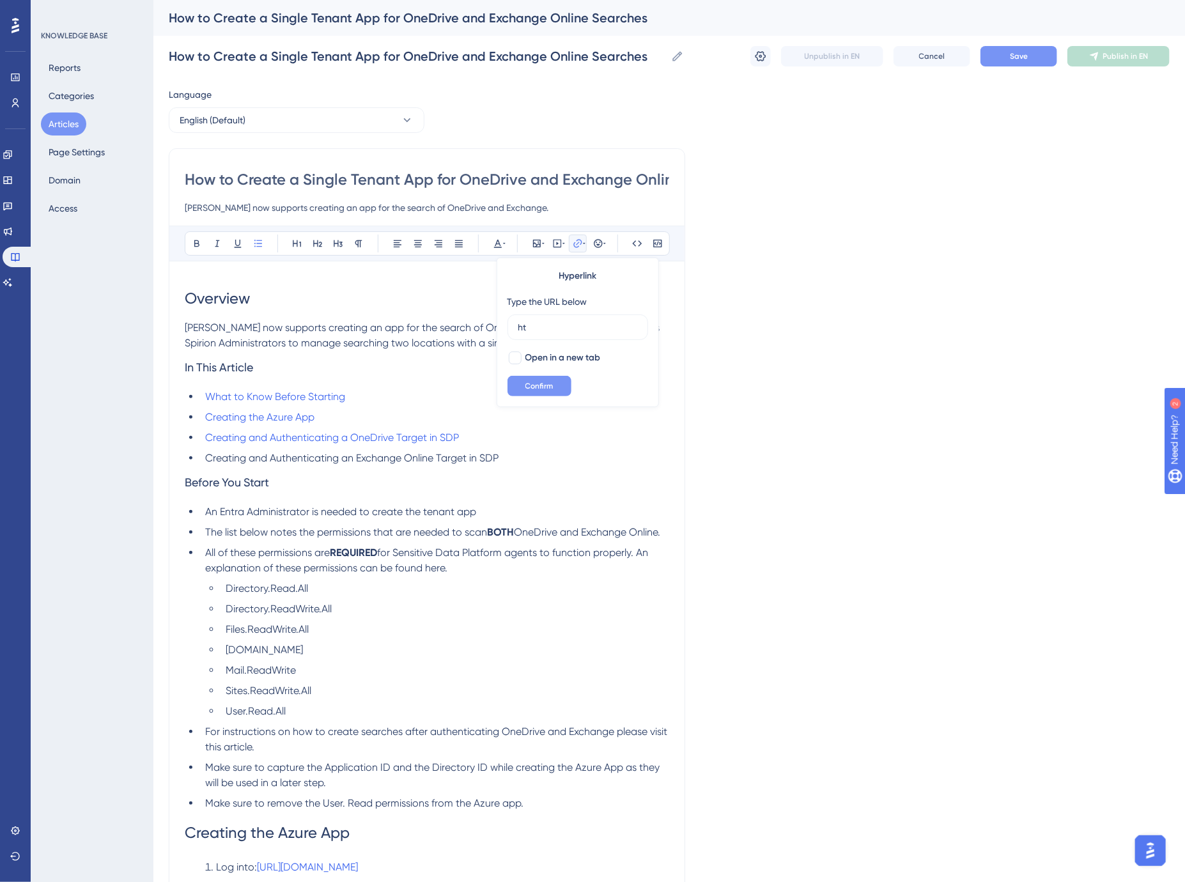
type input "h"
click at [543, 381] on span "Confirm" at bounding box center [539, 386] width 28 height 10
click at [583, 244] on icon at bounding box center [584, 243] width 3 height 10
type input "h"
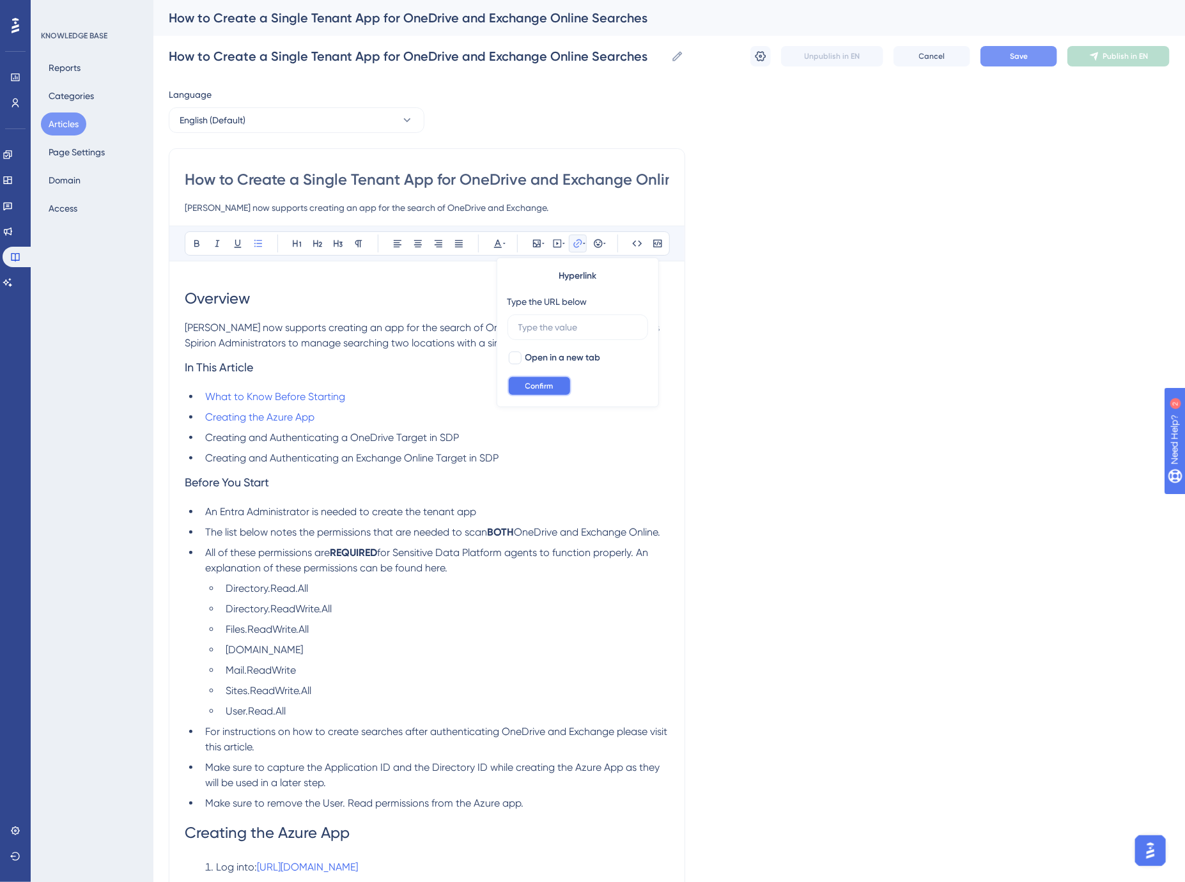
click at [541, 383] on span "Confirm" at bounding box center [539, 386] width 28 height 10
click at [579, 245] on icon at bounding box center [578, 243] width 10 height 10
click at [583, 241] on icon at bounding box center [584, 243] width 3 height 10
type input "h"
click at [541, 383] on span "Confirm" at bounding box center [539, 386] width 28 height 10
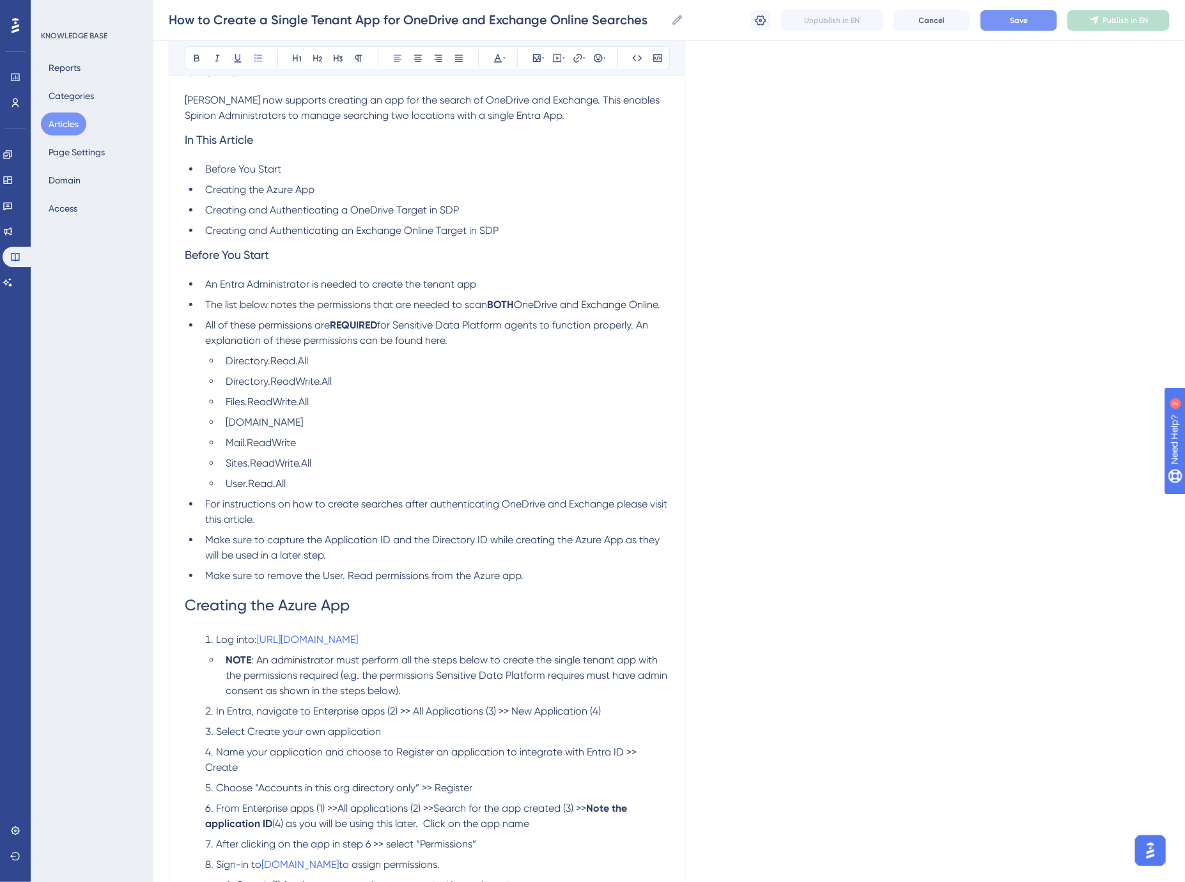
scroll to position [284, 0]
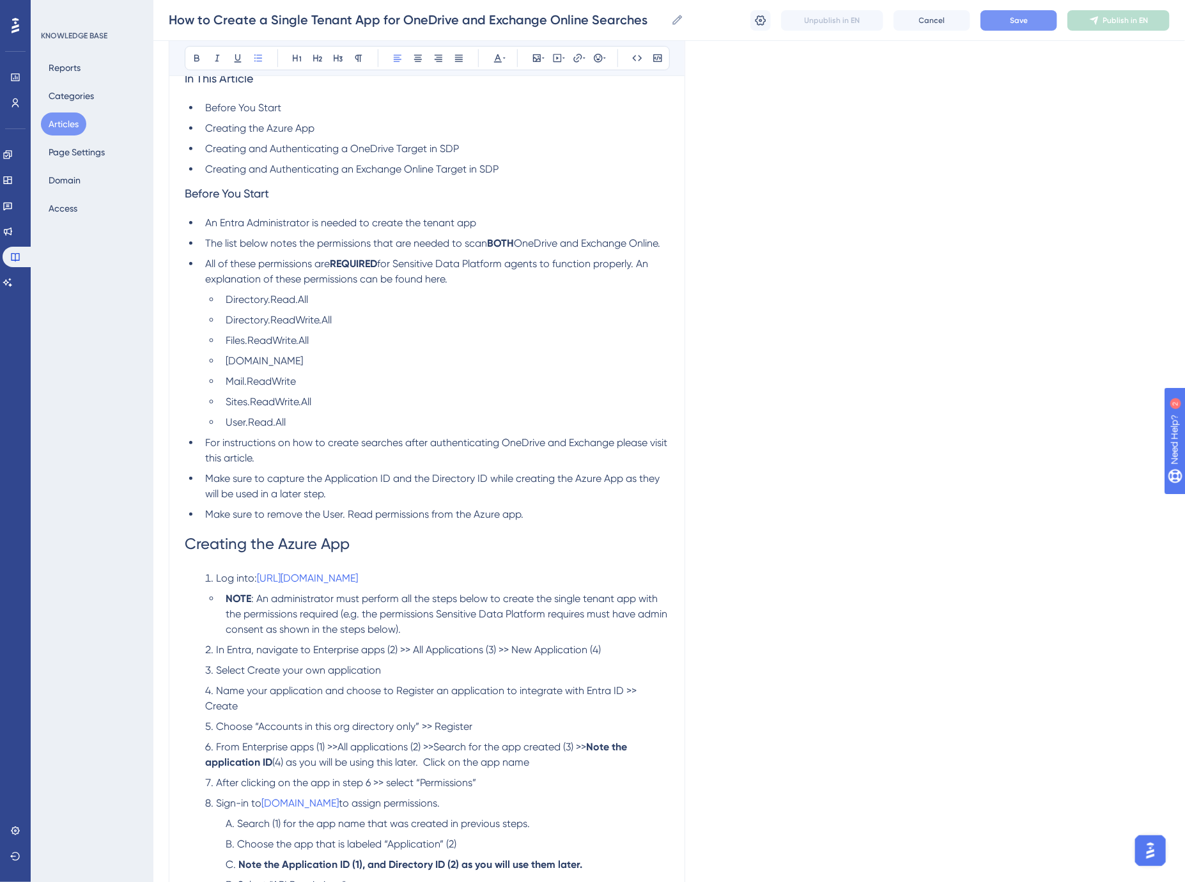
click at [247, 548] on span "Creating the Azure App" at bounding box center [267, 544] width 165 height 18
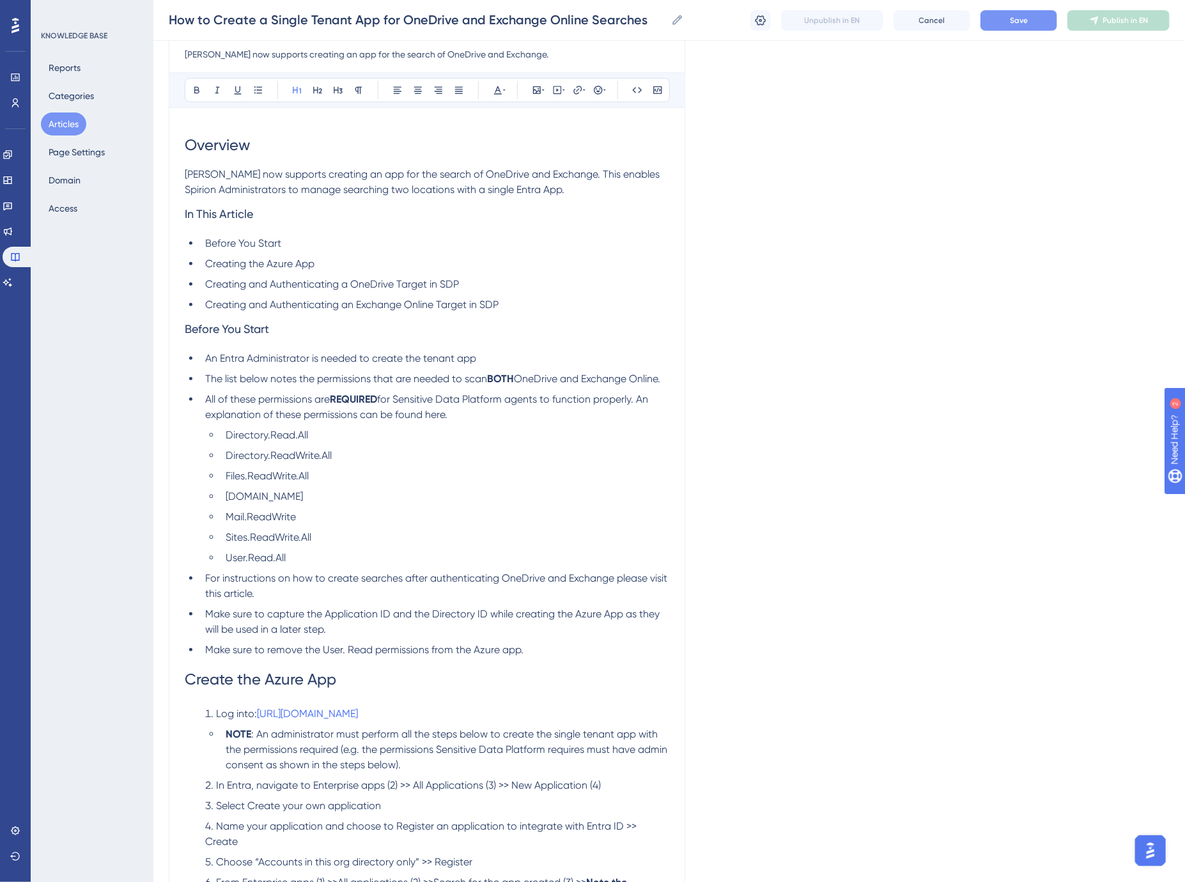
scroll to position [142, 0]
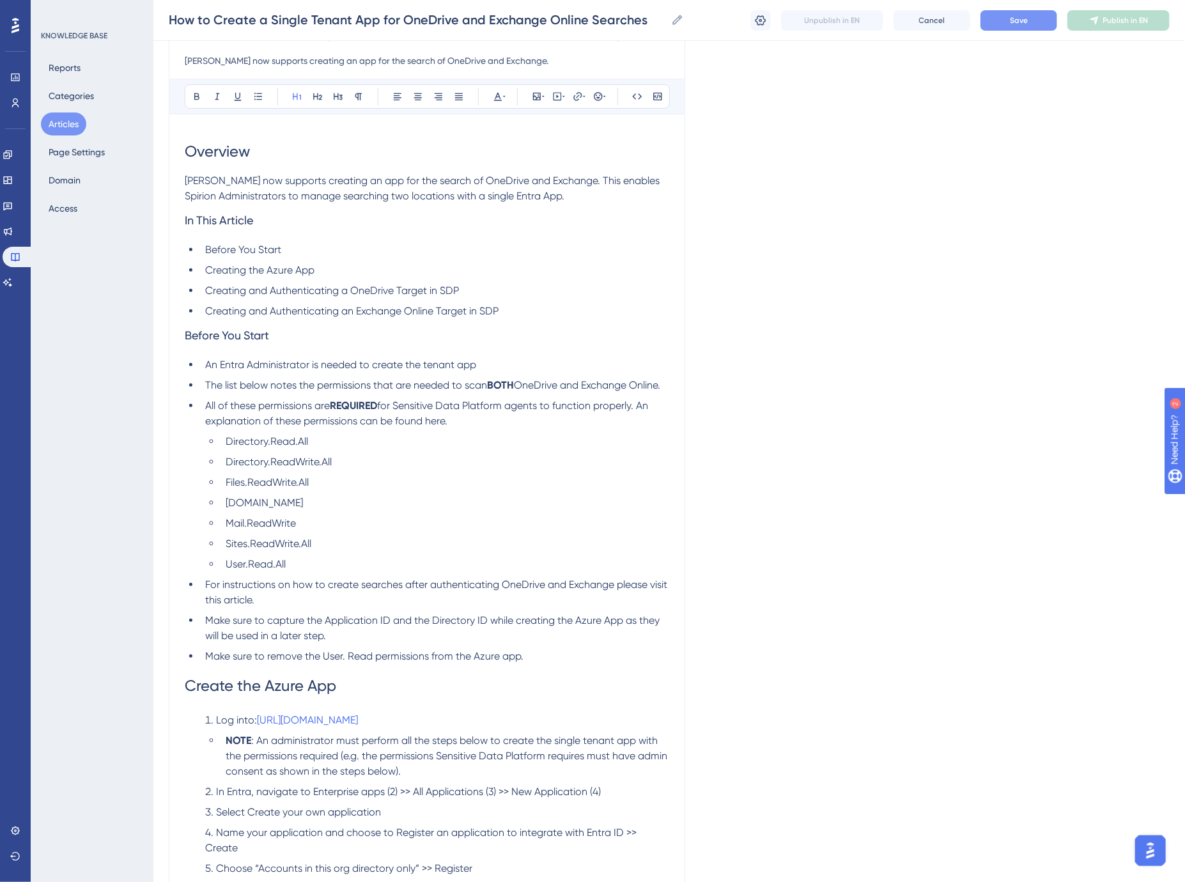
click at [243, 275] on span "Creating the Azure App" at bounding box center [259, 270] width 109 height 12
click at [451, 288] on li "Create and Authenticate a OneDrive Target in SDP" at bounding box center [434, 290] width 469 height 15
click at [564, 182] on span "[PERSON_NAME] now supports creating an app for the search of OneDrive and Excha…" at bounding box center [423, 187] width 477 height 27
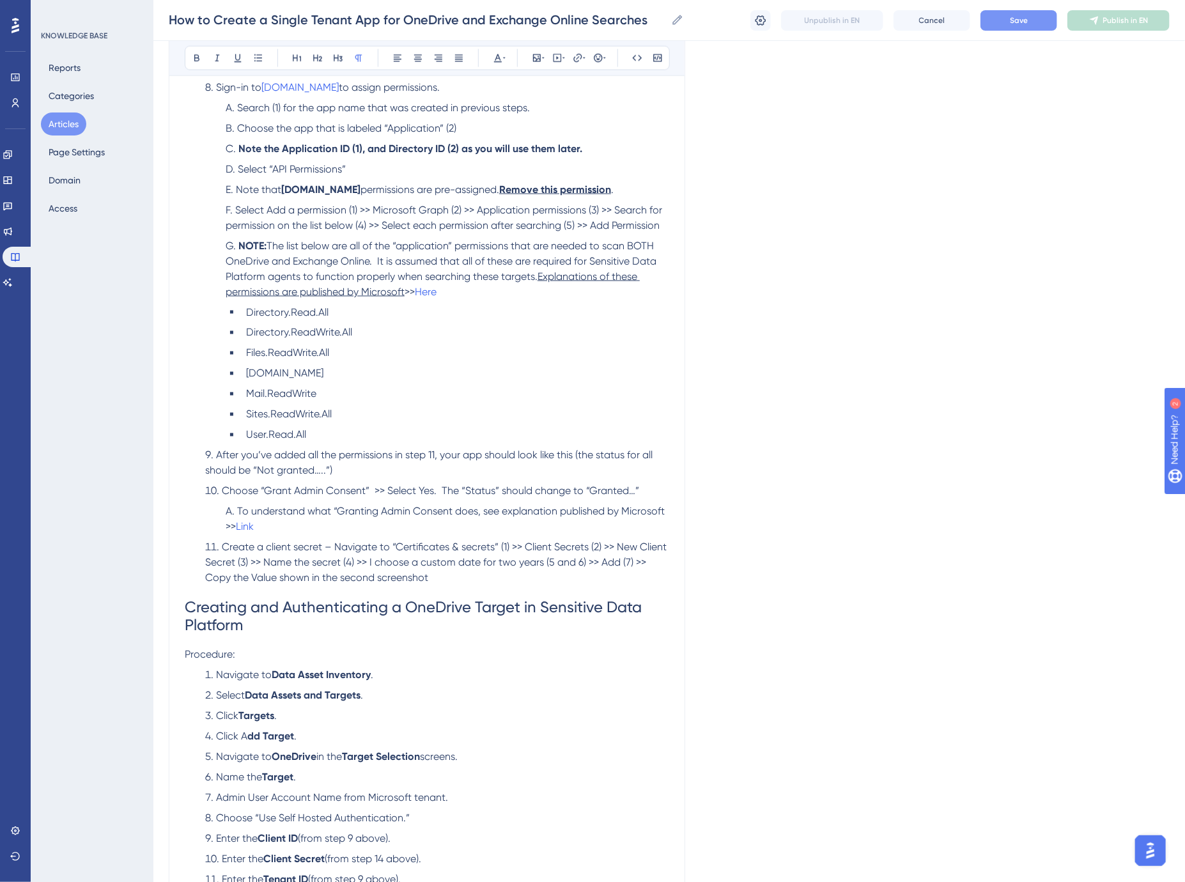
scroll to position [589, 0]
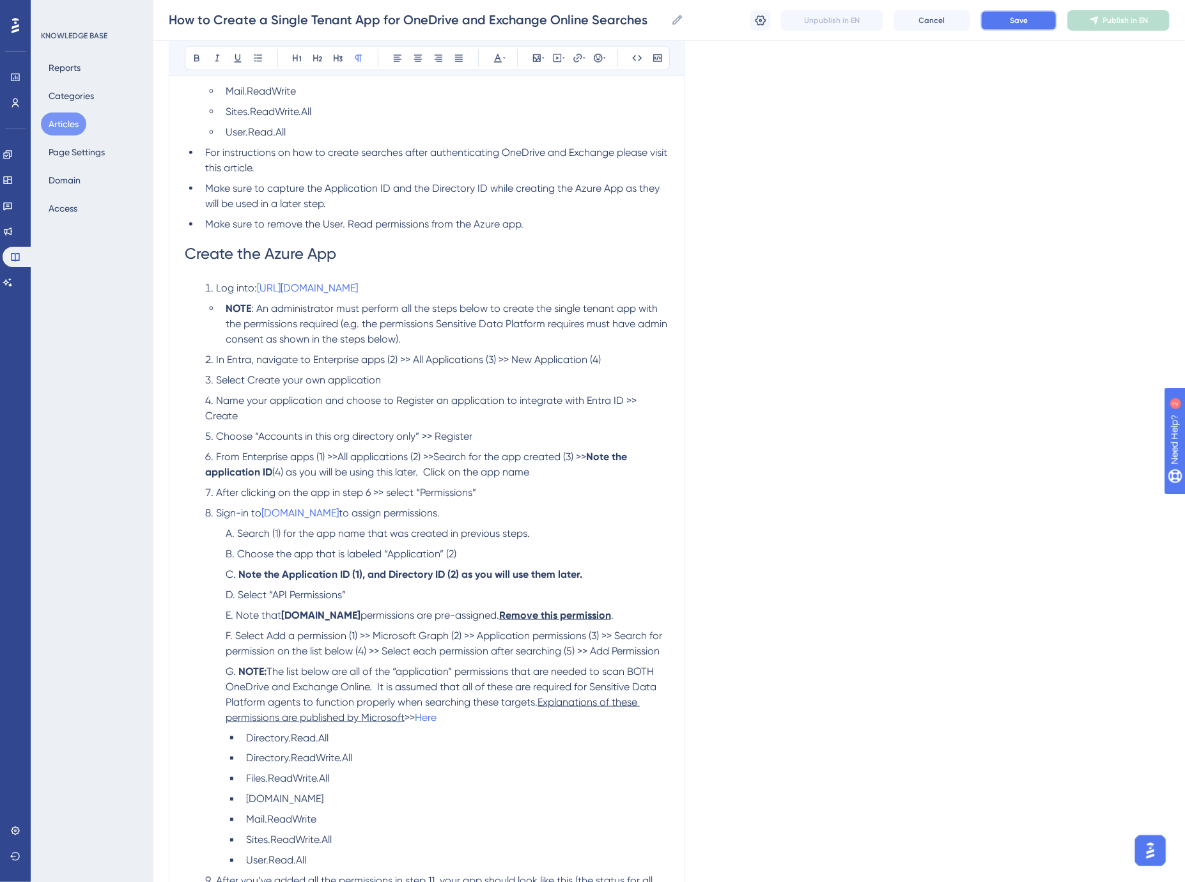
click at [1032, 17] on button "Save" at bounding box center [1018, 20] width 77 height 20
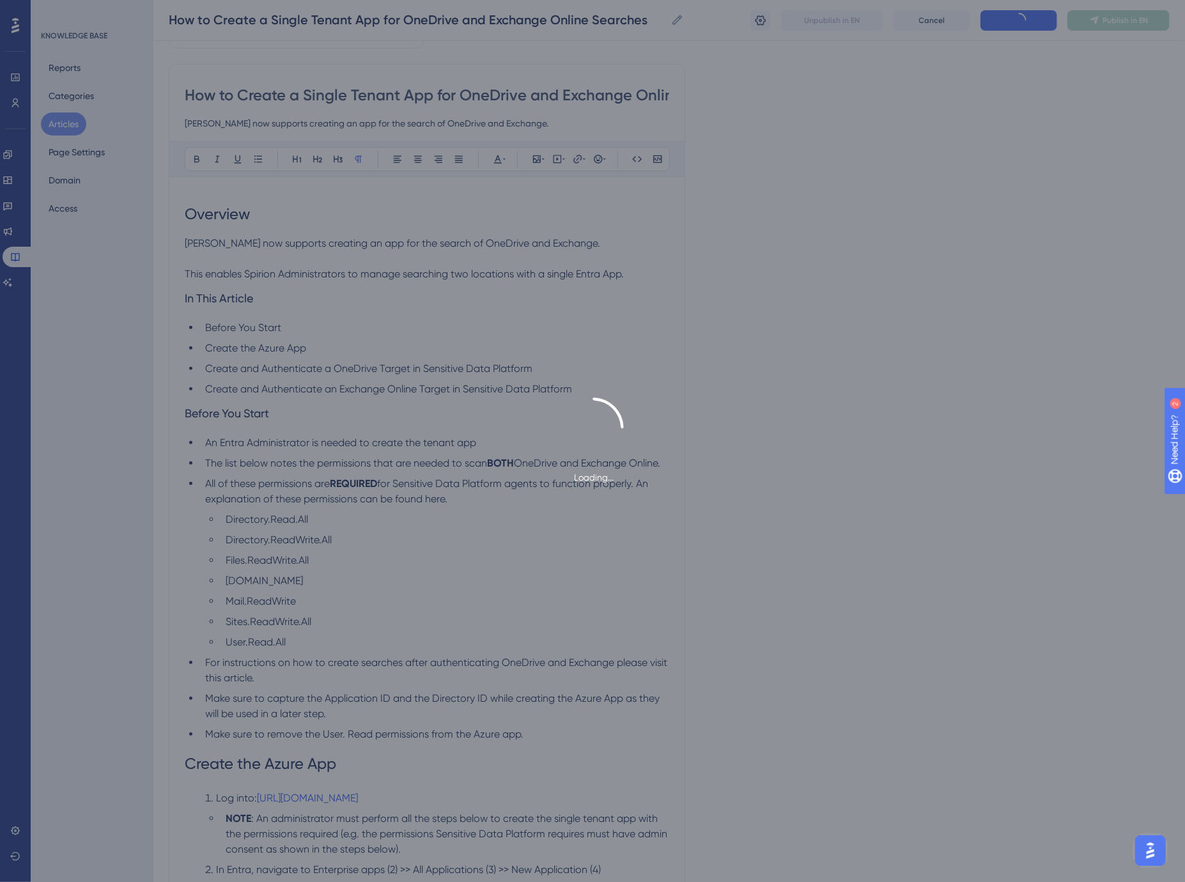
scroll to position [0, 0]
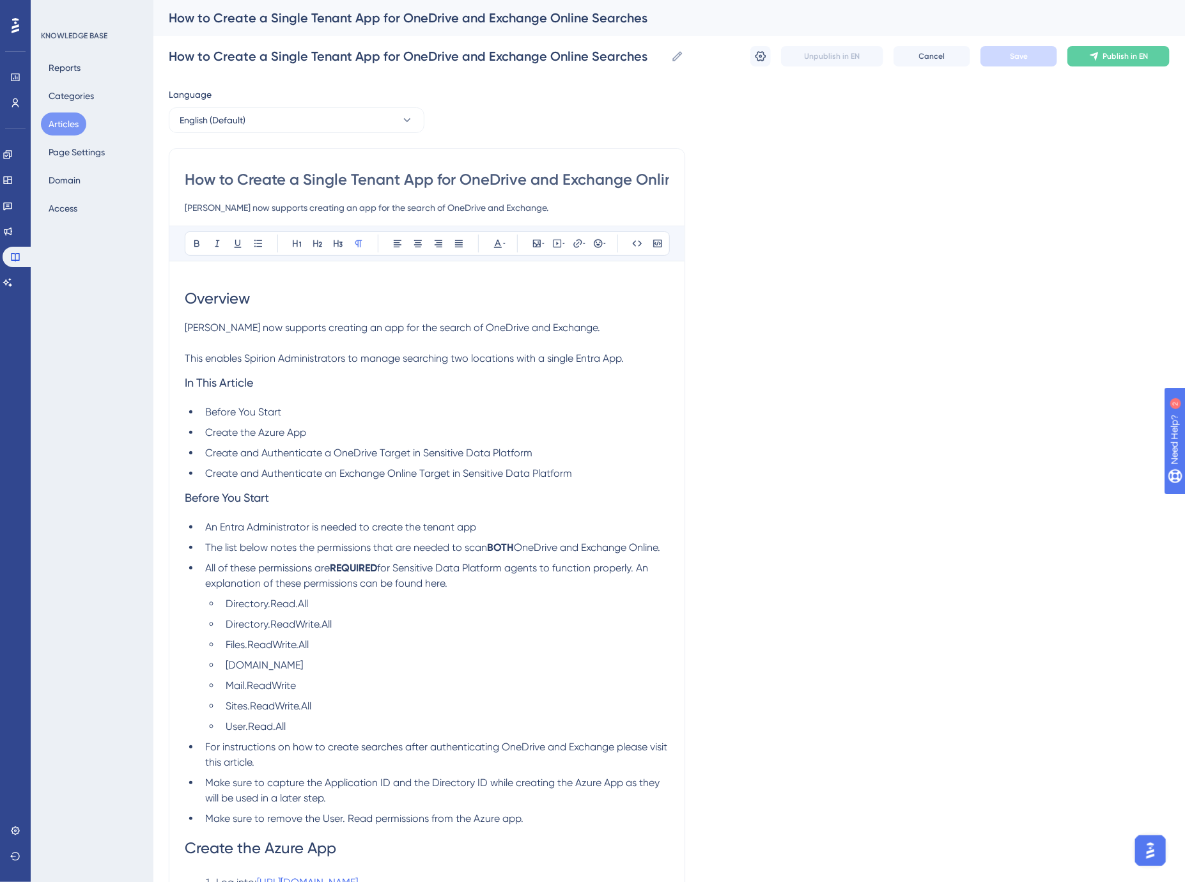
click at [326, 210] on input "[PERSON_NAME] now supports creating an app for the search of OneDrive and Excha…" at bounding box center [427, 207] width 484 height 15
type input "[PERSON_NAME] now supports creating a single tenant app for the search of OneDr…"
click at [1017, 62] on button "Save" at bounding box center [1018, 56] width 77 height 20
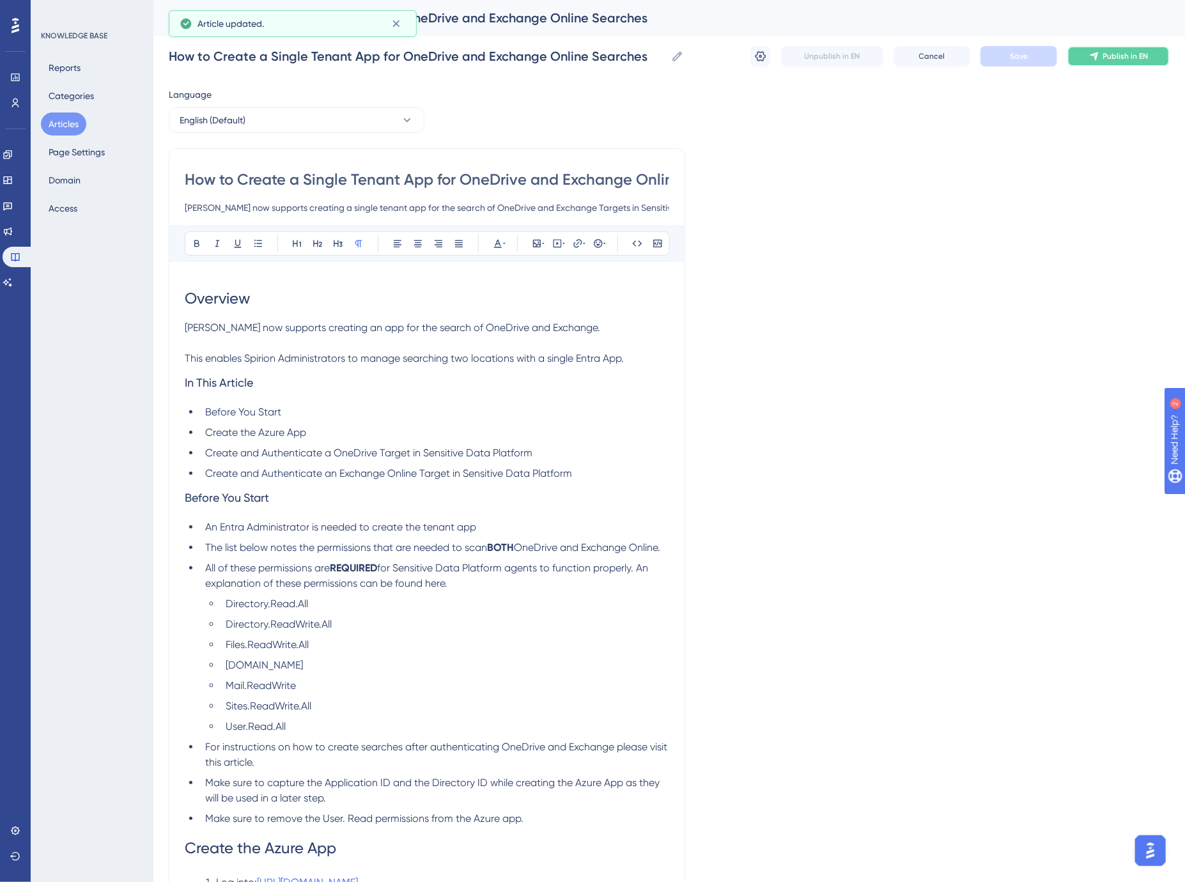
click at [1127, 59] on span "Publish in EN" at bounding box center [1125, 56] width 45 height 10
